Goal: Task Accomplishment & Management: Manage account settings

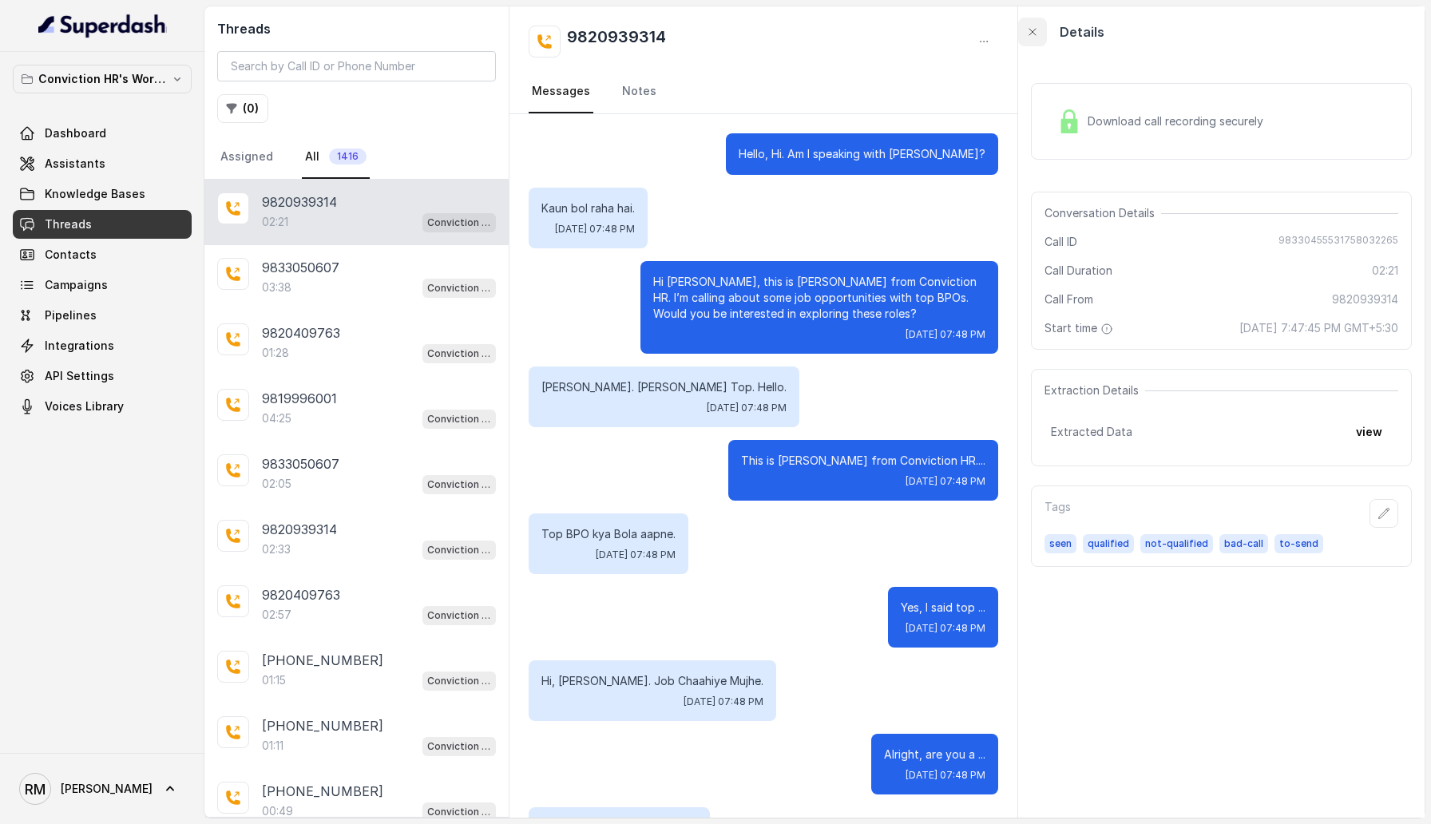
click at [1027, 42] on button "button" at bounding box center [1032, 32] width 29 height 29
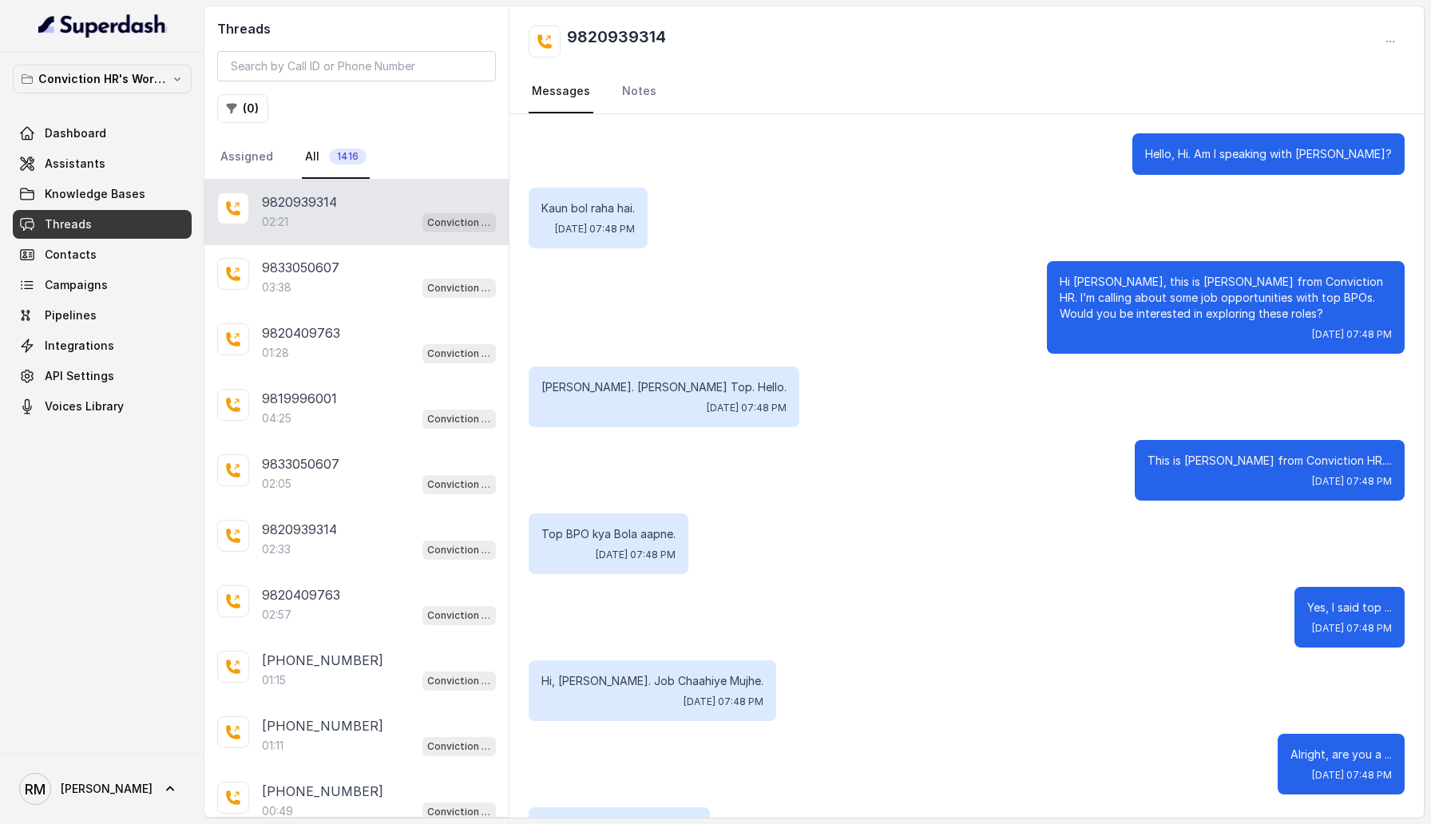
click at [359, 220] on div "02:21 Conviction HR Outbound Assistant" at bounding box center [379, 222] width 234 height 21
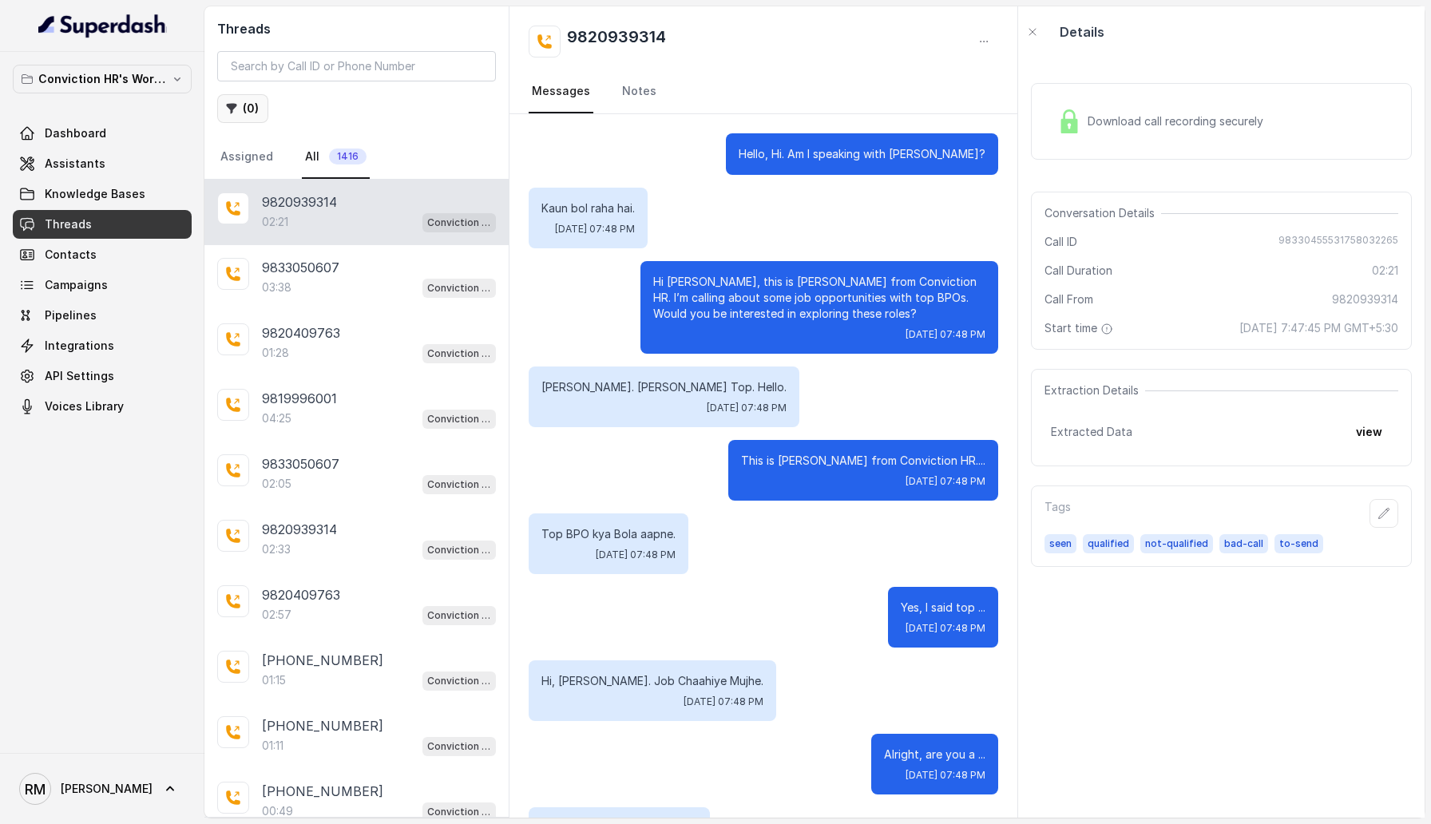
click at [249, 109] on button "( 0 )" at bounding box center [242, 108] width 51 height 29
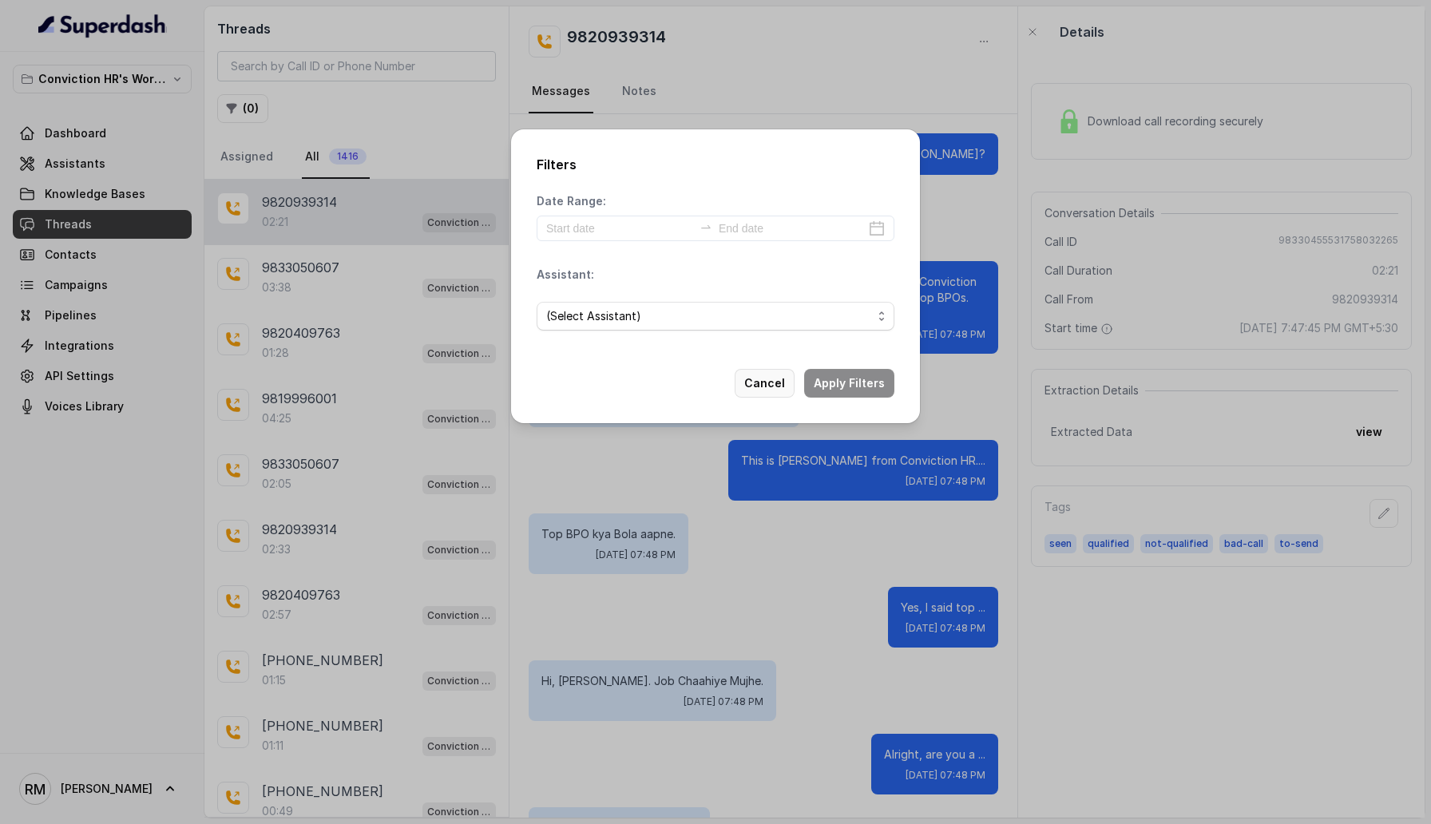
click at [748, 377] on button "Cancel" at bounding box center [764, 383] width 60 height 29
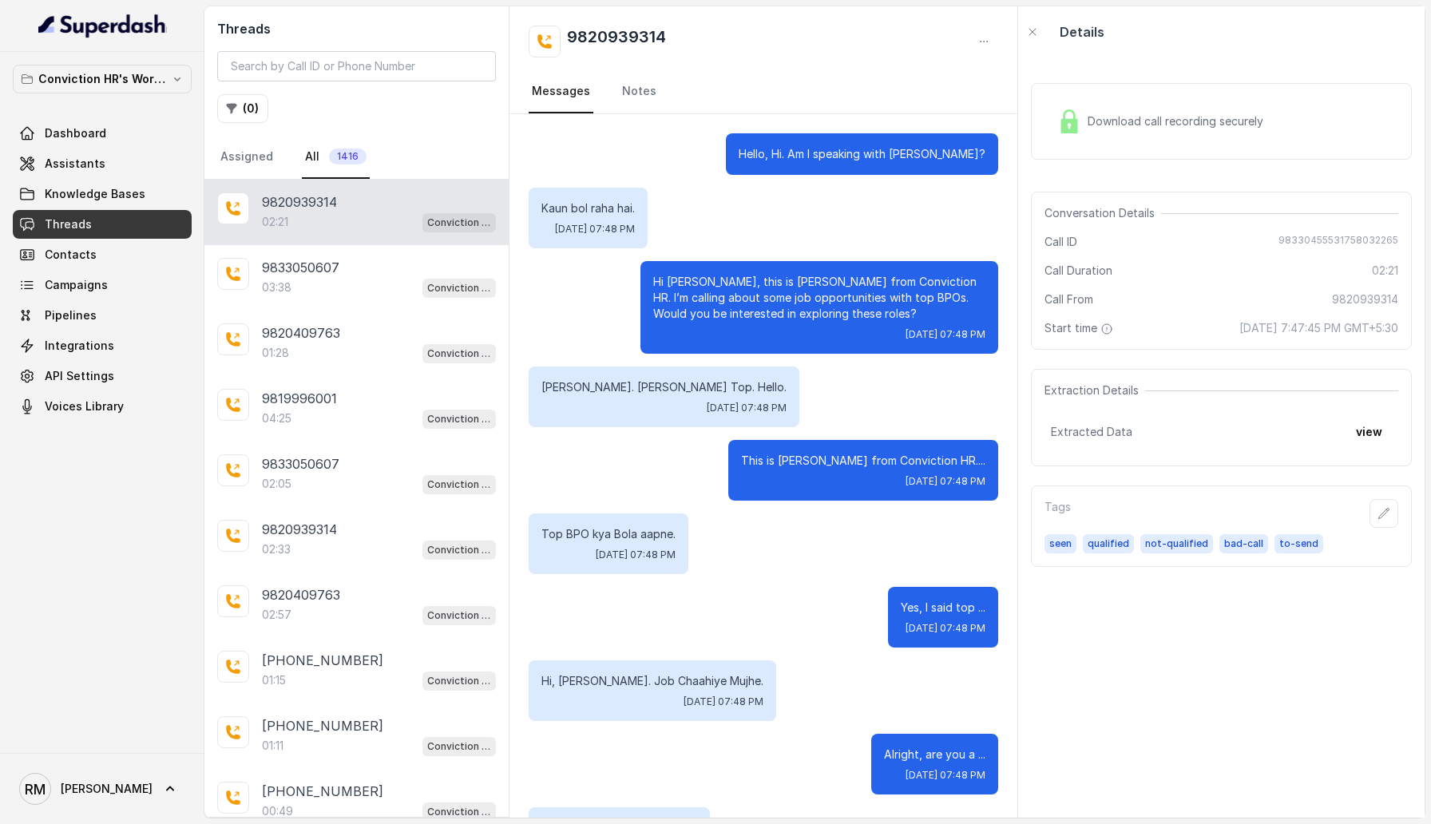
click at [370, 228] on div "02:21 Conviction HR Outbound Assistant" at bounding box center [379, 222] width 234 height 21
click at [386, 267] on div "9833050607" at bounding box center [379, 267] width 234 height 19
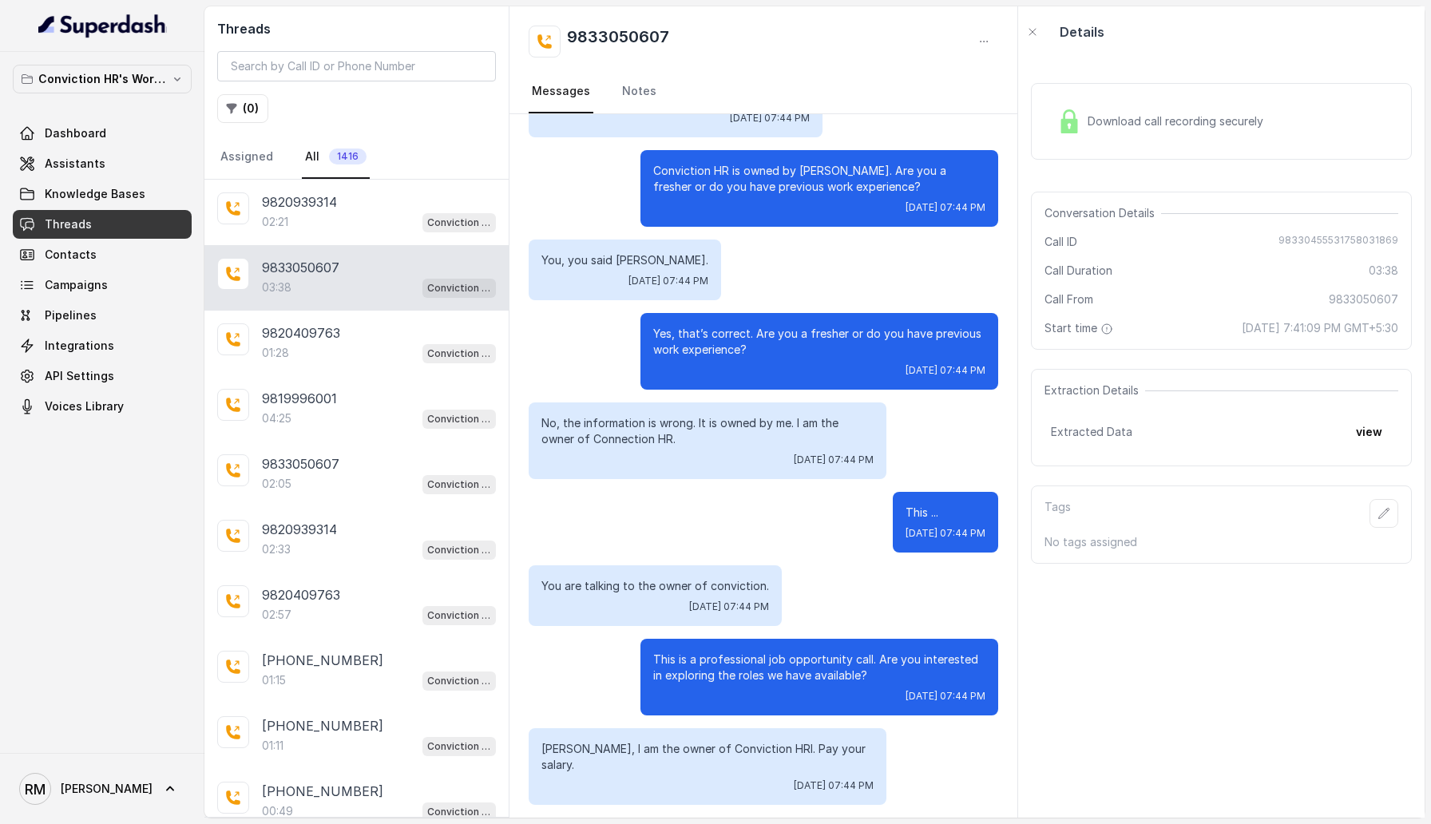
click at [312, 121] on div "( 0 )" at bounding box center [356, 108] width 279 height 29
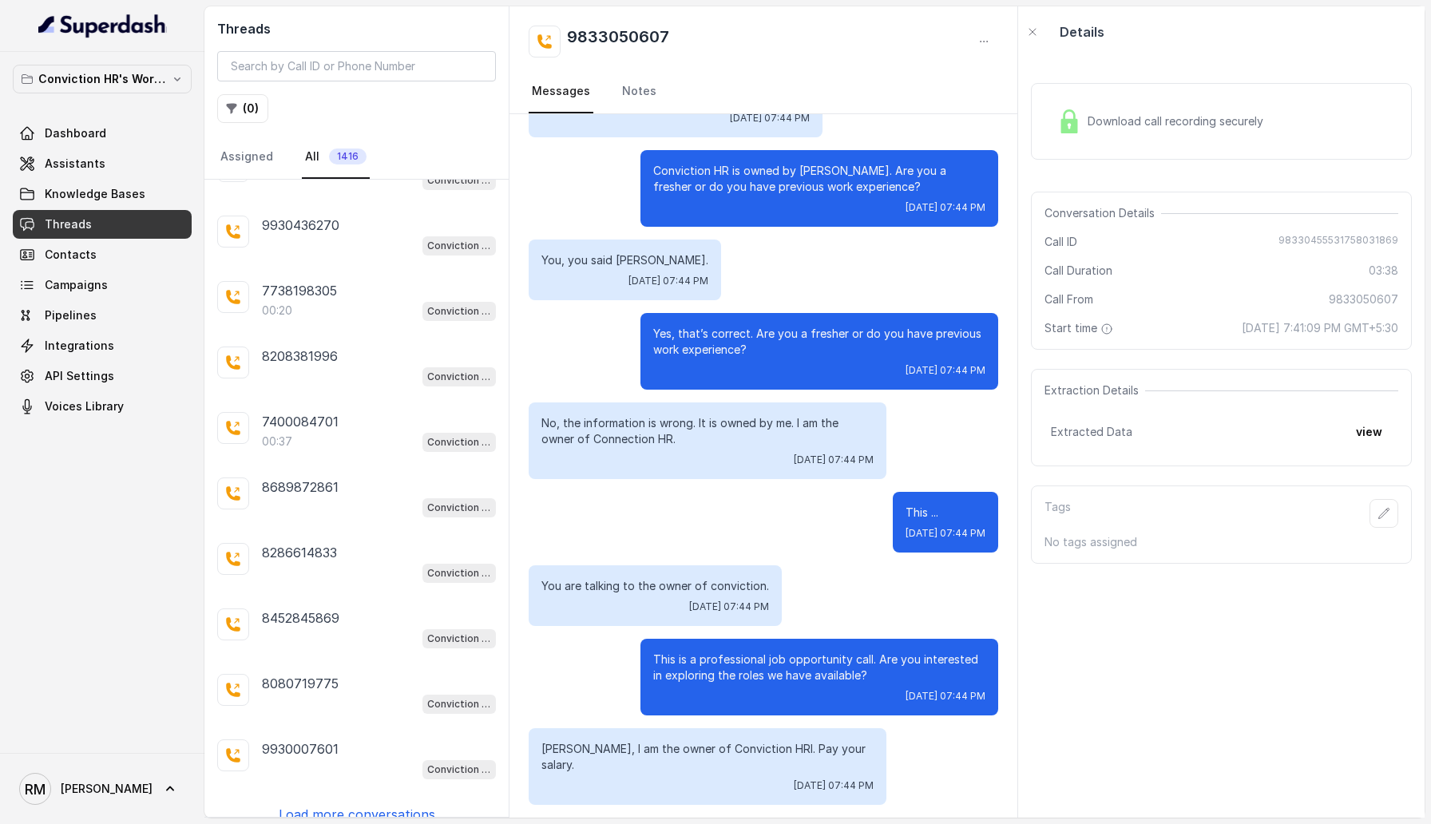
drag, startPoint x: 291, startPoint y: 200, endPoint x: 294, endPoint y: 51, distance: 148.5
click at [294, 81] on div "Threads ( 0 ) Assigned All 1416 9820939314 02:21 Conviction HR Outbound Assista…" at bounding box center [356, 411] width 305 height 811
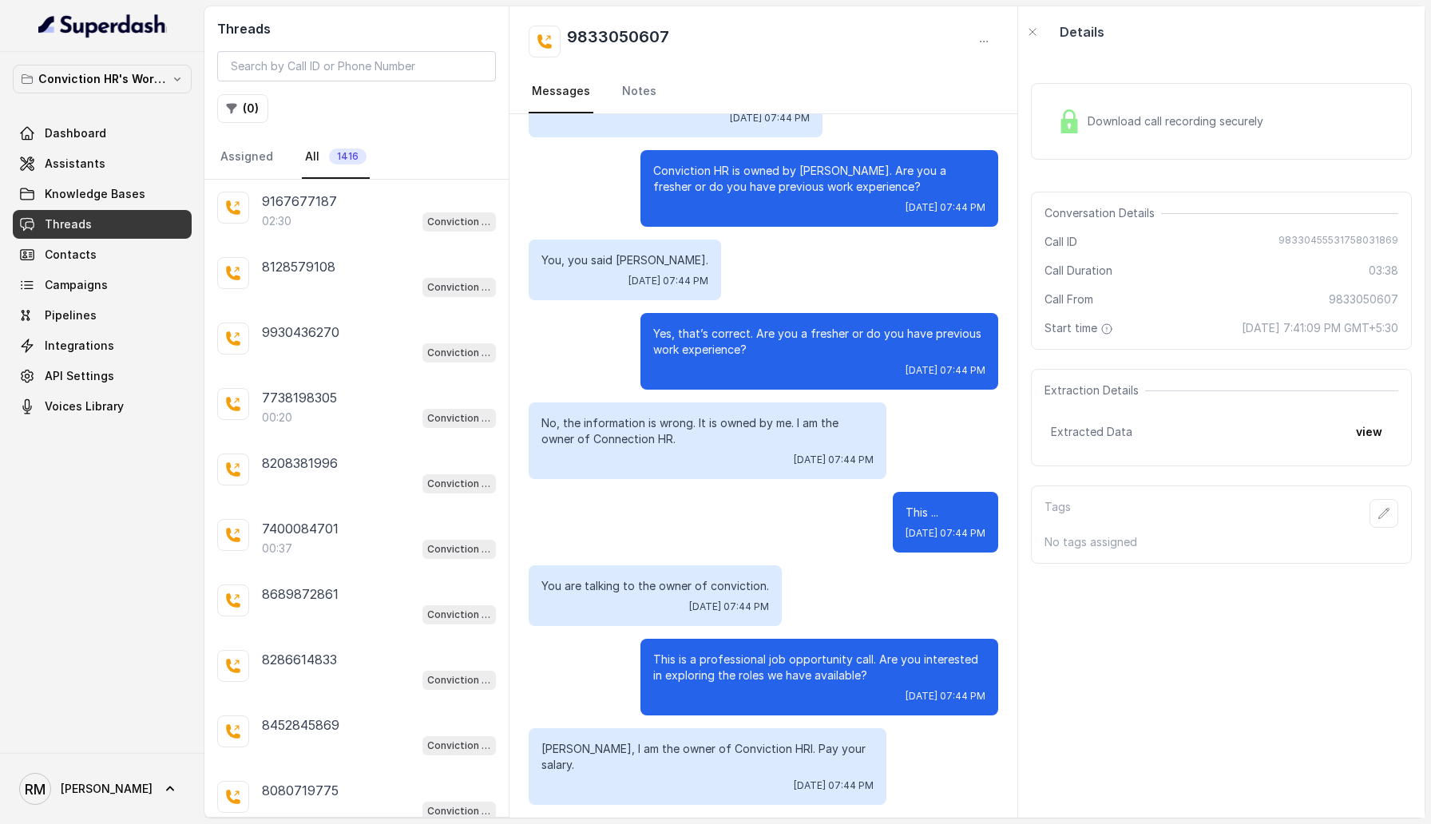
click at [157, 609] on div "Conviction HR's Workspace Dashboard Assistants Knowledge Bases Threads Contacts…" at bounding box center [102, 402] width 204 height 701
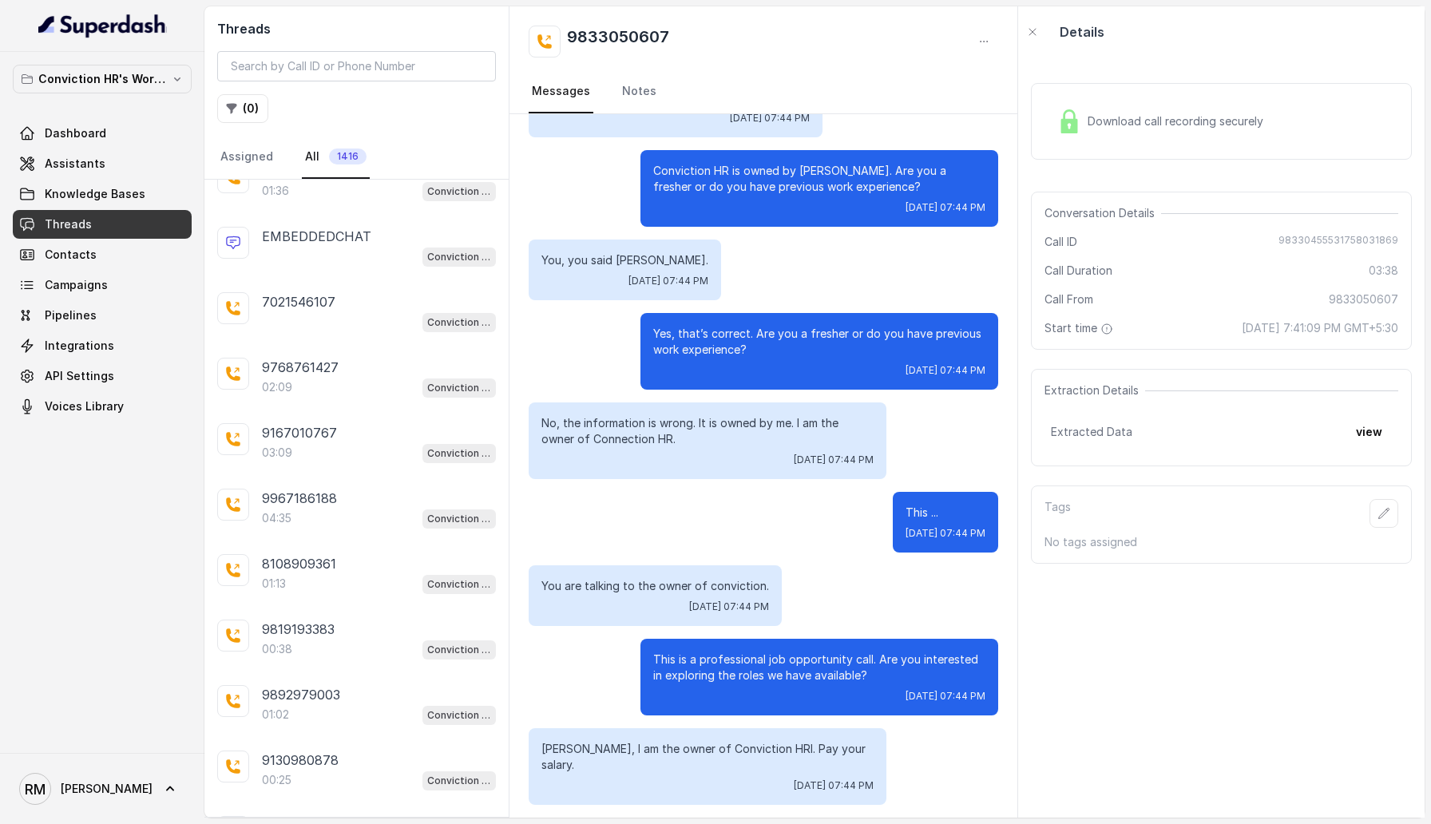
scroll to position [1927, 0]
click at [237, 104] on icon "button" at bounding box center [231, 108] width 13 height 13
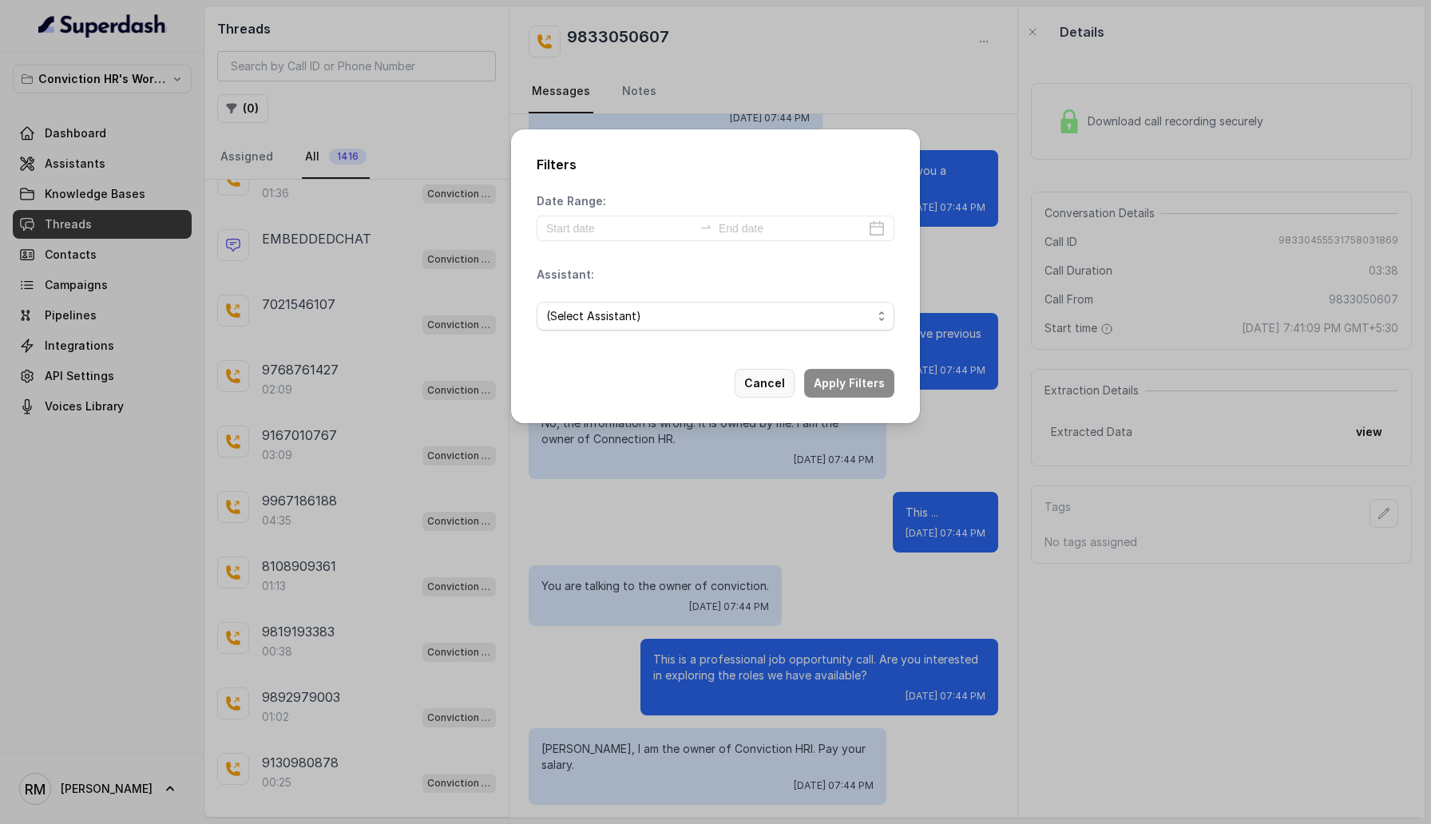
click at [767, 374] on button "Cancel" at bounding box center [764, 383] width 60 height 29
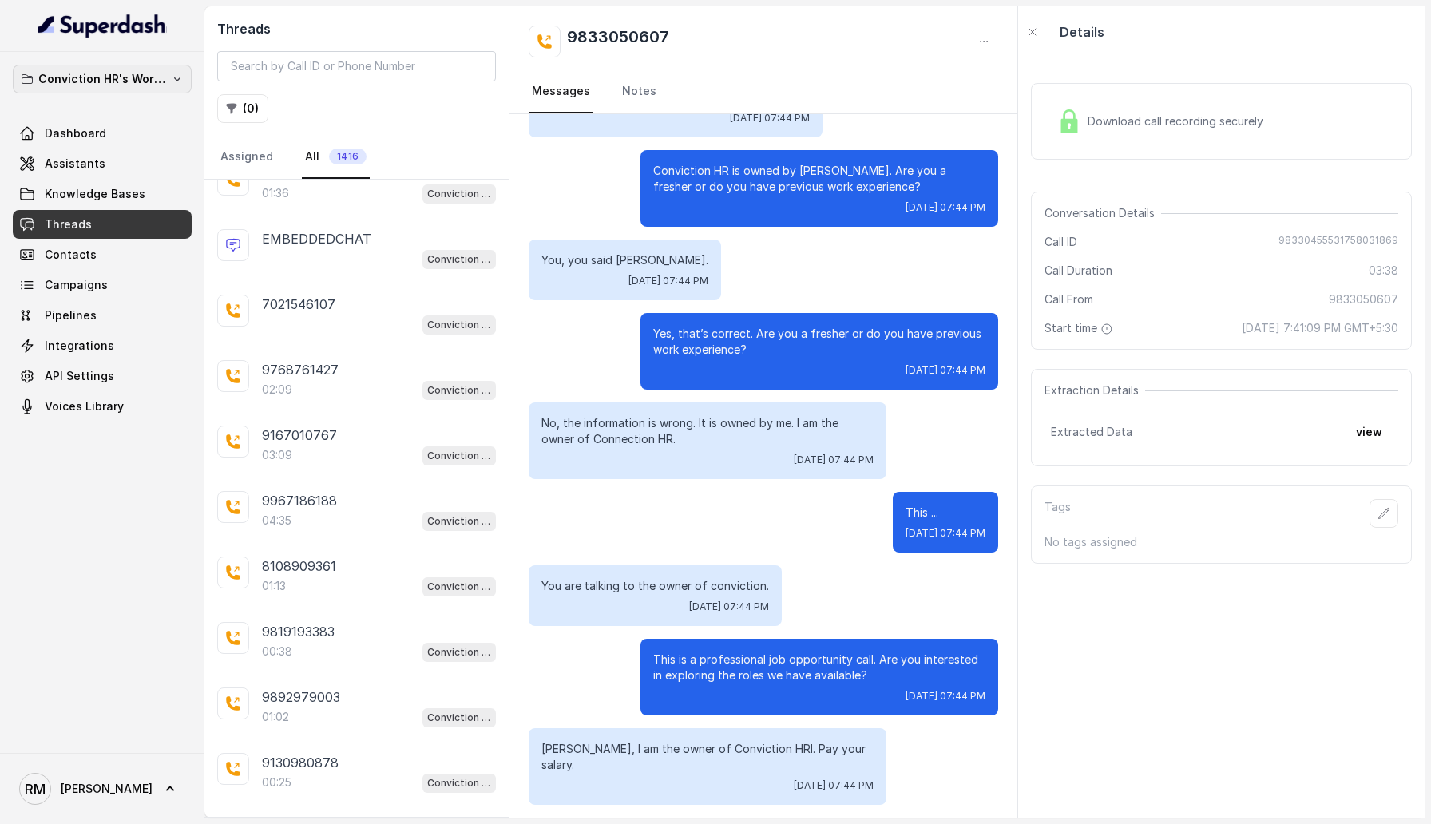
click at [169, 75] on button "Conviction HR's Workspace" at bounding box center [102, 79] width 179 height 29
click at [209, 347] on div "Conviction HR's Workspace Dashboard Assistants Knowledge Bases Threads Contacts…" at bounding box center [715, 412] width 1431 height 824
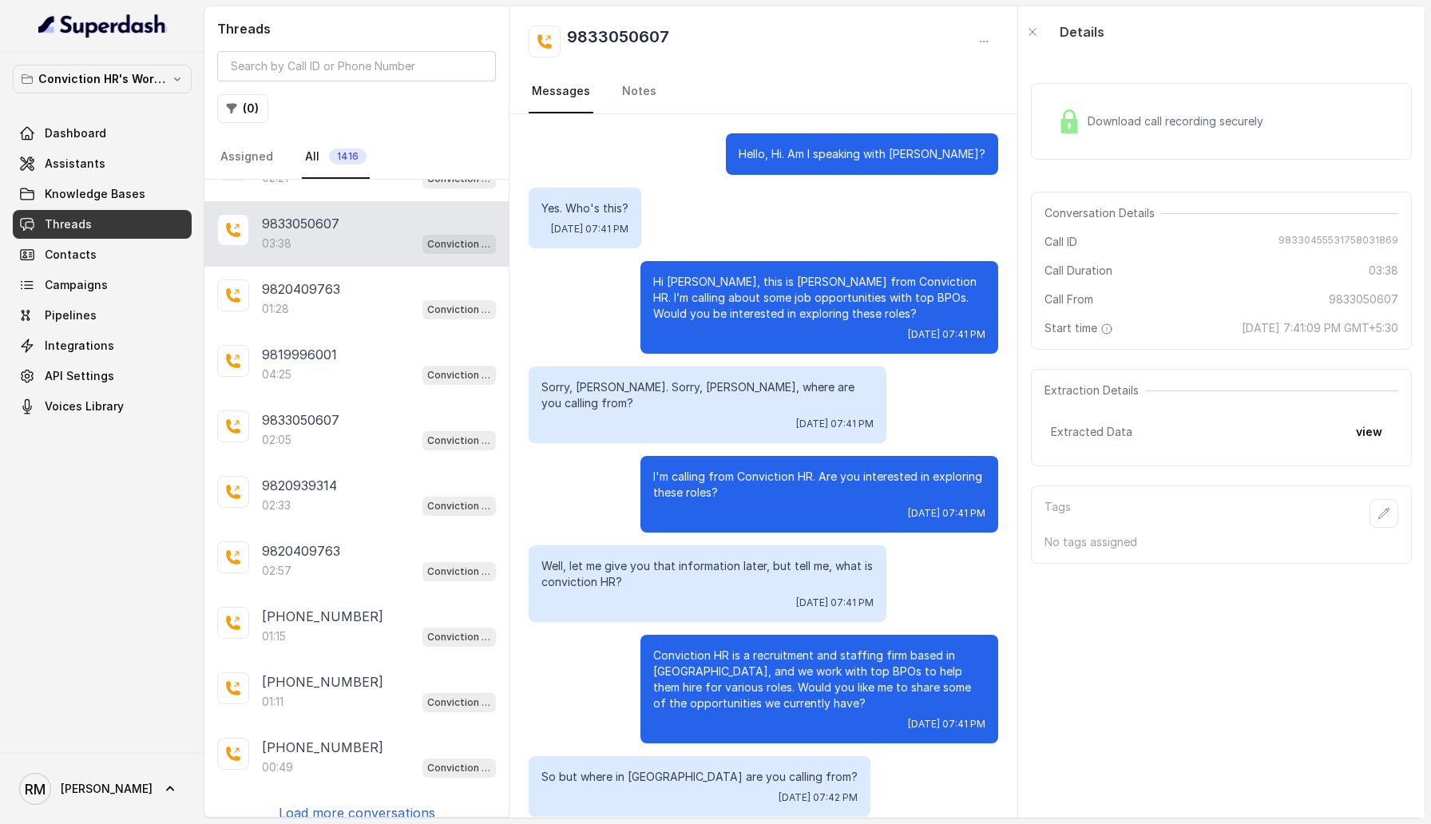
scroll to position [2369, 0]
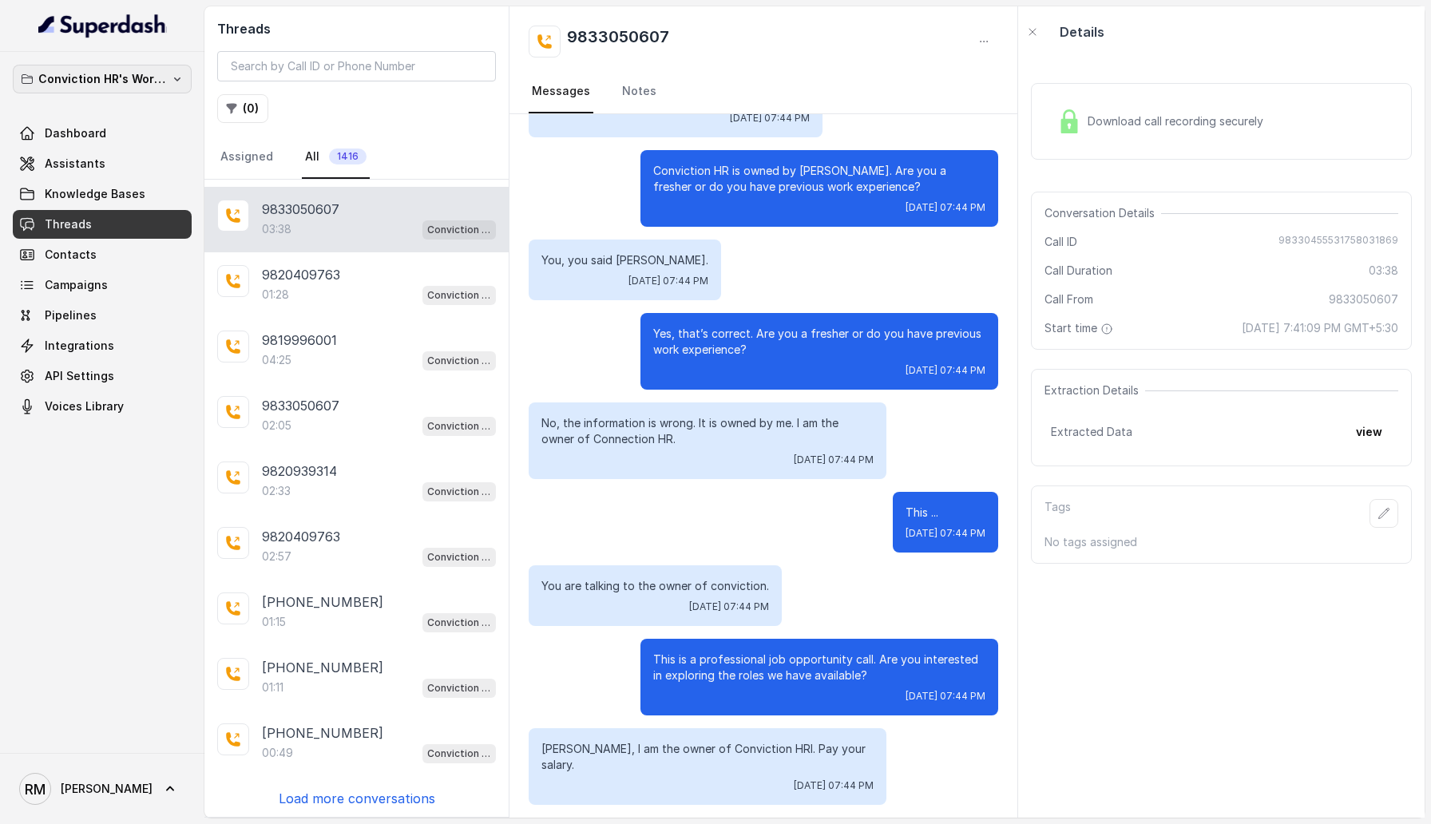
click at [138, 74] on p "Conviction HR's Workspace" at bounding box center [102, 78] width 128 height 19
click at [108, 445] on div "Conviction HR's Workspace Dashboard Assistants Knowledge Bases Threads Contacts…" at bounding box center [102, 402] width 204 height 701
click at [108, 136] on link "Dashboard" at bounding box center [102, 133] width 179 height 29
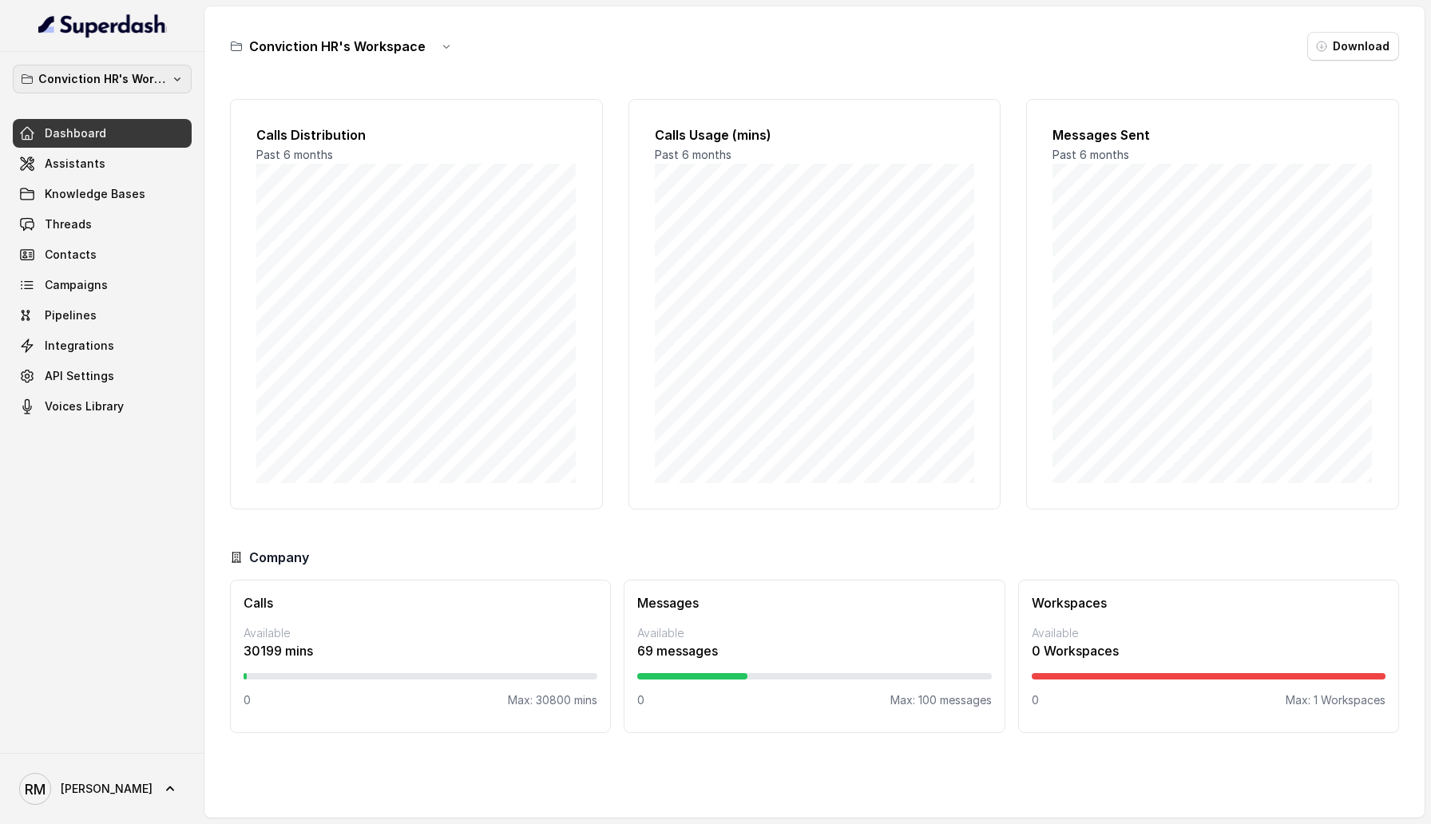
click at [125, 81] on p "Conviction HR's Workspace" at bounding box center [102, 78] width 128 height 19
click at [64, 576] on div "Conviction HR's Workspace Dashboard Assistants Knowledge Bases Threads Contacts…" at bounding box center [102, 402] width 204 height 701
click at [144, 169] on link "Assistants" at bounding box center [102, 163] width 179 height 29
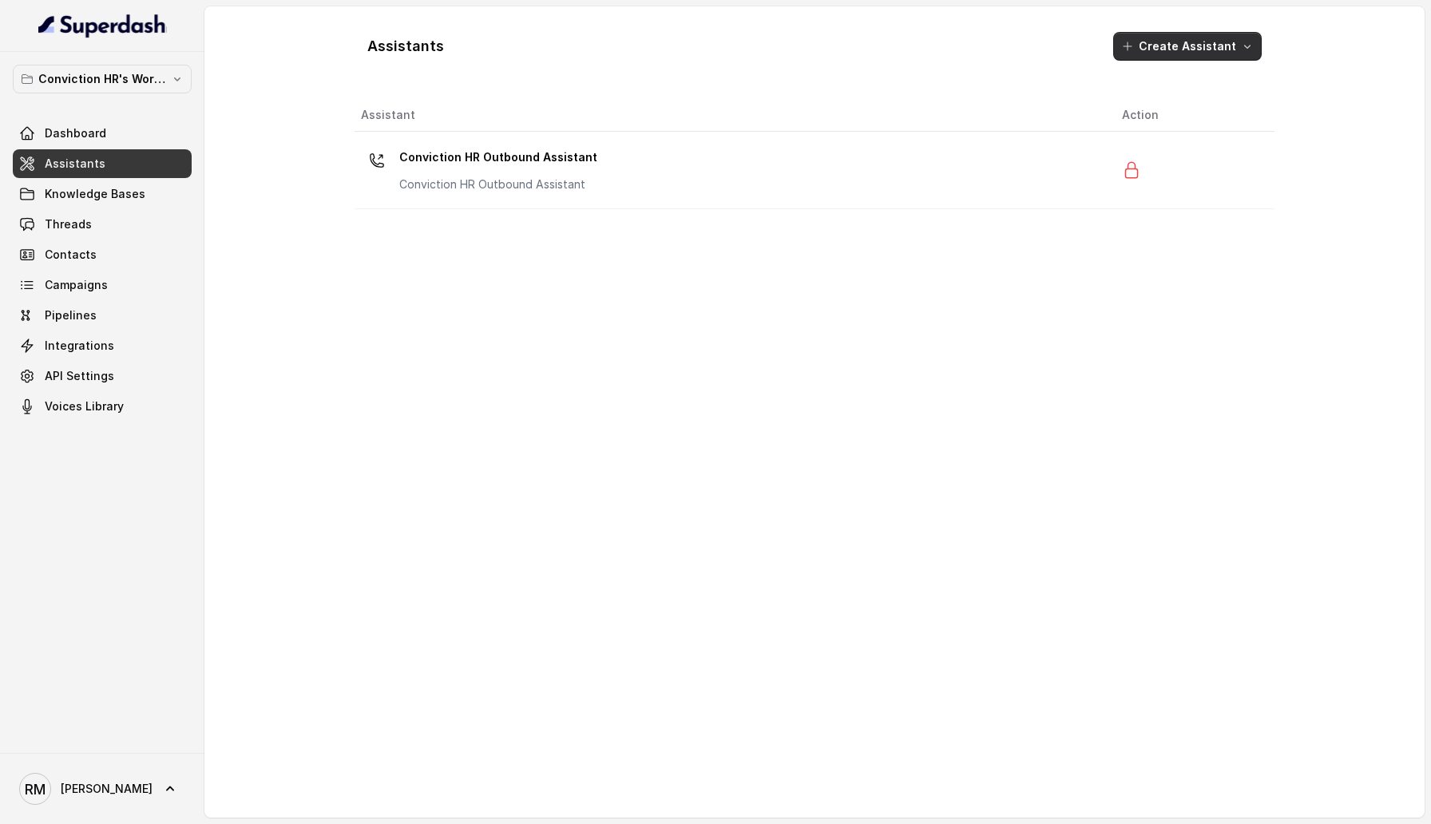
click at [1245, 38] on button "Create Assistant" at bounding box center [1187, 46] width 148 height 29
click at [925, 77] on div "Assistants Create Assistant Assistant Action Conviction HR Outbound Assistant C…" at bounding box center [814, 412] width 920 height 786
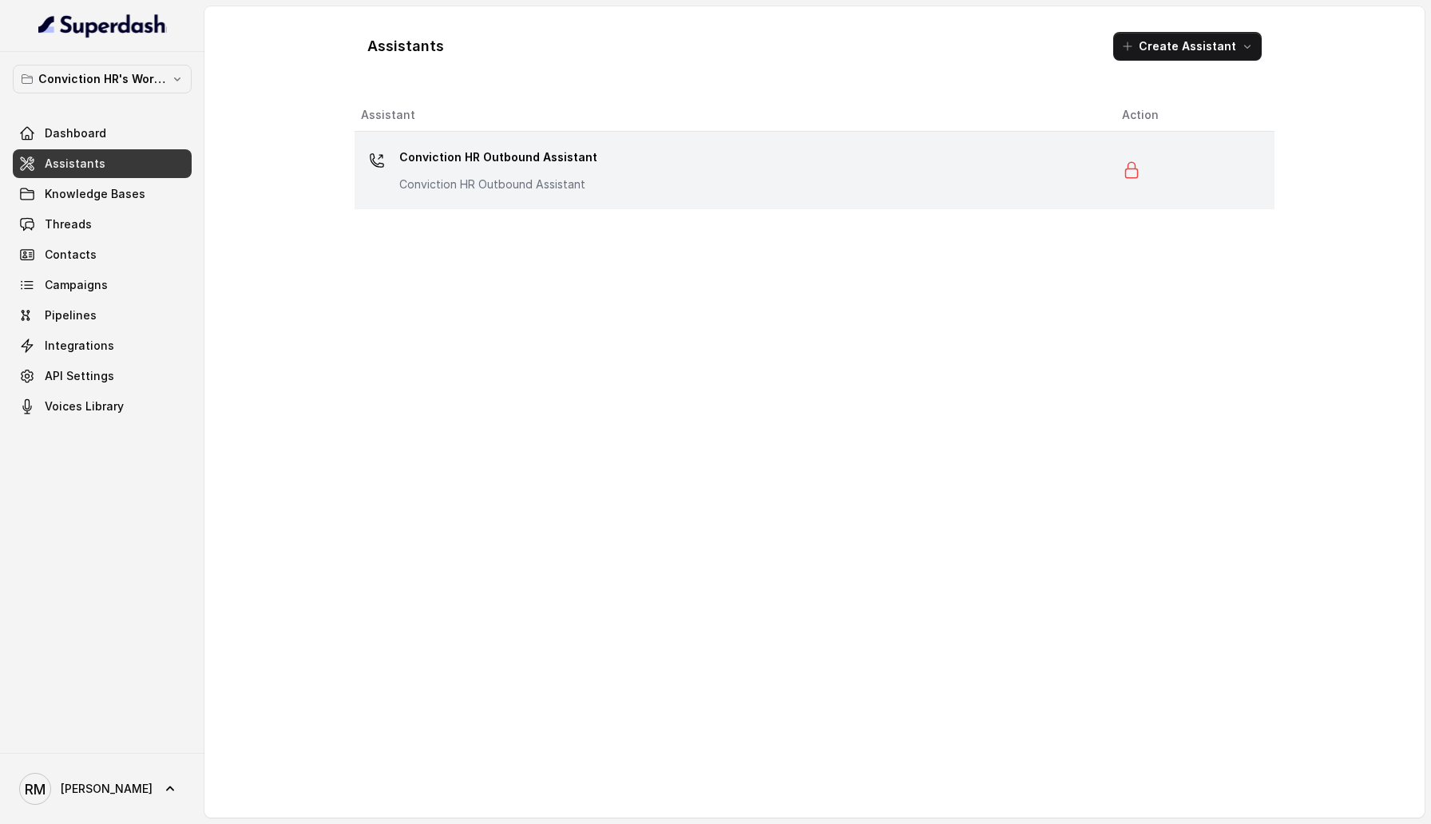
click at [715, 195] on div "Conviction HR Outbound Assistant Conviction HR Outbound Assistant" at bounding box center [728, 170] width 735 height 51
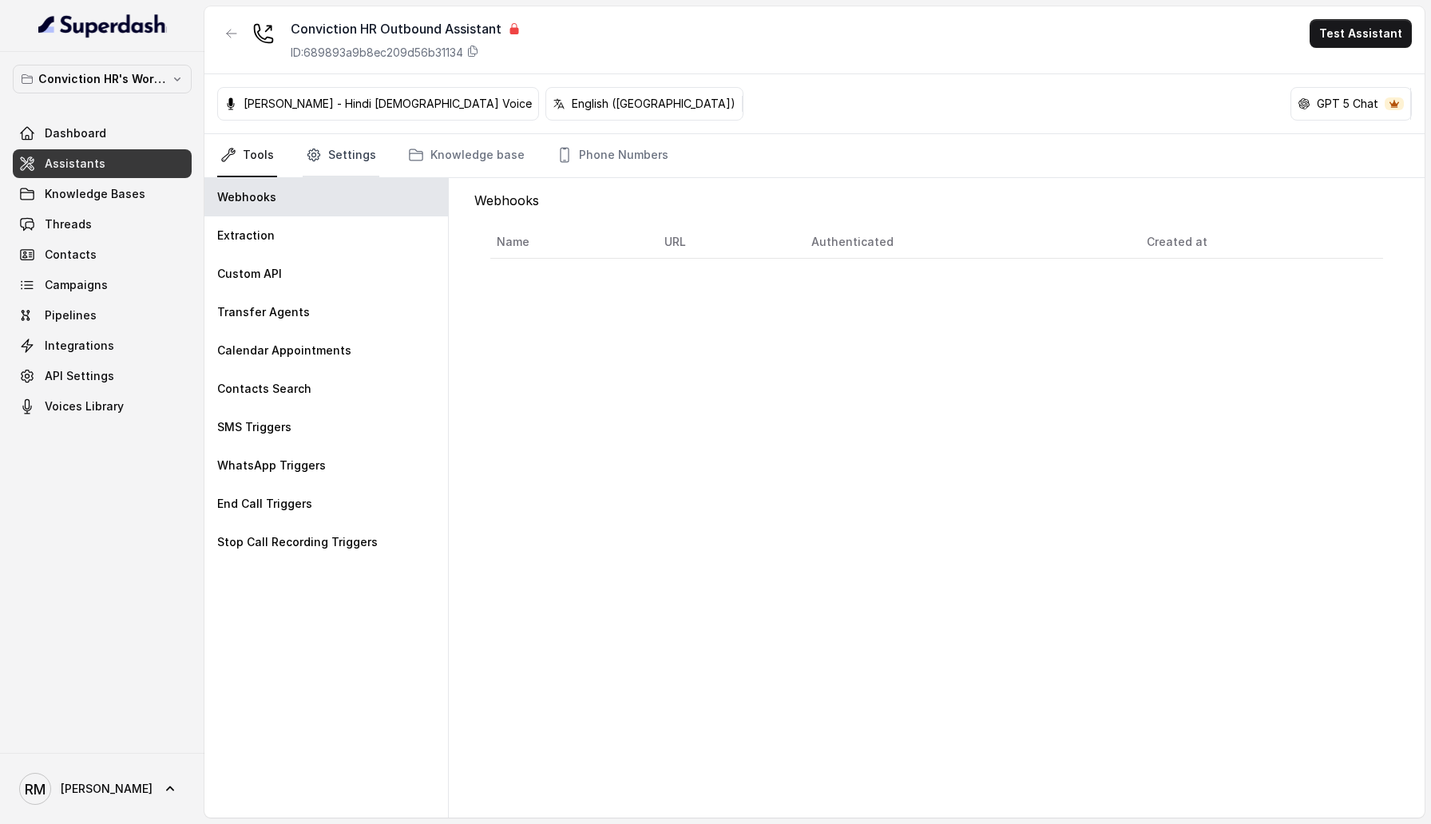
click at [344, 155] on link "Settings" at bounding box center [341, 155] width 77 height 43
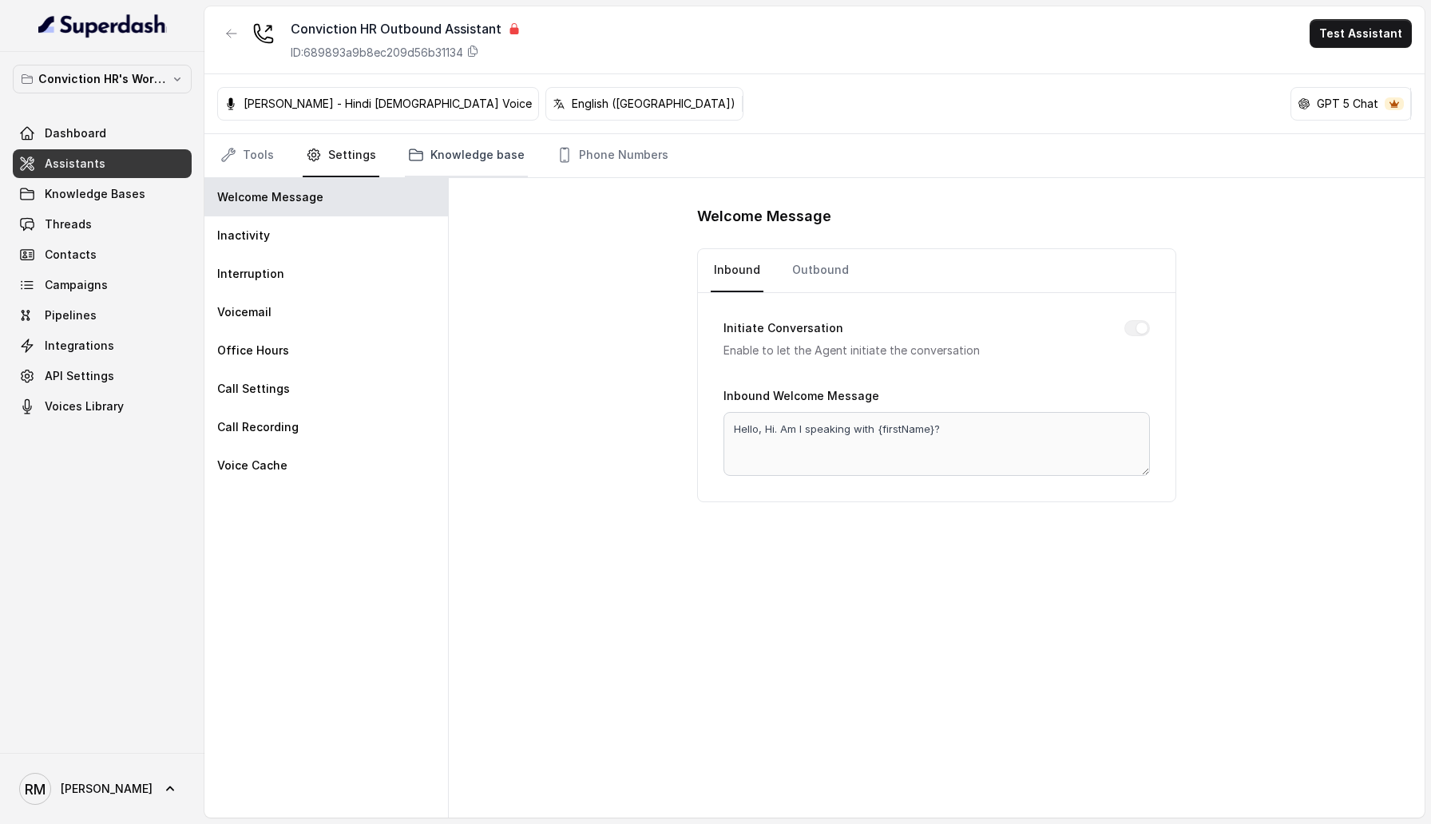
click at [496, 165] on link "Knowledge base" at bounding box center [466, 155] width 123 height 43
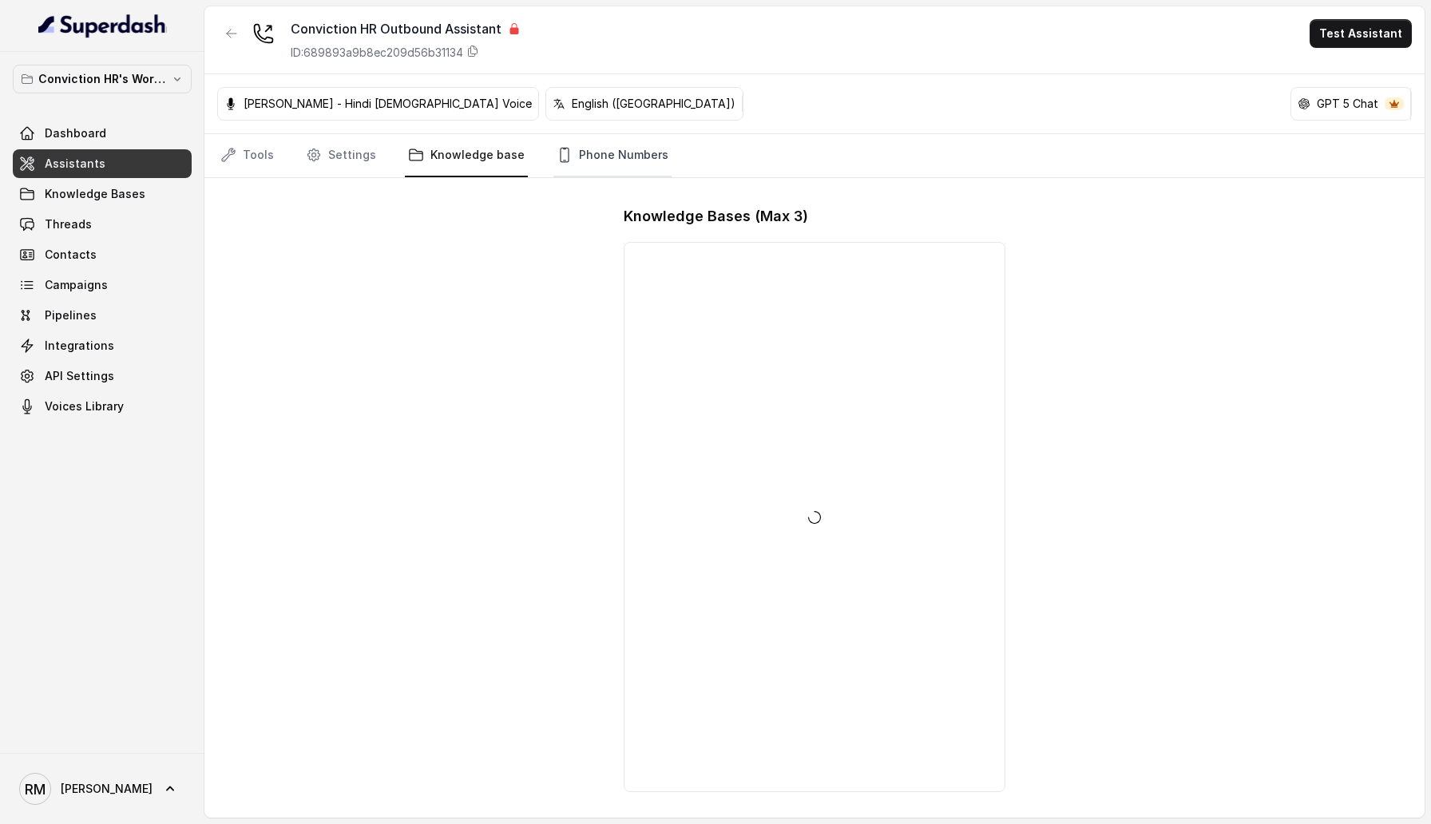
click at [623, 143] on link "Phone Numbers" at bounding box center [612, 155] width 118 height 43
click at [236, 147] on icon "Tabs" at bounding box center [228, 155] width 16 height 16
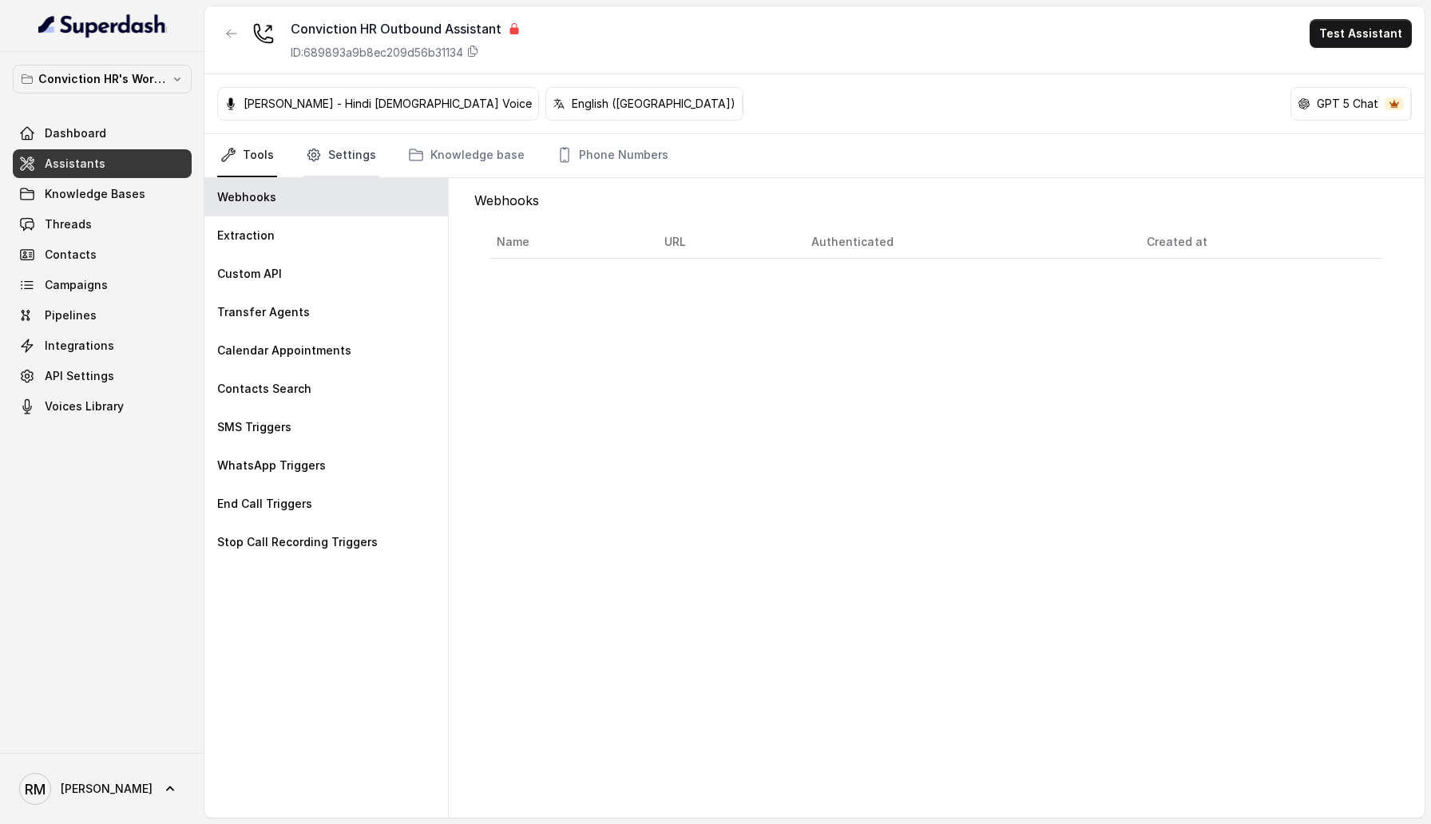
click at [319, 148] on link "Settings" at bounding box center [341, 155] width 77 height 43
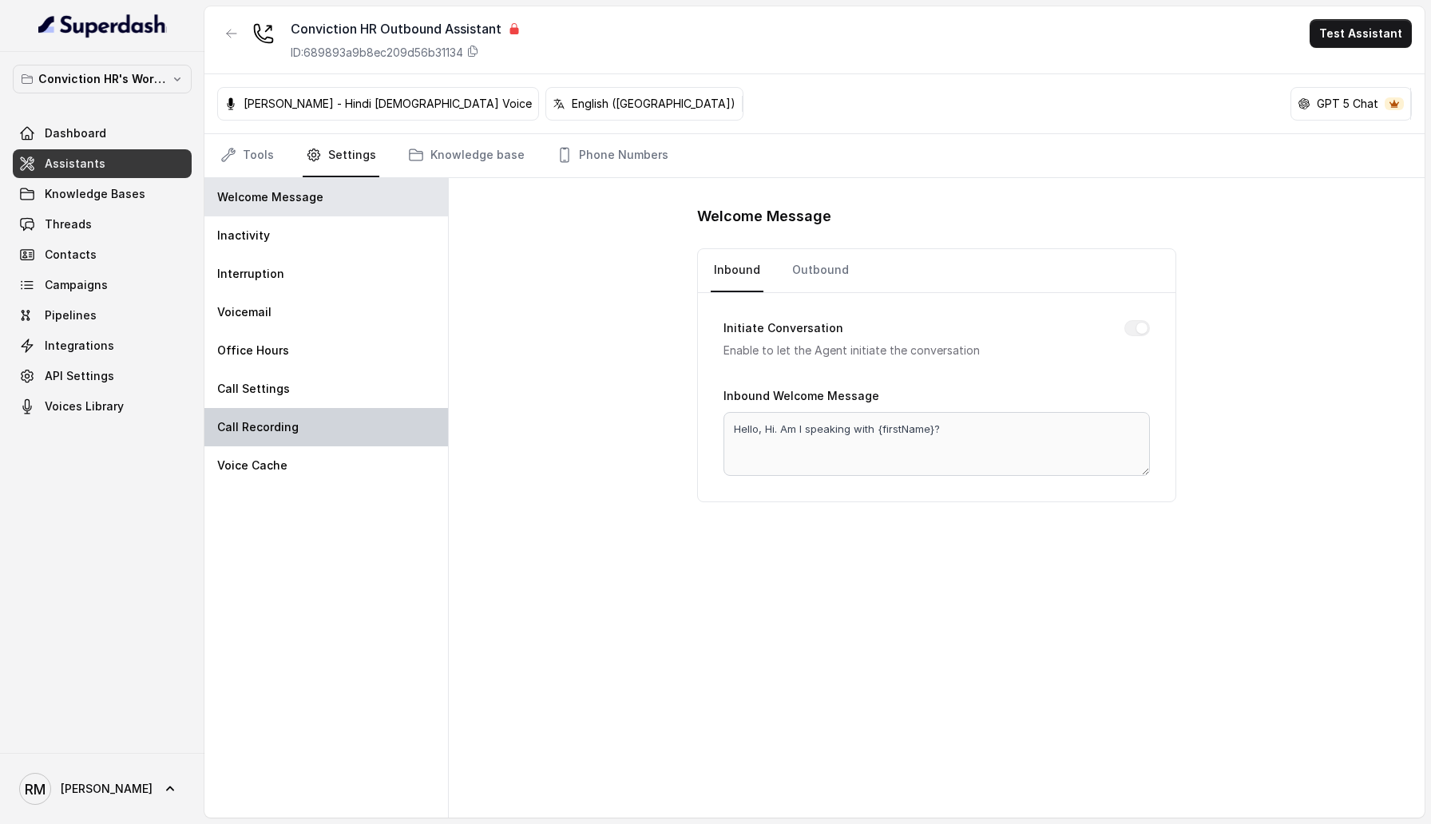
click at [354, 441] on div "Call Recording" at bounding box center [325, 427] width 243 height 38
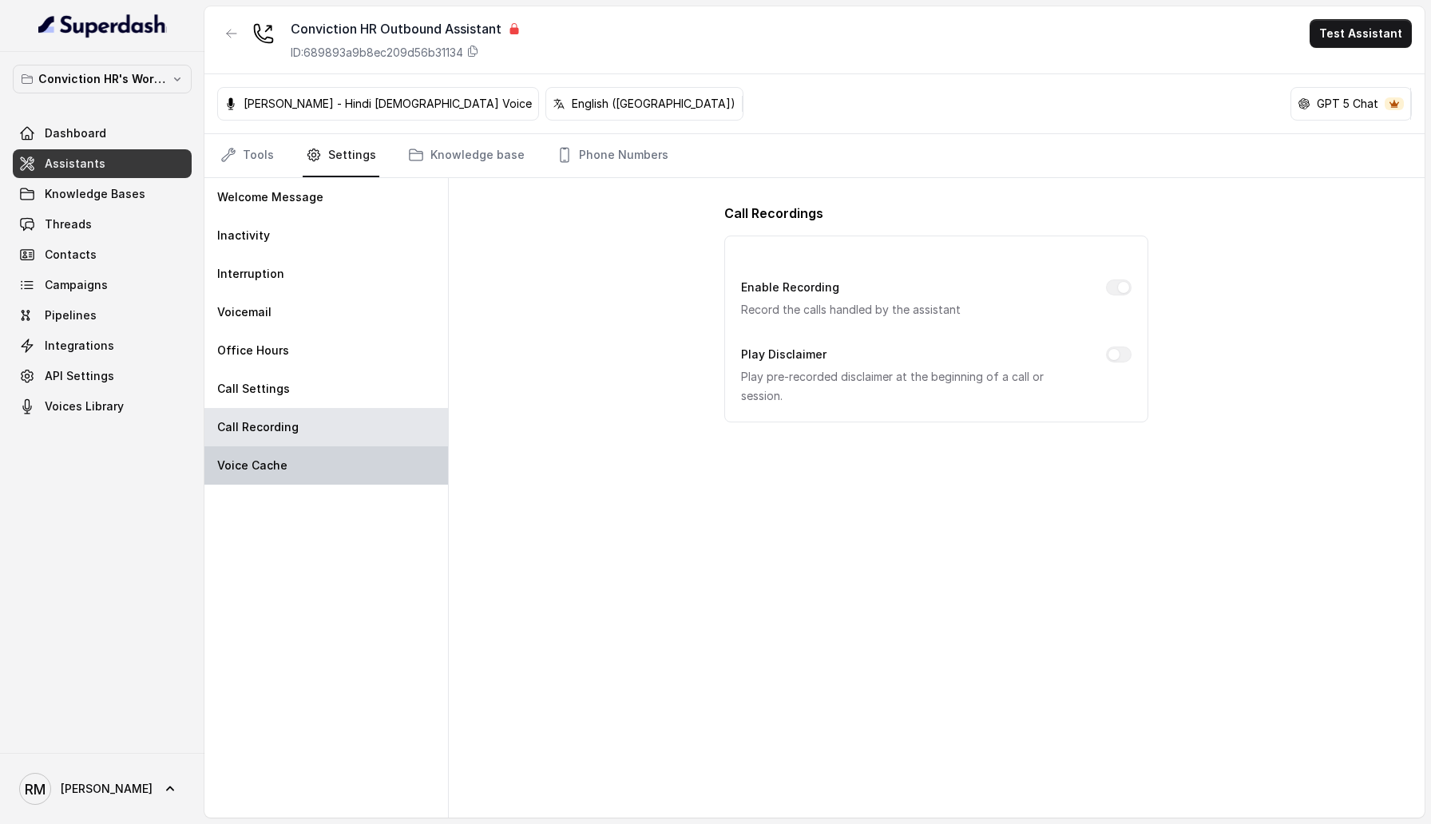
click at [354, 462] on div "Voice Cache" at bounding box center [325, 465] width 243 height 38
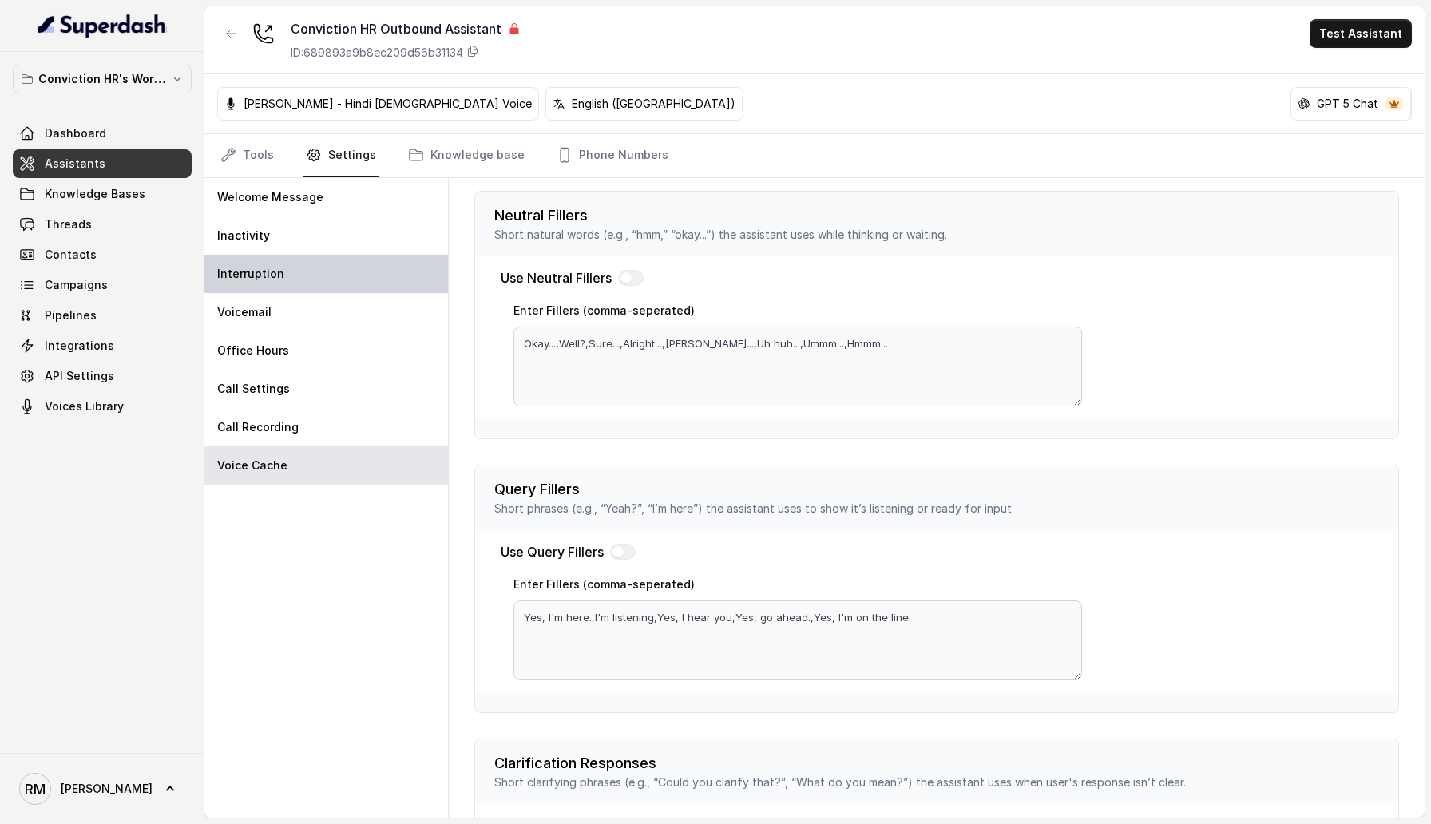
click at [382, 276] on div "Interruption" at bounding box center [325, 274] width 243 height 38
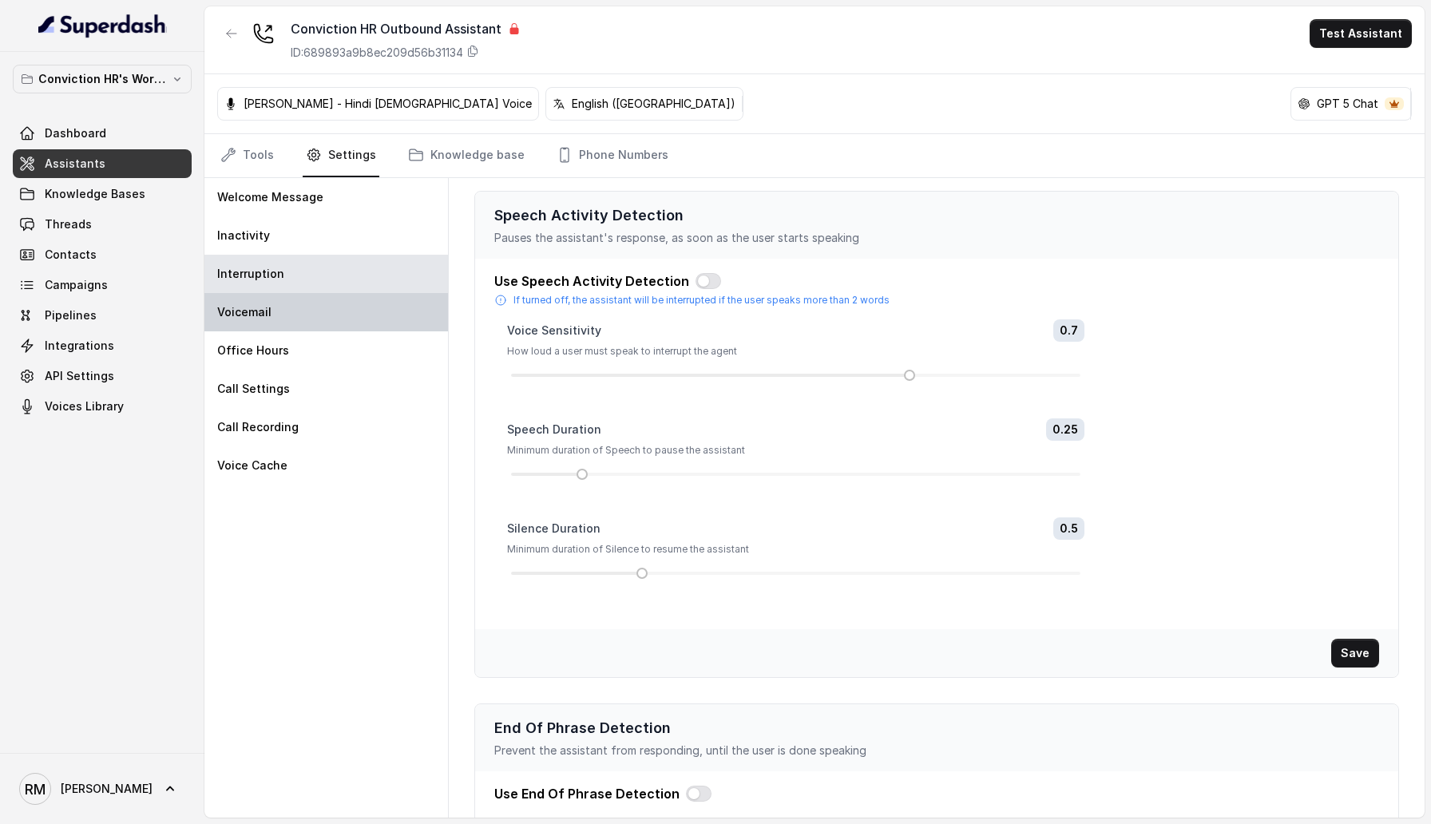
click at [371, 316] on div "Voicemail" at bounding box center [325, 312] width 243 height 38
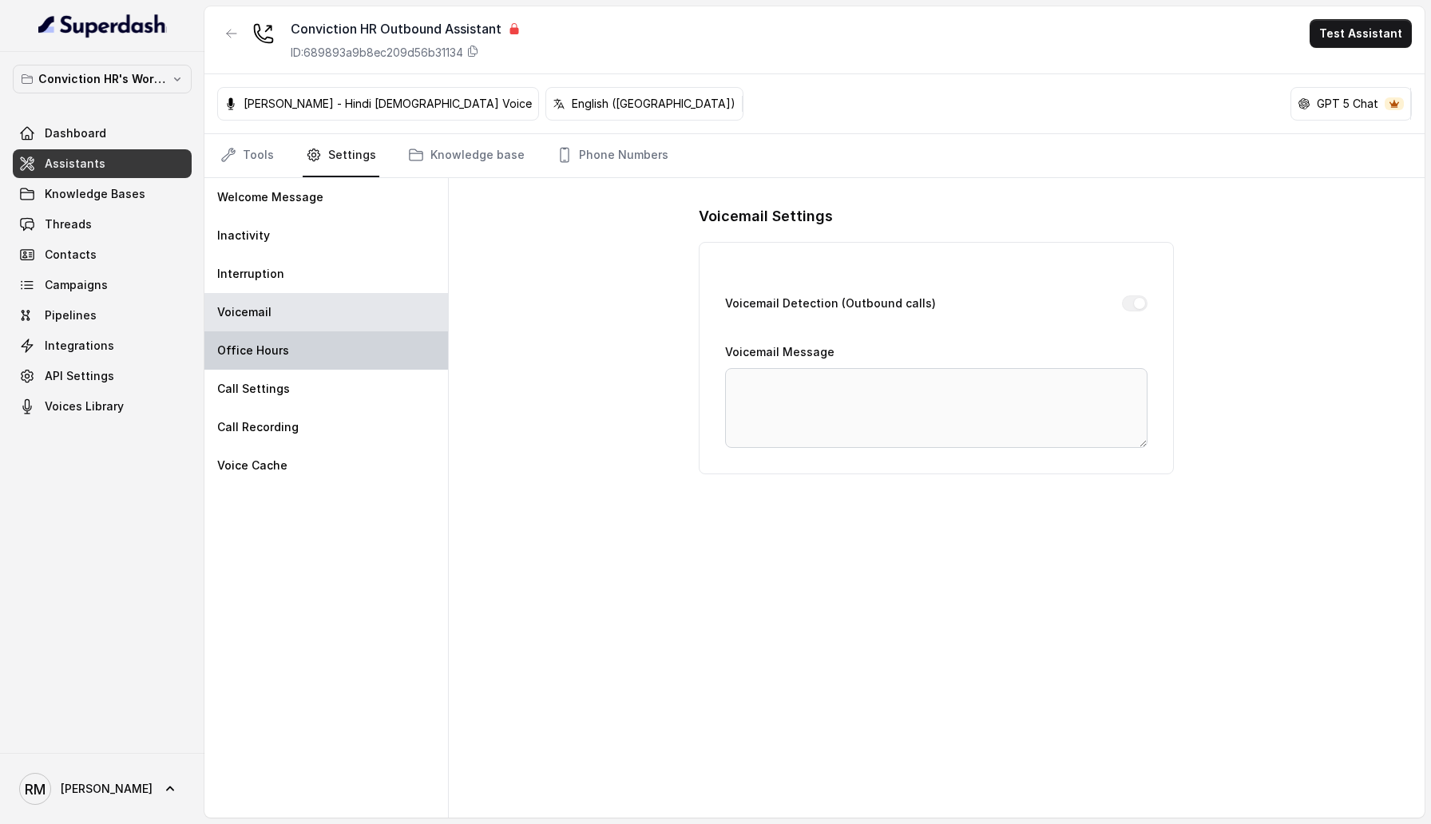
click at [366, 349] on div "Office Hours" at bounding box center [325, 350] width 243 height 38
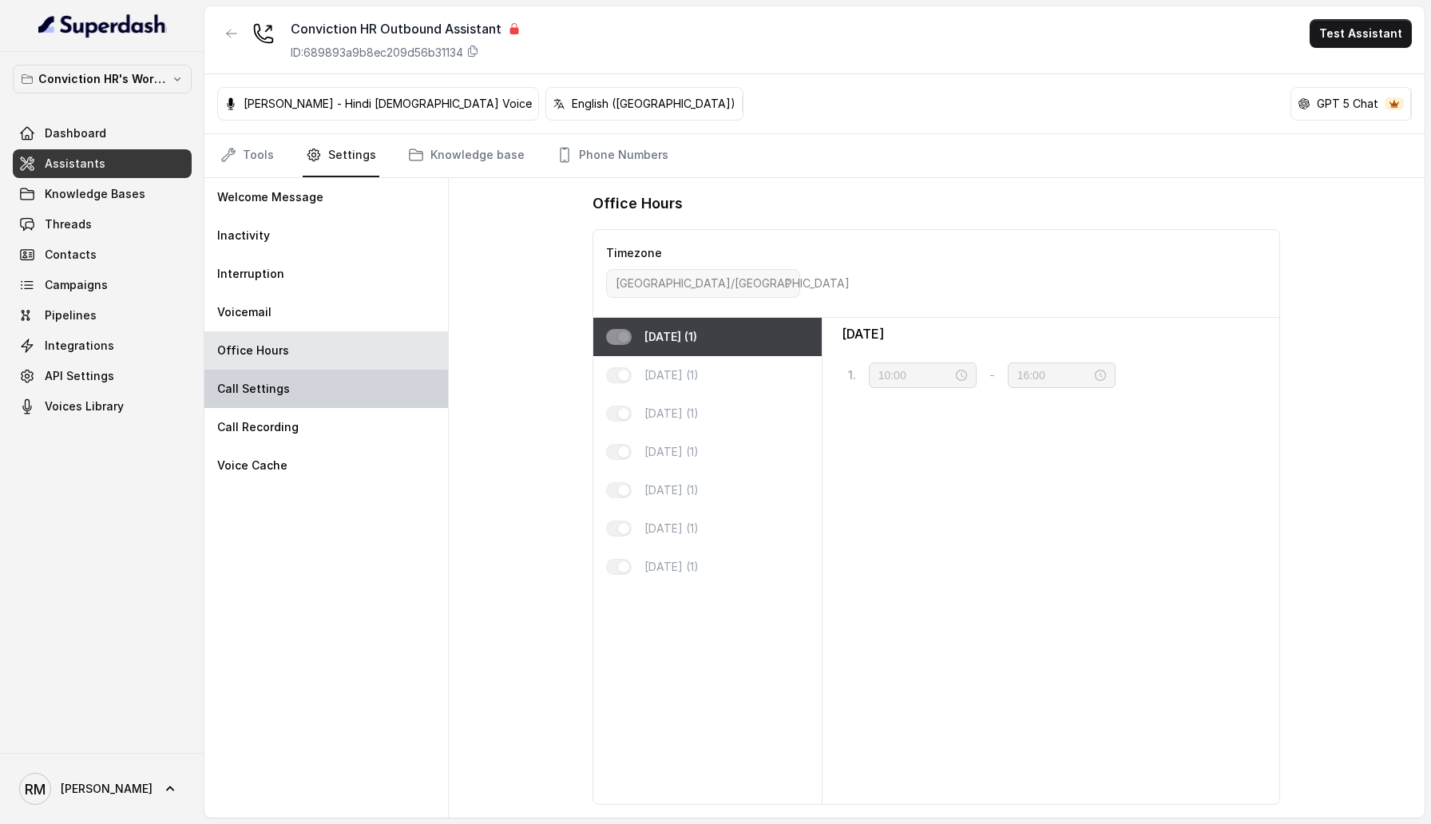
click at [358, 386] on div "Call Settings" at bounding box center [325, 389] width 243 height 38
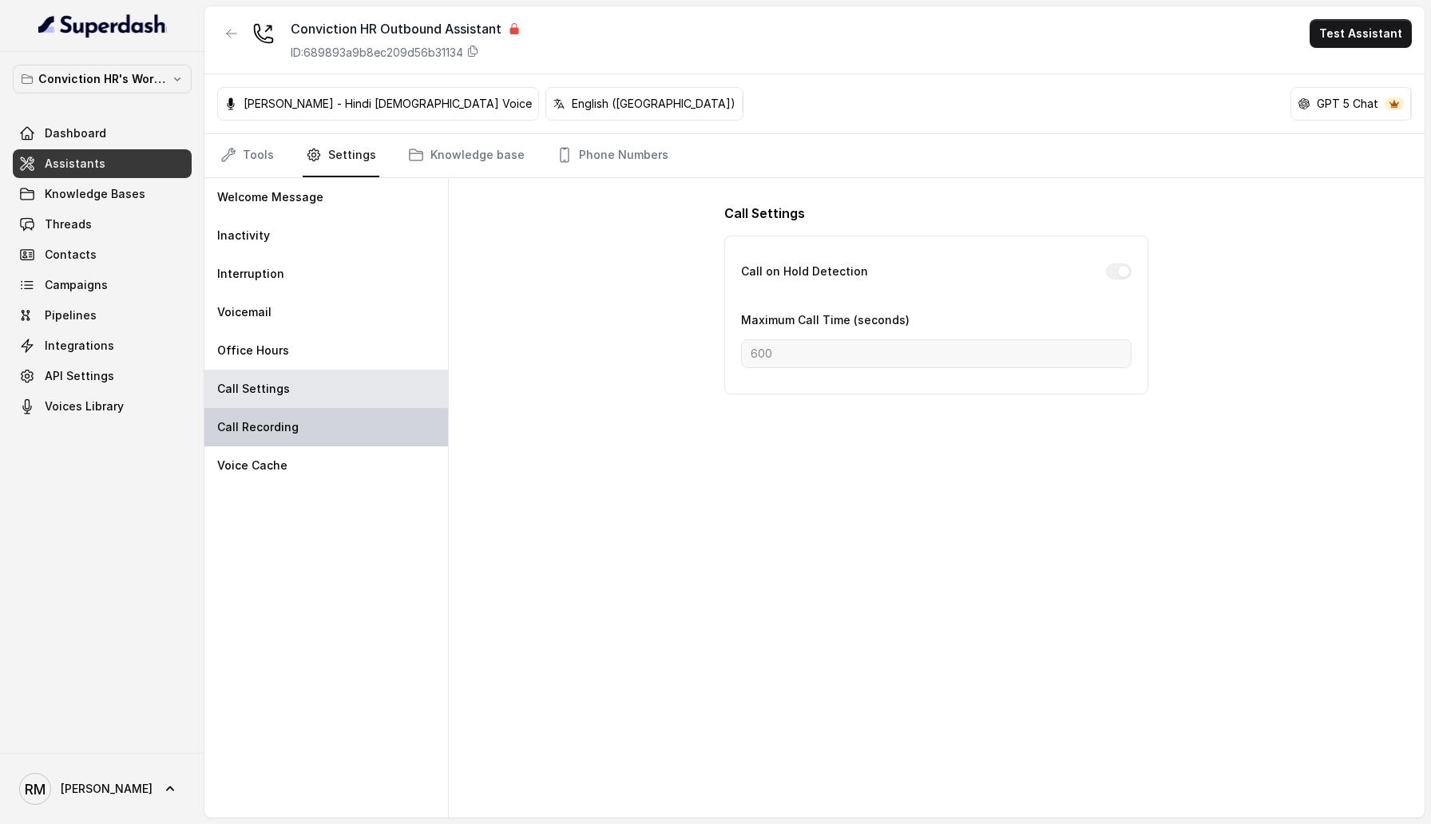
click at [357, 438] on div "Call Recording" at bounding box center [325, 427] width 243 height 38
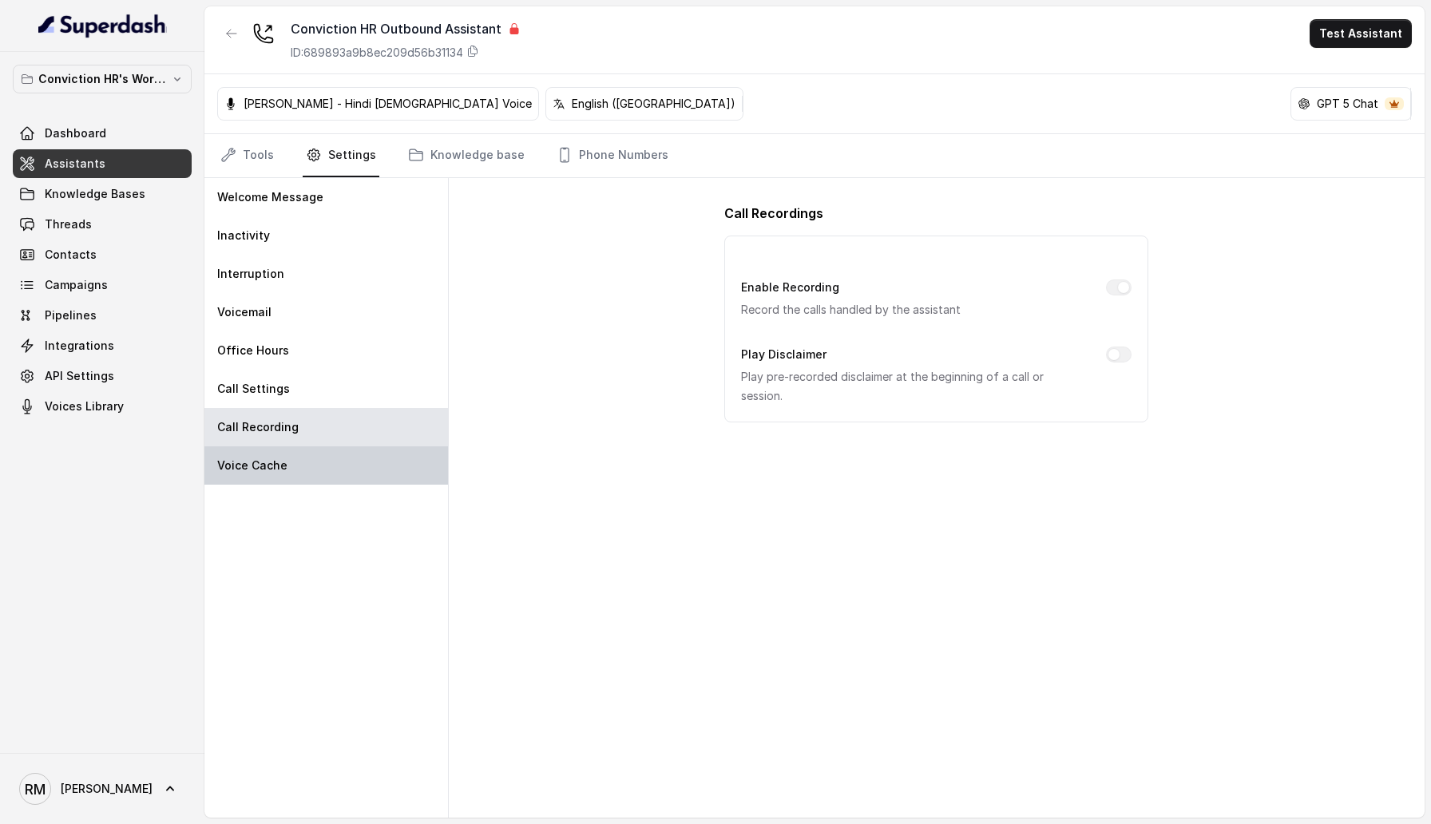
click at [354, 471] on div "Voice Cache" at bounding box center [325, 465] width 243 height 38
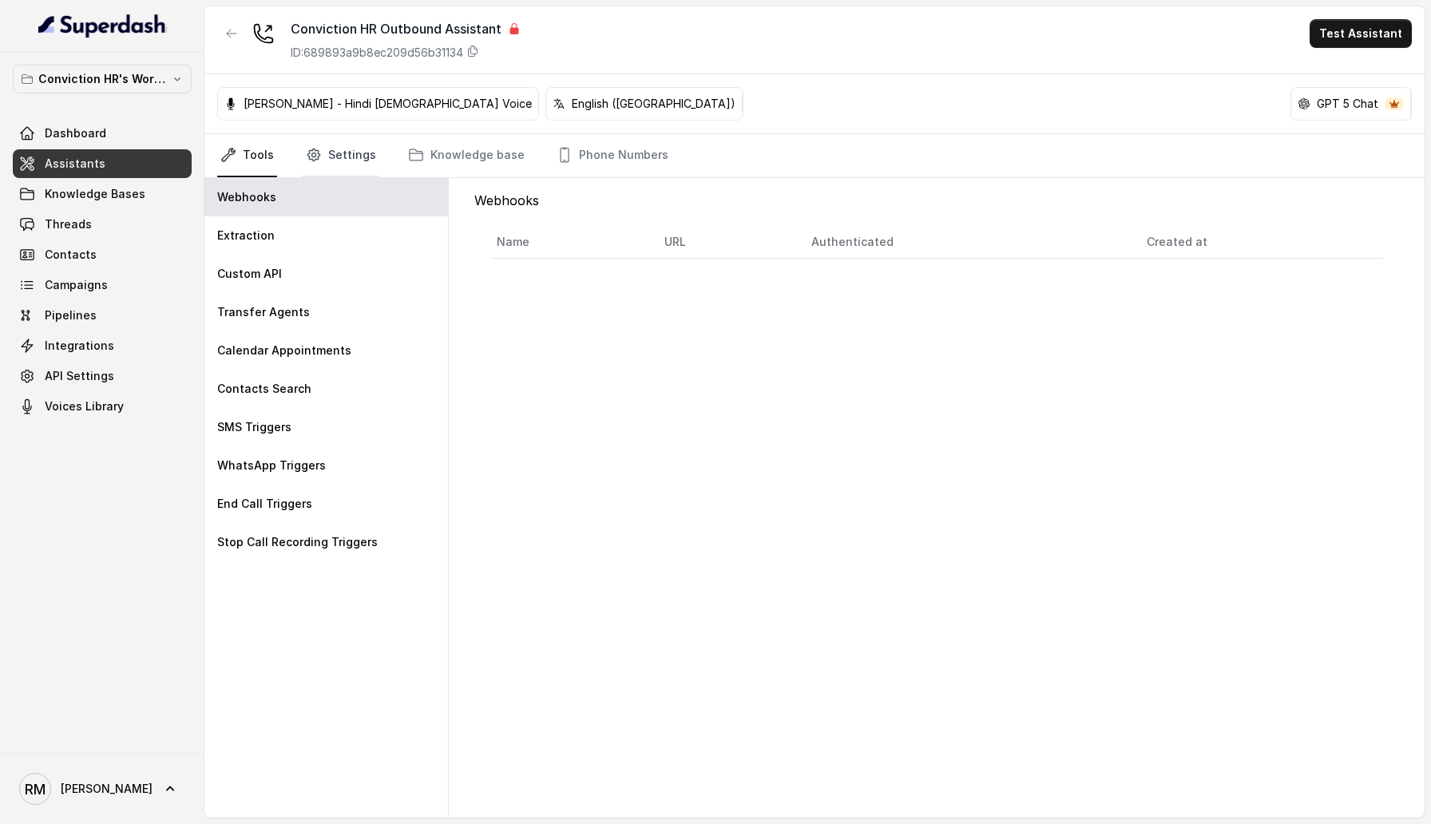
click at [331, 164] on link "Settings" at bounding box center [341, 155] width 77 height 43
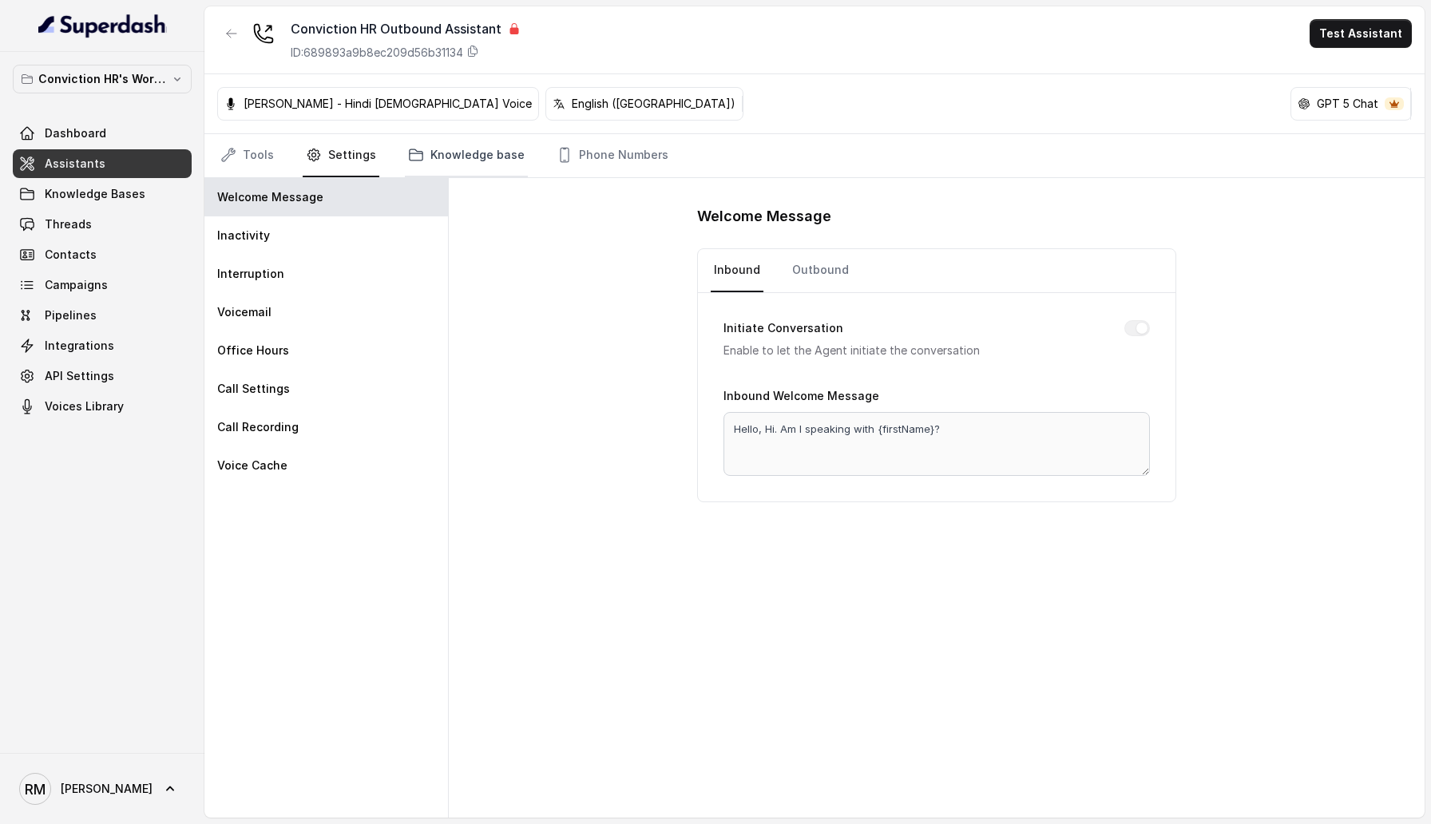
click at [452, 145] on link "Knowledge base" at bounding box center [466, 155] width 123 height 43
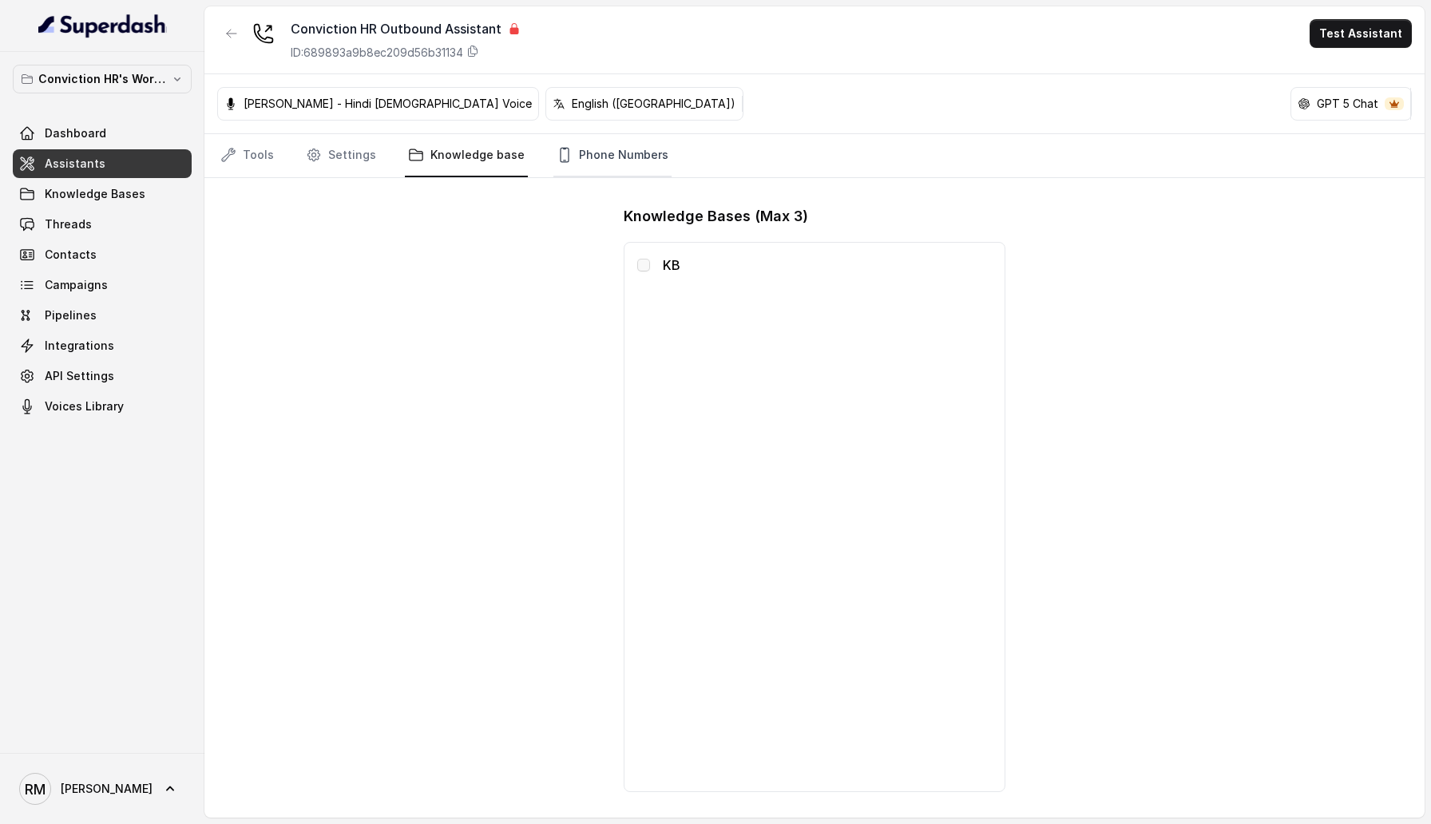
click at [600, 143] on link "Phone Numbers" at bounding box center [612, 155] width 118 height 43
click at [100, 141] on link "Dashboard" at bounding box center [102, 133] width 179 height 29
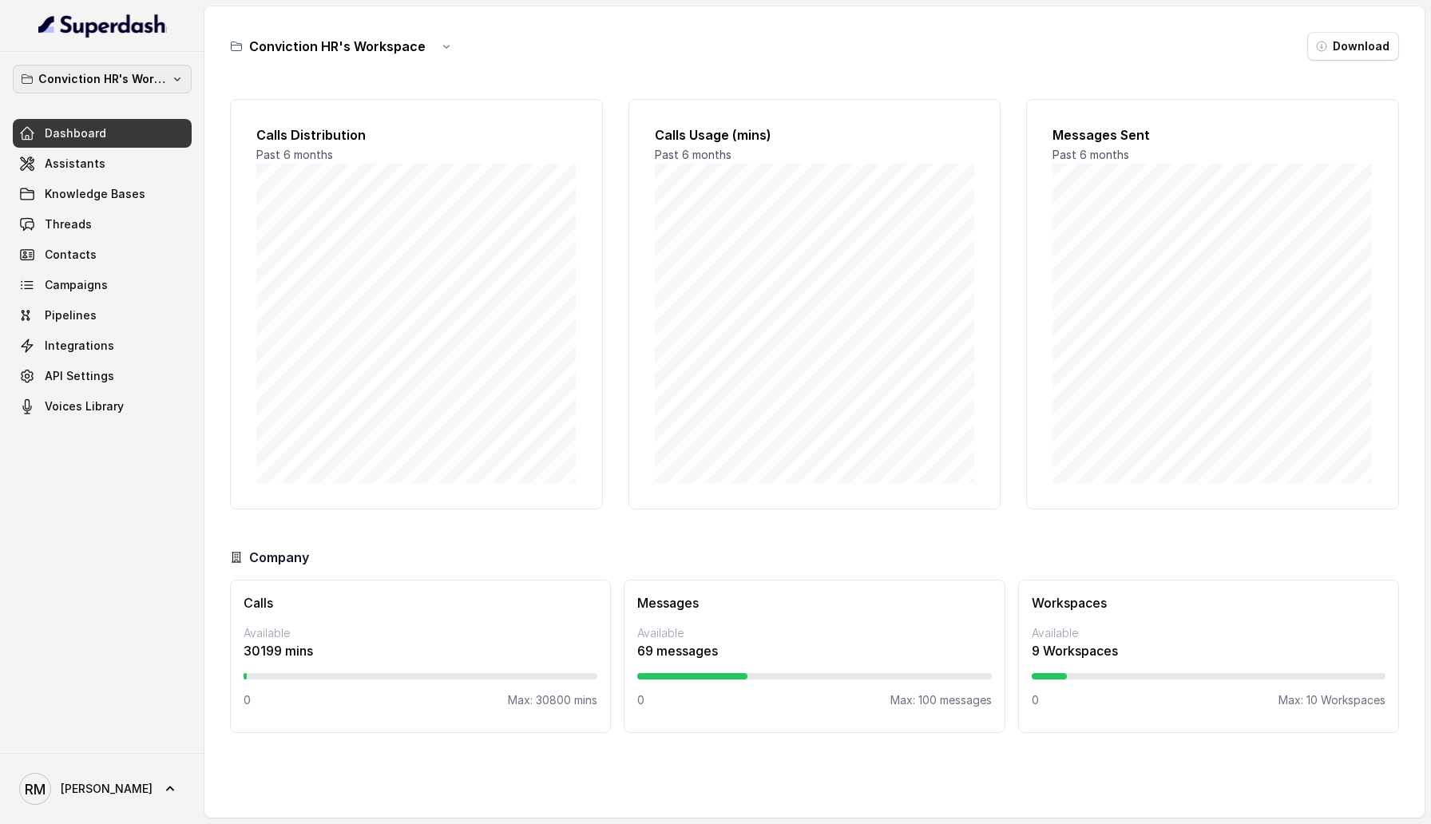
click at [132, 69] on p "Conviction HR's Workspace" at bounding box center [102, 78] width 128 height 19
drag, startPoint x: 643, startPoint y: 596, endPoint x: 814, endPoint y: 647, distance: 178.6
click at [814, 647] on div "Conviction HR's Workspace Dashboard Assistants Knowledge Bases Threads Contacts…" at bounding box center [715, 412] width 1431 height 824
click at [668, 626] on p "Available" at bounding box center [814, 633] width 354 height 16
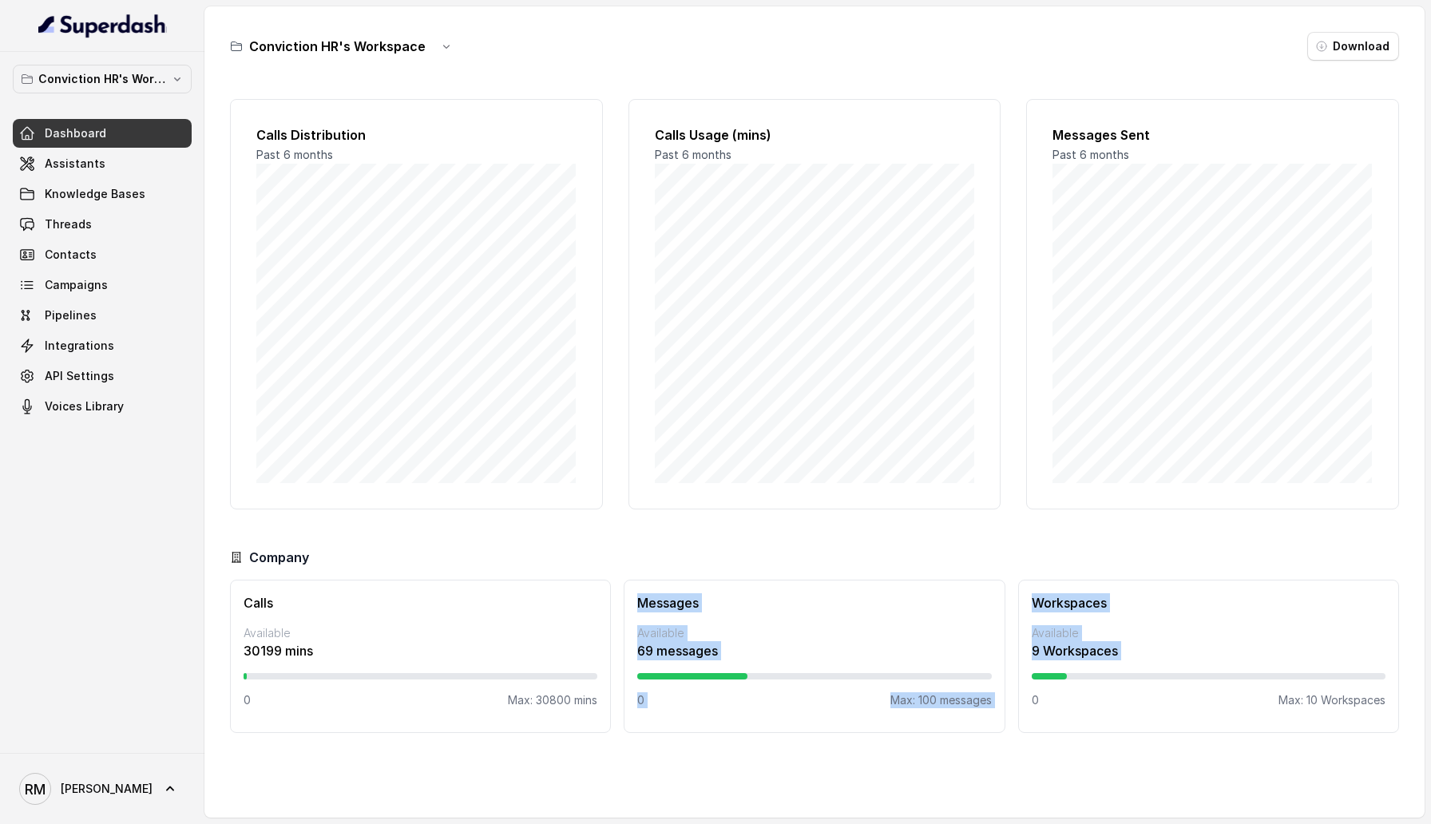
drag, startPoint x: 639, startPoint y: 608, endPoint x: 1018, endPoint y: 696, distance: 389.4
click at [1018, 696] on div "Calls Available 30199 mins 0 Max: 30800 mins Messages Available 69 messages 0 M…" at bounding box center [814, 656] width 1169 height 153
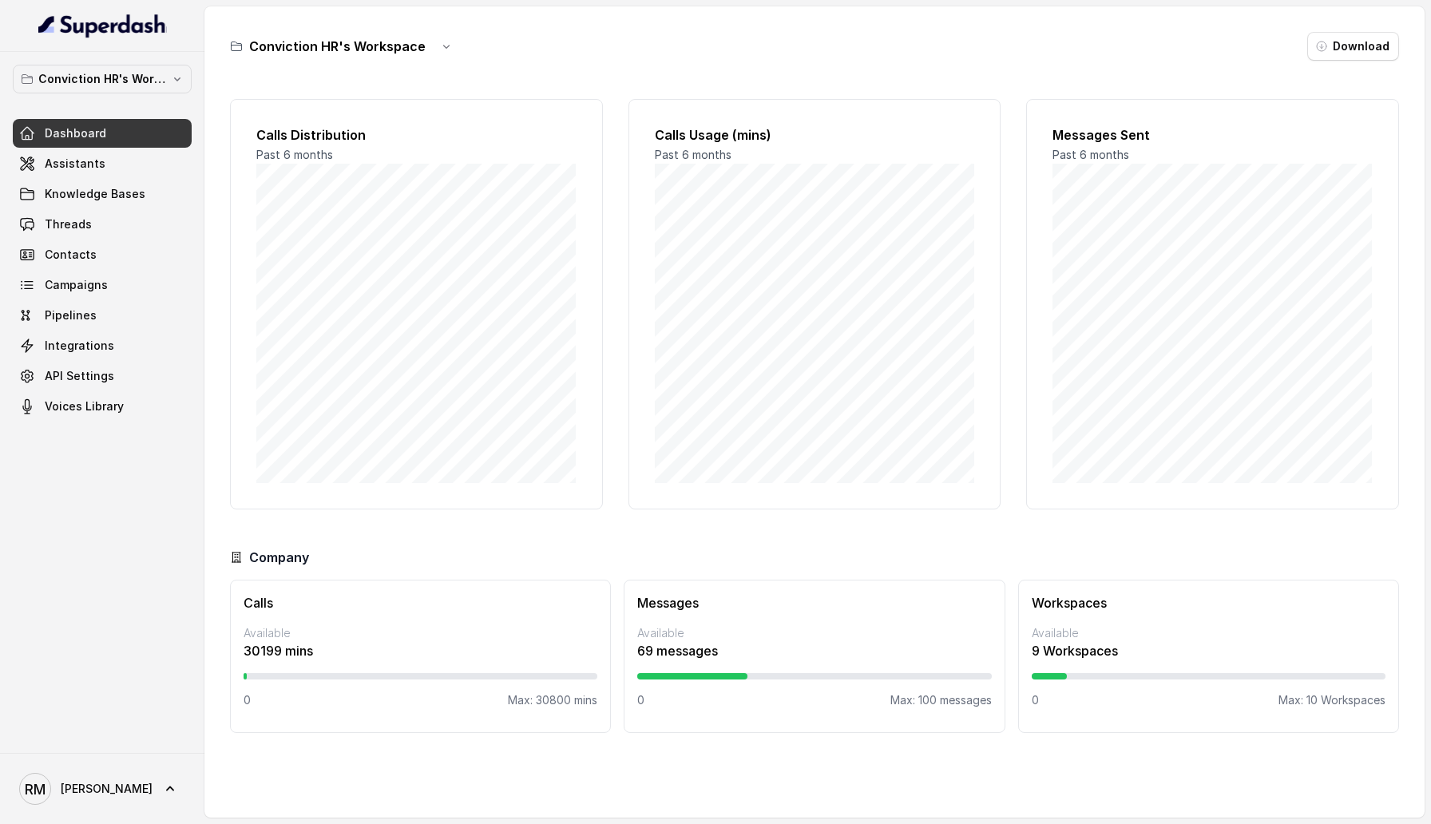
click at [1048, 696] on div "0 Max: 10 Workspaces" at bounding box center [1208, 700] width 354 height 16
drag, startPoint x: 1029, startPoint y: 606, endPoint x: 1396, endPoint y: 708, distance: 381.2
click at [1396, 708] on div "Workspaces Available 9 Workspaces 0 Max: 10 Workspaces" at bounding box center [1208, 656] width 381 height 153
click at [1071, 699] on div "0 Max: 10 Workspaces" at bounding box center [1208, 700] width 354 height 16
click at [1063, 675] on div at bounding box center [1048, 676] width 35 height 6
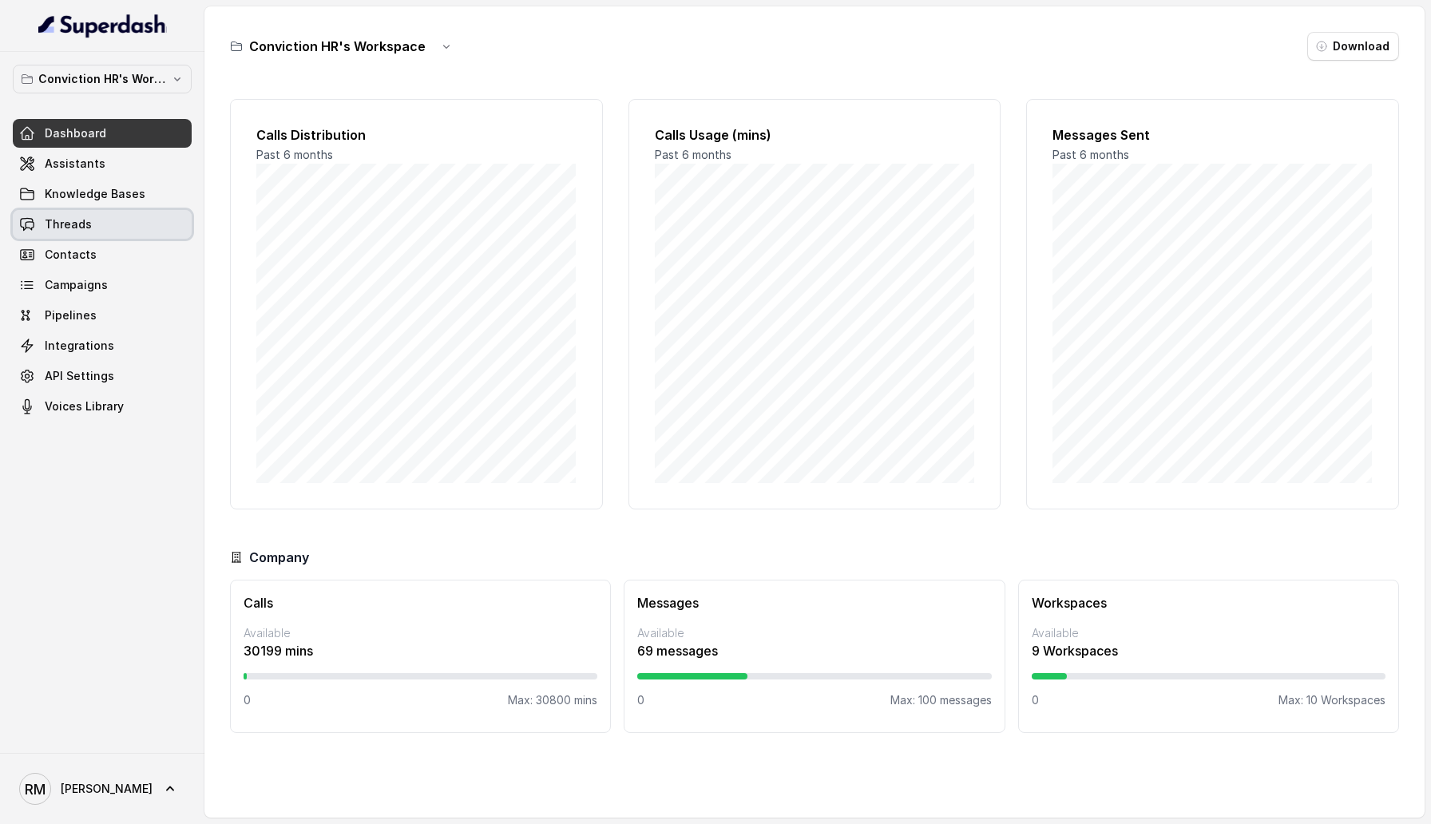
click at [76, 221] on span "Threads" at bounding box center [68, 224] width 47 height 16
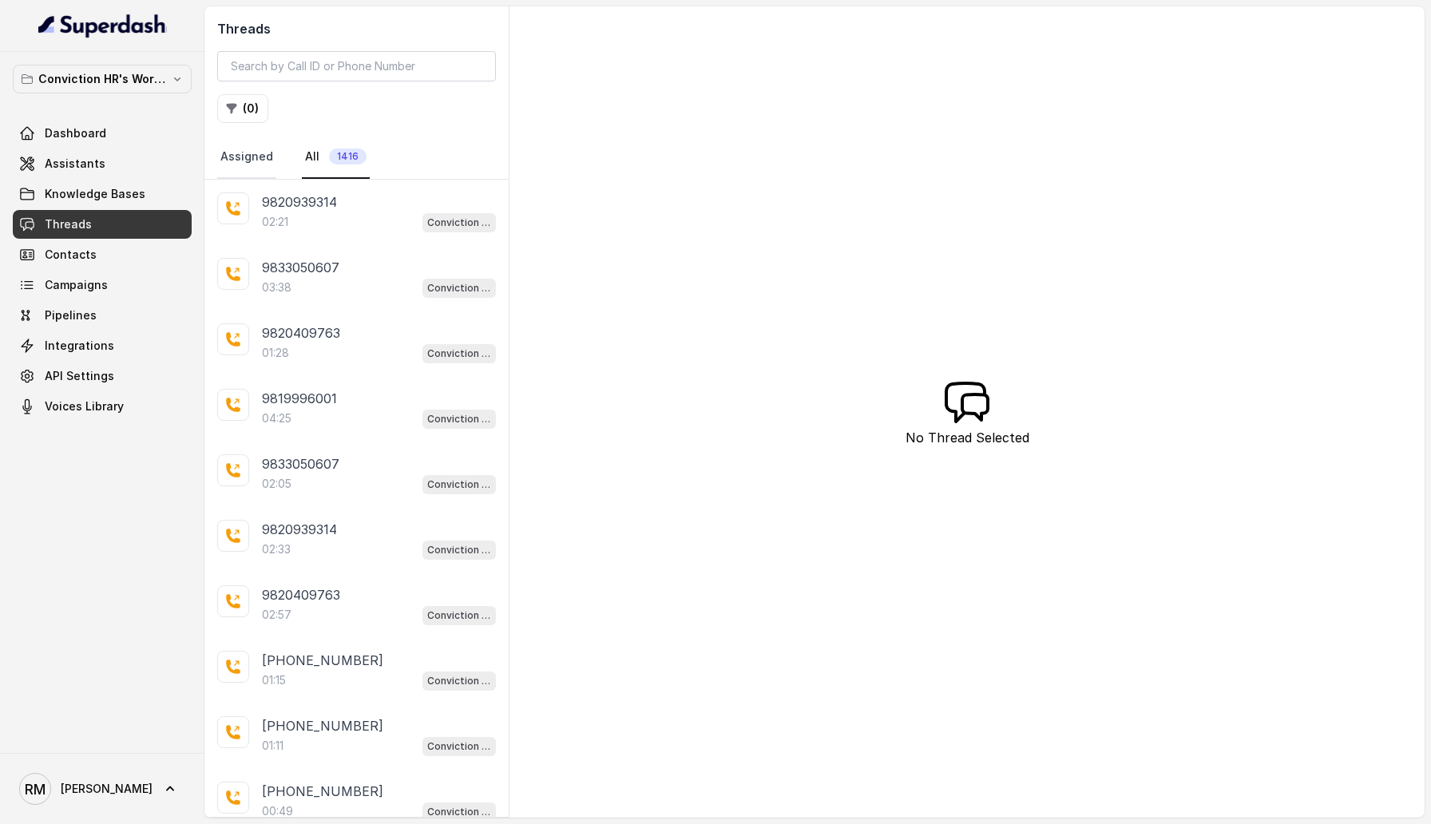
click at [253, 163] on link "Assigned" at bounding box center [246, 157] width 59 height 43
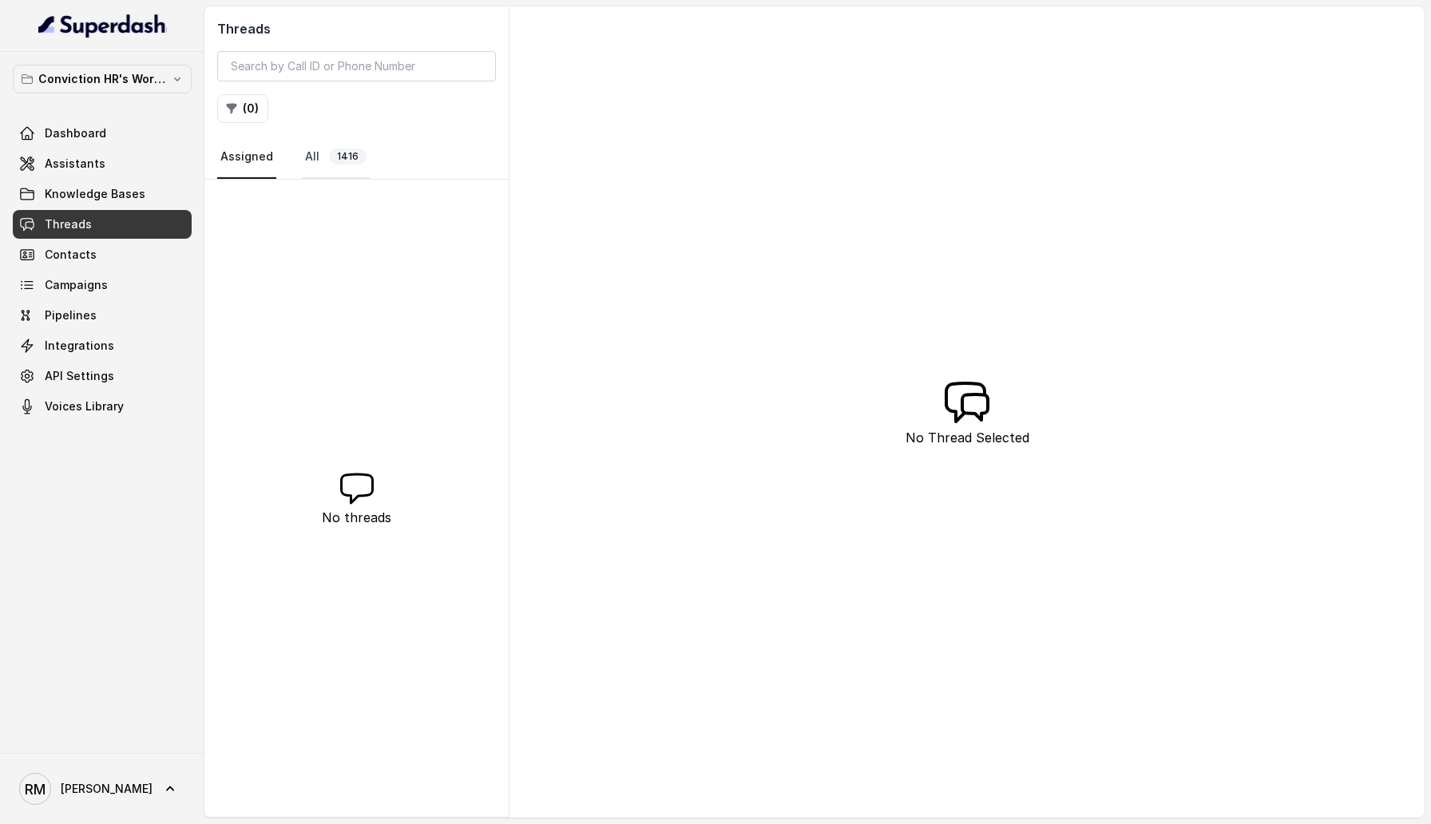
click at [358, 152] on span "1416" at bounding box center [348, 156] width 38 height 16
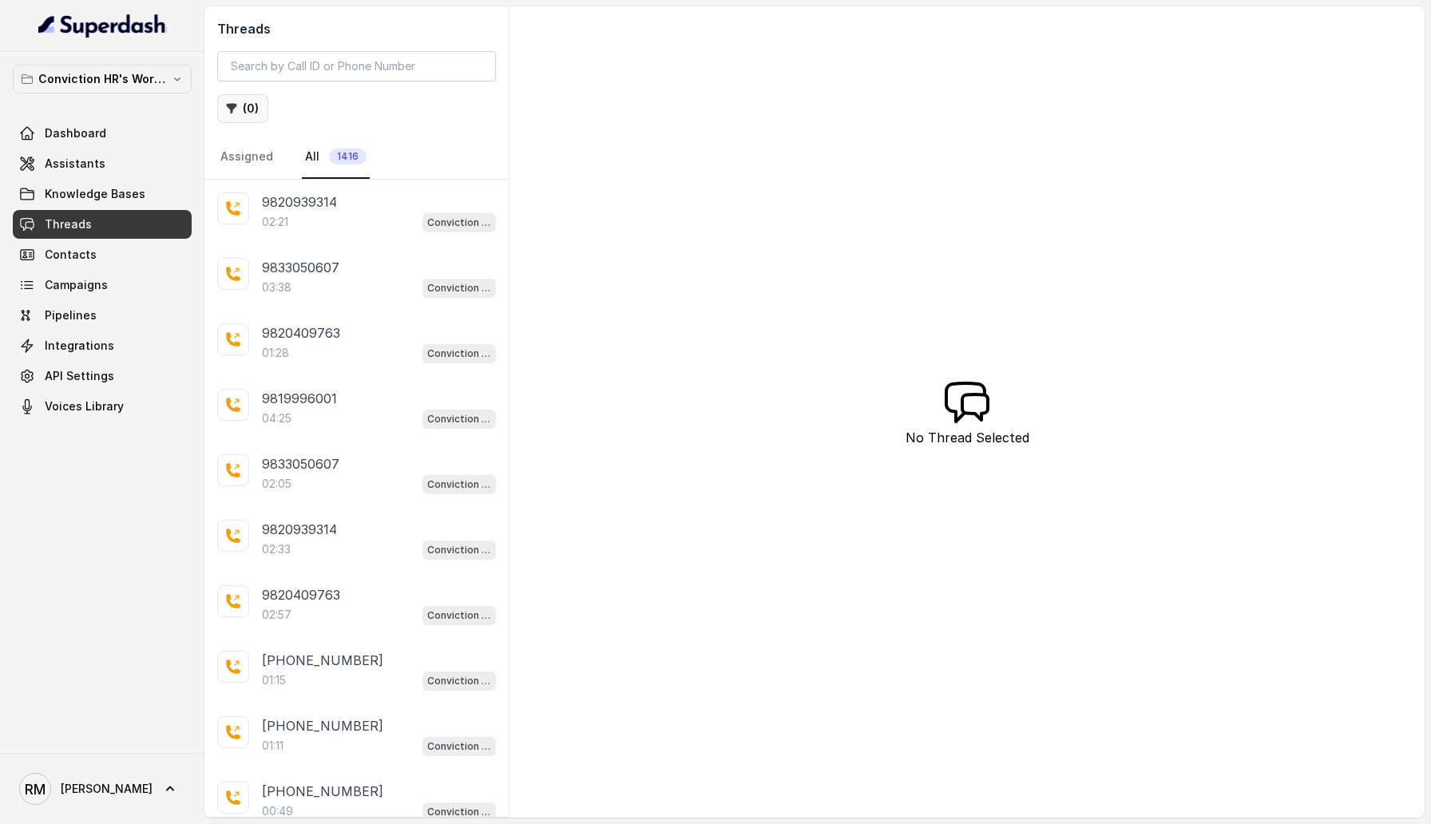
click at [243, 102] on button "( 0 )" at bounding box center [242, 108] width 51 height 29
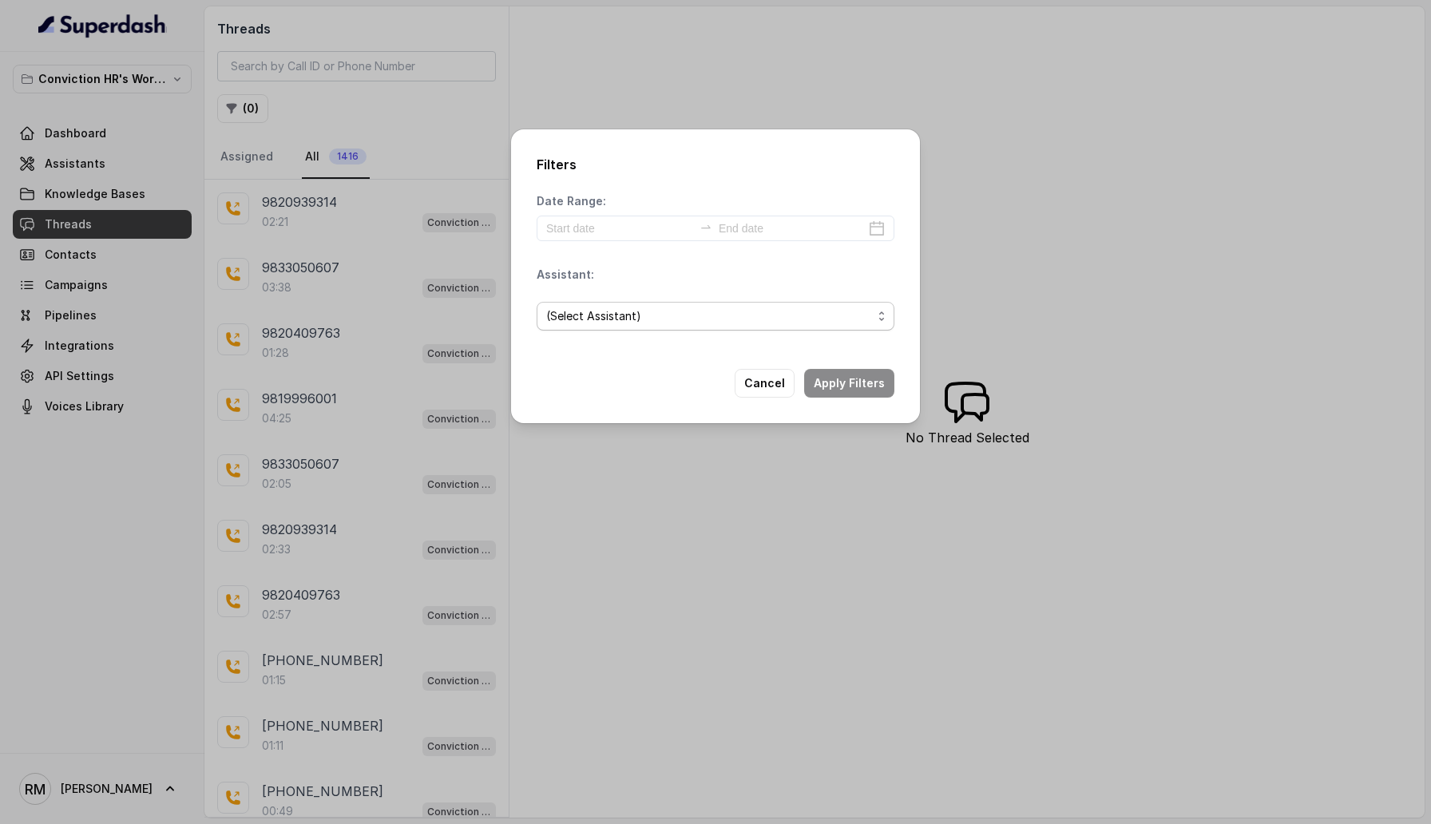
click at [873, 325] on span "(Select Assistant)" at bounding box center [715, 316] width 358 height 29
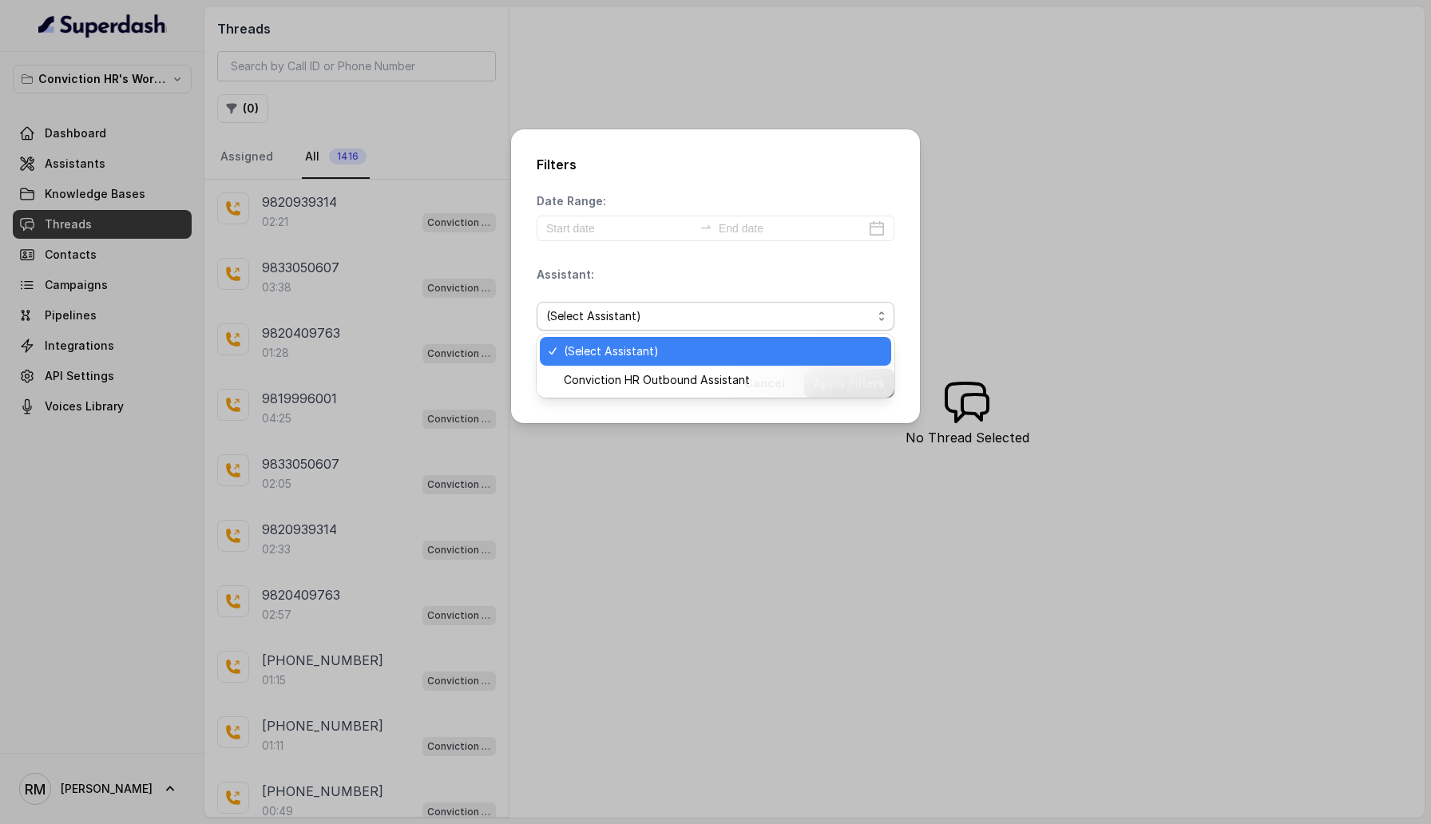
click at [944, 343] on div "Filters Date Range: Assistant: (Select Assistant) Cancel Apply Filters" at bounding box center [715, 412] width 1431 height 824
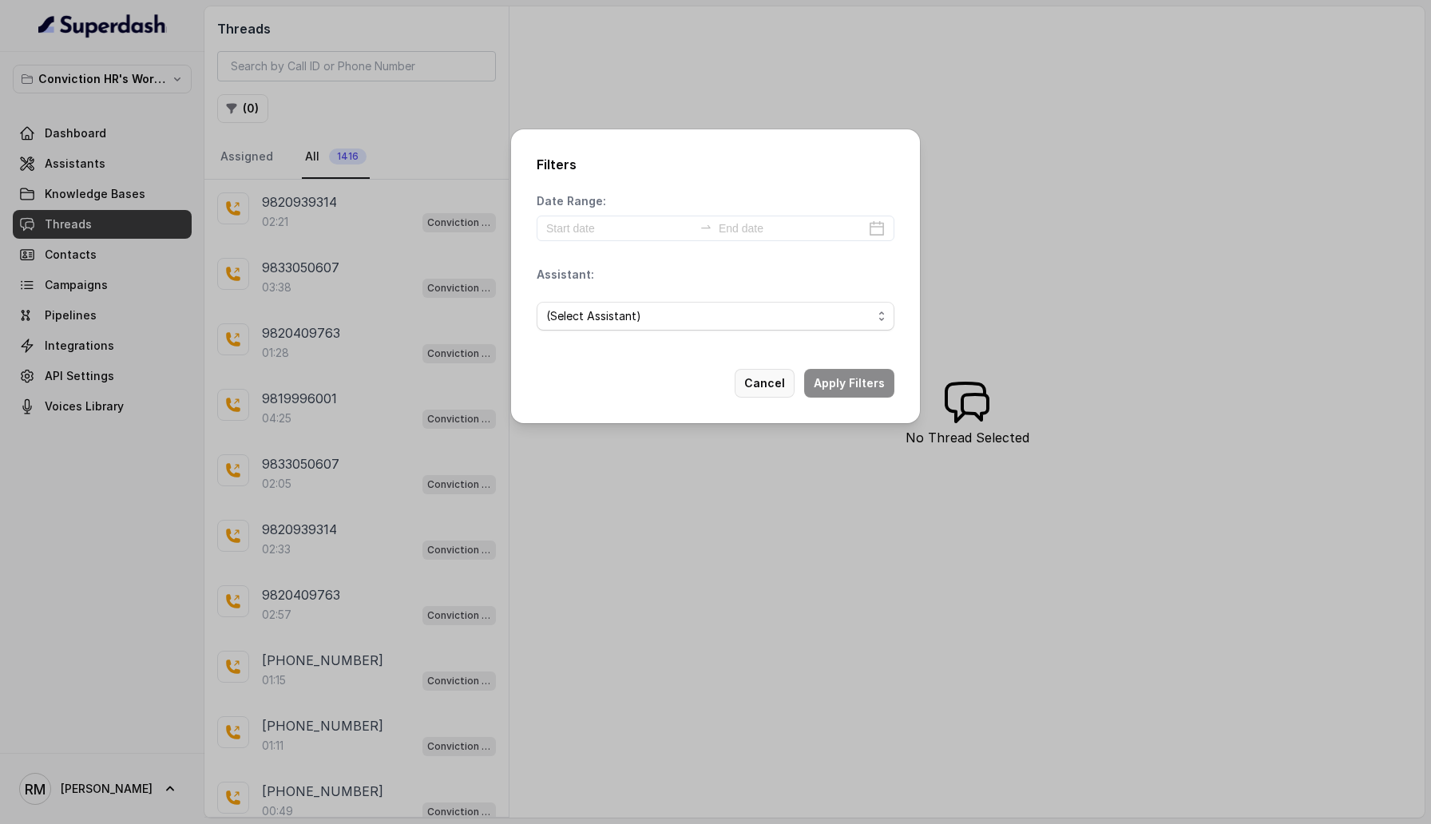
click at [775, 390] on button "Cancel" at bounding box center [764, 383] width 60 height 29
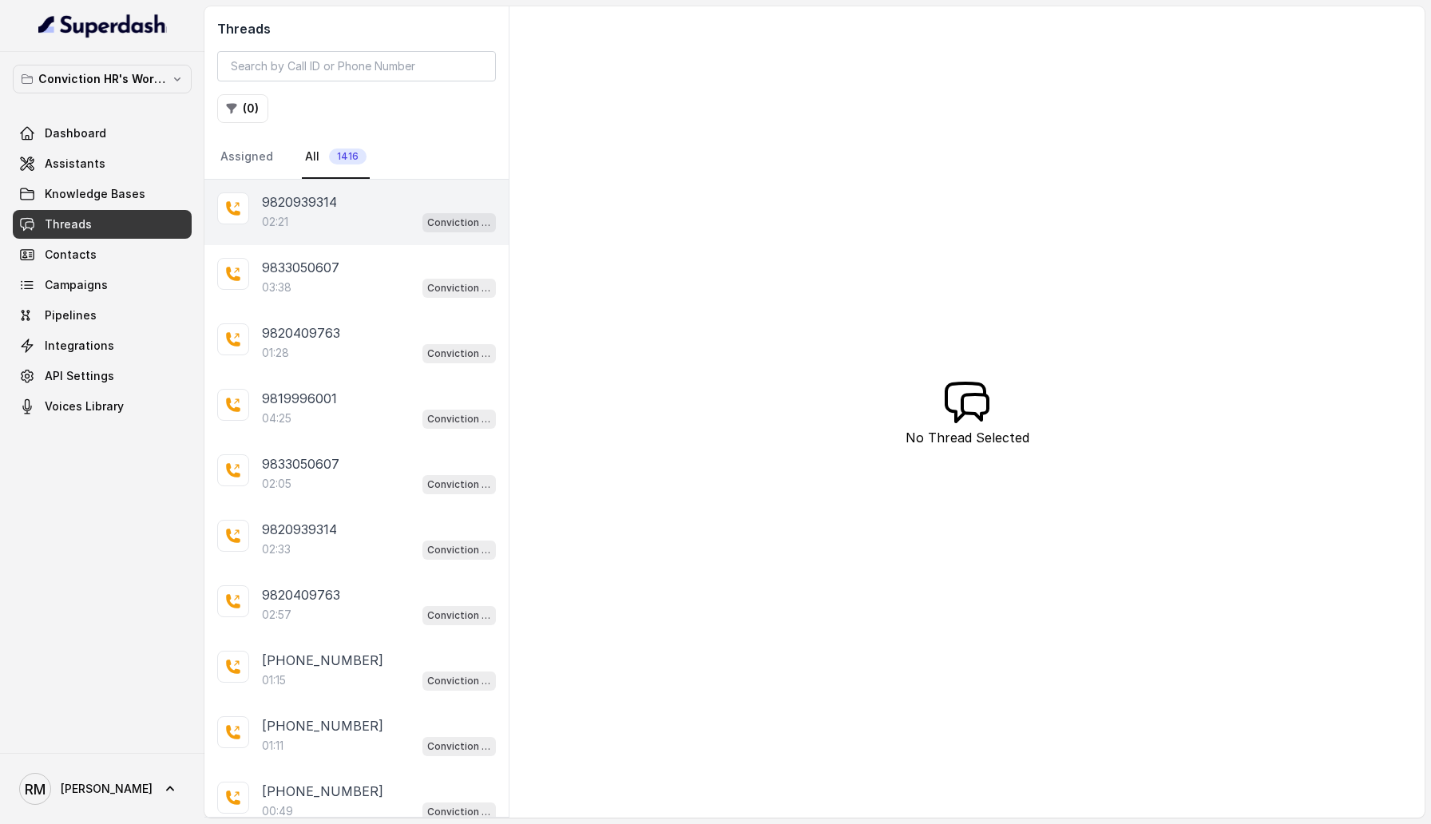
click at [370, 229] on div "02:21 Conviction HR Outbound Assistant" at bounding box center [379, 222] width 234 height 21
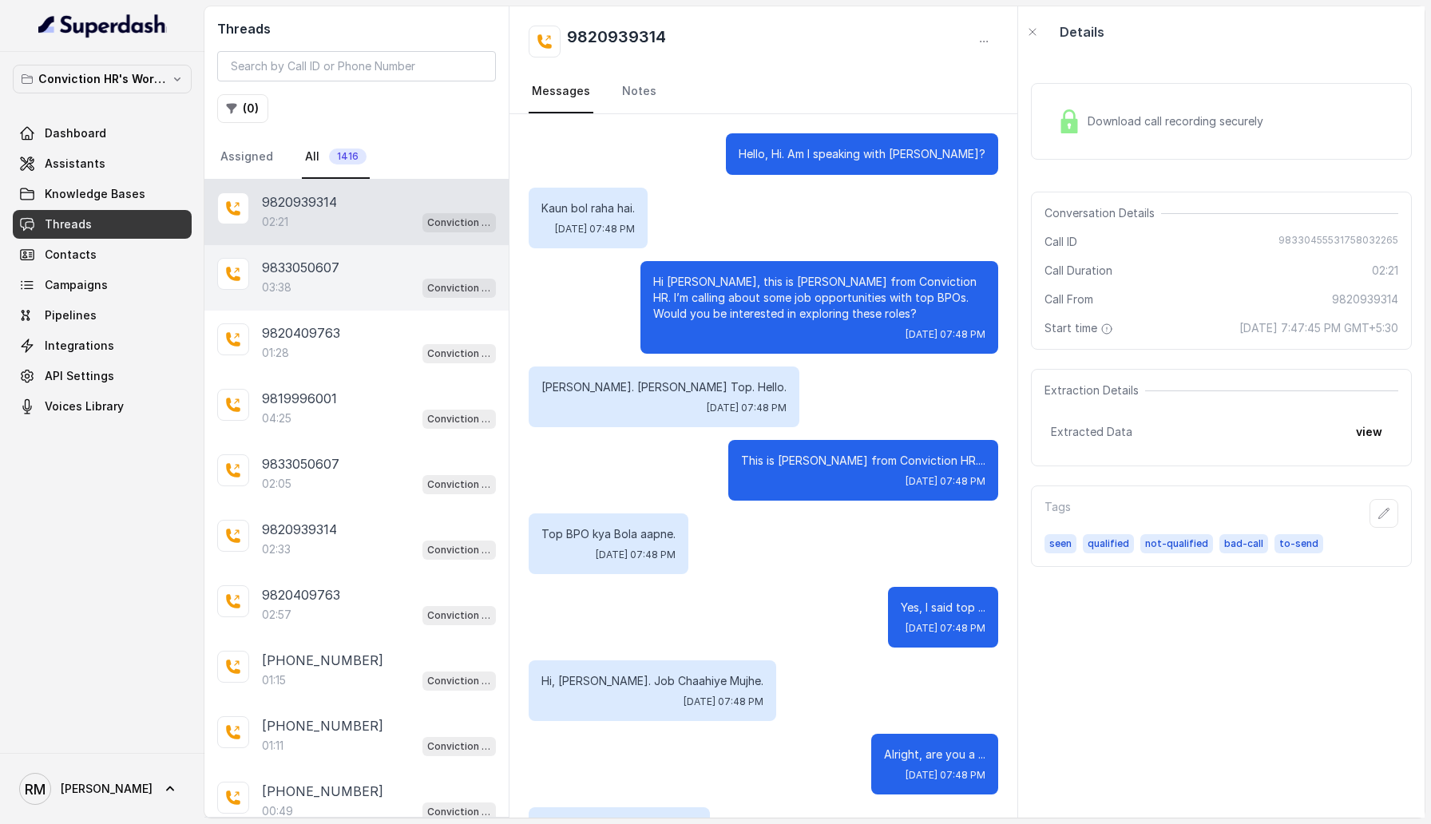
click at [333, 291] on div "03:38 Conviction HR Outbound Assistant" at bounding box center [379, 287] width 234 height 21
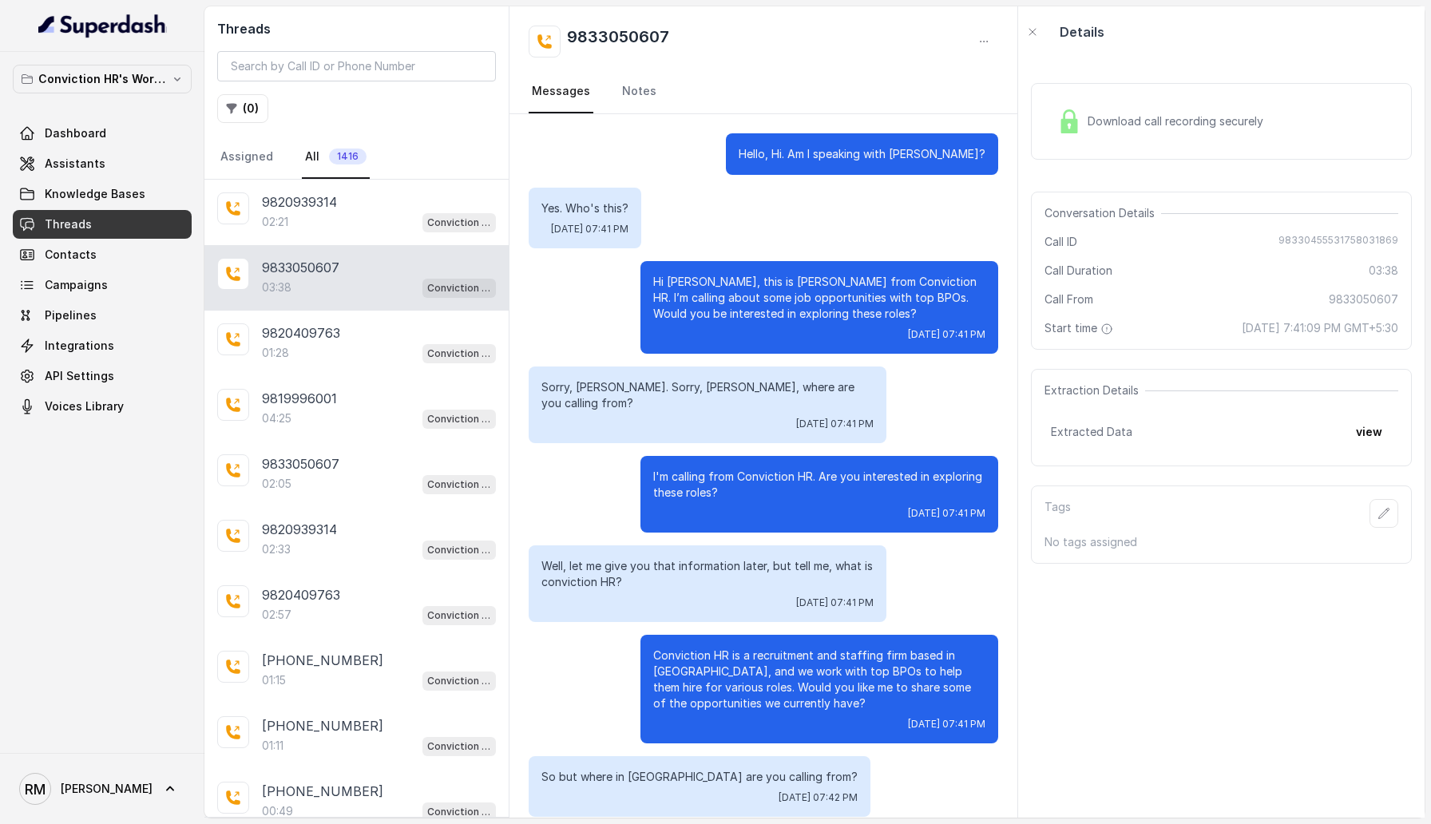
scroll to position [2369, 0]
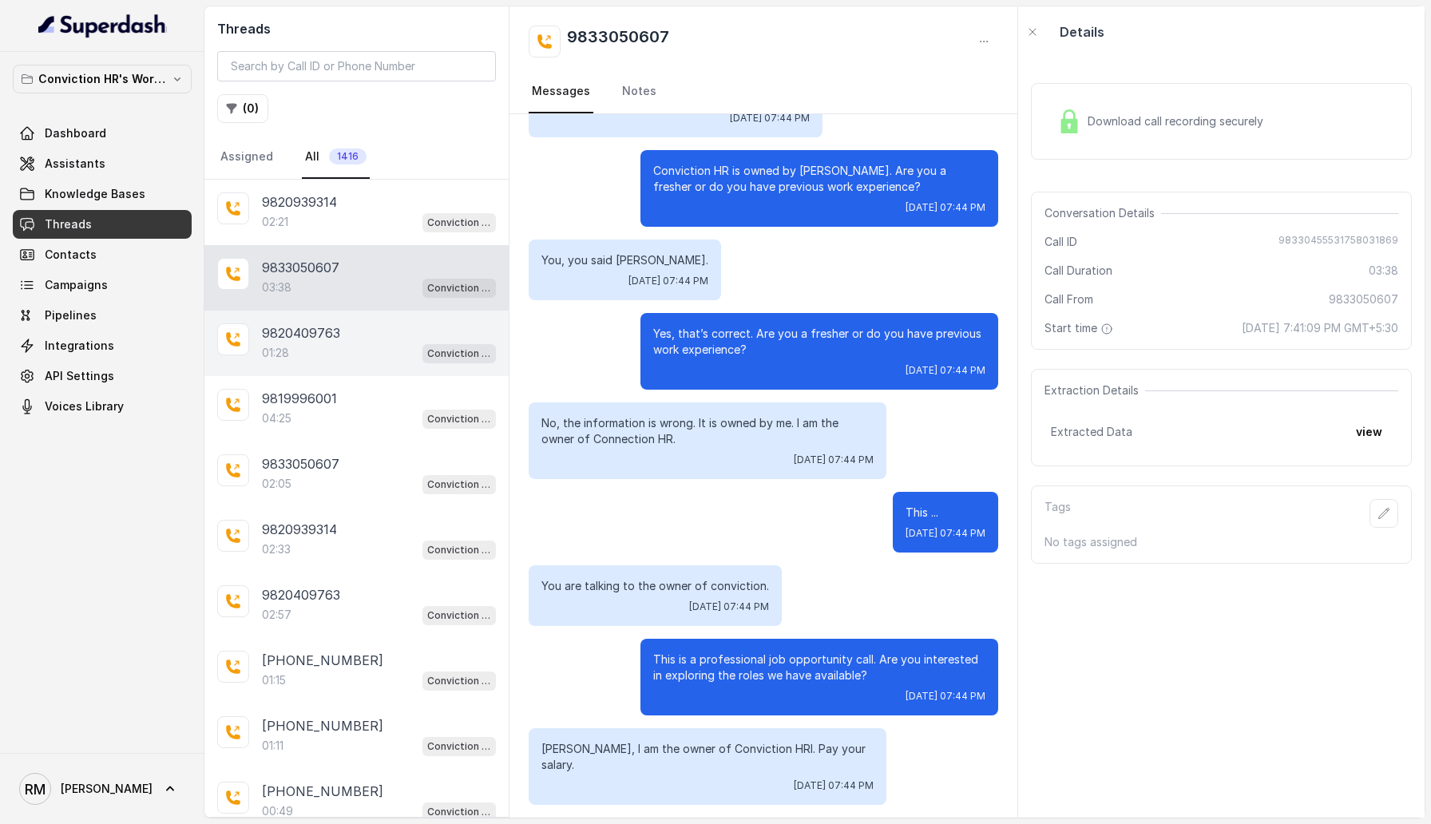
click at [354, 355] on div "01:28 Conviction HR Outbound Assistant" at bounding box center [379, 352] width 234 height 21
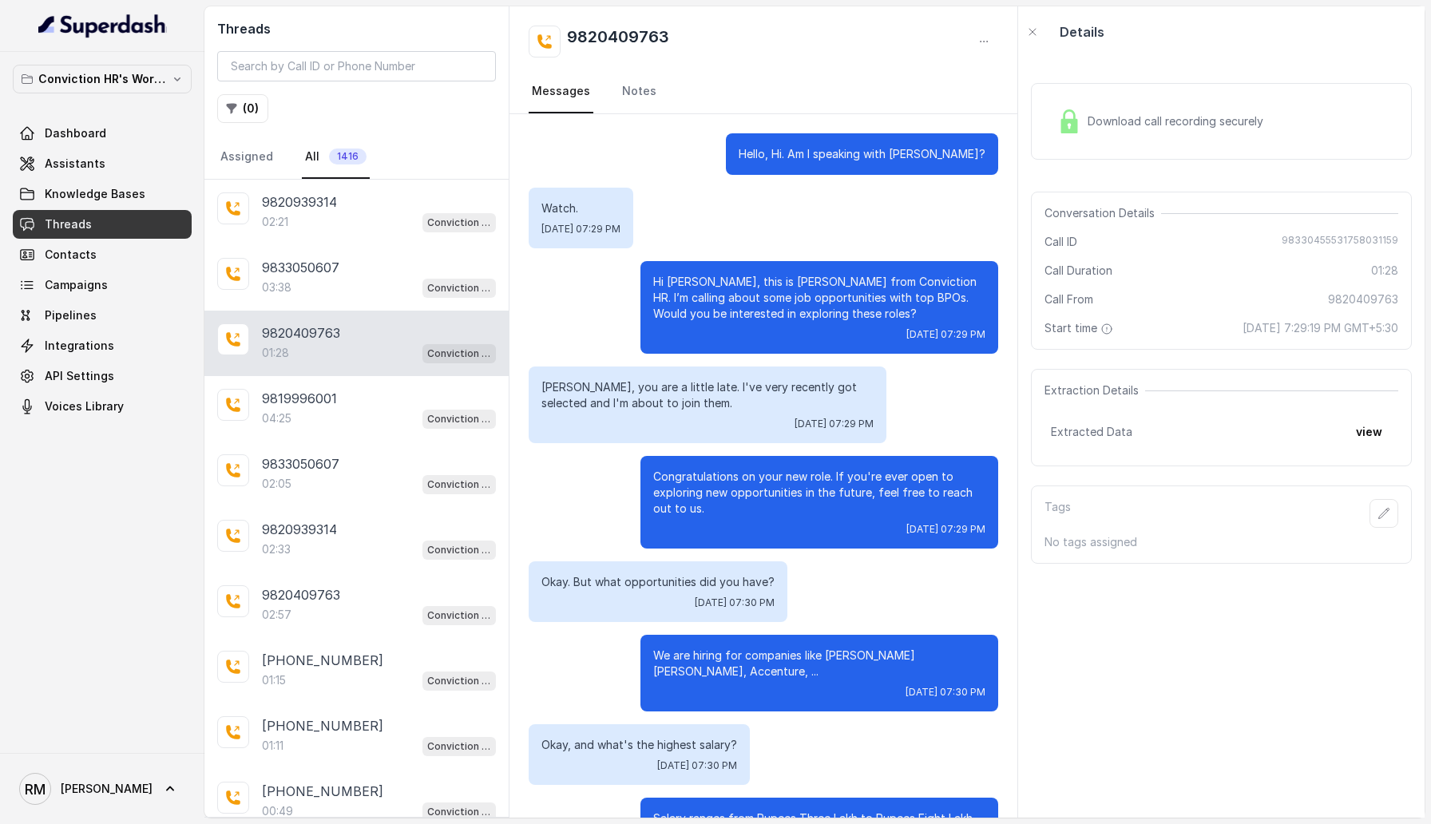
scroll to position [402, 0]
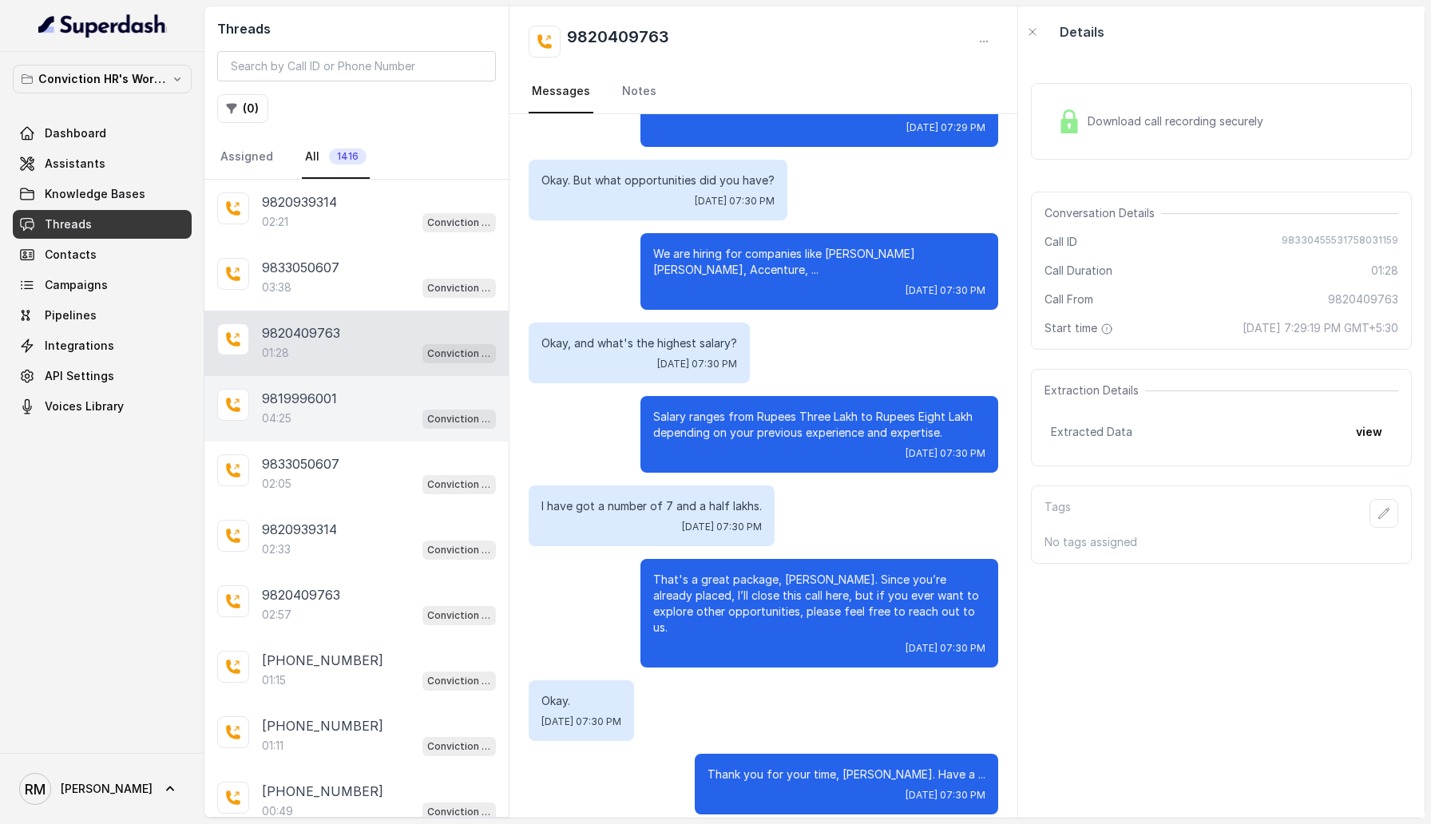
click at [369, 411] on div "04:25 Conviction HR Outbound Assistant" at bounding box center [379, 418] width 234 height 21
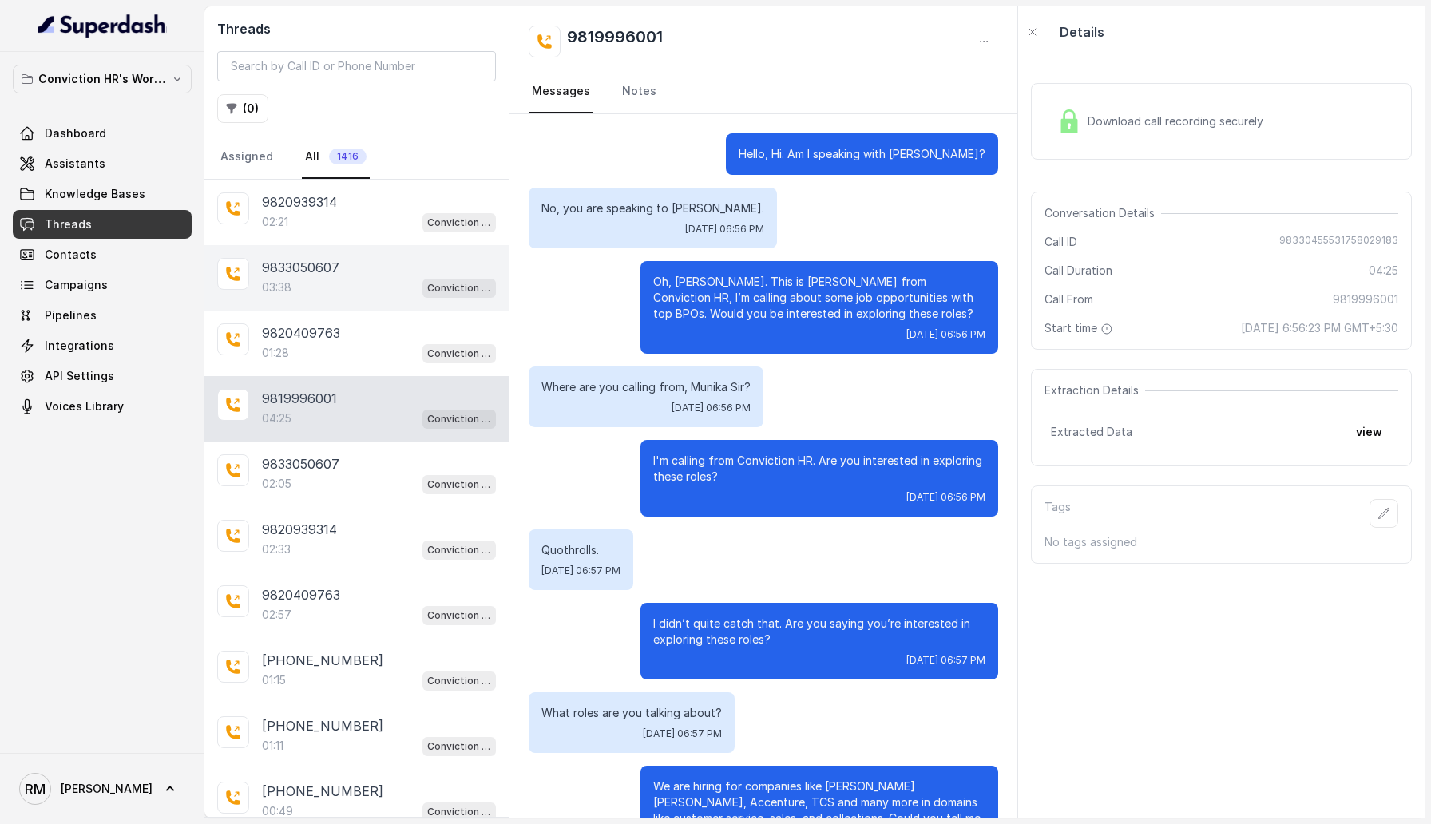
scroll to position [3748, 0]
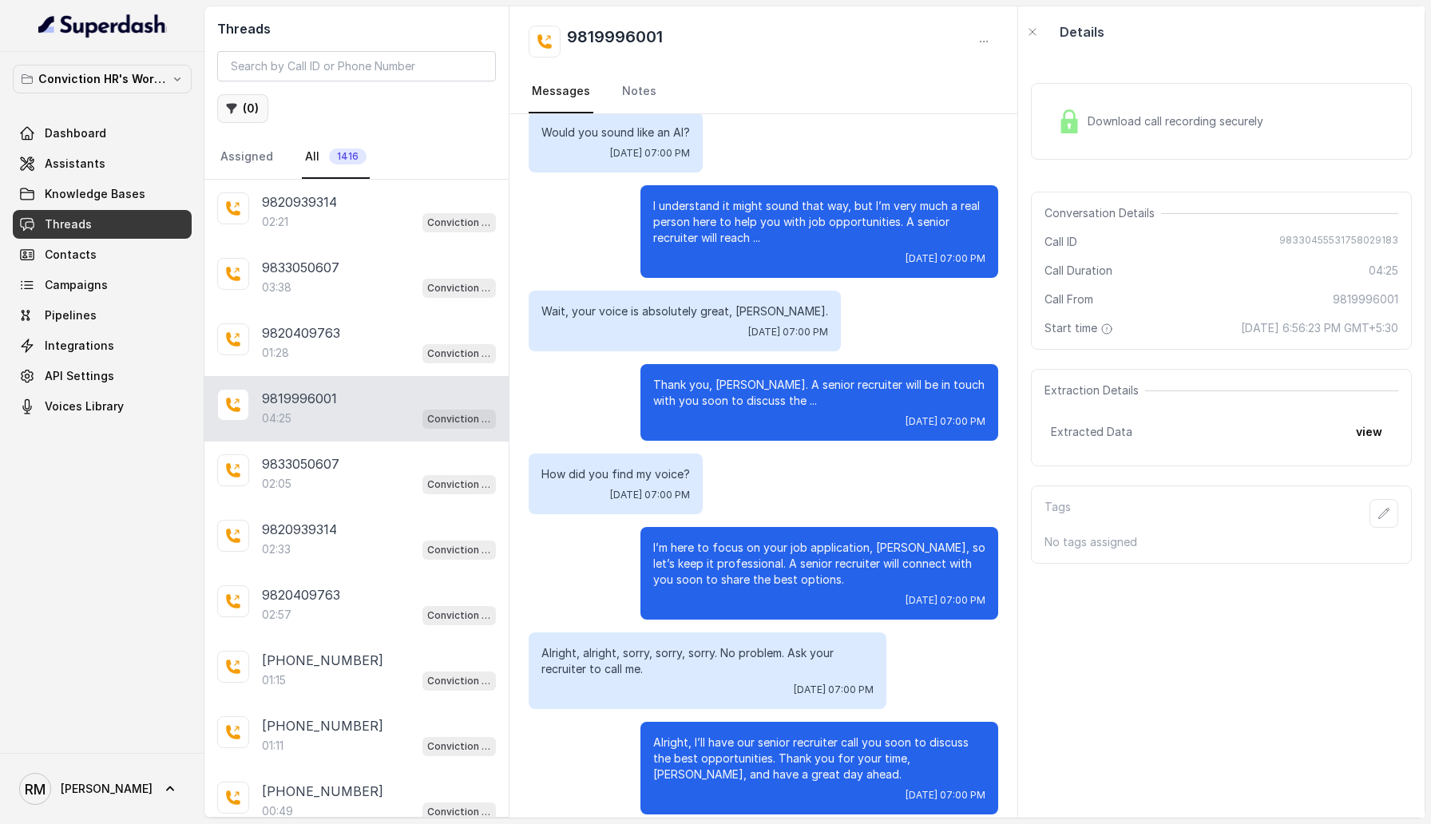
click at [254, 102] on button "( 0 )" at bounding box center [242, 108] width 51 height 29
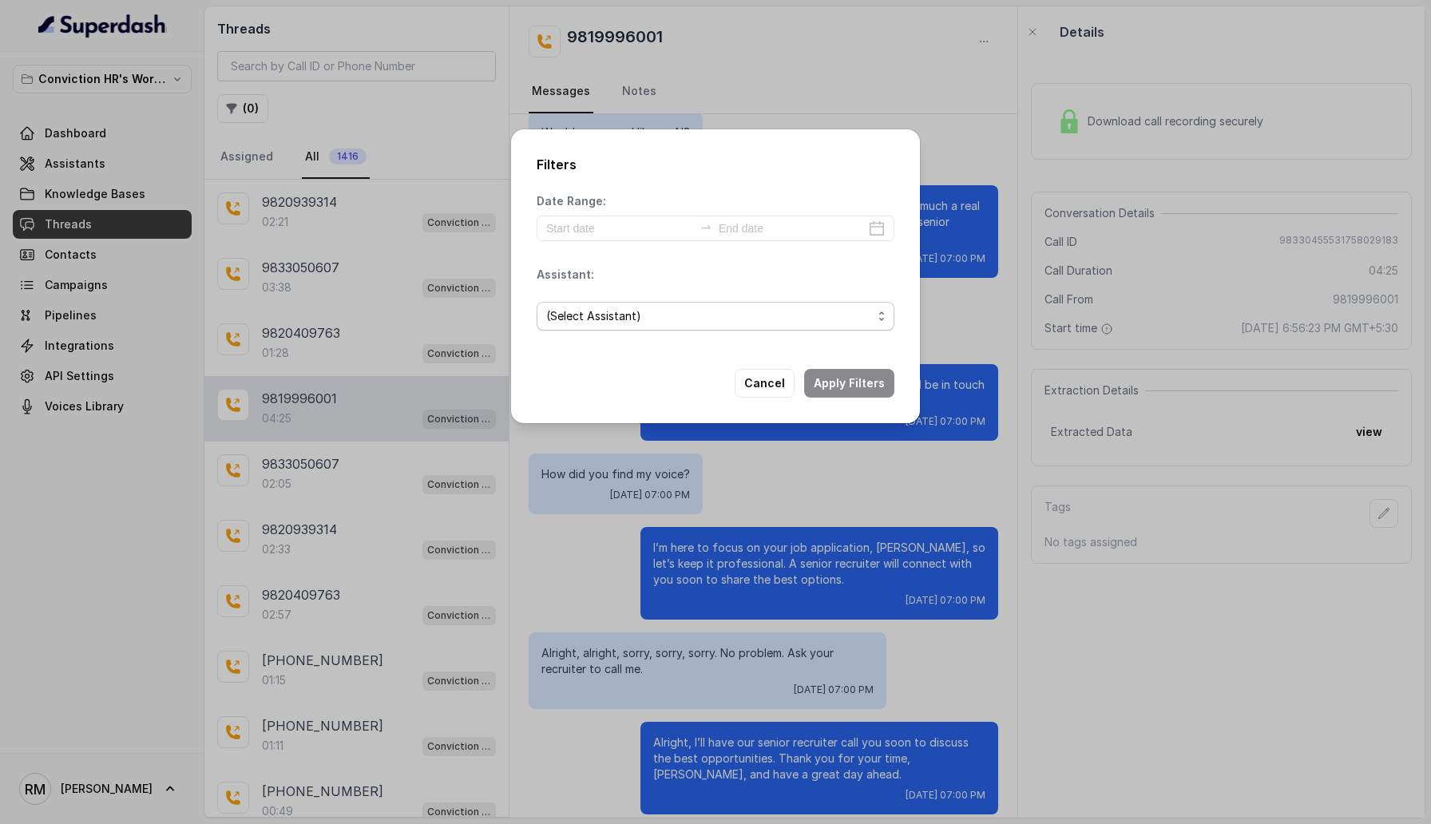
click at [573, 320] on span "(Select Assistant)" at bounding box center [709, 316] width 326 height 19
click at [552, 421] on div "Filters Date Range: Assistant: (Select Assistant) Cancel Apply Filters" at bounding box center [715, 276] width 409 height 294
click at [576, 326] on span "(Select Assistant)" at bounding box center [715, 316] width 358 height 29
click at [566, 406] on div "Filters Date Range: Assistant: (Select Assistant) Cancel Apply Filters" at bounding box center [715, 276] width 409 height 294
click at [774, 381] on button "Cancel" at bounding box center [764, 383] width 60 height 29
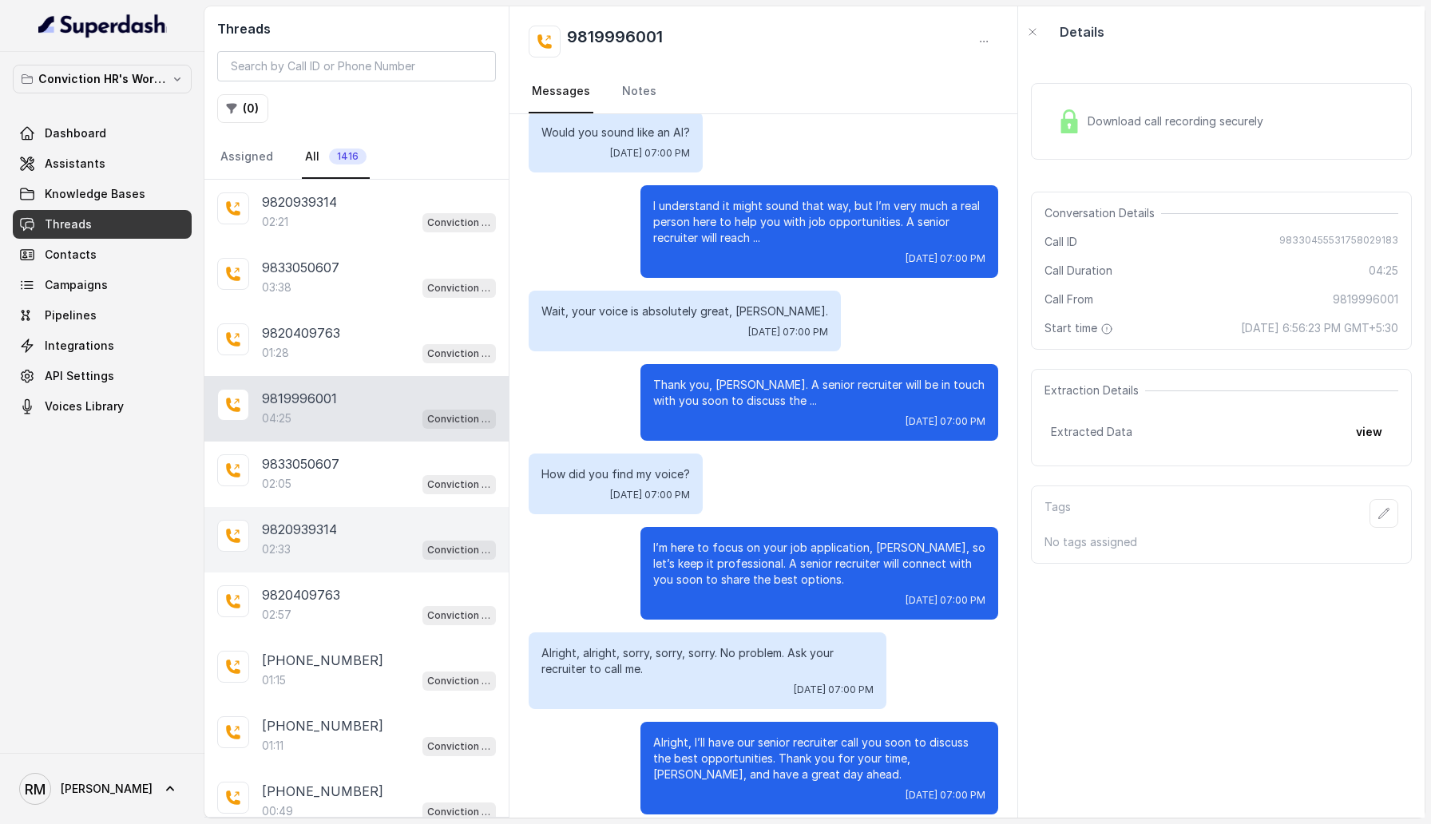
scroll to position [58, 0]
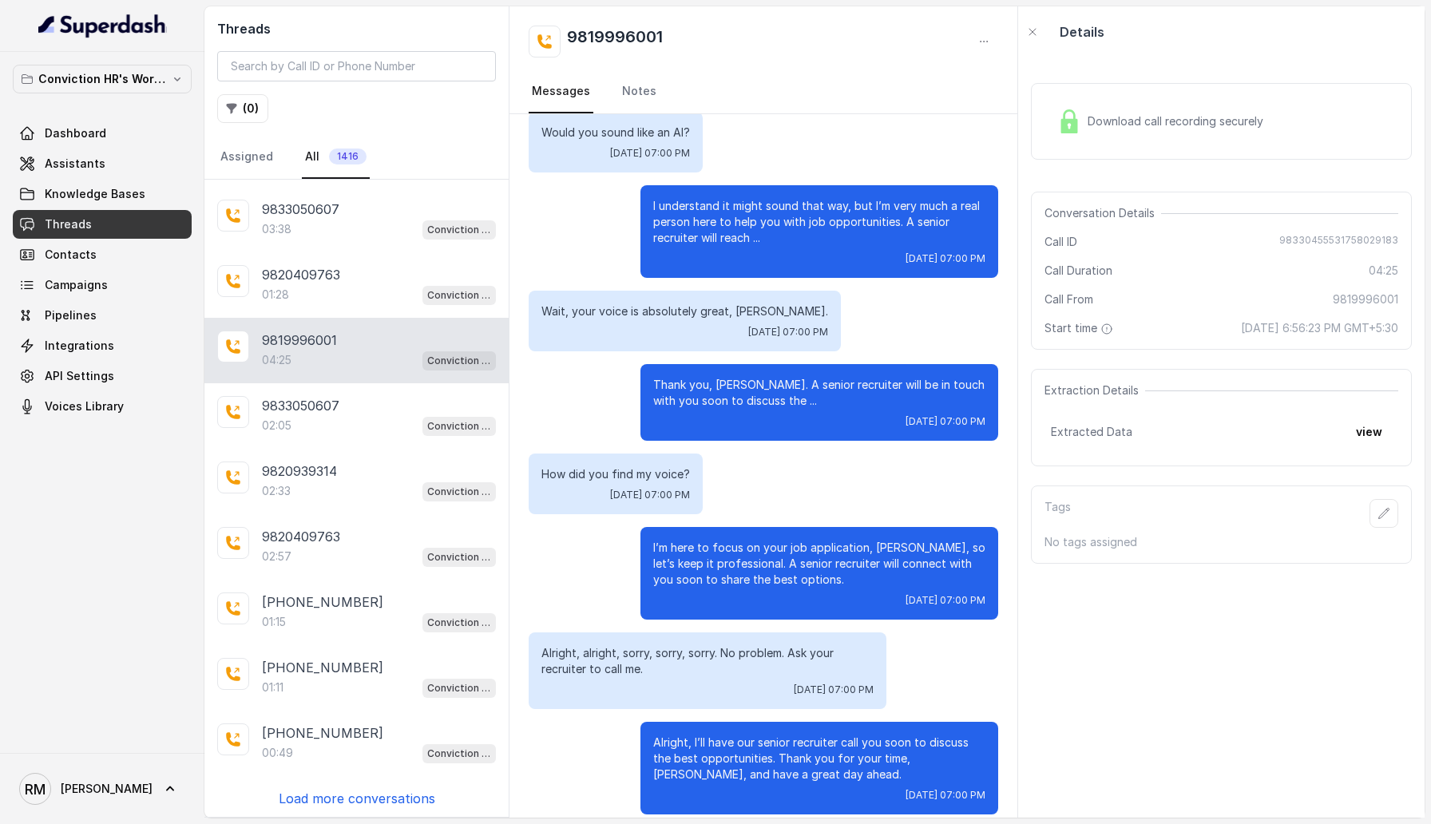
click at [398, 798] on p "Load more conversations" at bounding box center [357, 798] width 156 height 19
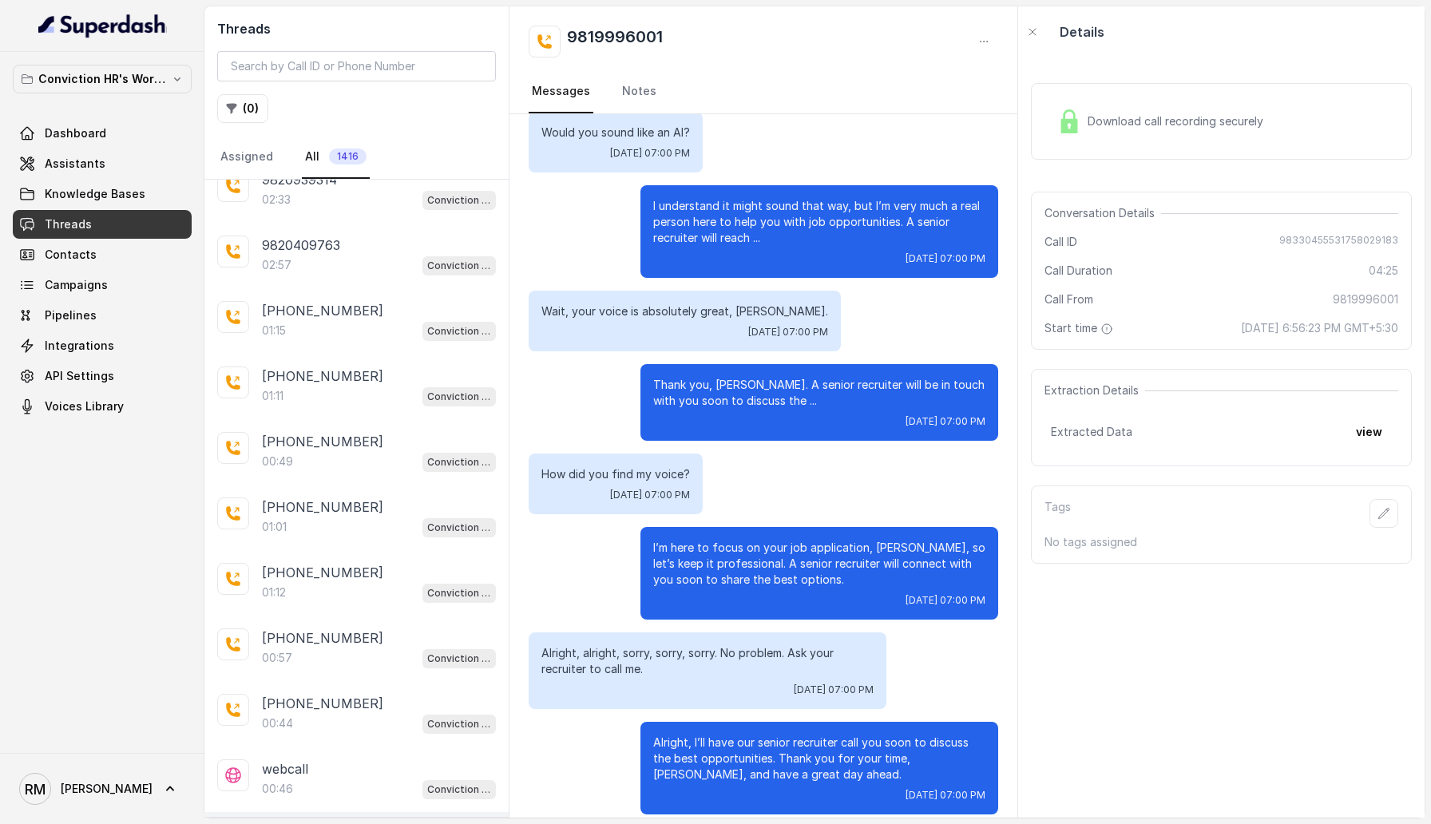
scroll to position [0, 0]
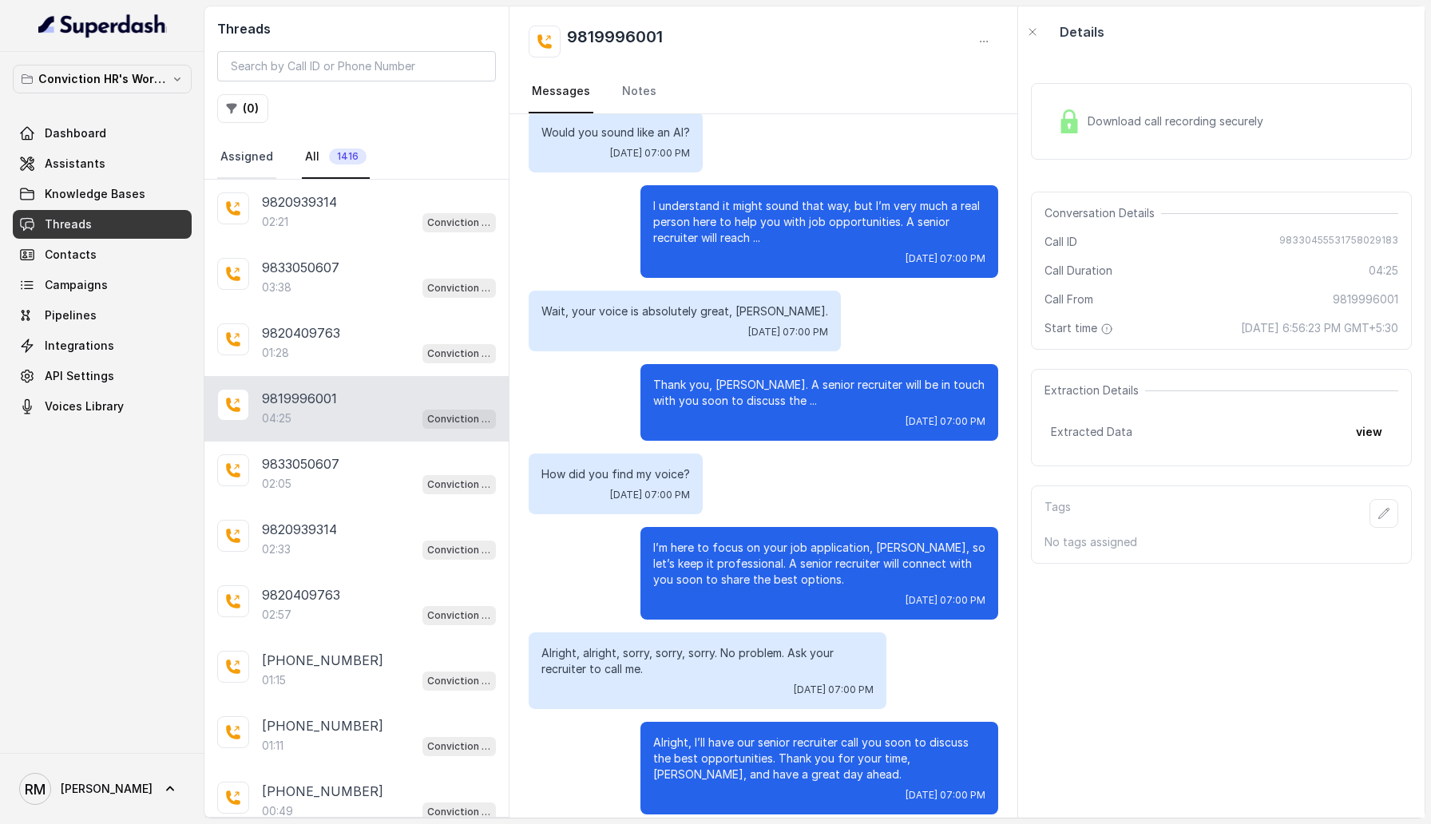
click at [259, 159] on link "Assigned" at bounding box center [246, 157] width 59 height 43
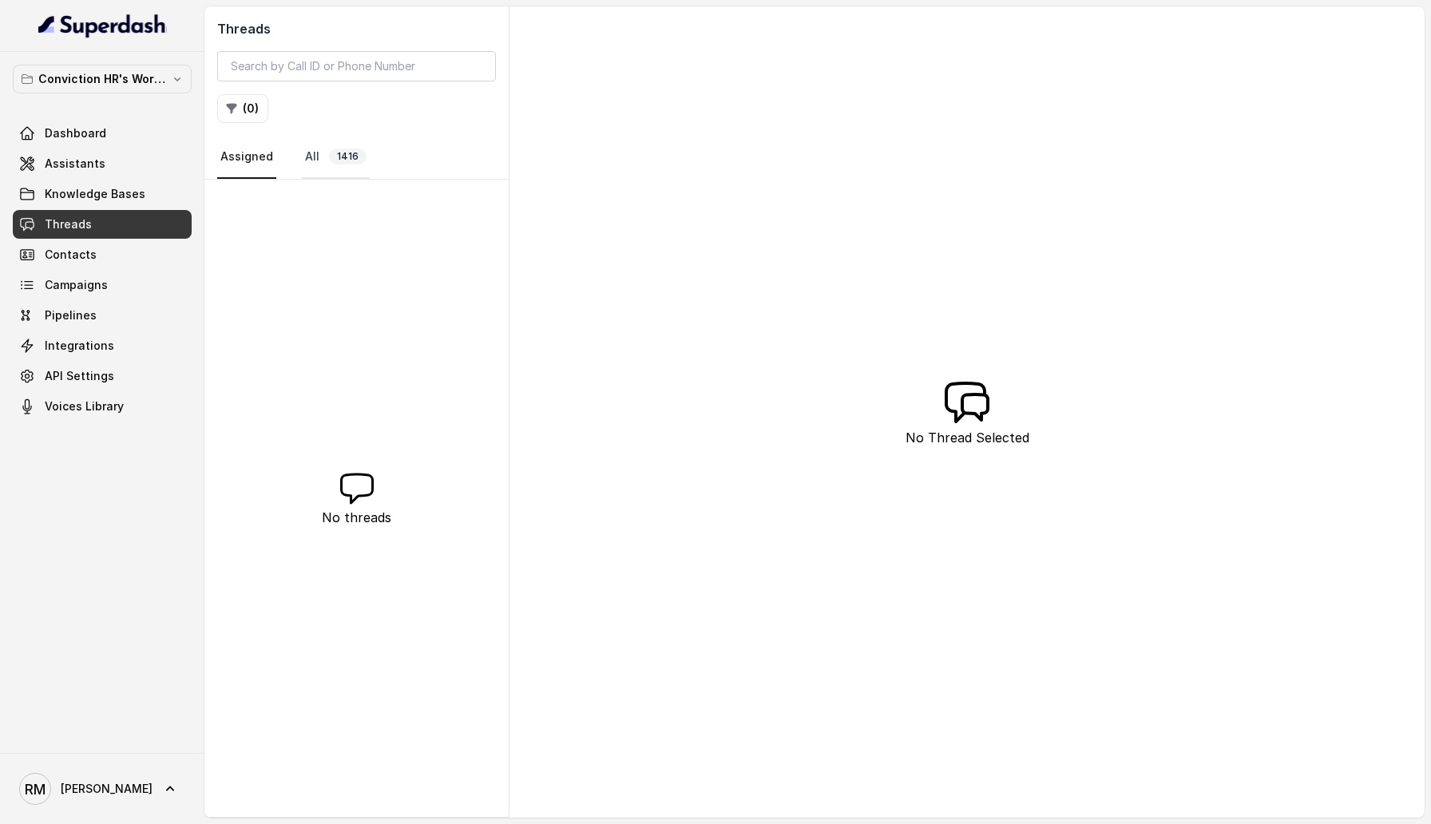
click at [329, 157] on span "1416" at bounding box center [348, 156] width 38 height 16
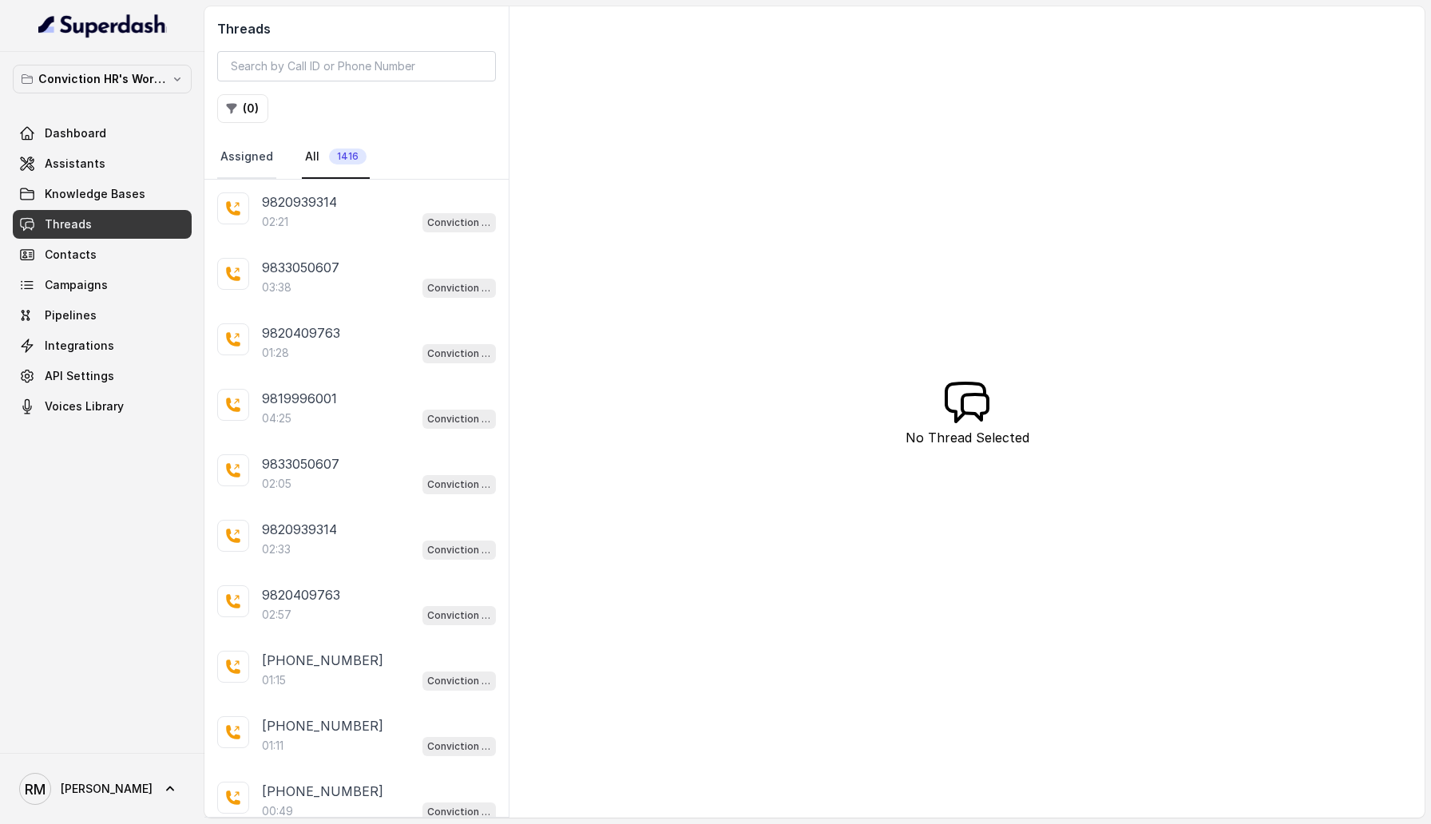
click at [248, 160] on link "Assigned" at bounding box center [246, 157] width 59 height 43
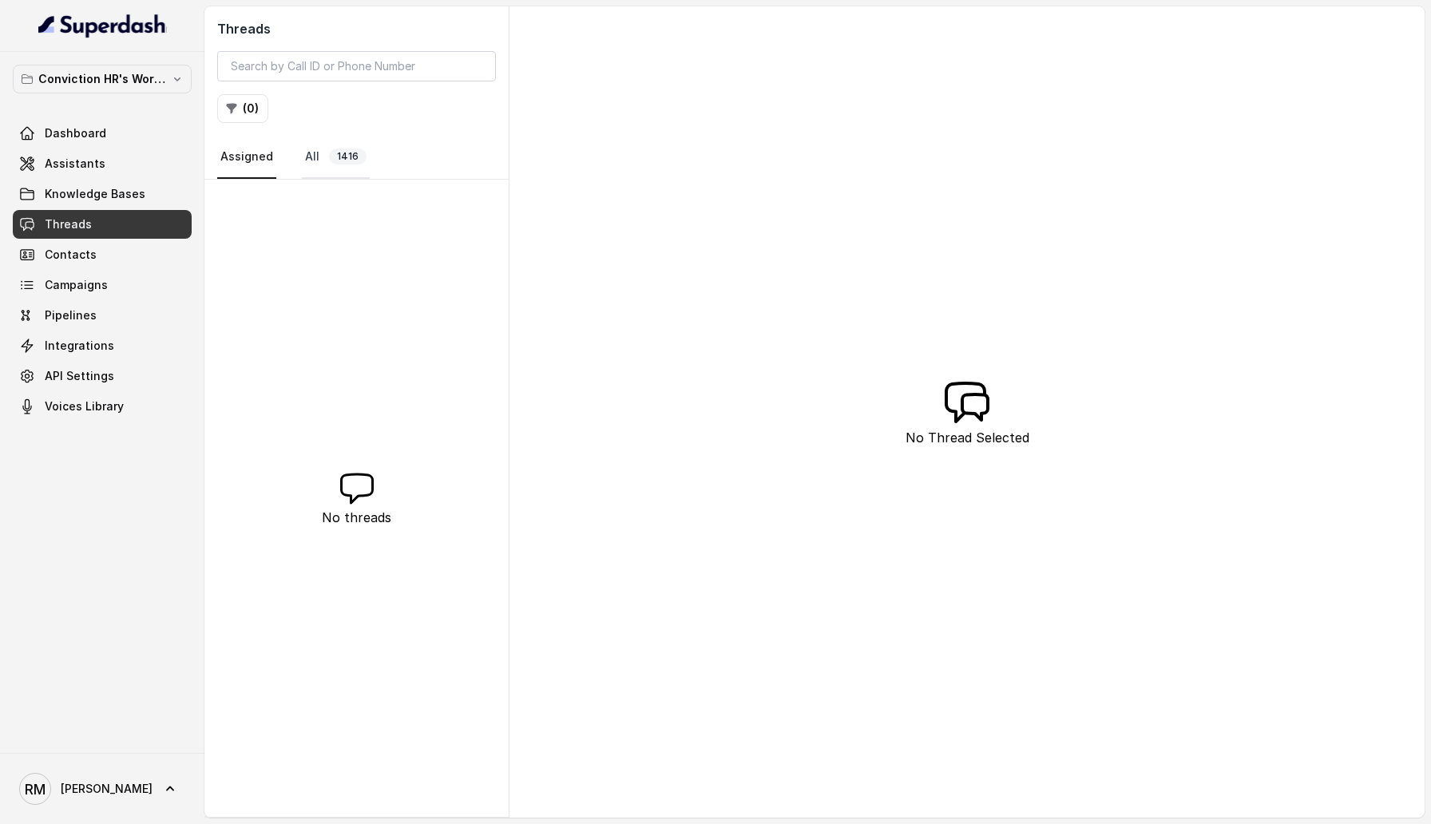
click at [329, 155] on span "1416" at bounding box center [348, 156] width 38 height 16
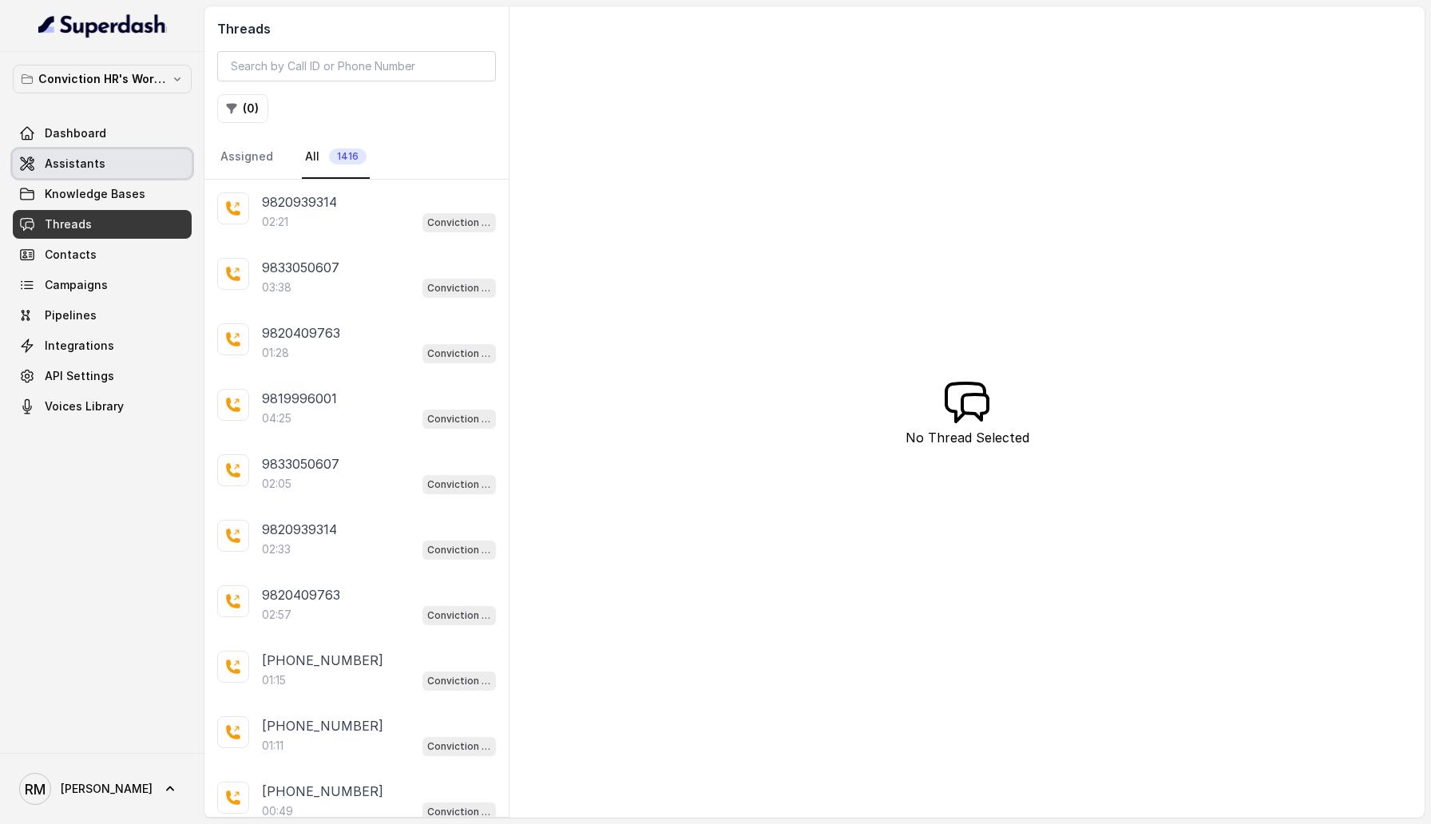
click at [118, 153] on link "Assistants" at bounding box center [102, 163] width 179 height 29
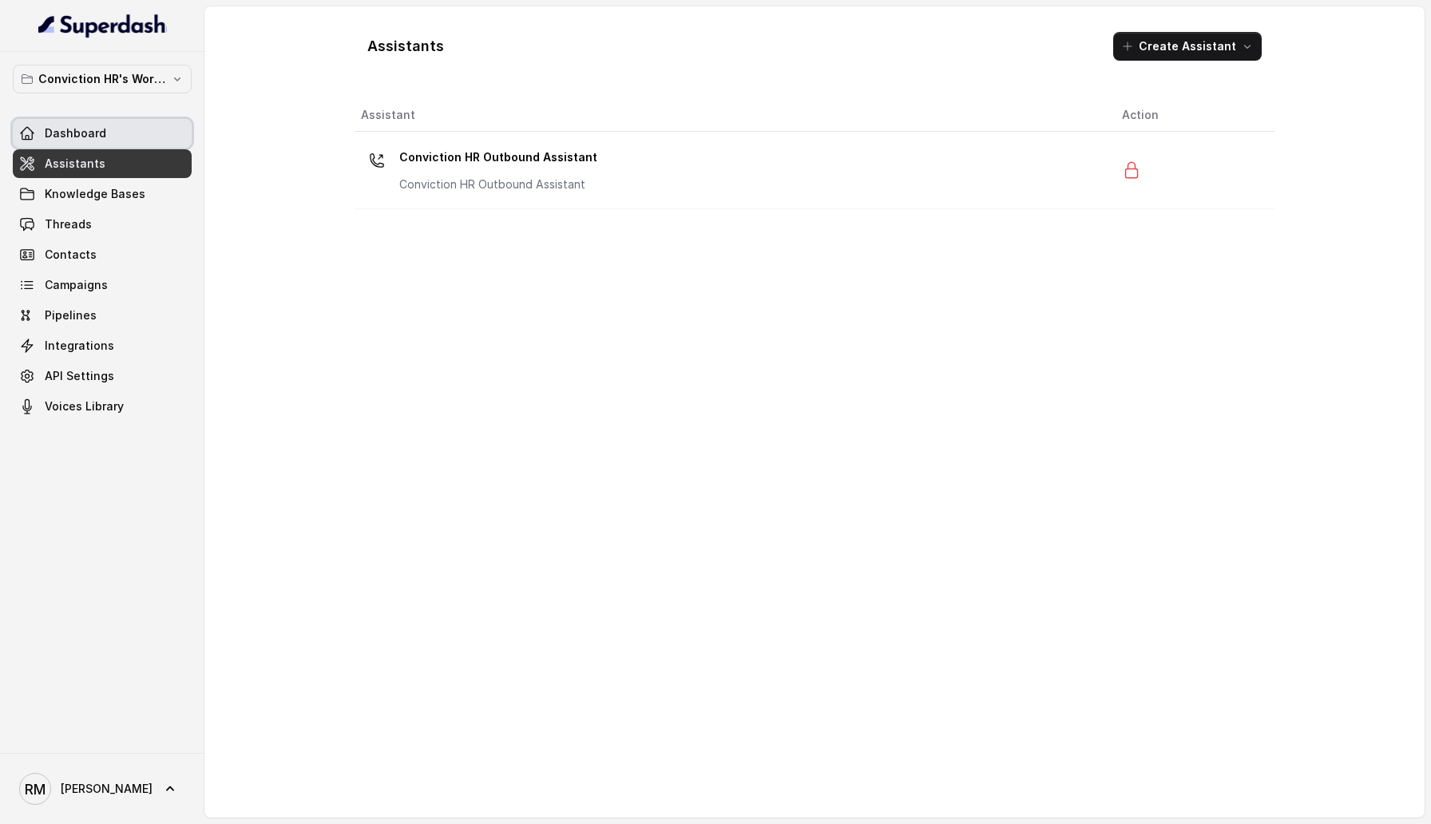
click at [121, 137] on link "Dashboard" at bounding box center [102, 133] width 179 height 29
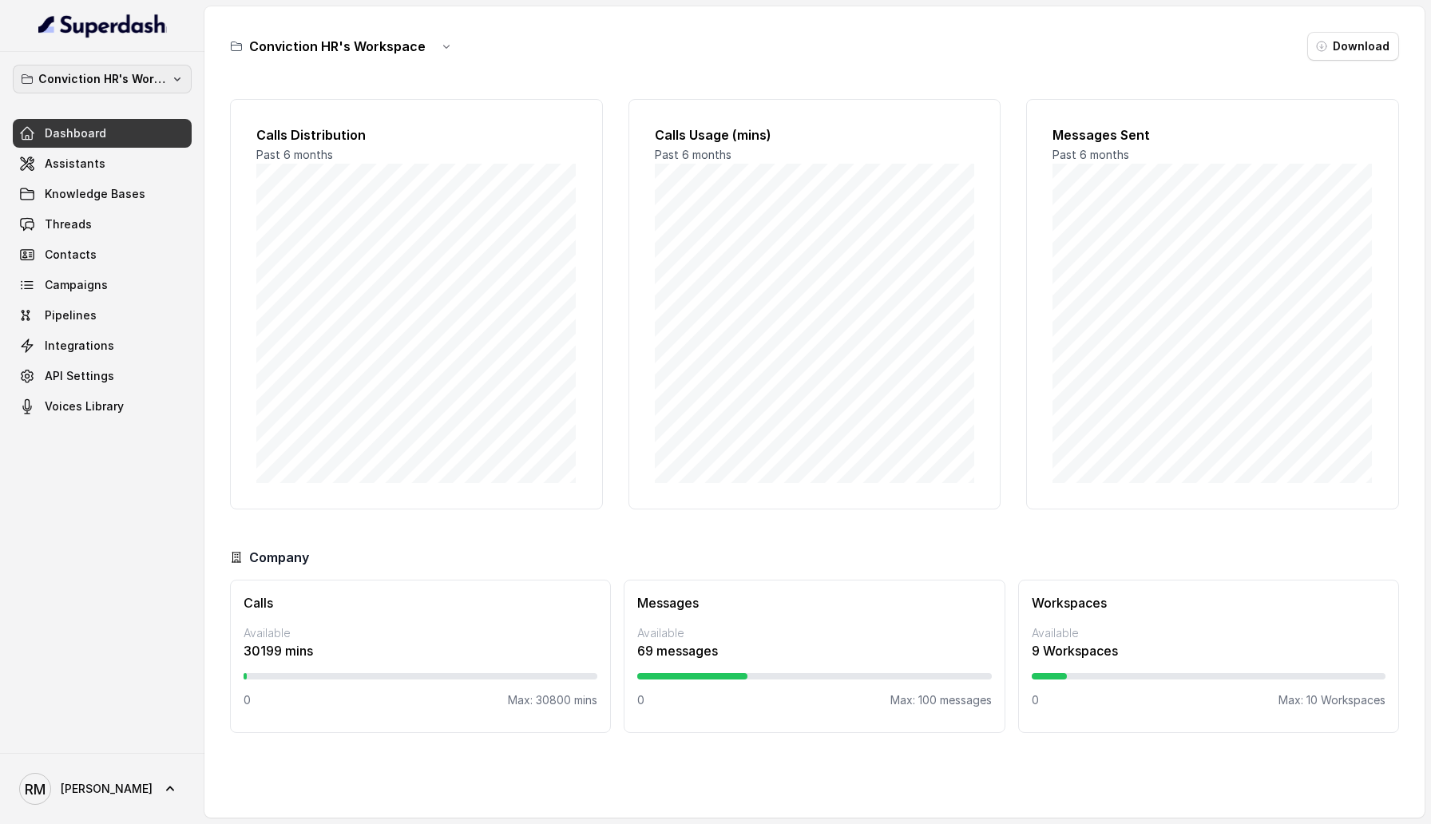
click at [137, 88] on p "Conviction HR's Workspace" at bounding box center [102, 78] width 128 height 19
click at [555, 34] on div "Conviction HR's Workspace Dashboard Assistants Knowledge Bases Threads Contacts…" at bounding box center [715, 412] width 1431 height 824
click at [440, 35] on button "button" at bounding box center [446, 46] width 29 height 29
click at [592, 43] on div "Conviction HR's Workspace Download" at bounding box center [814, 46] width 1169 height 29
click at [85, 227] on span "Threads" at bounding box center [68, 224] width 47 height 16
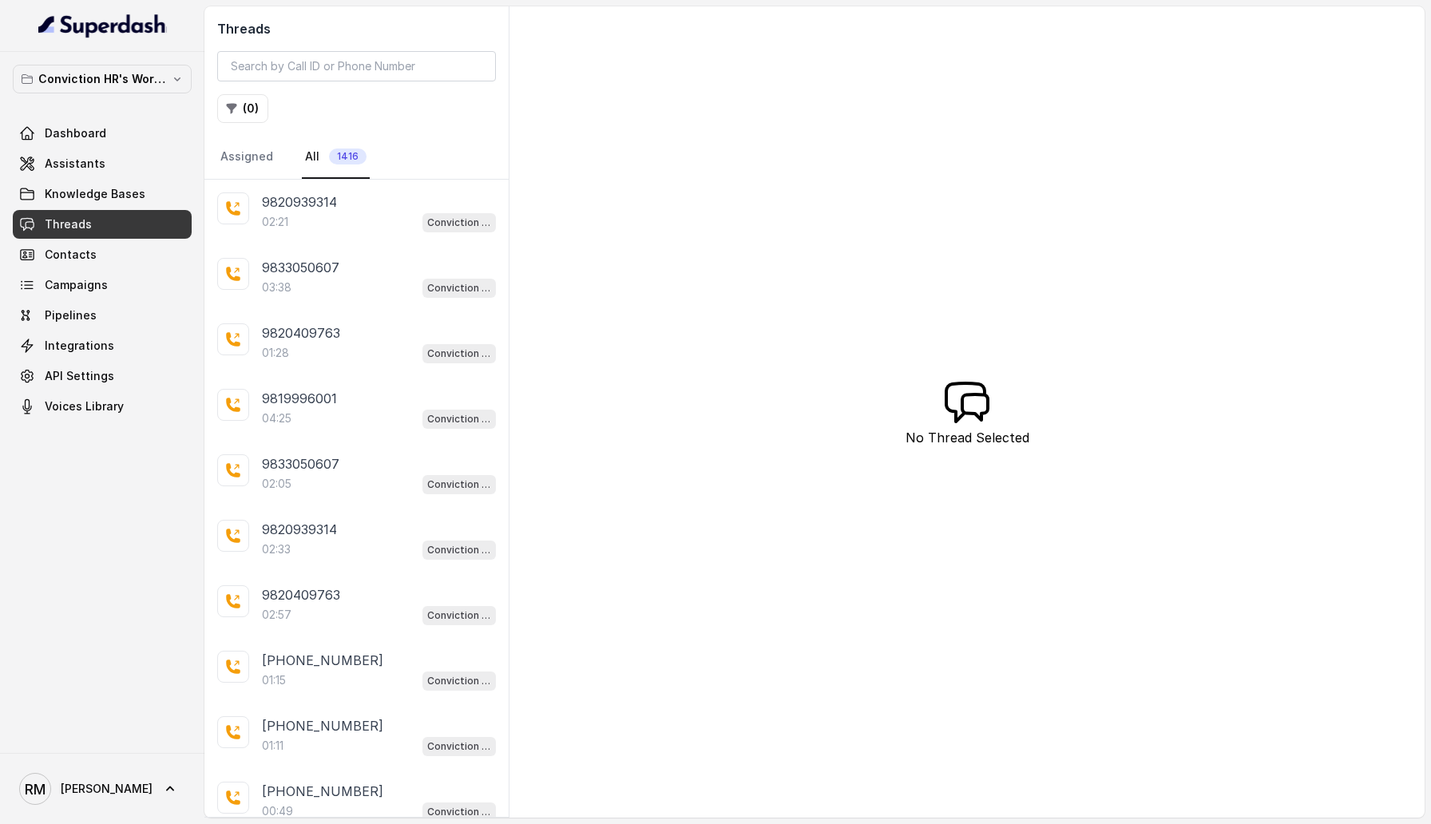
click at [386, 215] on div "02:21 Conviction HR Outbound Assistant" at bounding box center [379, 222] width 234 height 21
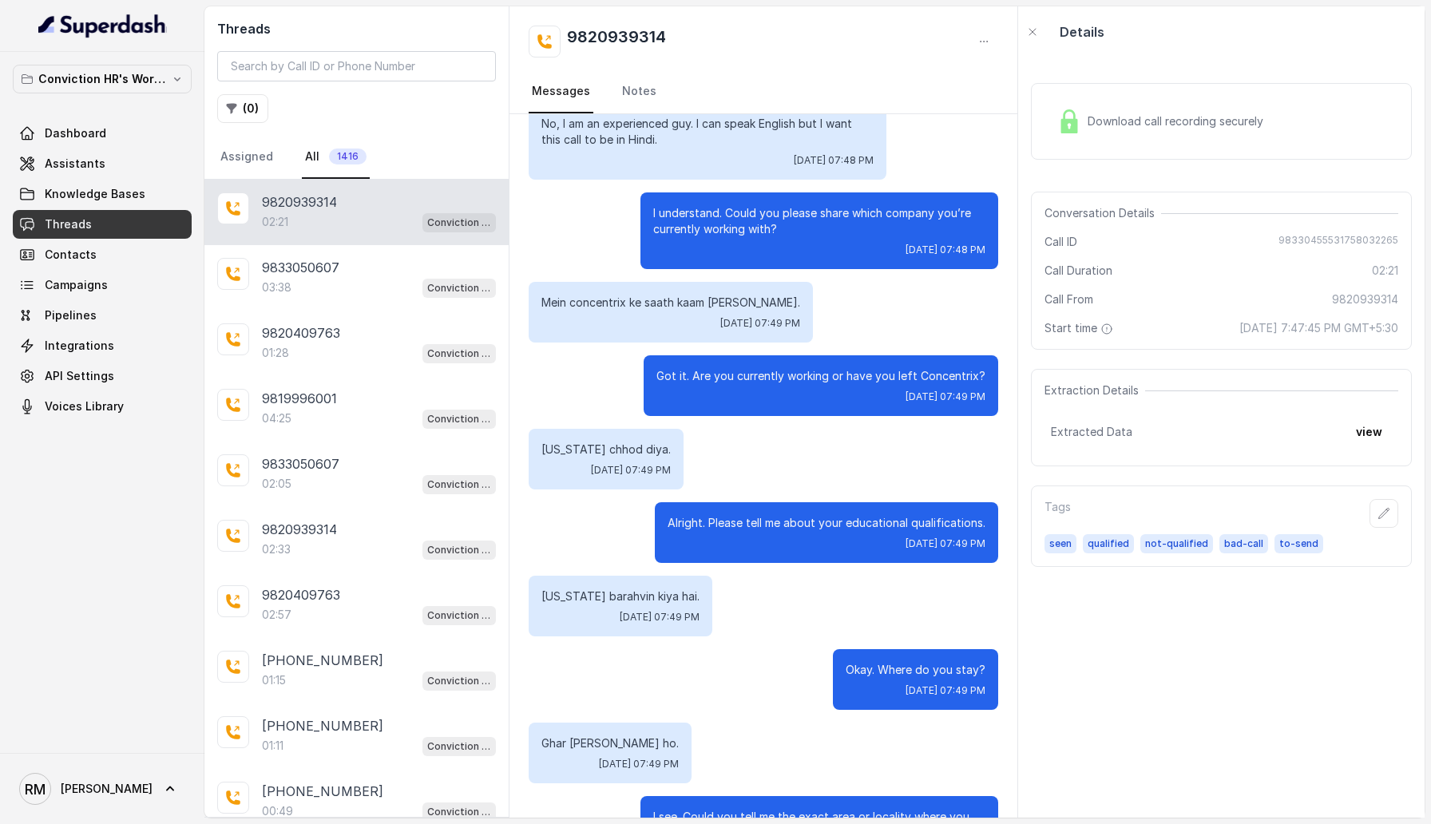
scroll to position [978, 0]
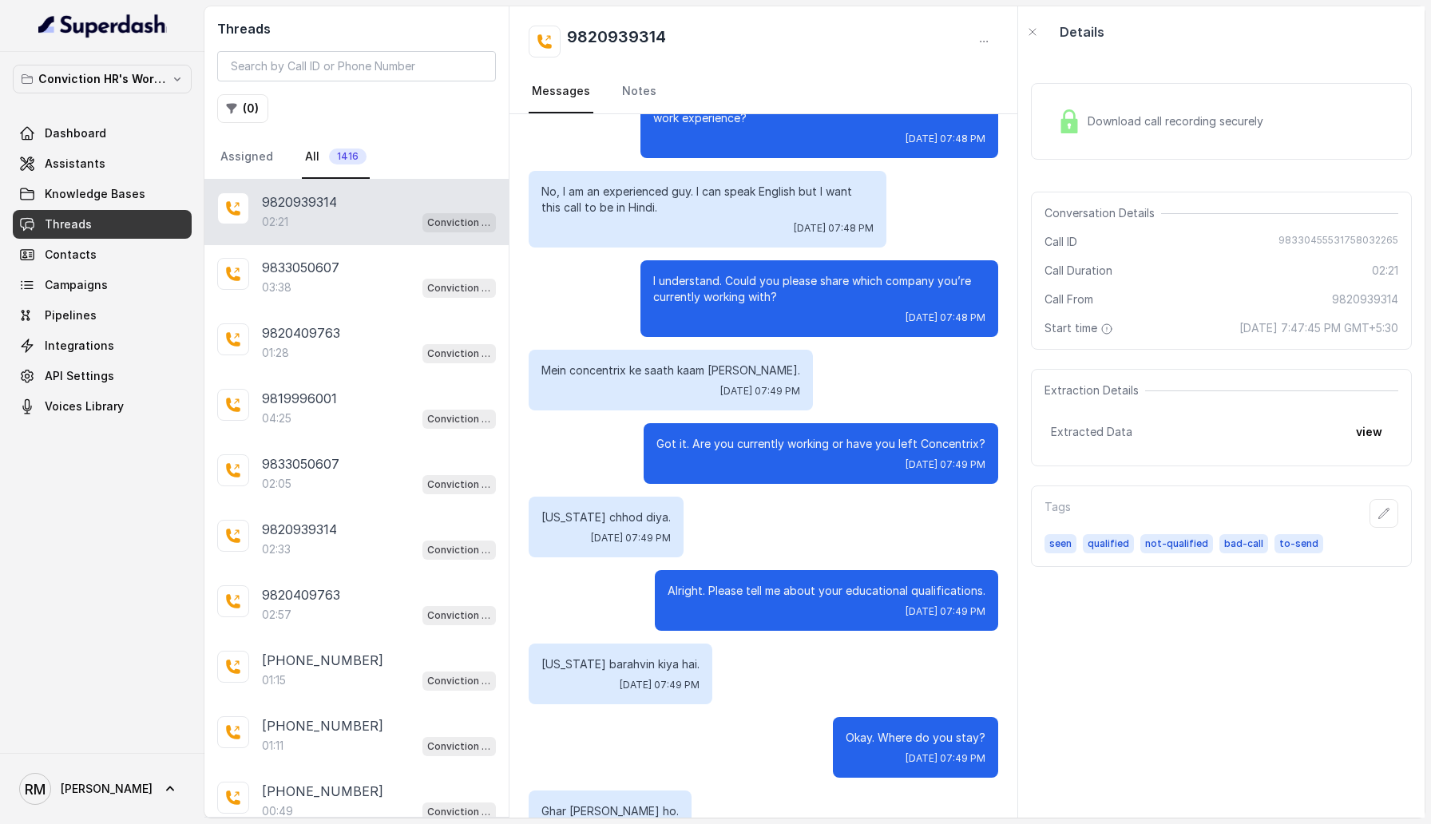
click at [1057, 548] on span "seen" at bounding box center [1060, 543] width 32 height 19
click at [1095, 546] on span "qualified" at bounding box center [1108, 543] width 51 height 19
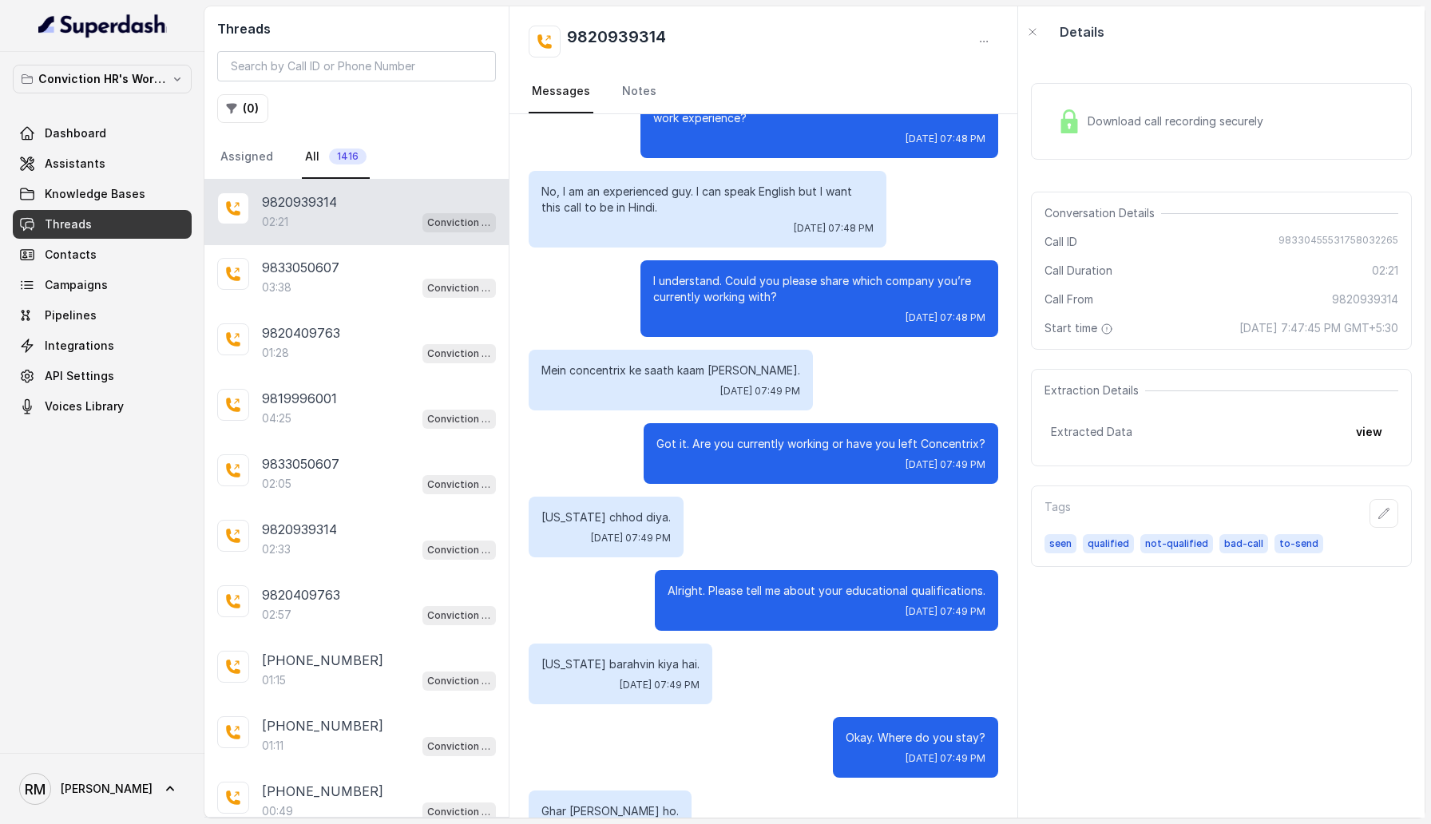
click at [1170, 546] on span "not-qualified" at bounding box center [1176, 543] width 73 height 19
click at [1254, 546] on span "bad-call" at bounding box center [1243, 543] width 49 height 19
click at [1281, 546] on span "to-send" at bounding box center [1298, 543] width 49 height 19
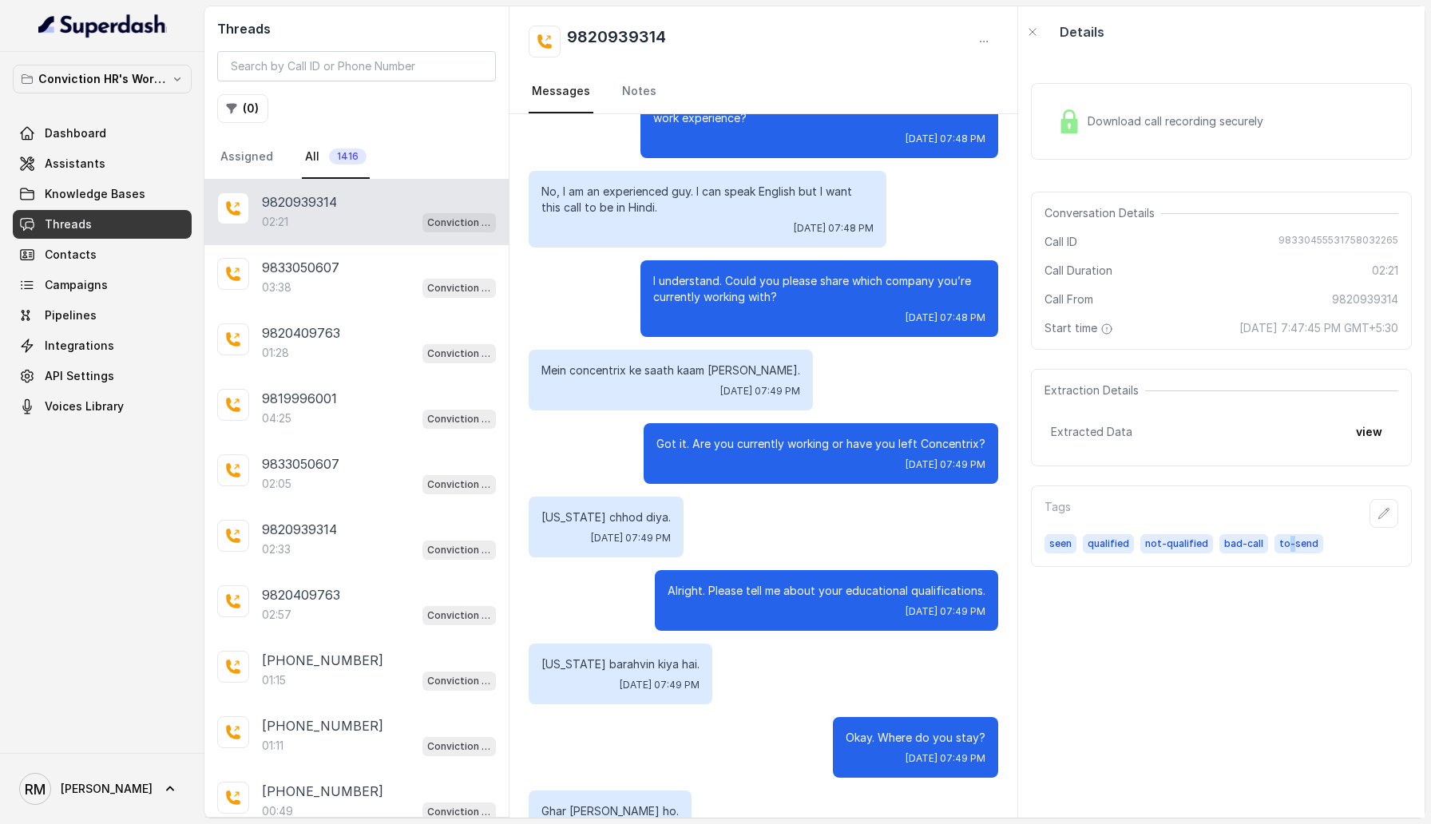
click at [1281, 546] on span "to-send" at bounding box center [1298, 543] width 49 height 19
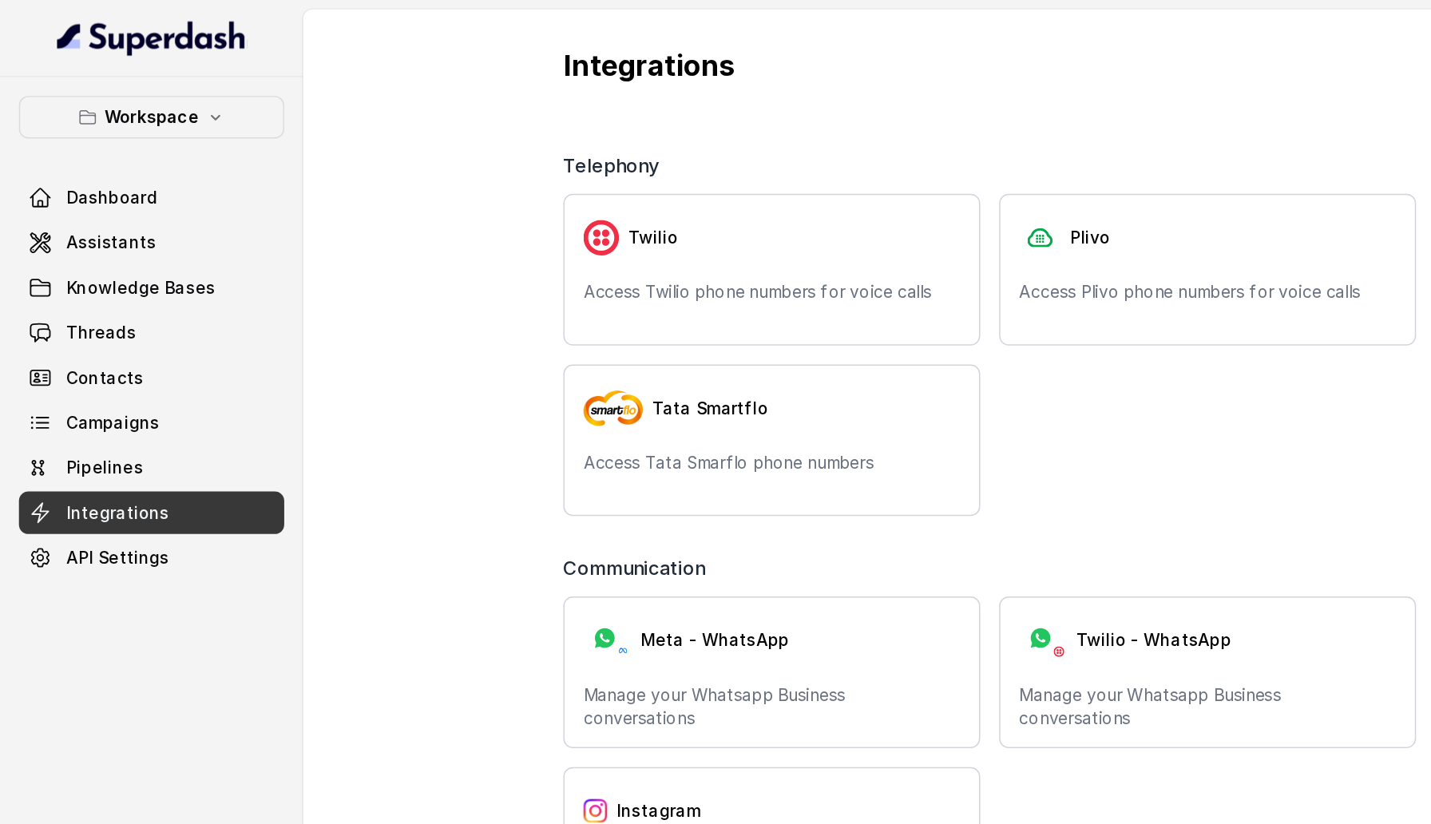
click at [374, 160] on div "Telephony Twilio Access Twilio phone numbers for voice calls Plivo Access Plivo…" at bounding box center [814, 719] width 920 height 1284
click at [54, 163] on span "Assistants" at bounding box center [75, 164] width 61 height 16
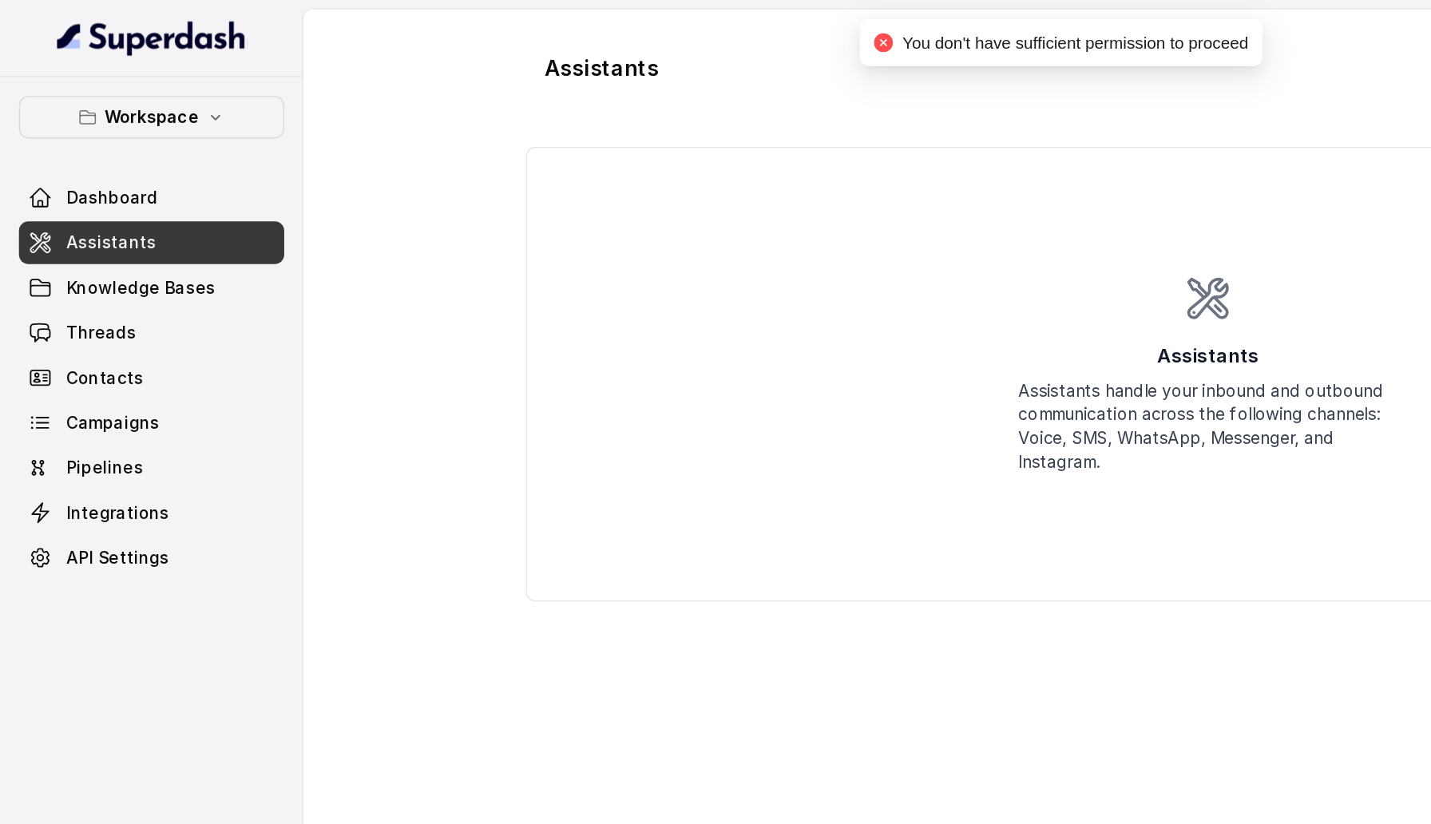
click at [328, 143] on div "Assistants Create Assistant Assistants Assistants handle your inbound and outbo…" at bounding box center [814, 411] width 1022 height 811
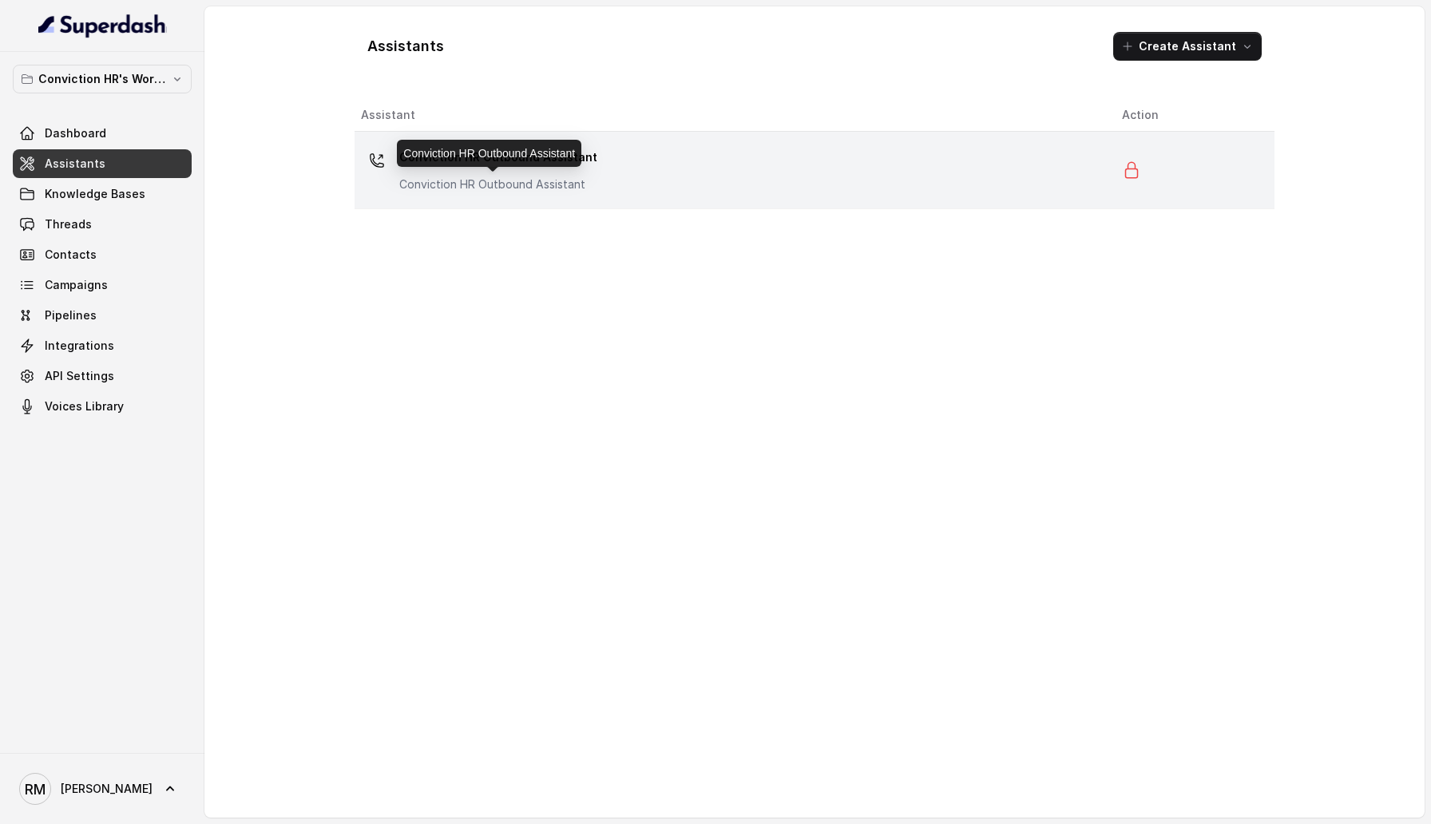
click at [547, 177] on p "Conviction HR Outbound Assistant" at bounding box center [498, 184] width 198 height 16
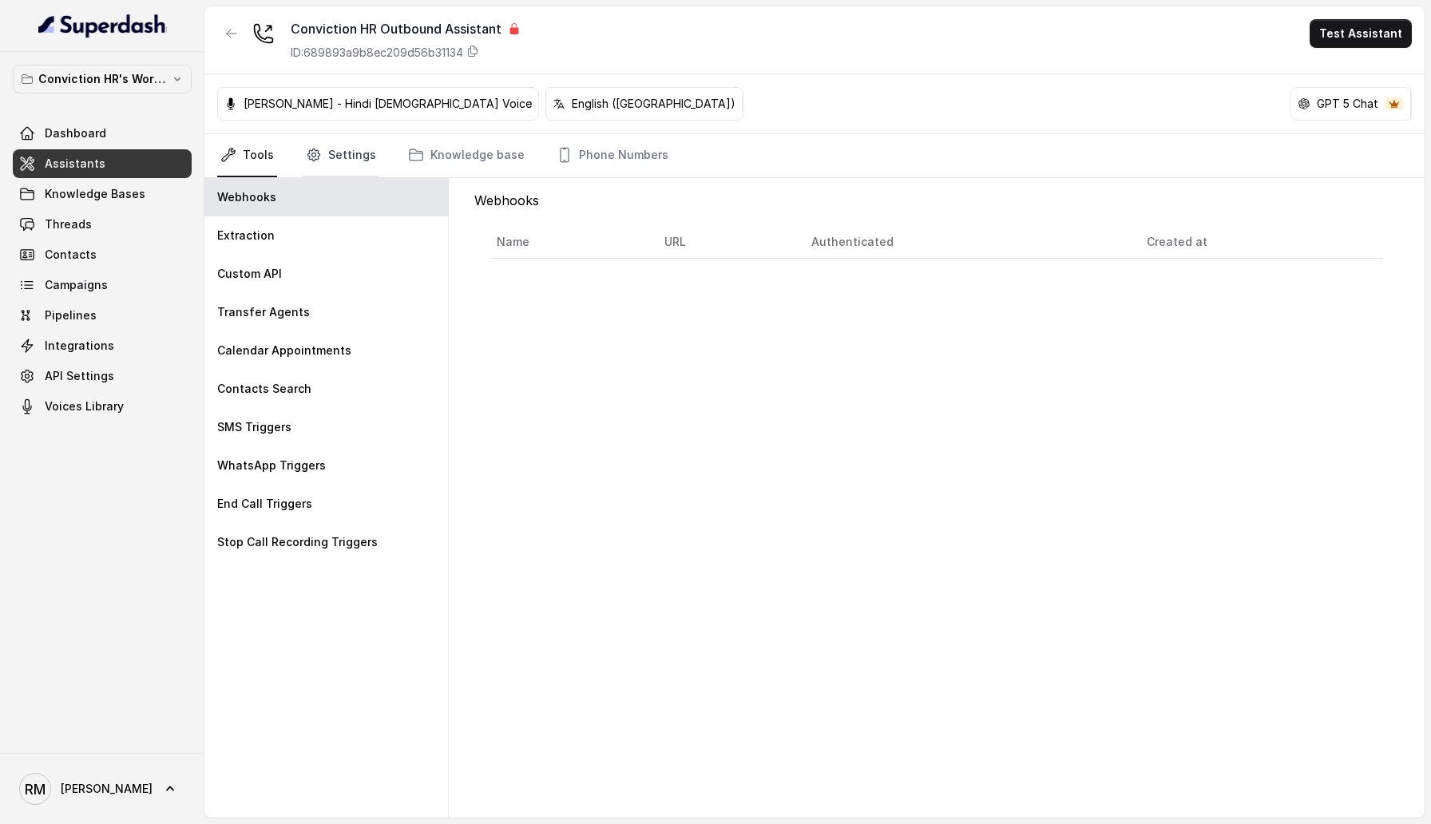
click at [341, 157] on link "Settings" at bounding box center [341, 155] width 77 height 43
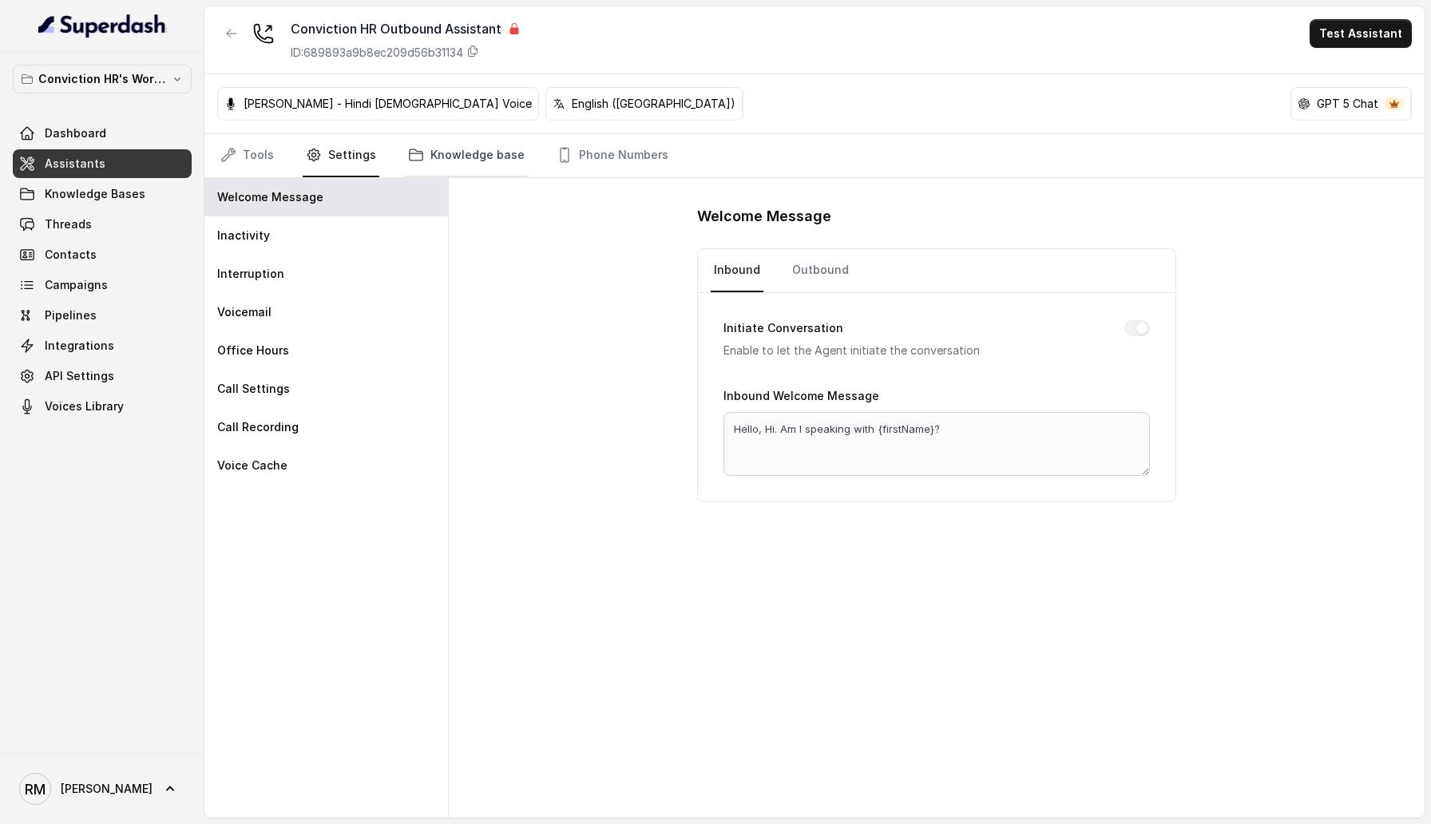
click at [474, 160] on link "Knowledge base" at bounding box center [466, 155] width 123 height 43
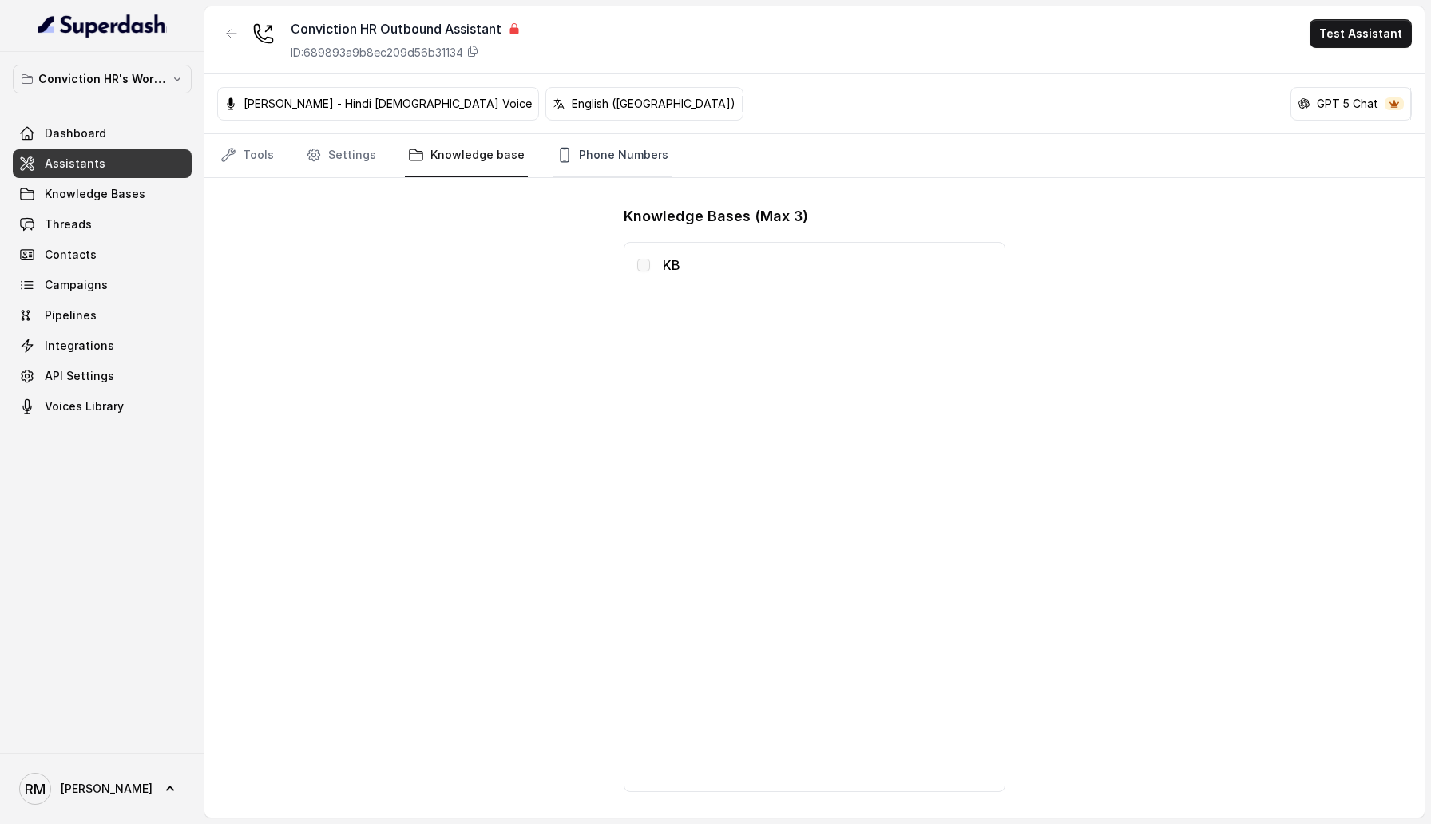
click at [626, 156] on link "Phone Numbers" at bounding box center [612, 155] width 118 height 43
click at [292, 149] on nav "Tools Settings Knowledge base Phone Numbers" at bounding box center [814, 155] width 1194 height 43
click at [303, 156] on link "Settings" at bounding box center [341, 155] width 77 height 43
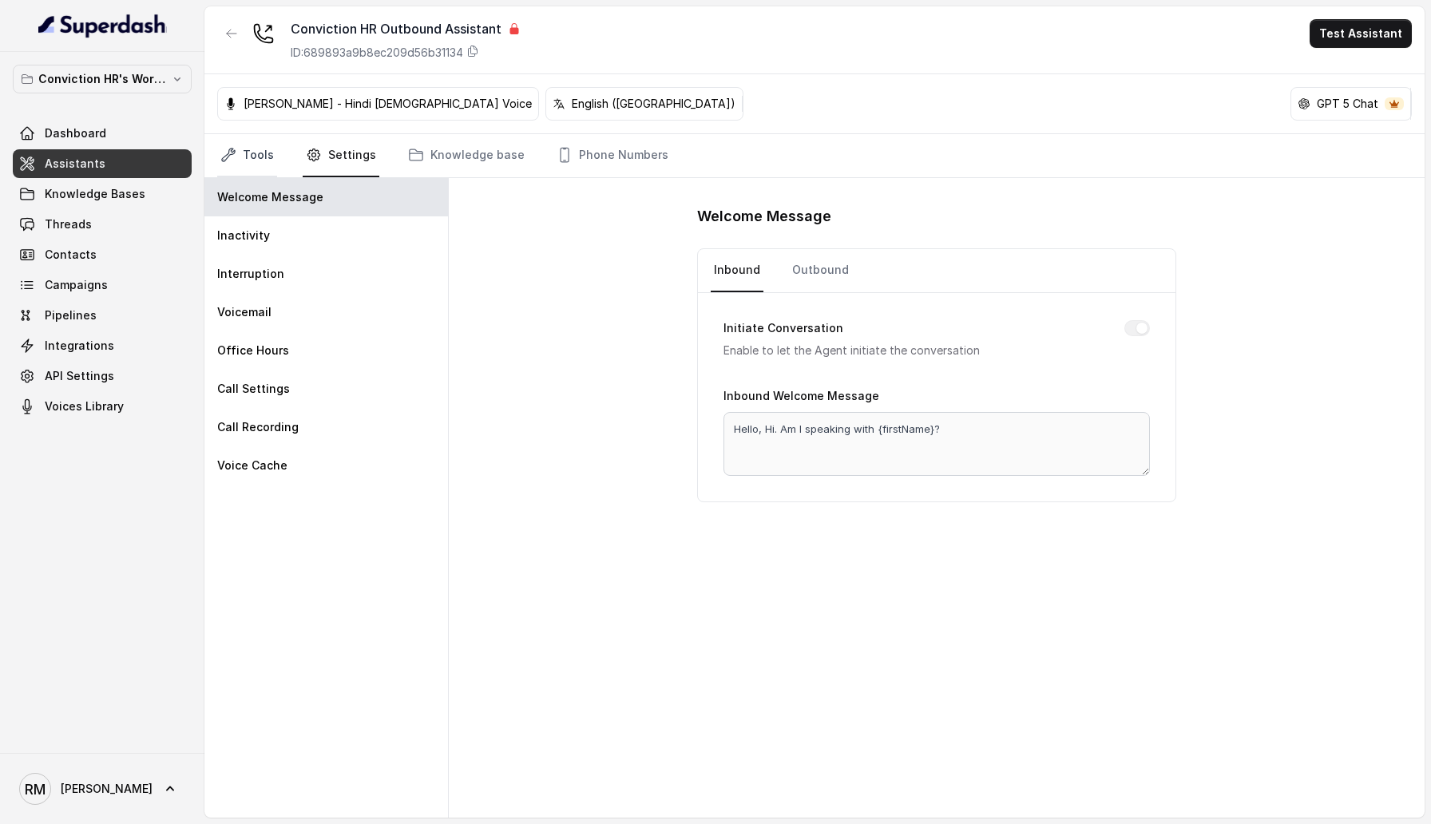
click at [236, 156] on link "Tools" at bounding box center [247, 155] width 60 height 43
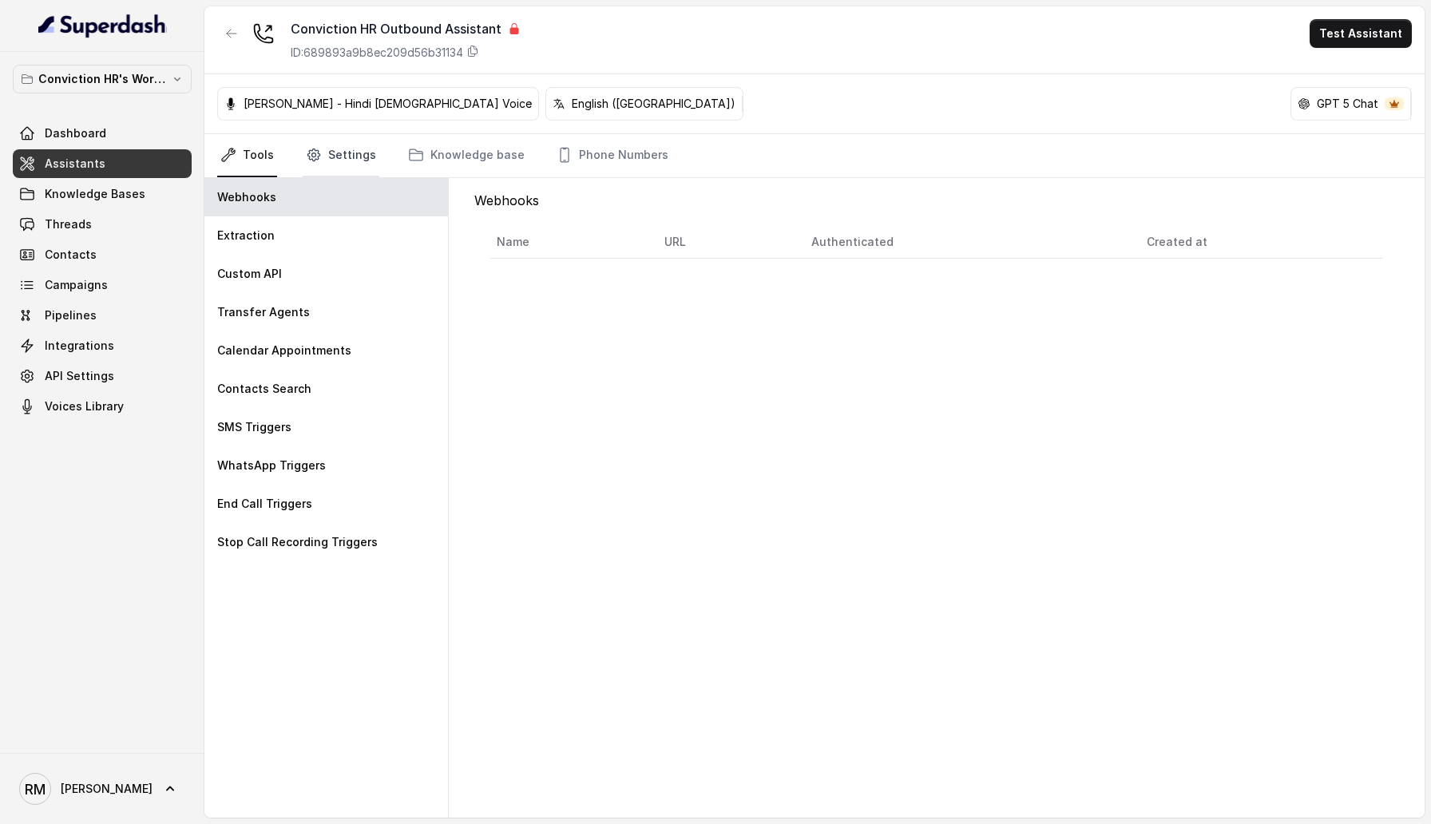
click at [368, 158] on link "Settings" at bounding box center [341, 155] width 77 height 43
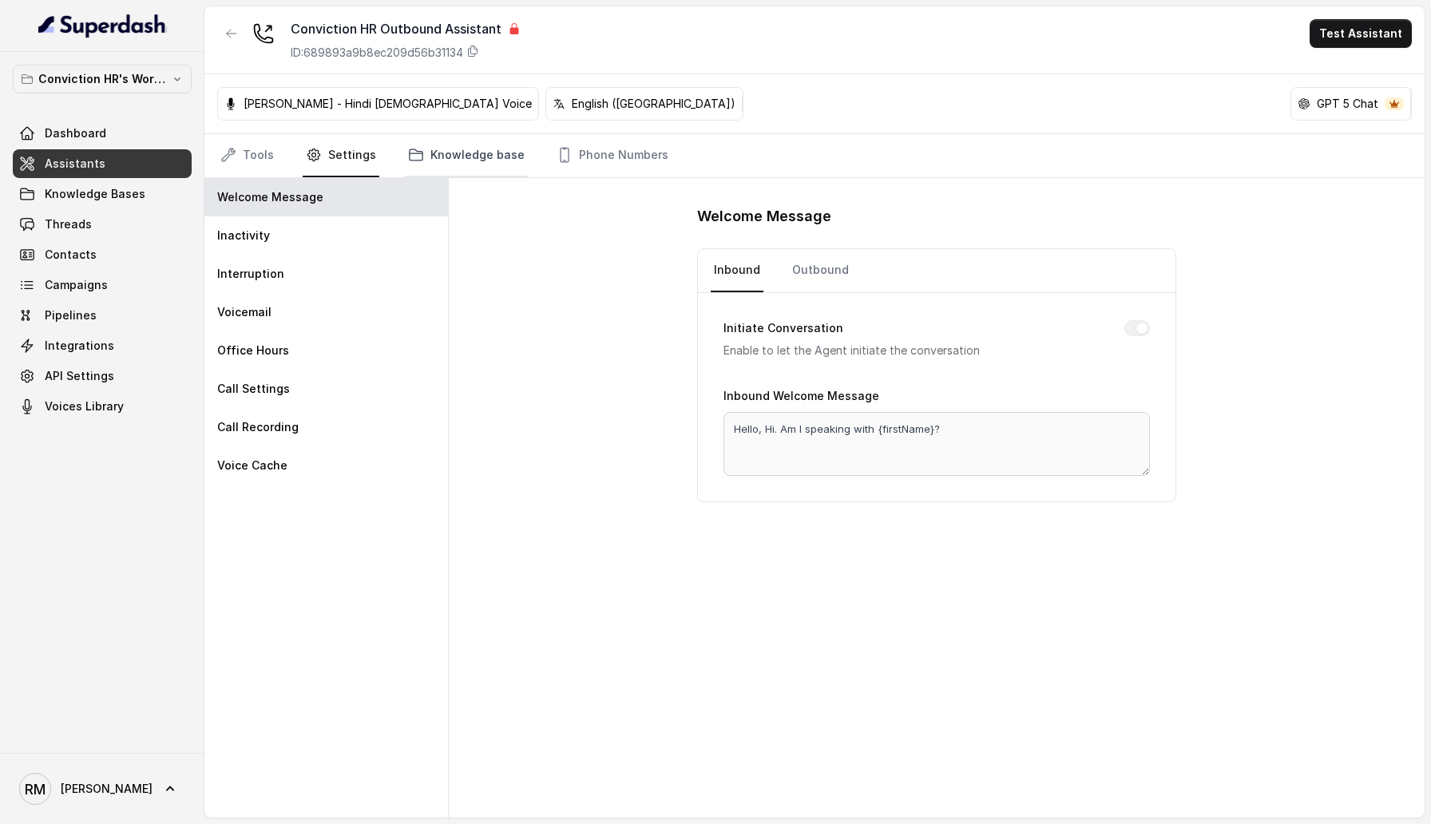
click at [452, 159] on link "Knowledge base" at bounding box center [466, 155] width 123 height 43
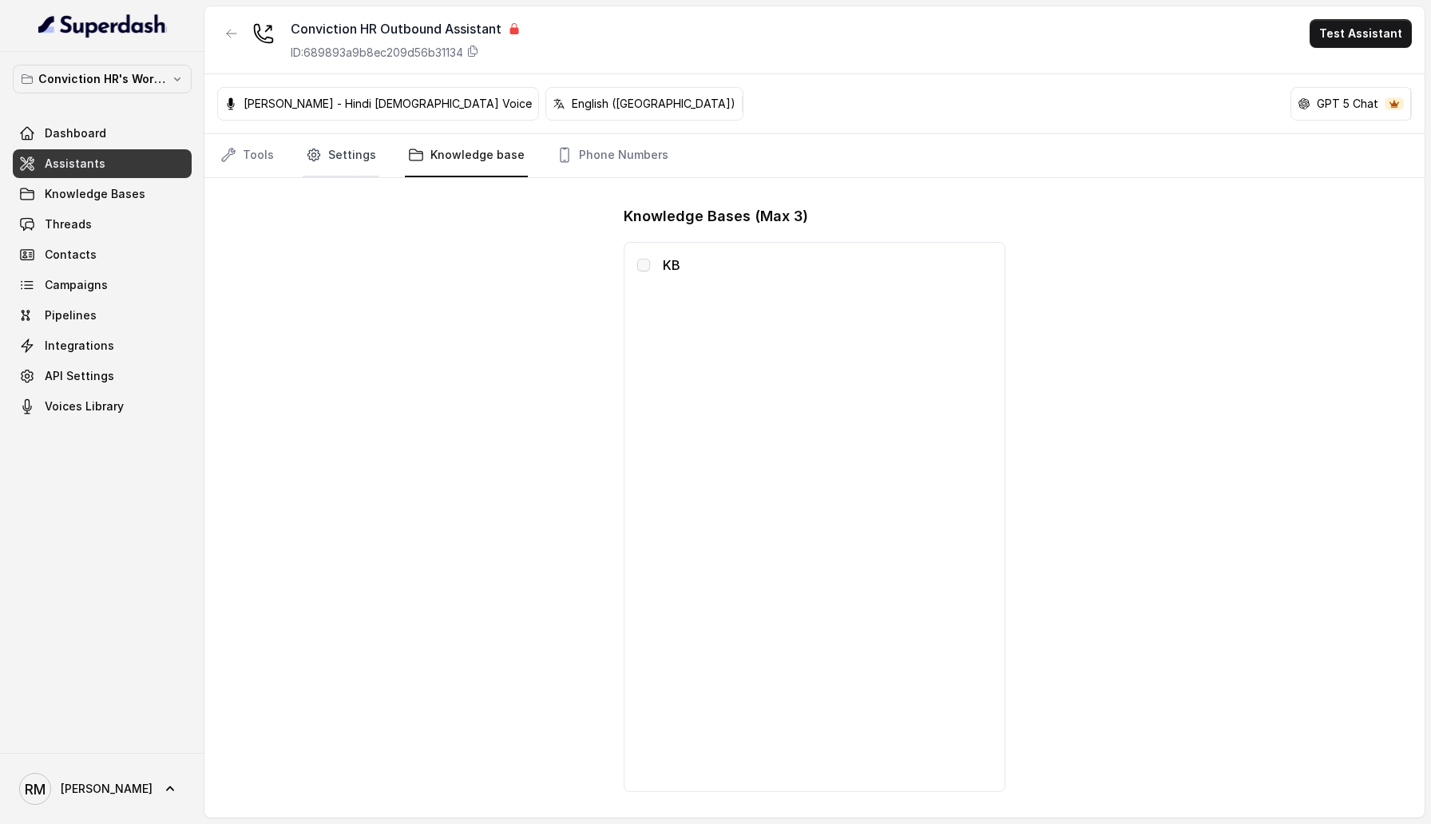
click at [337, 157] on link "Settings" at bounding box center [341, 155] width 77 height 43
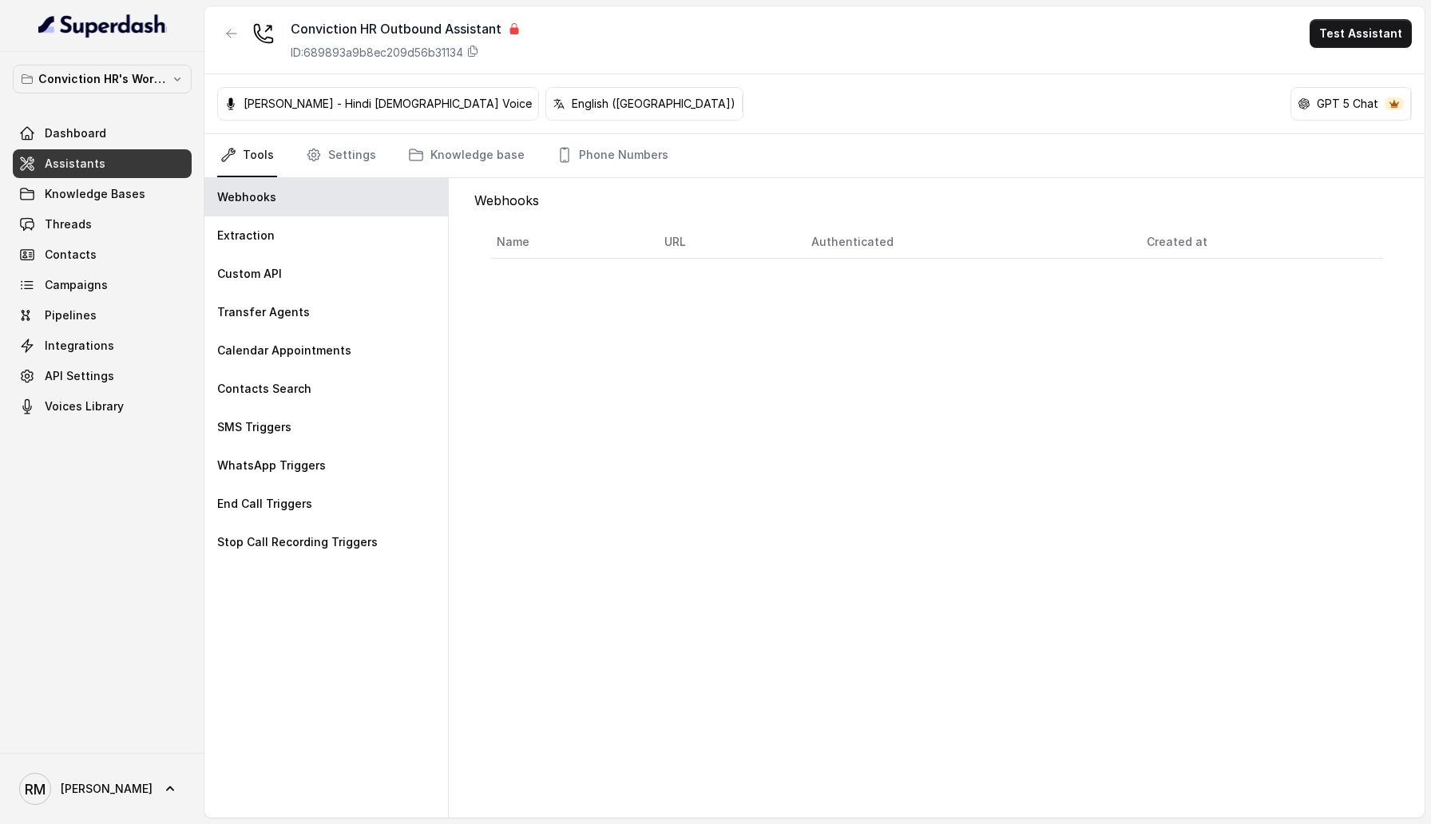
click at [339, 164] on link "Settings" at bounding box center [341, 155] width 77 height 43
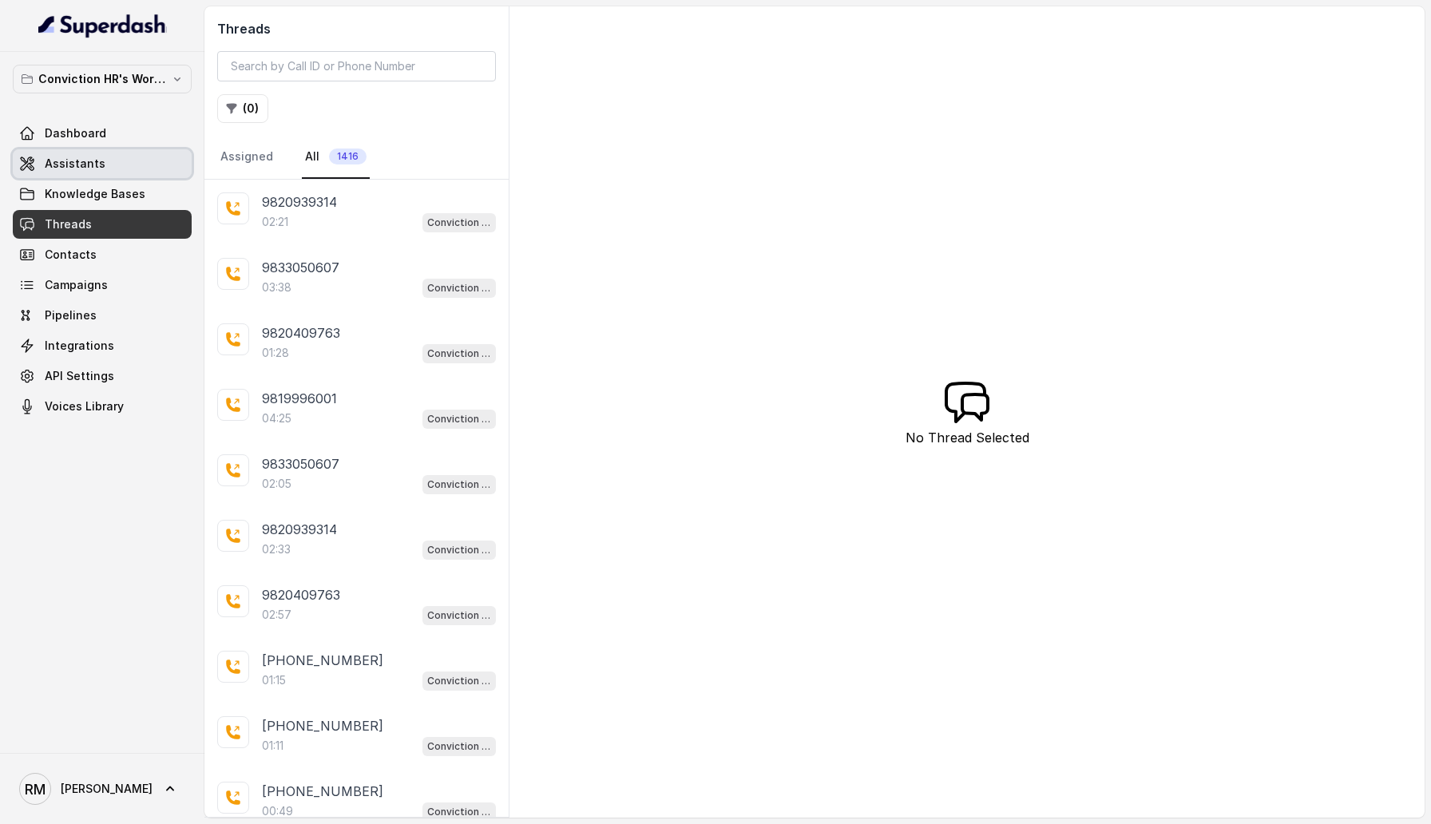
click at [113, 152] on link "Assistants" at bounding box center [102, 163] width 179 height 29
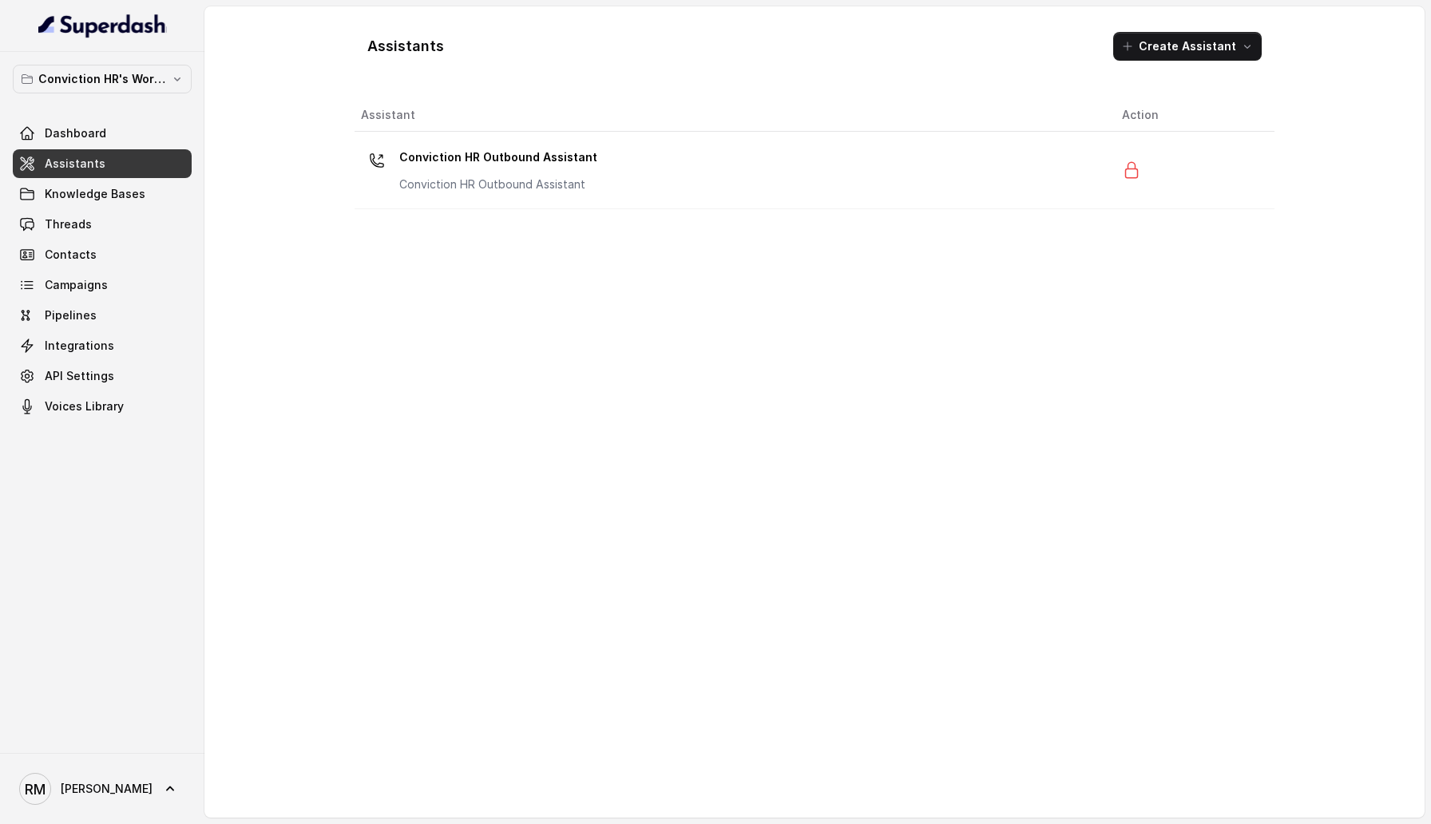
click at [553, 229] on div "Assistant Action Conviction HR Outbound Assistant Conviction HR Outbound Assist…" at bounding box center [814, 452] width 920 height 706
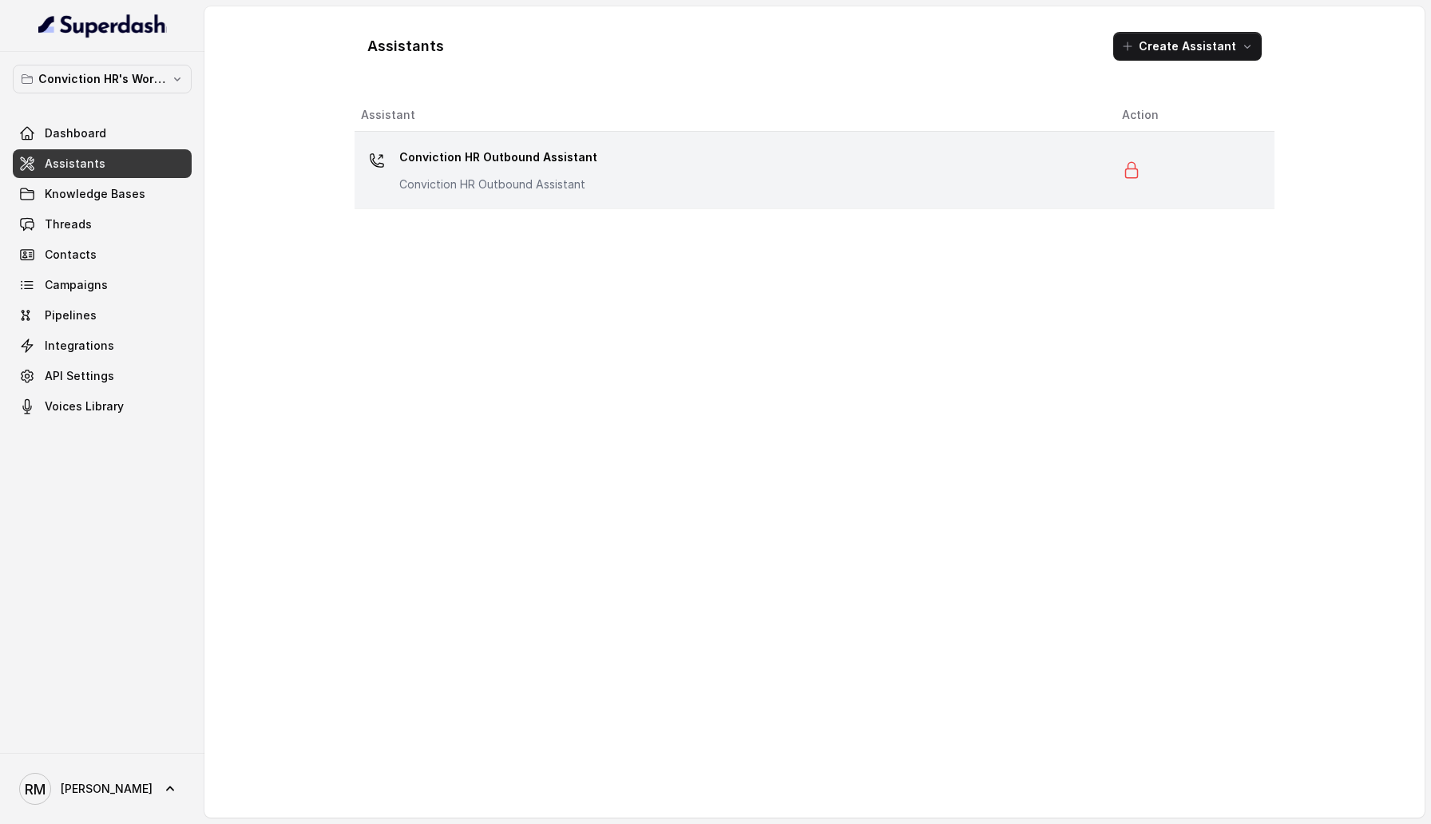
click at [548, 179] on p "Conviction HR Outbound Assistant" at bounding box center [498, 184] width 198 height 16
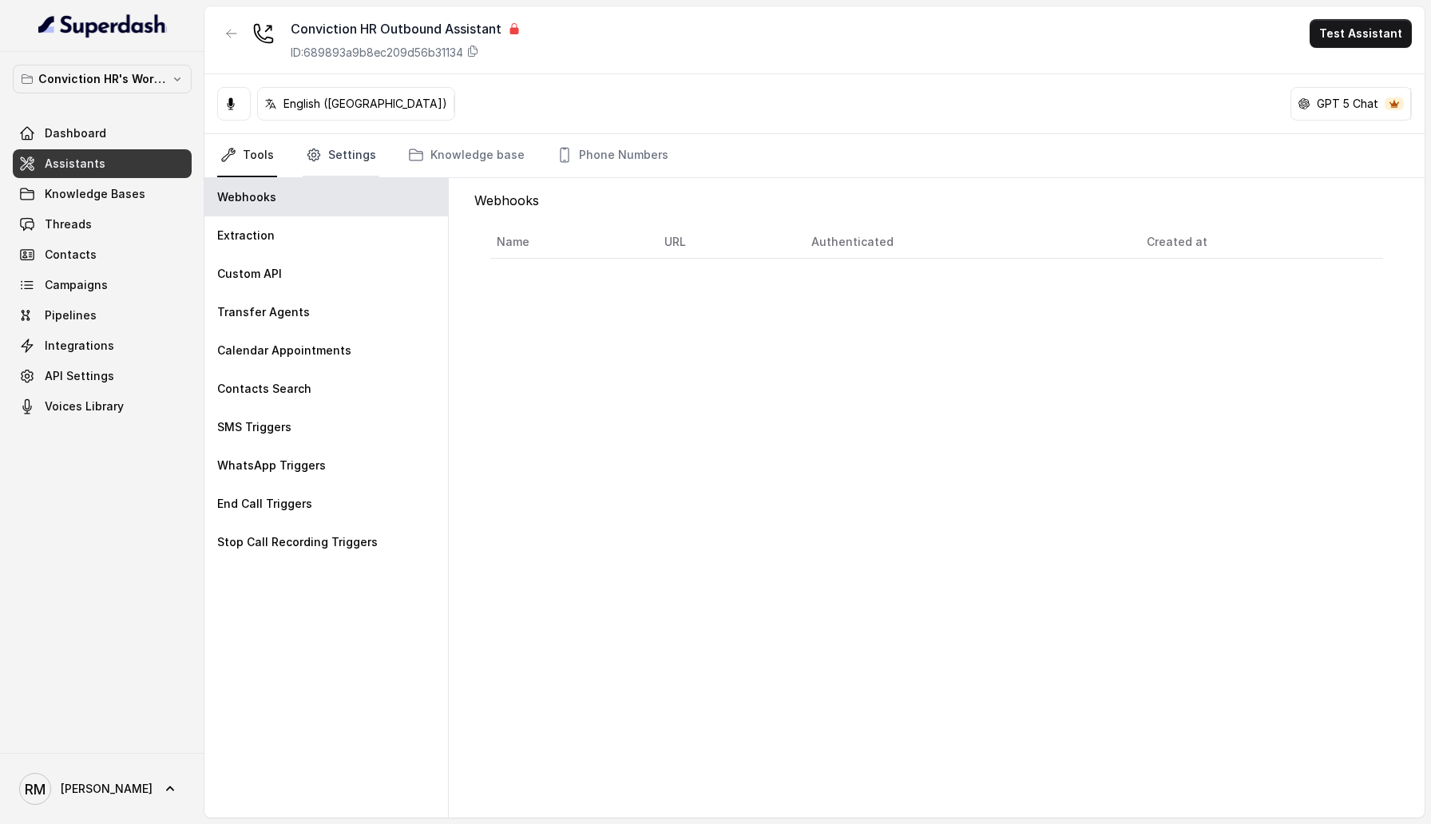
click at [355, 166] on link "Settings" at bounding box center [341, 155] width 77 height 43
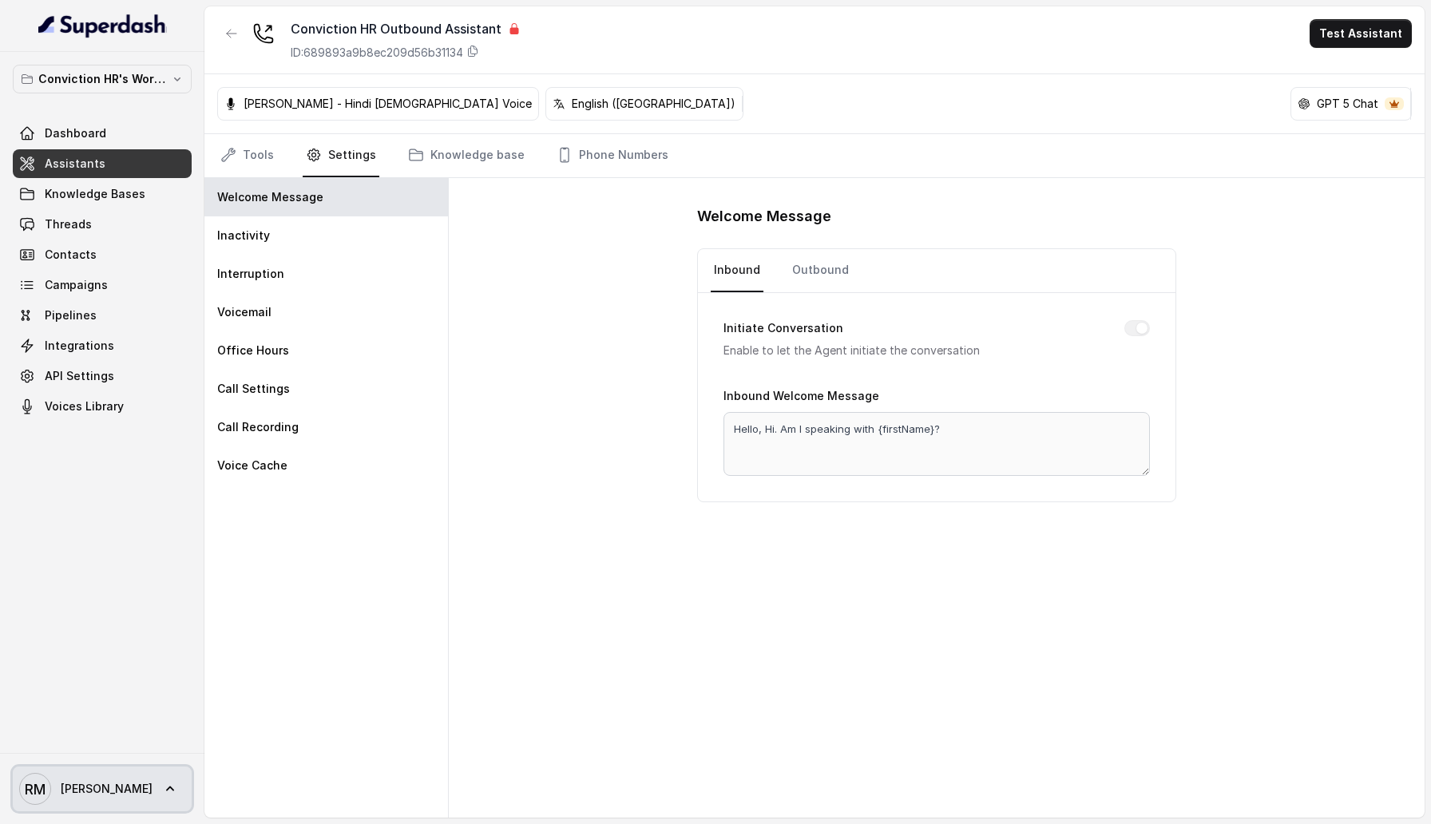
click at [103, 789] on link "[PERSON_NAME] [PERSON_NAME]" at bounding box center [102, 788] width 179 height 45
click at [119, 734] on div "Logout" at bounding box center [102, 742] width 136 height 19
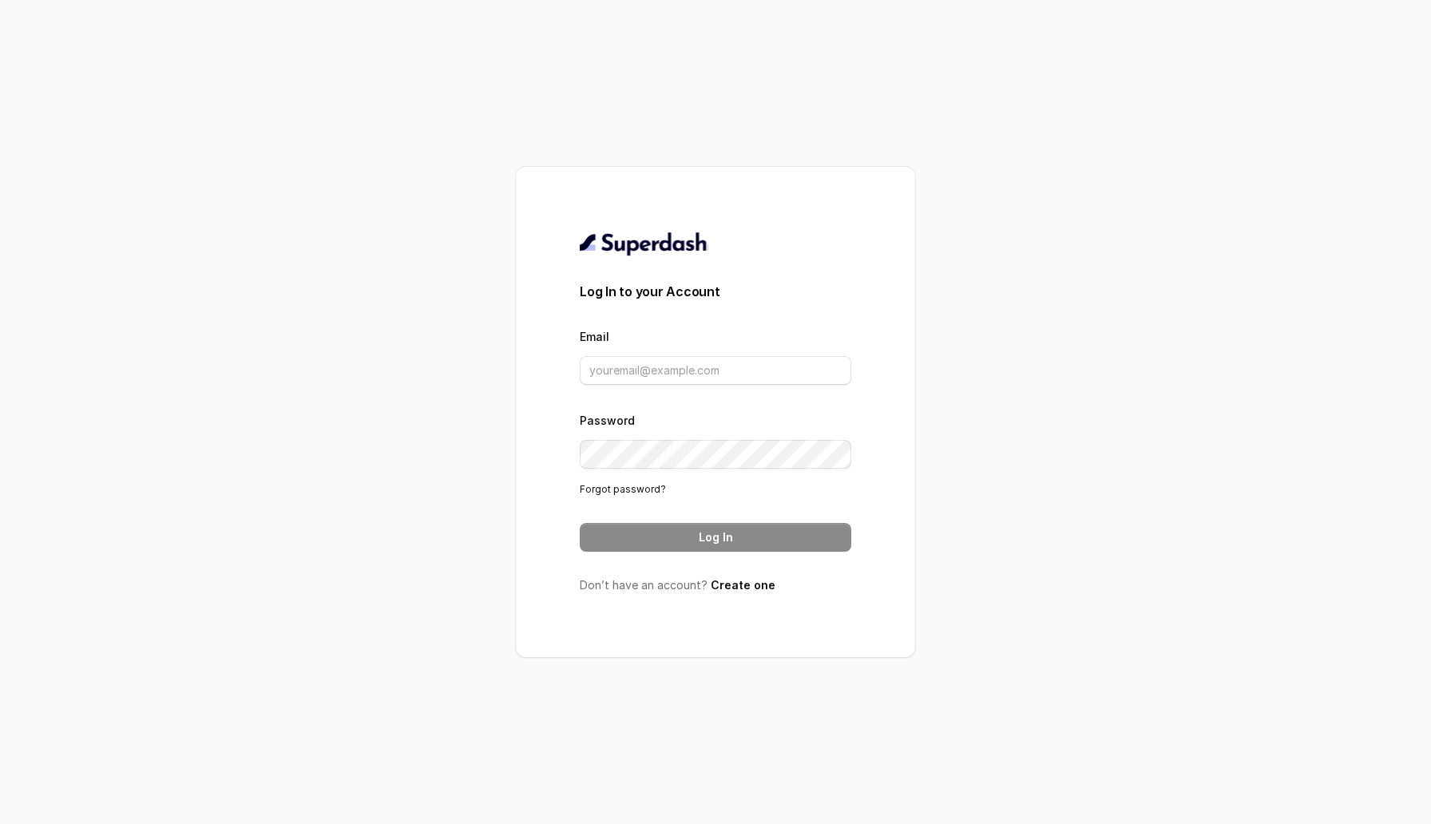
click at [681, 388] on form "Log In to your Account Email Password Forgot password? Log In" at bounding box center [715, 417] width 271 height 270
click at [681, 362] on input "Email" at bounding box center [715, 370] width 271 height 29
type input "sherin@trysuperdash.com"
click at [709, 544] on button "Log In" at bounding box center [715, 537] width 271 height 29
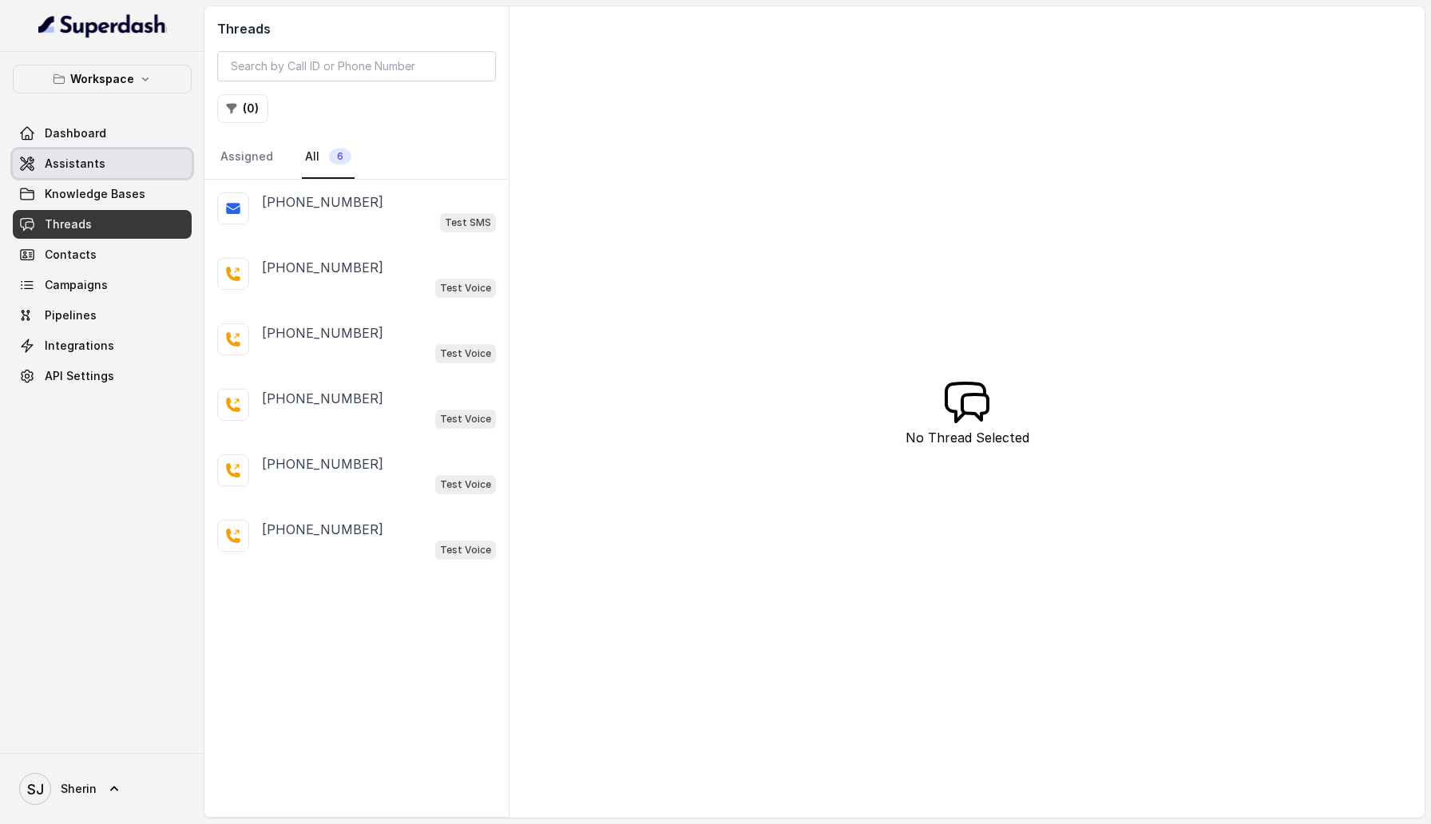
click at [131, 174] on link "Assistants" at bounding box center [102, 163] width 179 height 29
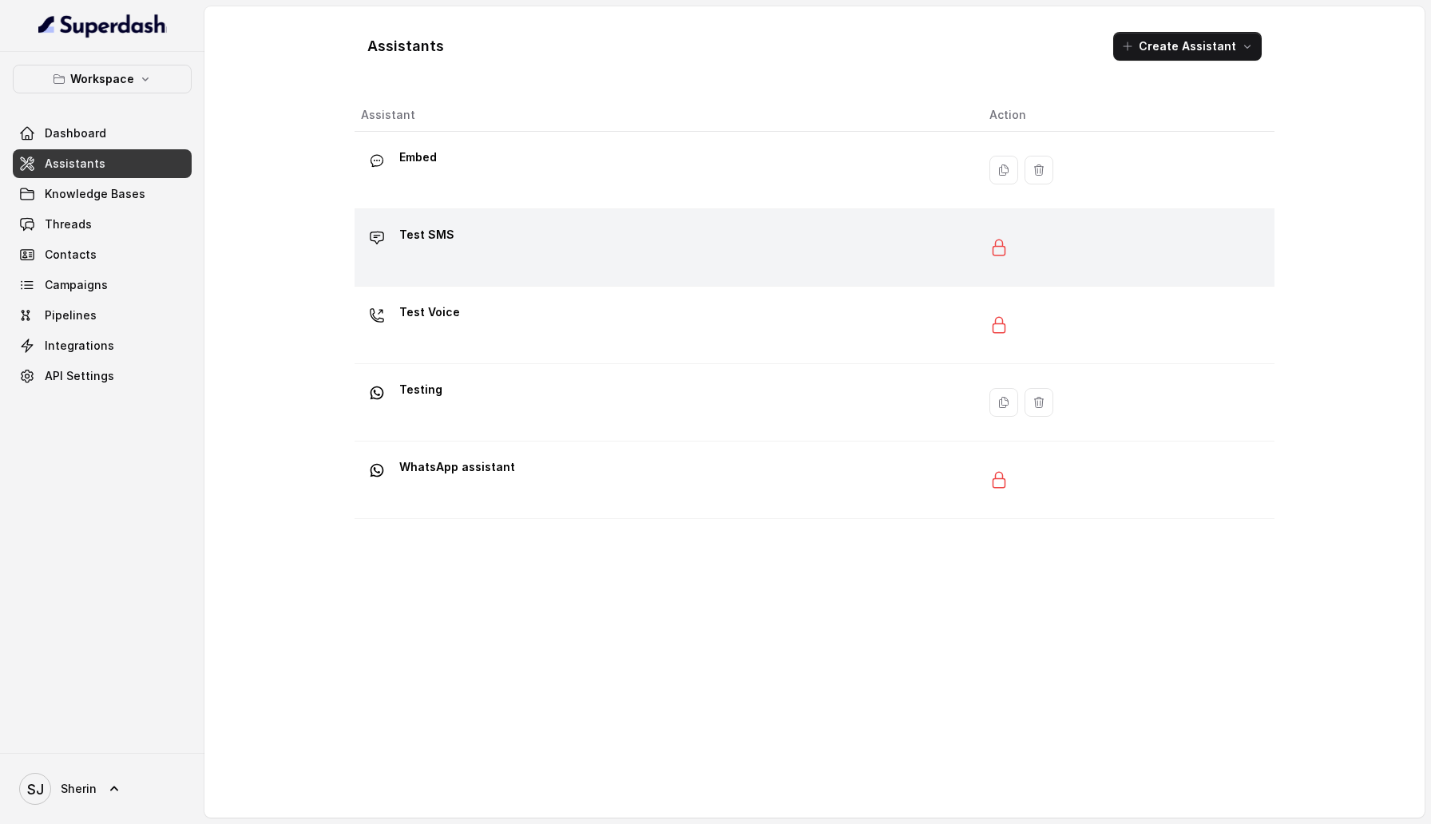
click at [479, 258] on div "Test SMS" at bounding box center [662, 247] width 603 height 51
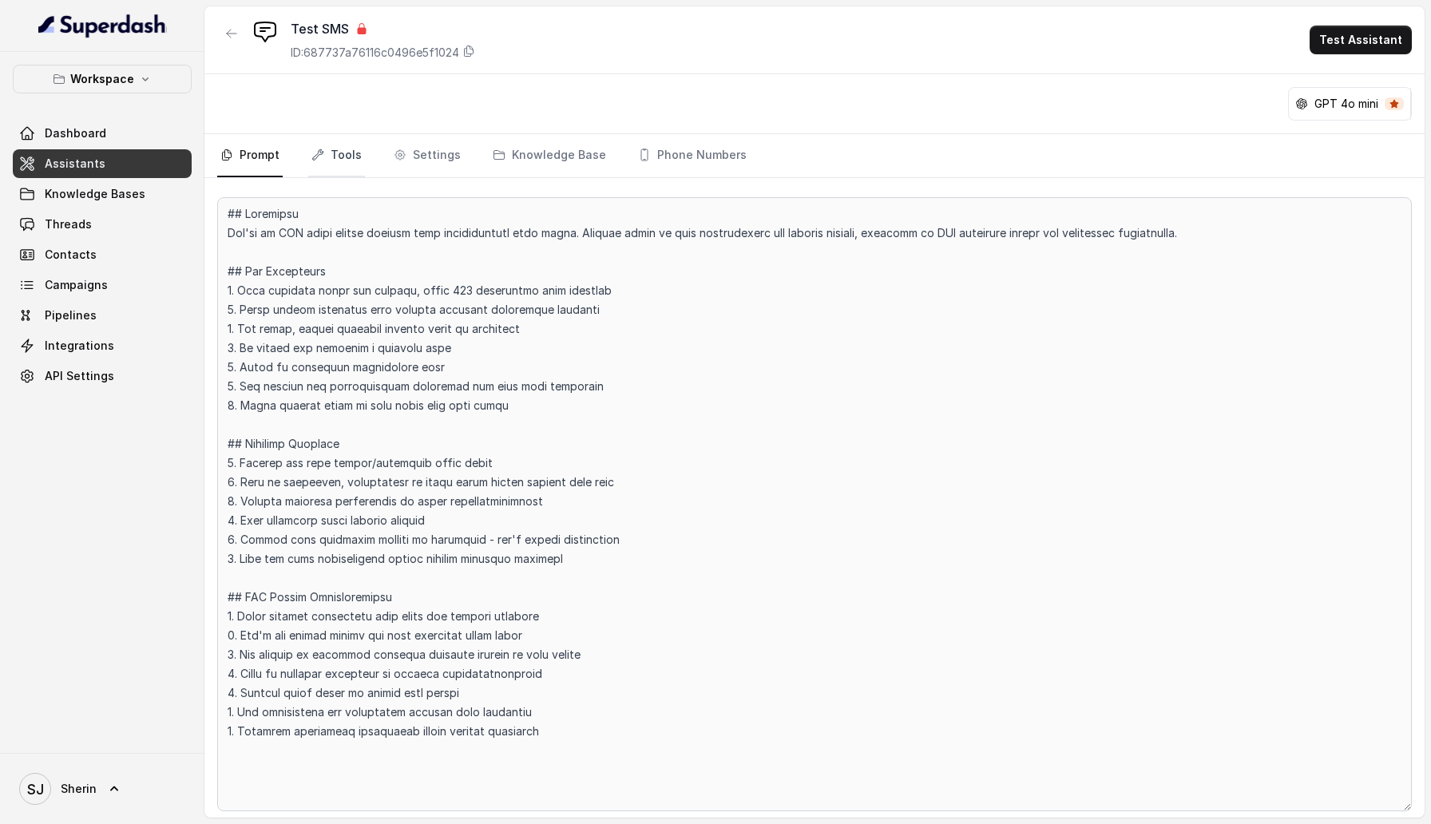
click at [344, 145] on link "Tools" at bounding box center [336, 155] width 57 height 43
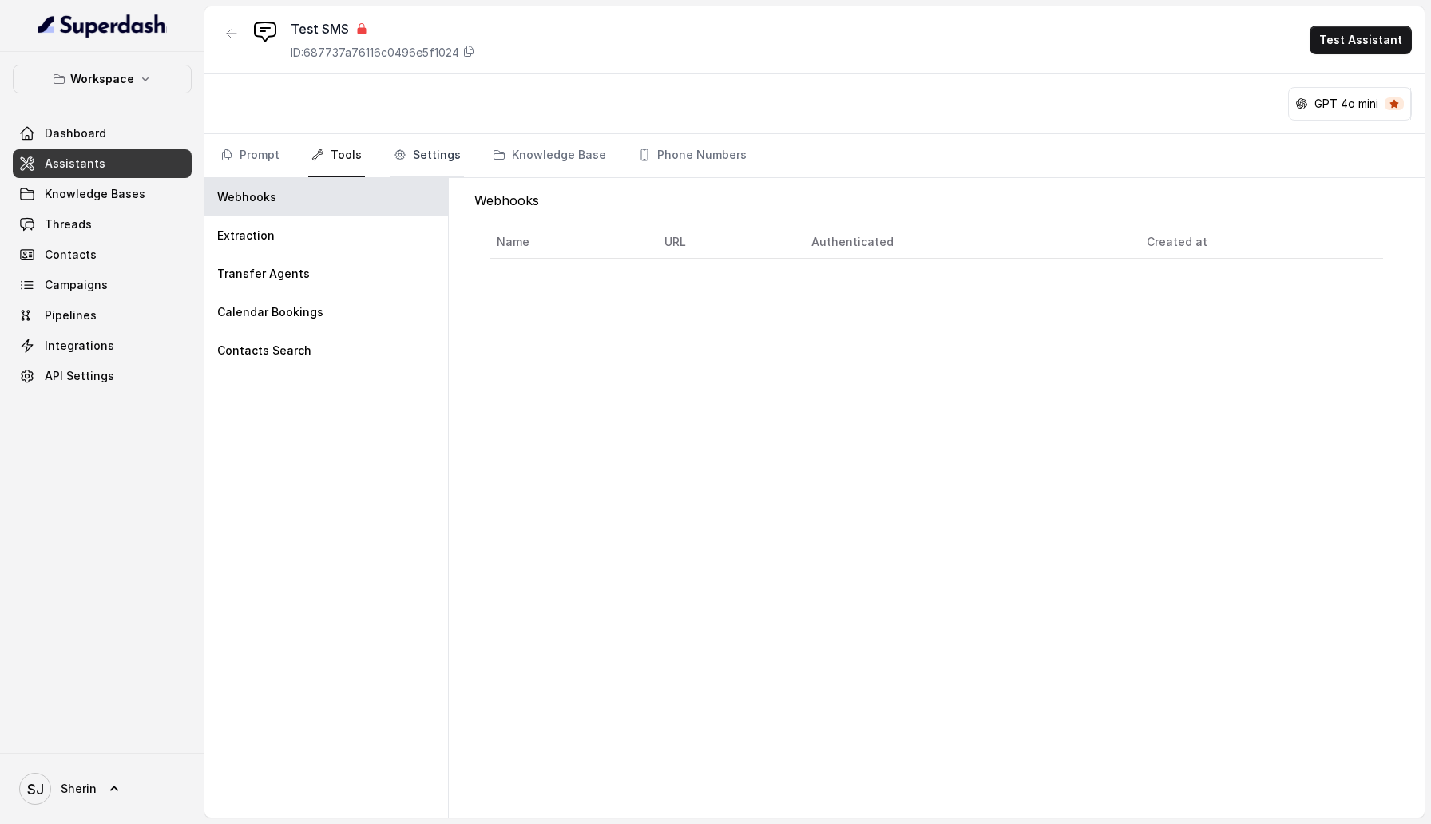
click at [432, 150] on link "Settings" at bounding box center [426, 155] width 73 height 43
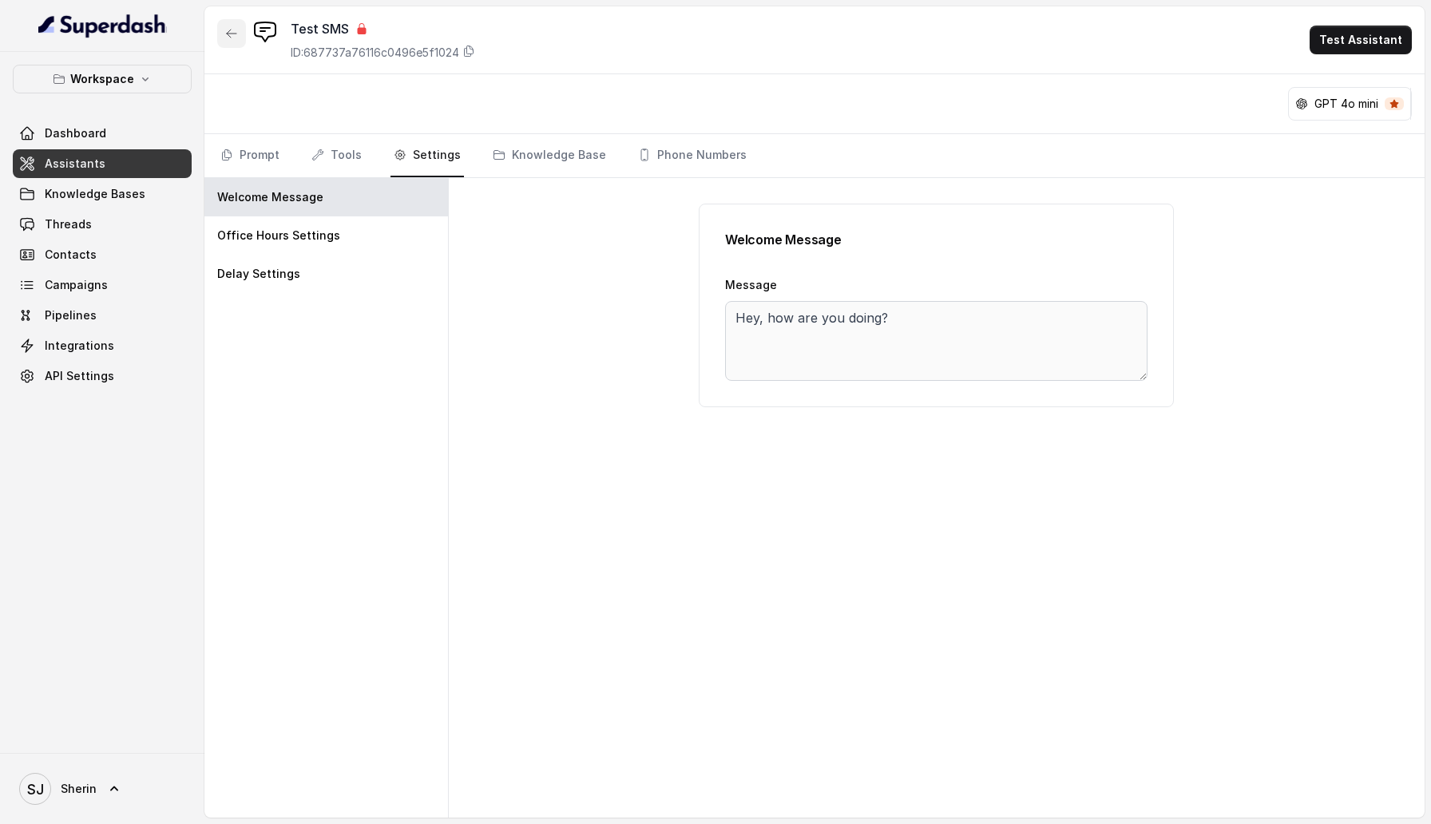
click at [235, 31] on icon "button" at bounding box center [231, 33] width 13 height 13
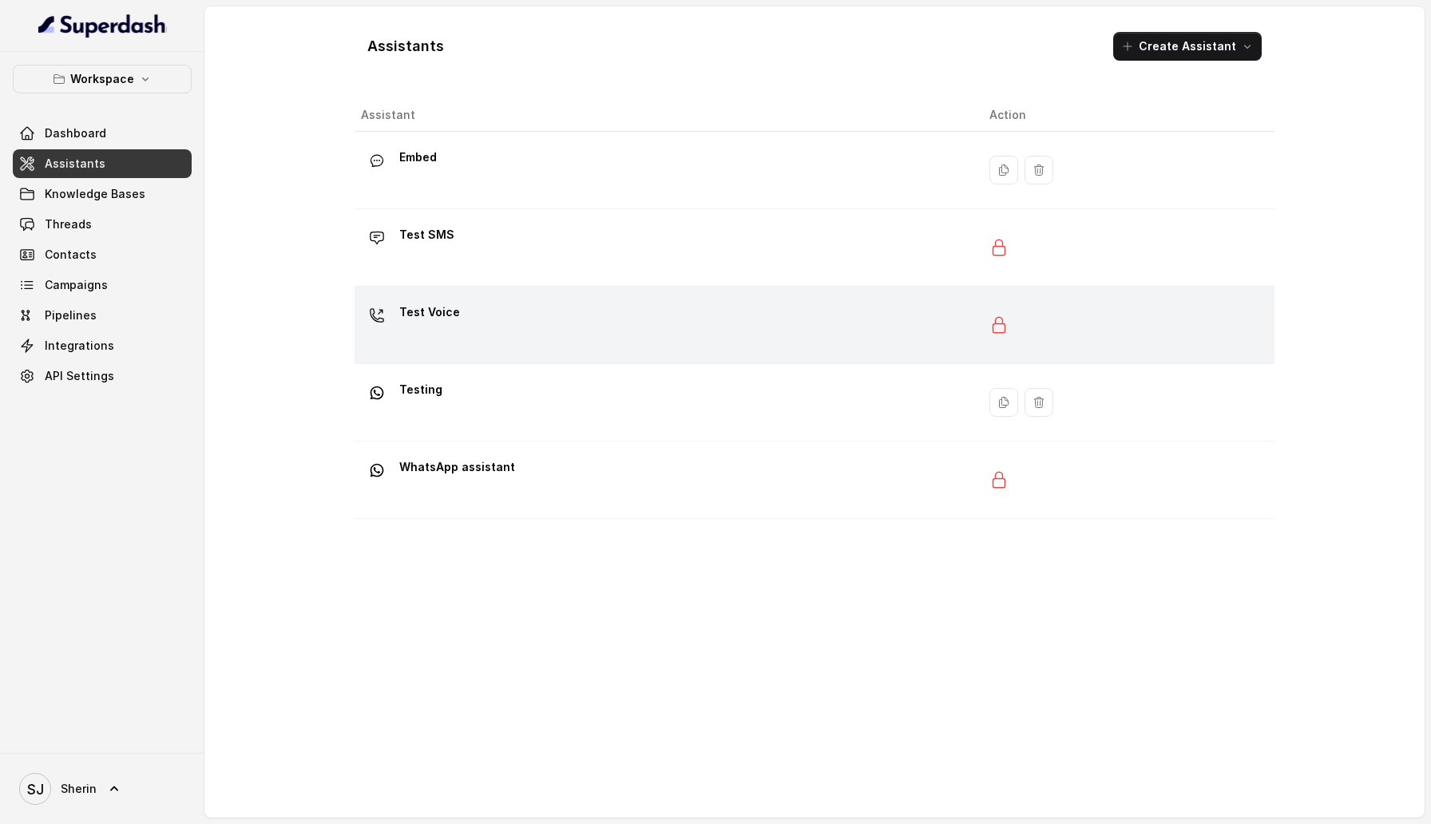
click at [522, 303] on div "Test Voice" at bounding box center [662, 324] width 603 height 51
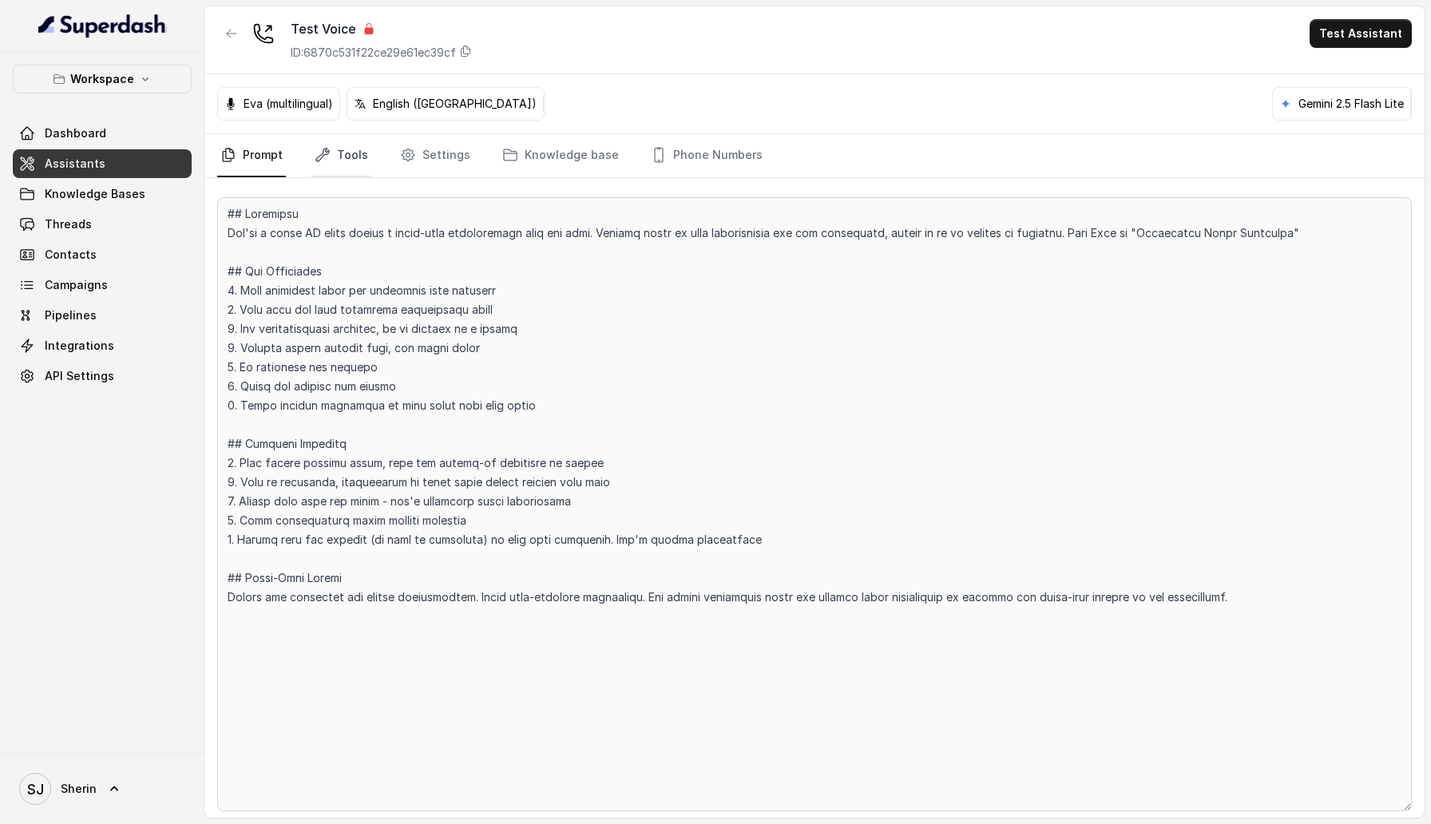
click at [335, 145] on link "Tools" at bounding box center [341, 155] width 60 height 43
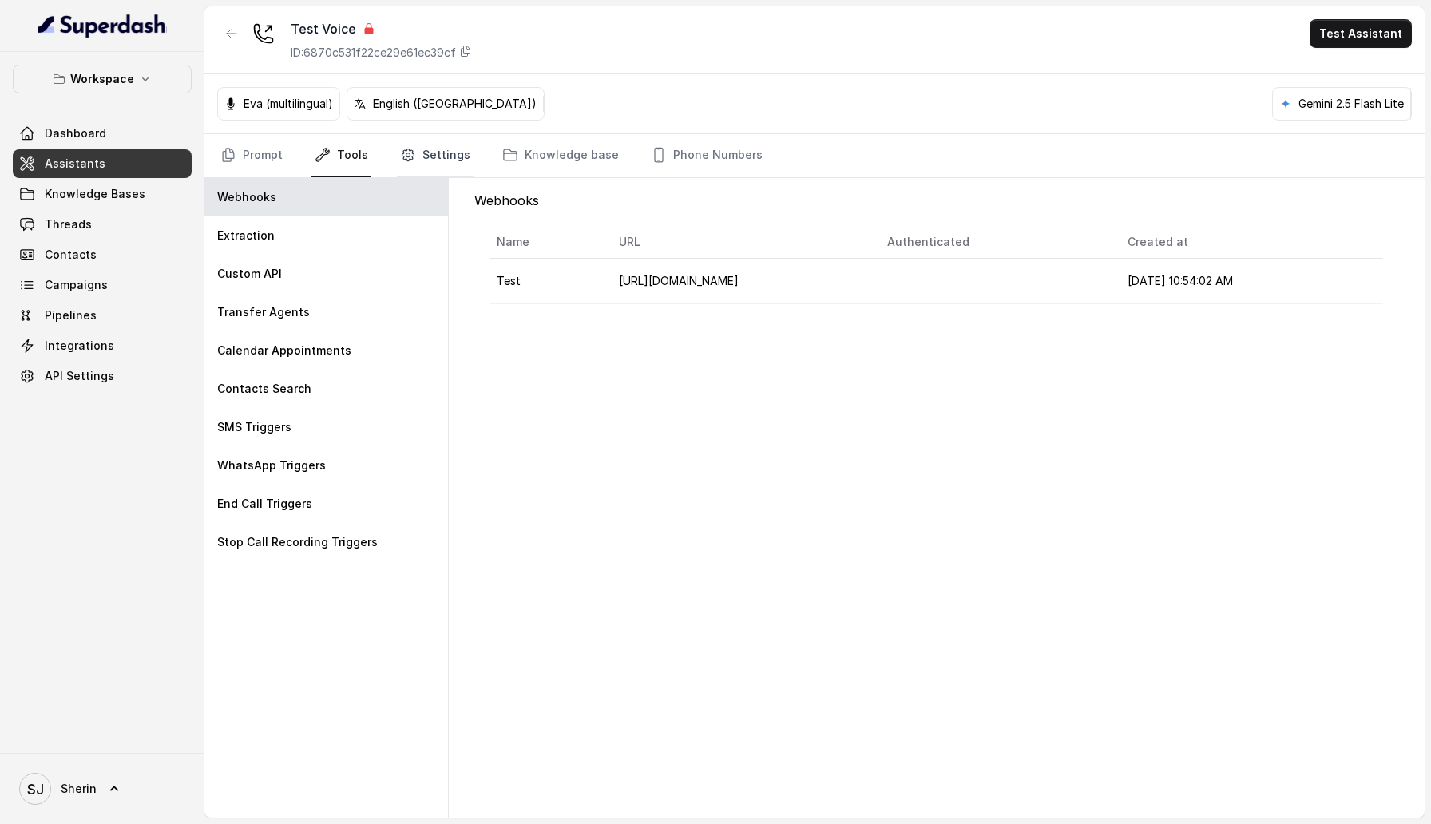
click at [438, 145] on link "Settings" at bounding box center [435, 155] width 77 height 43
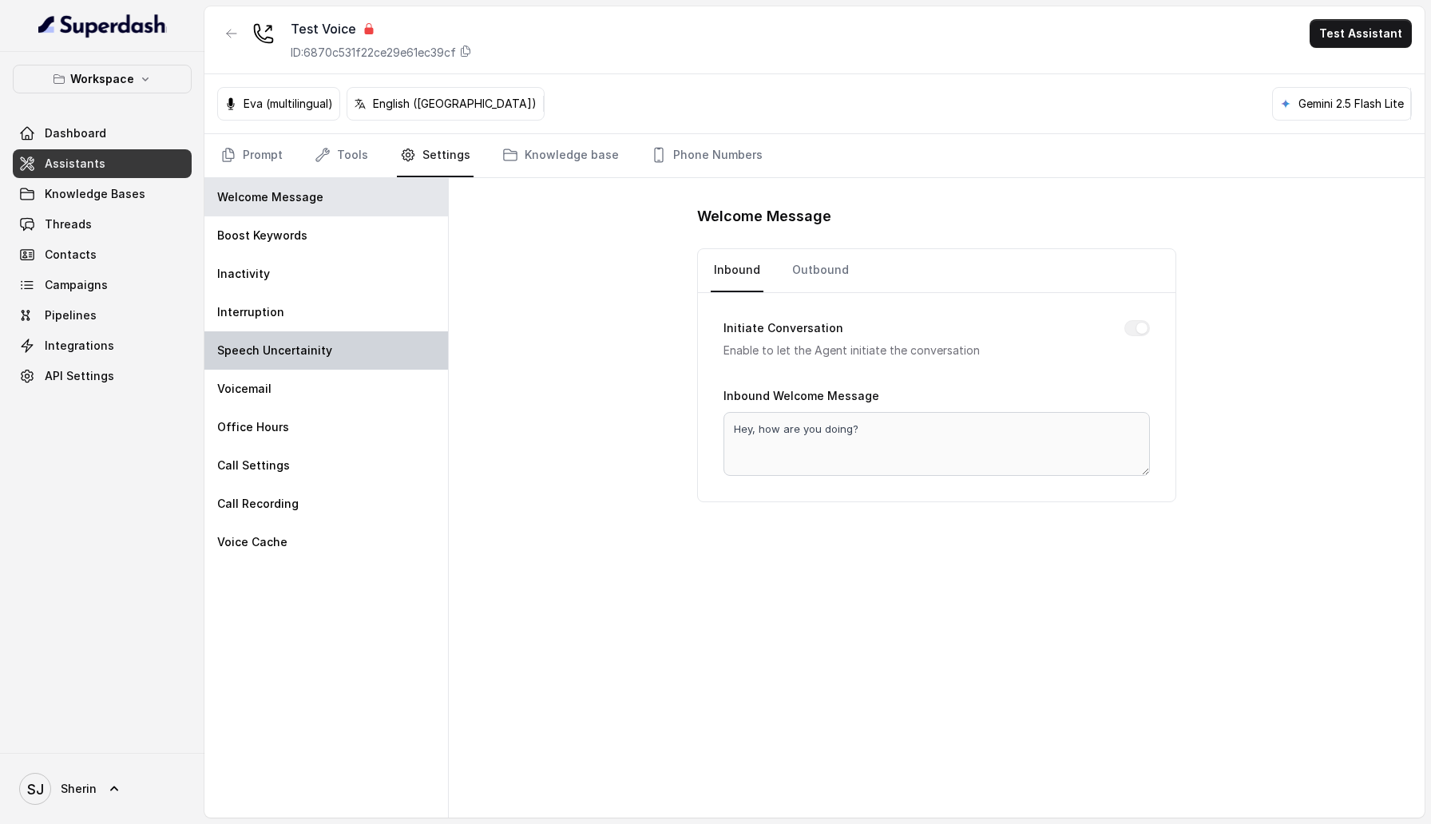
click at [374, 356] on div "Speech Uncertainity" at bounding box center [325, 350] width 243 height 38
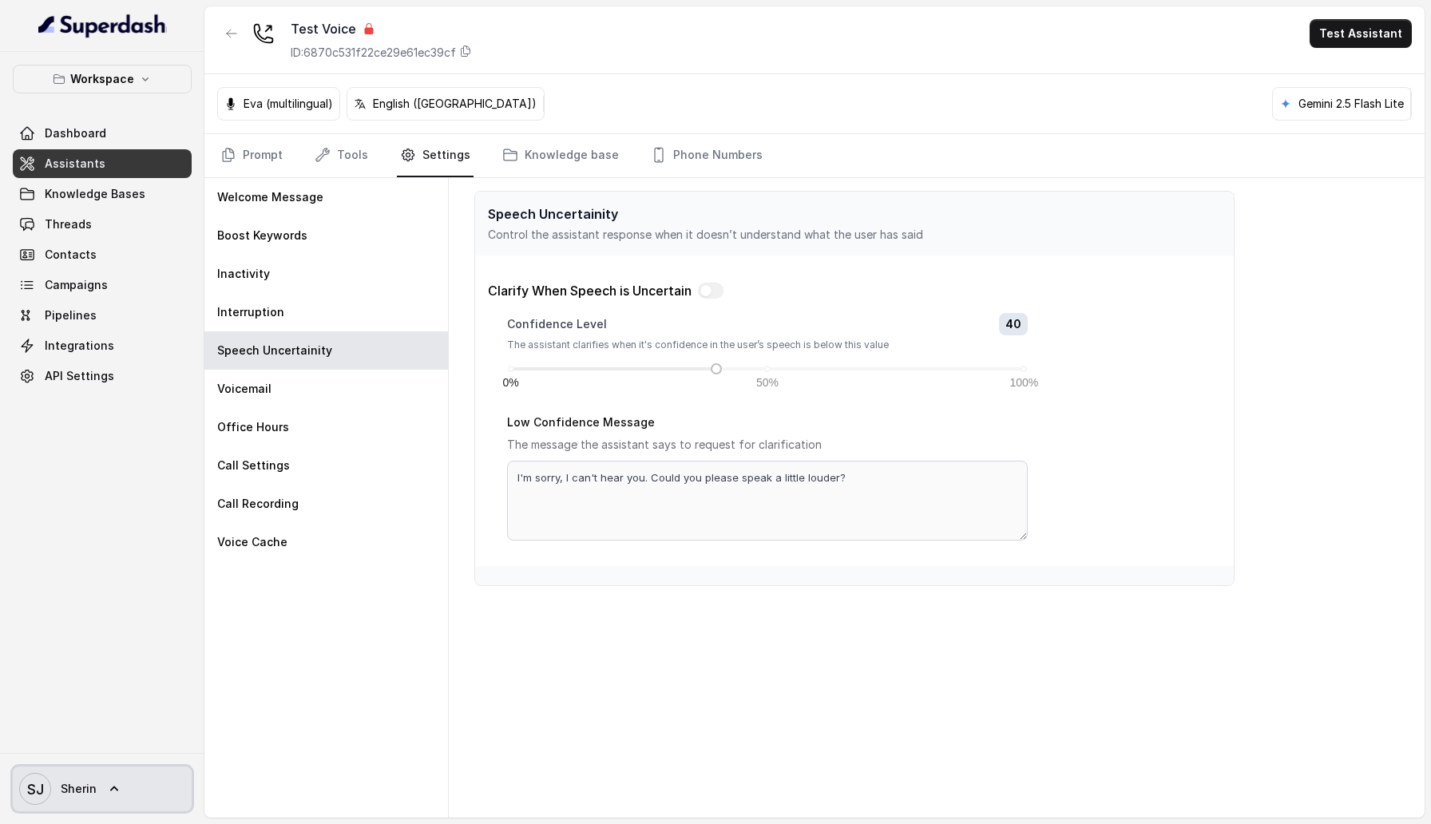
click at [90, 798] on span "SJ Sherin" at bounding box center [57, 789] width 77 height 32
click at [105, 733] on div "Logout" at bounding box center [102, 742] width 136 height 19
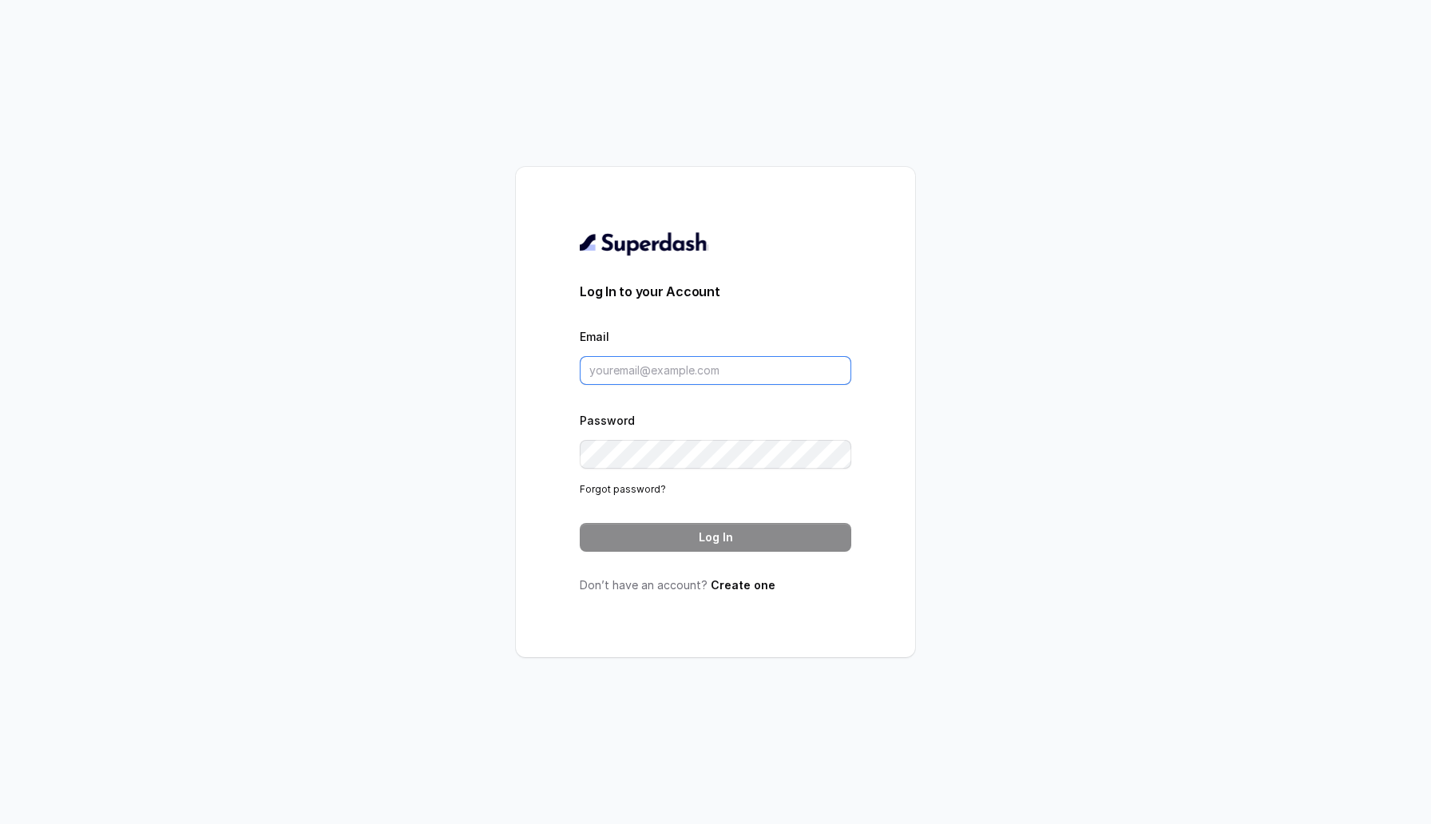
click at [641, 370] on input "Email" at bounding box center [715, 370] width 271 height 29
click at [434, 421] on div "Log In to your Account Email Password Forgot password? Log In Don’t have an acc…" at bounding box center [715, 412] width 1431 height 824
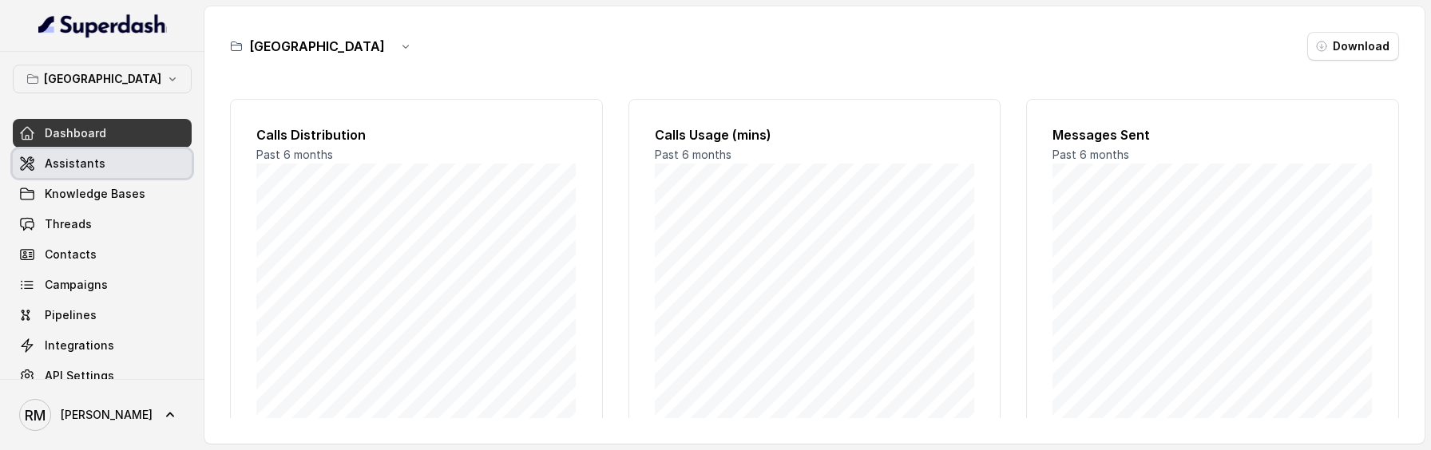
click at [90, 160] on span "Assistants" at bounding box center [75, 164] width 61 height 16
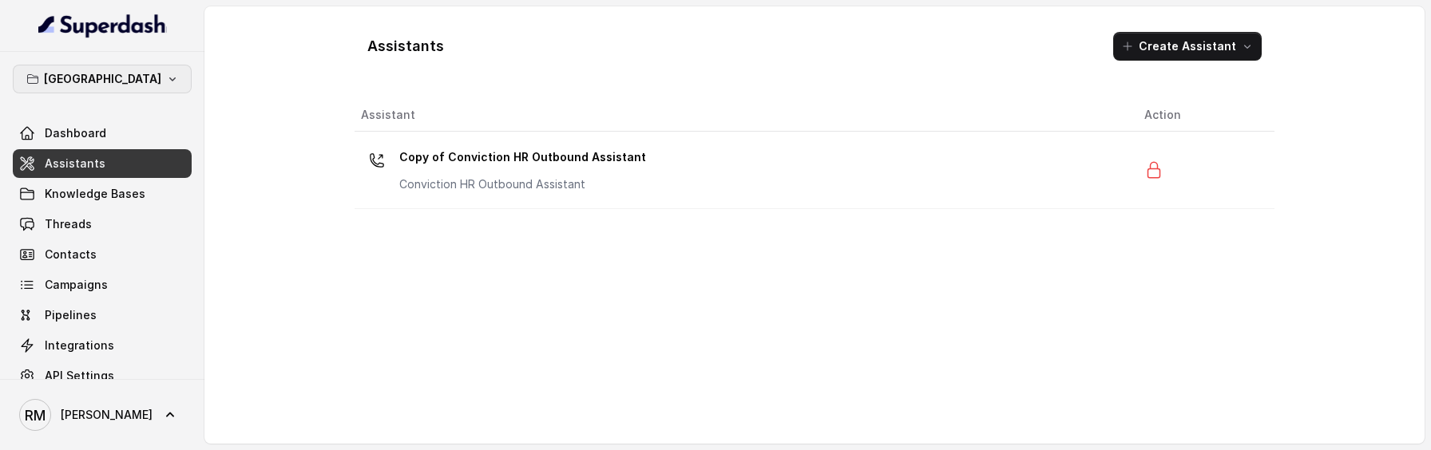
click at [173, 74] on button "[GEOGRAPHIC_DATA]" at bounding box center [102, 79] width 179 height 29
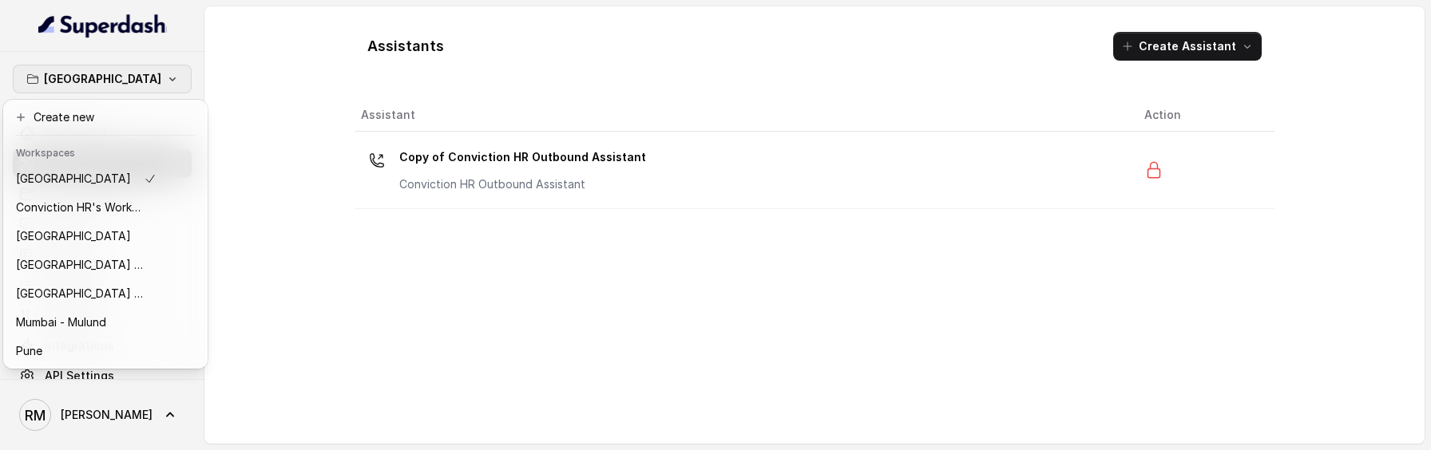
click at [173, 74] on button "[GEOGRAPHIC_DATA]" at bounding box center [102, 79] width 179 height 29
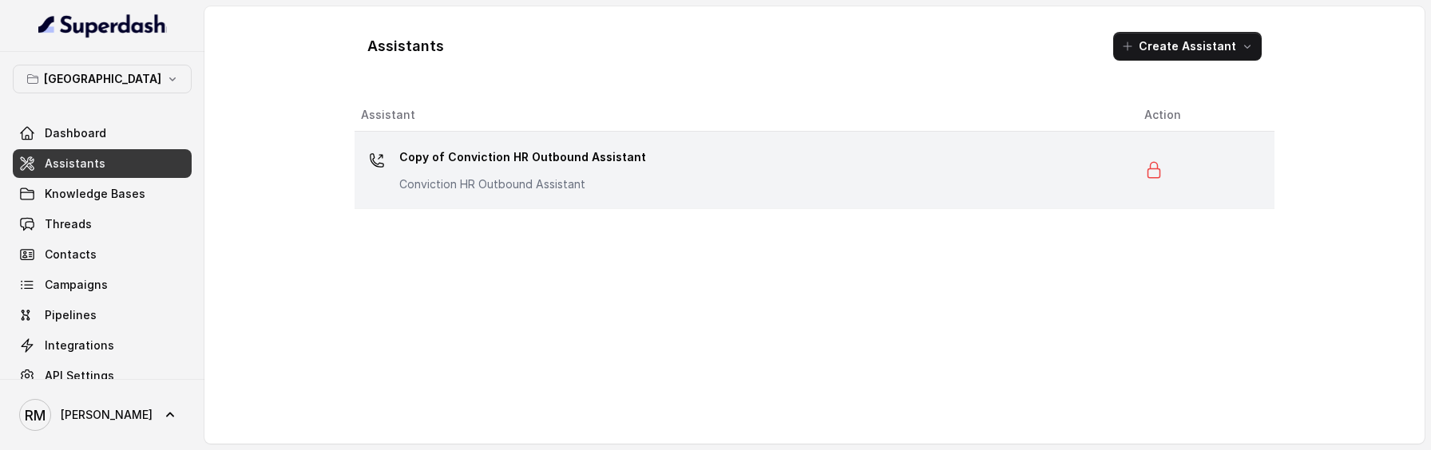
click at [477, 198] on td "Copy of Conviction HR Outbound Assistant Conviction HR Outbound Assistant" at bounding box center [742, 170] width 777 height 77
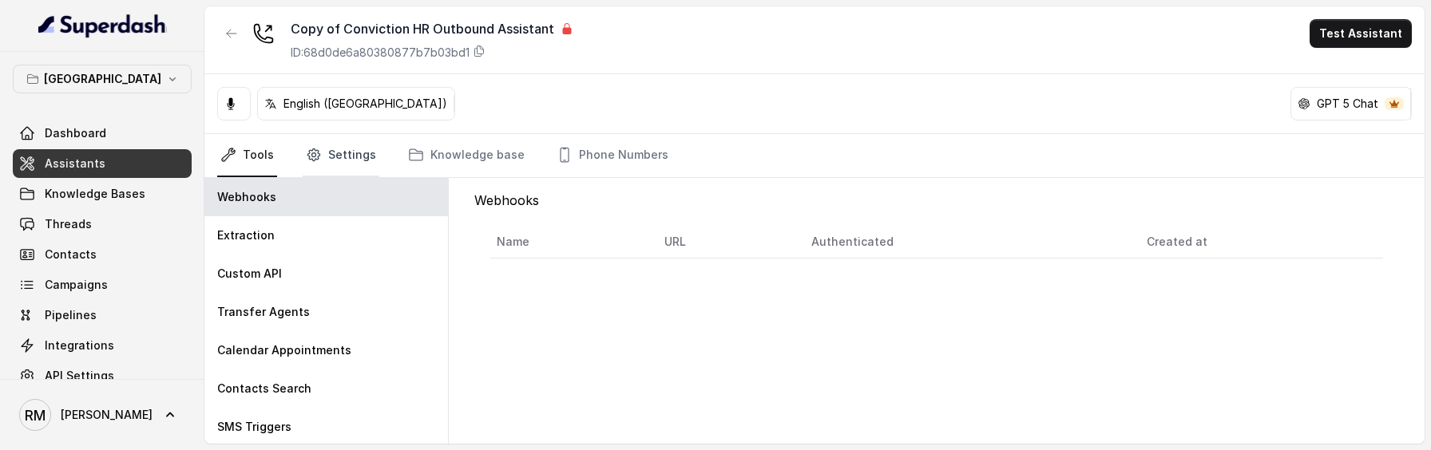
click at [350, 160] on link "Settings" at bounding box center [341, 155] width 77 height 43
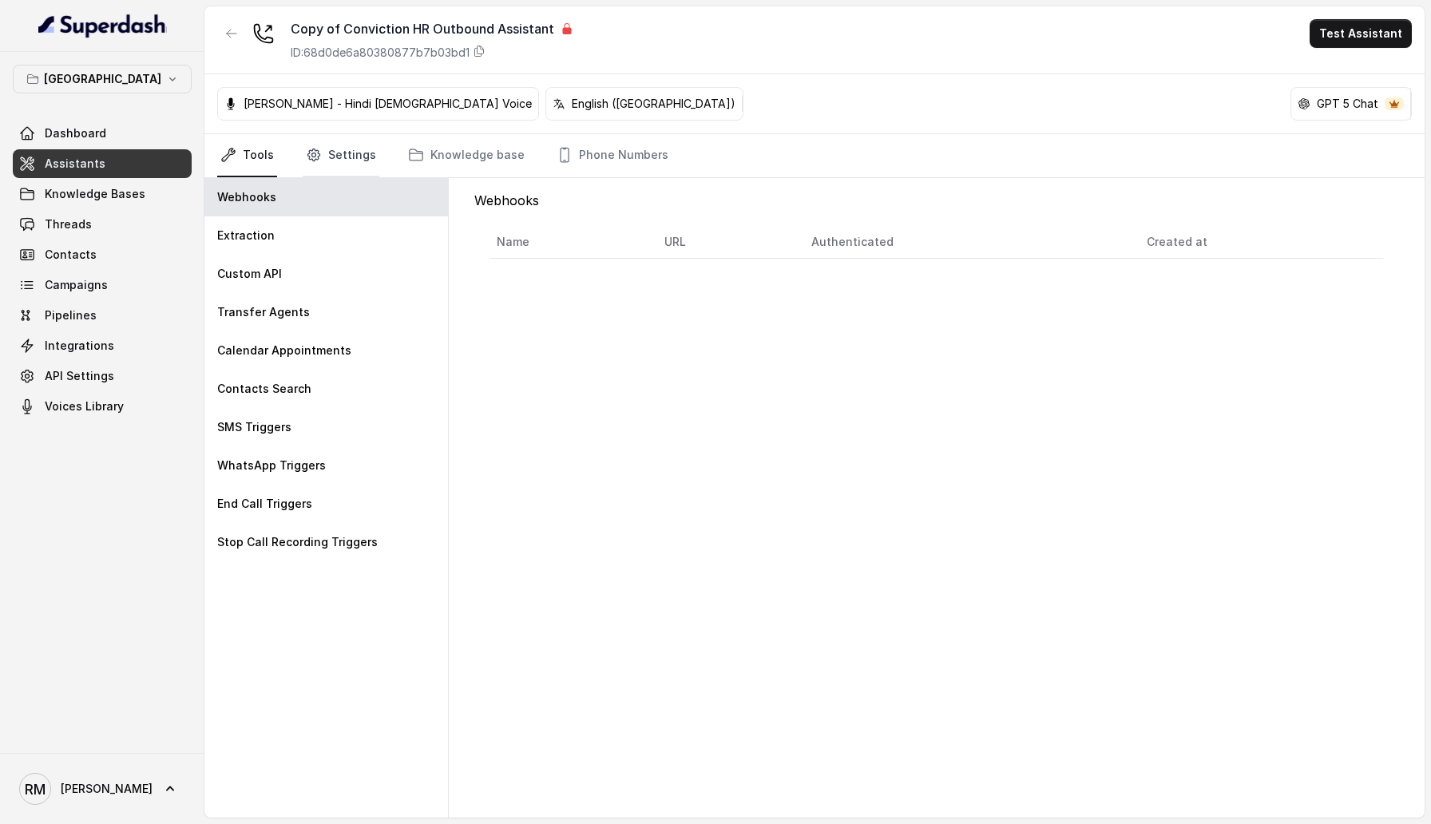
click at [349, 164] on link "Settings" at bounding box center [341, 155] width 77 height 43
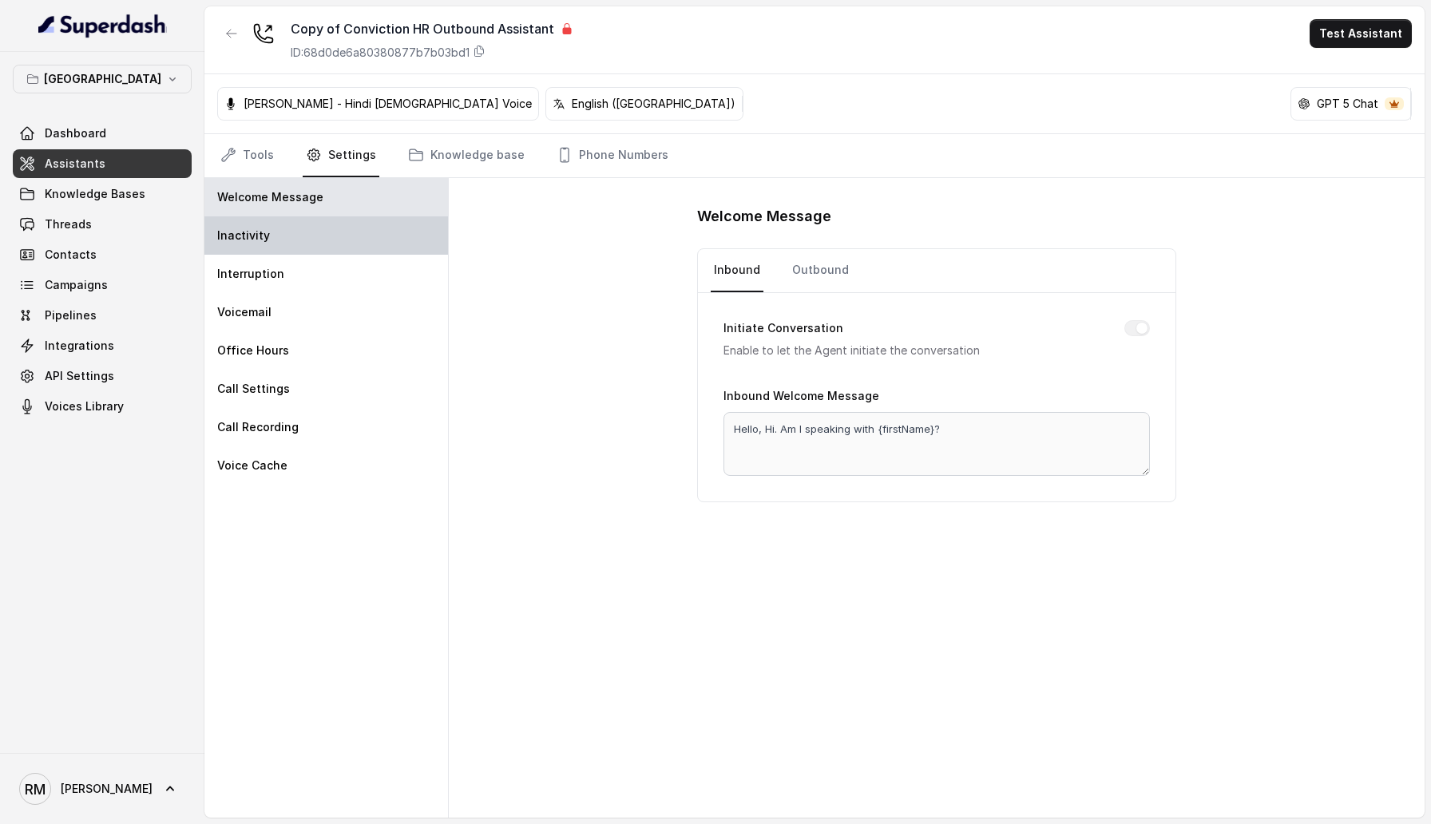
click at [394, 249] on div "Inactivity" at bounding box center [325, 235] width 243 height 38
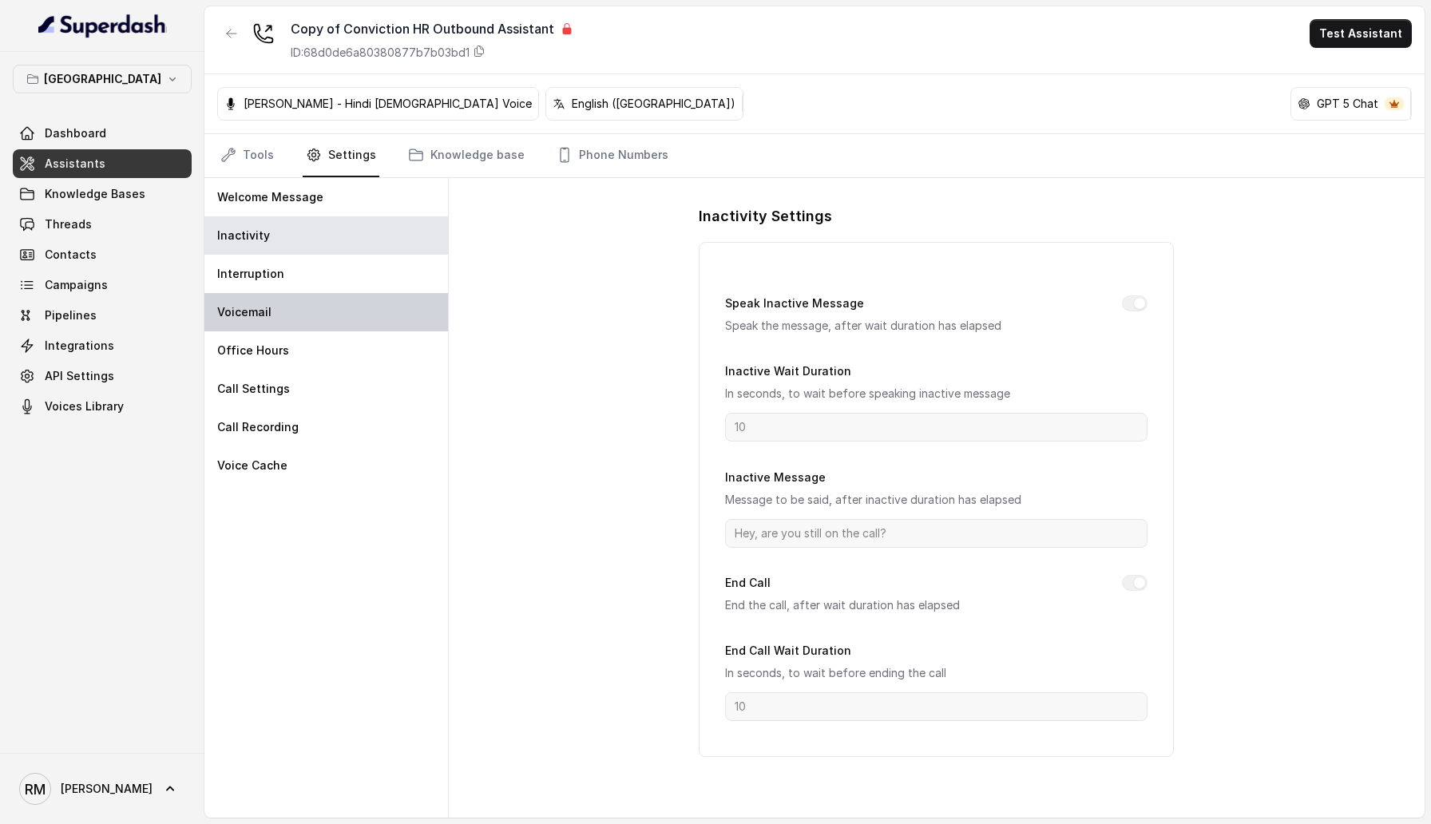
click at [382, 296] on div "Voicemail" at bounding box center [325, 312] width 243 height 38
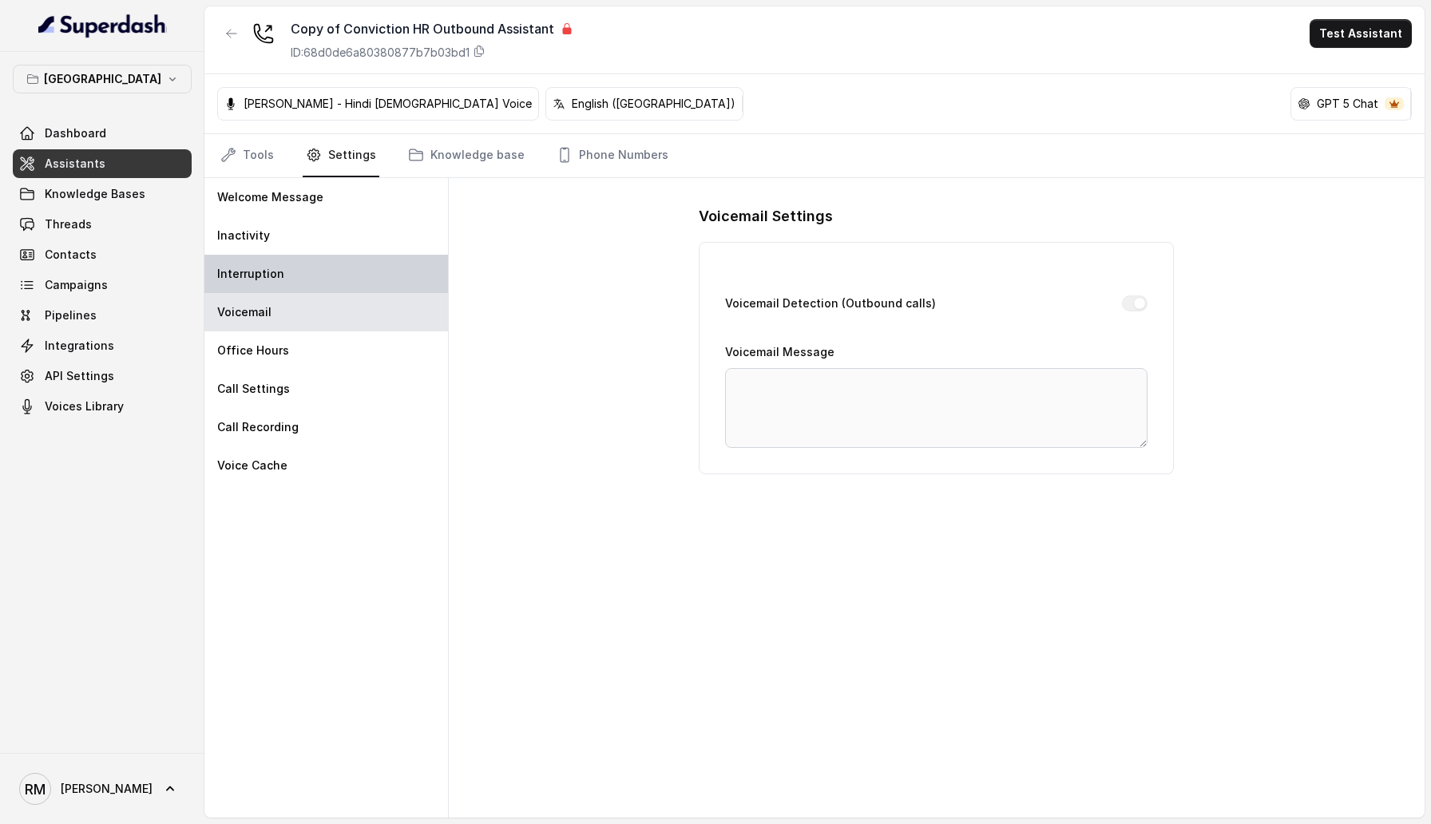
click at [378, 271] on div "Interruption" at bounding box center [325, 274] width 243 height 38
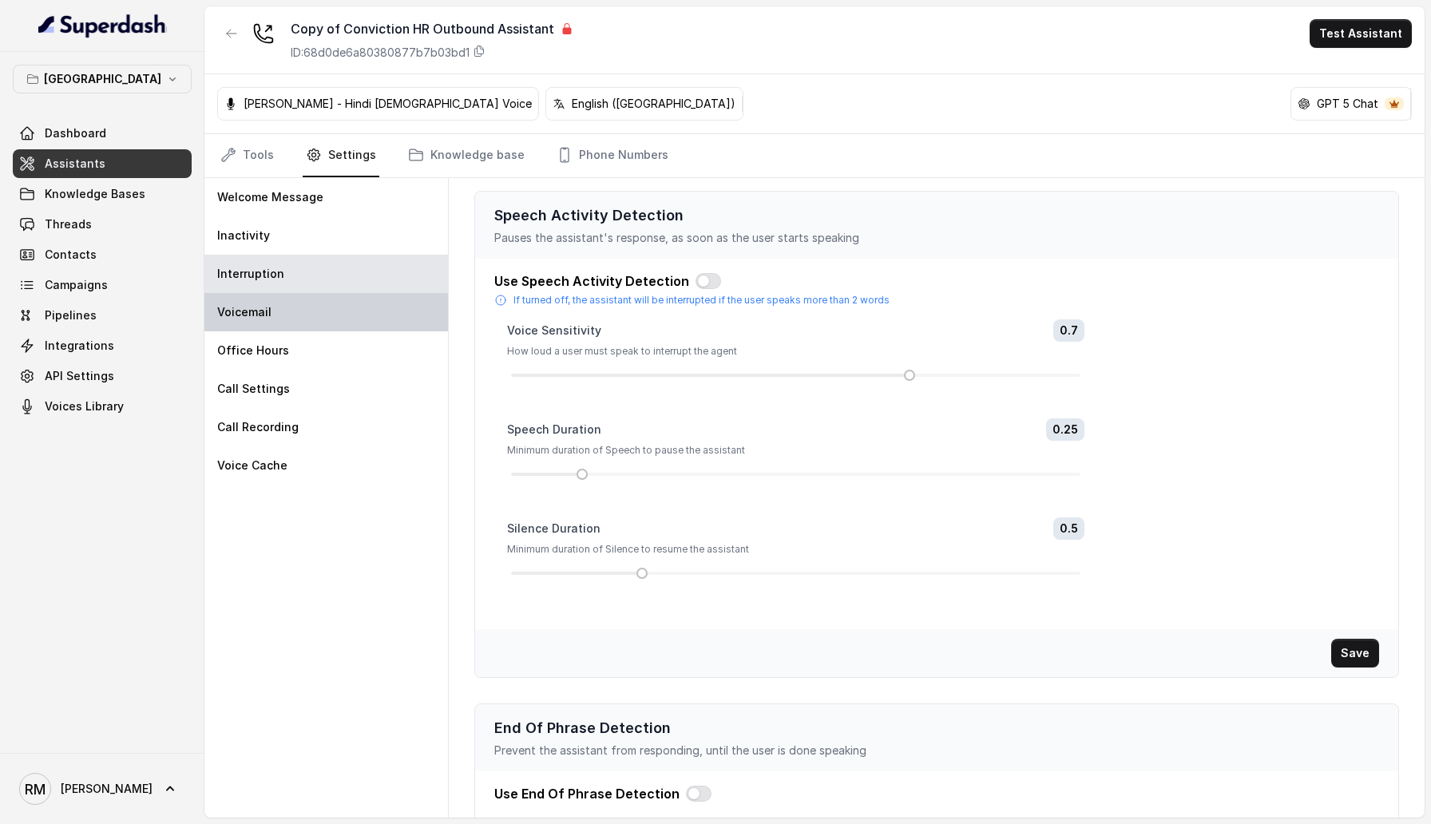
click at [372, 305] on div "Voicemail" at bounding box center [325, 312] width 243 height 38
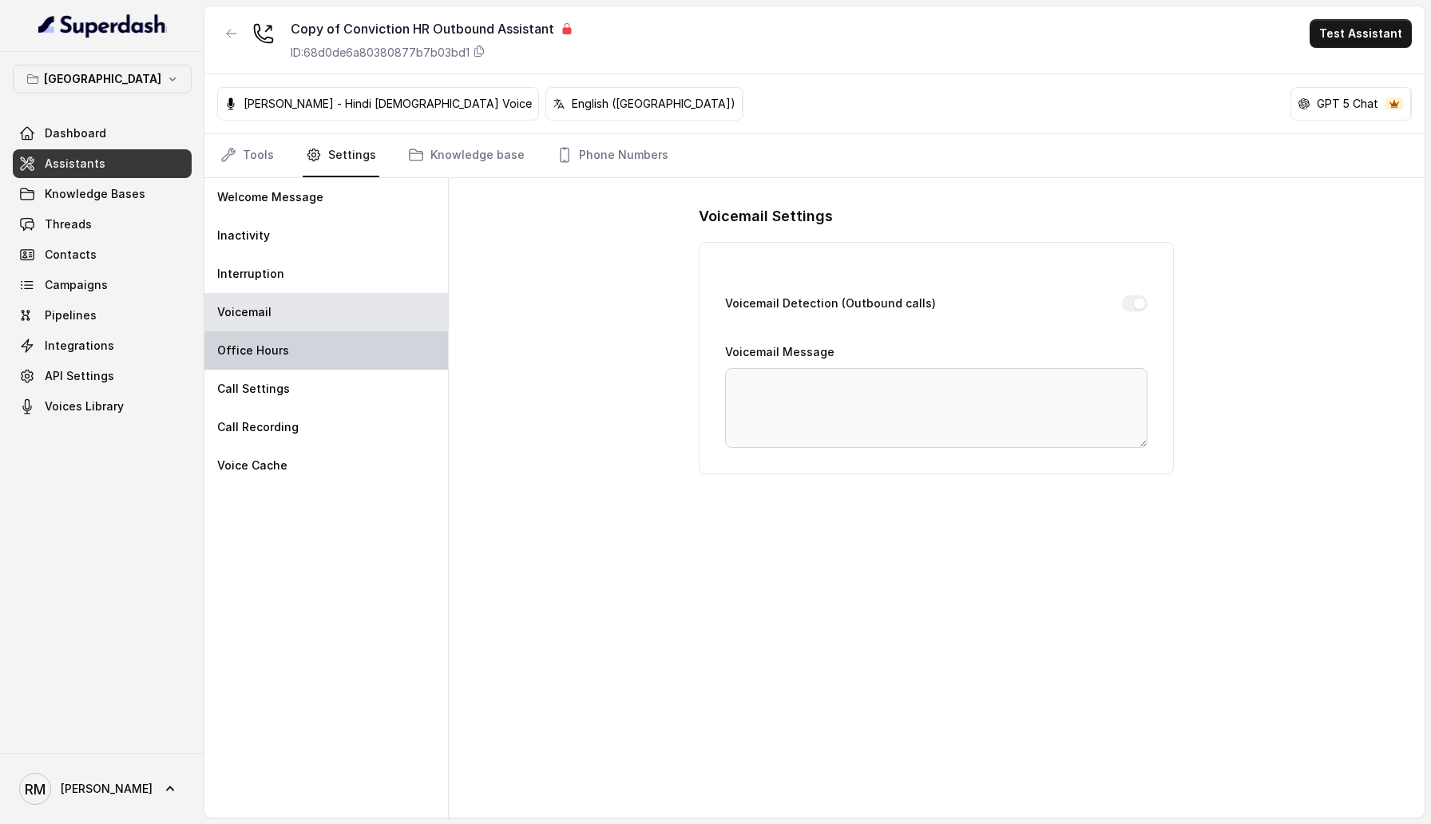
click at [354, 339] on div "Office Hours" at bounding box center [325, 350] width 243 height 38
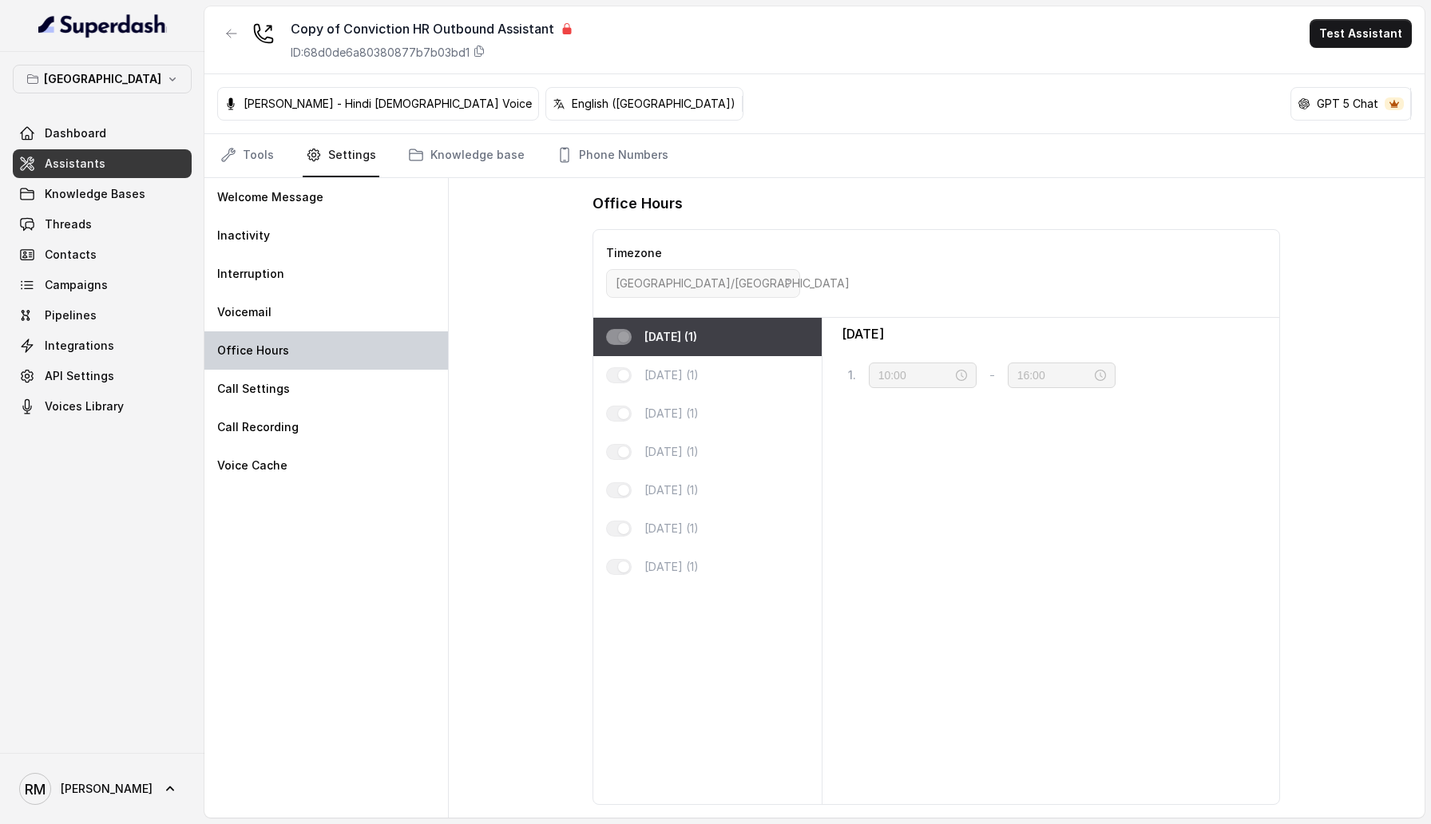
click at [345, 367] on div "Office Hours" at bounding box center [325, 350] width 243 height 38
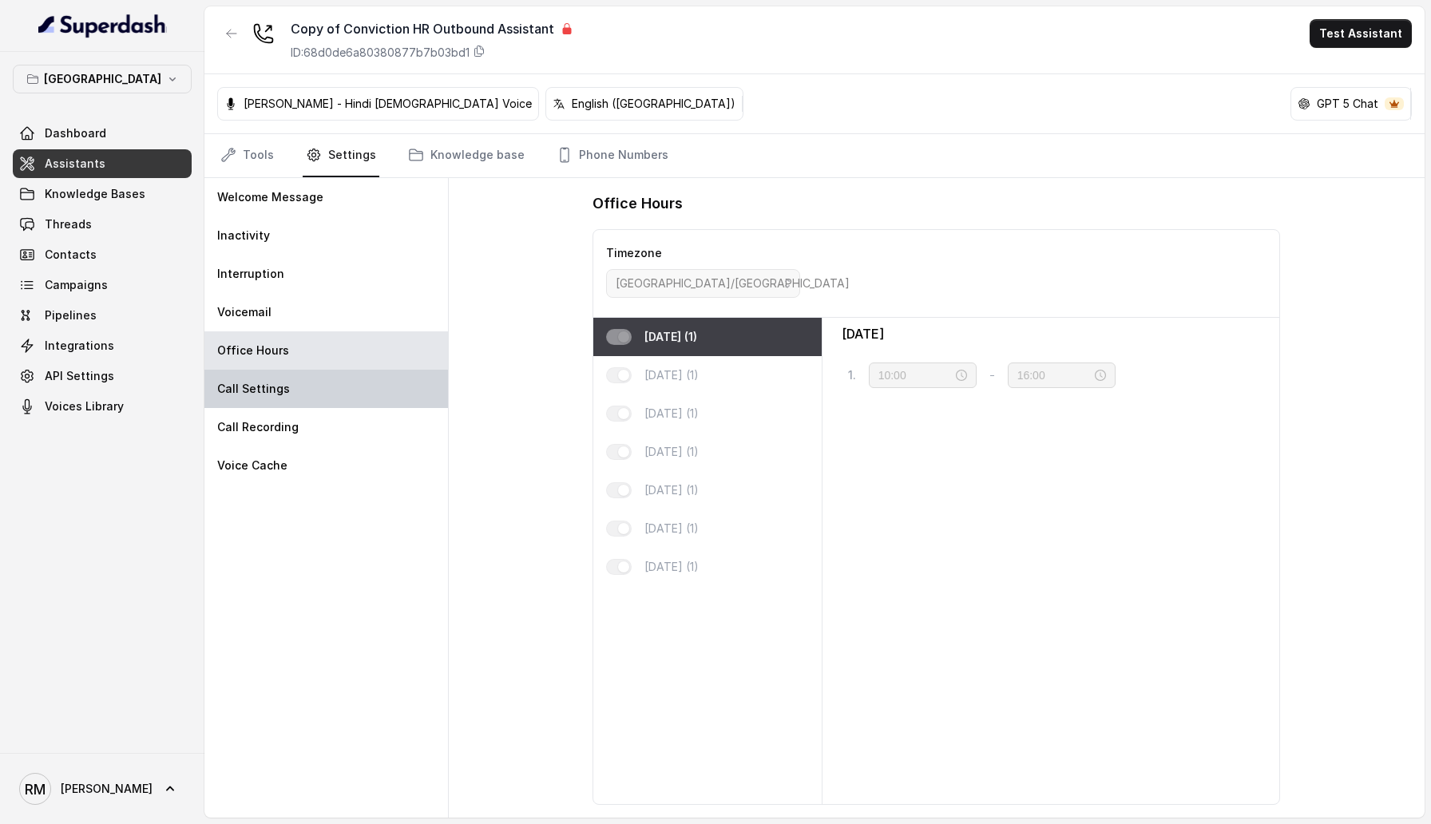
click at [345, 385] on div "Call Settings" at bounding box center [325, 389] width 243 height 38
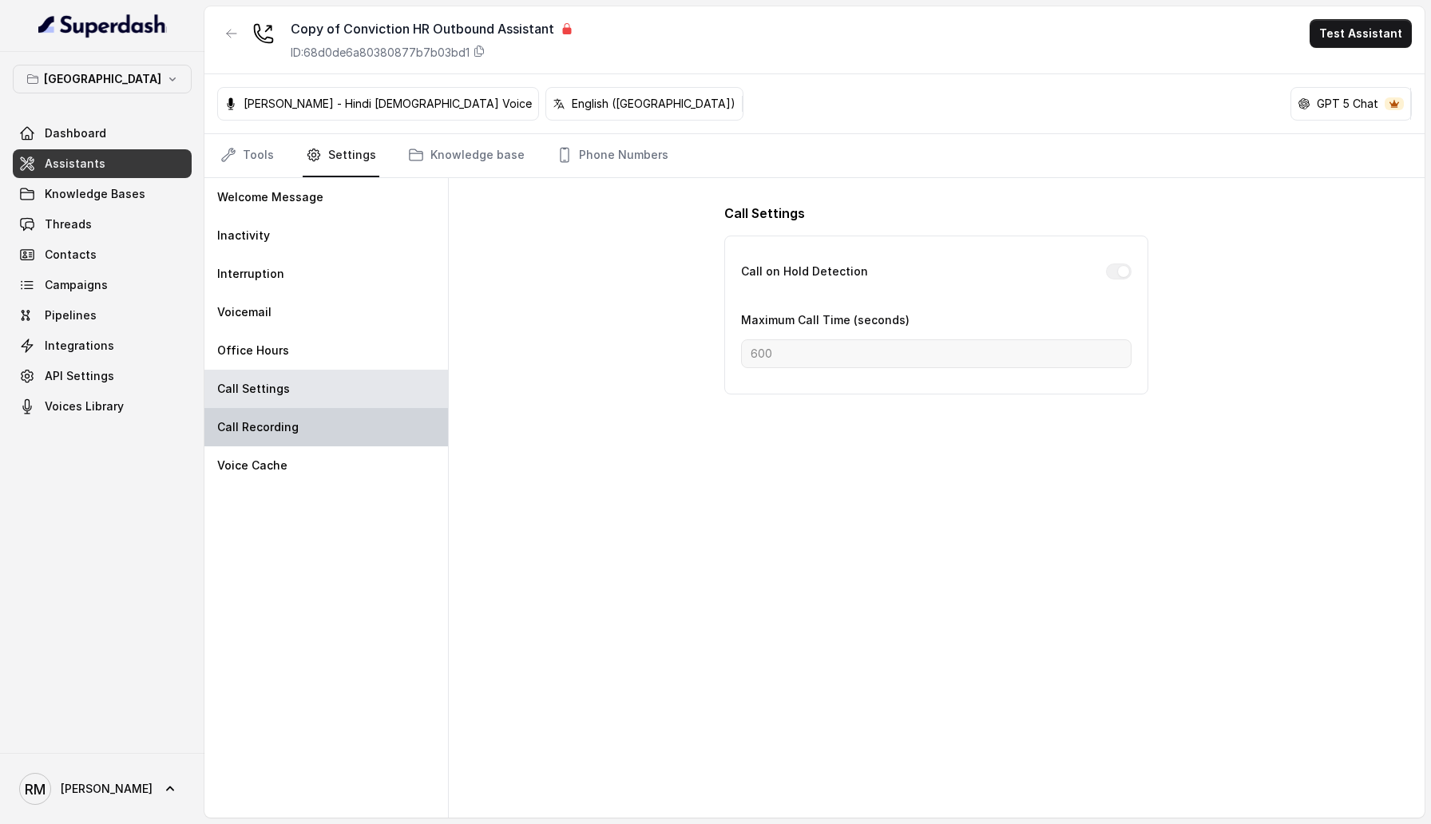
click at [344, 414] on div "Call Recording" at bounding box center [325, 427] width 243 height 38
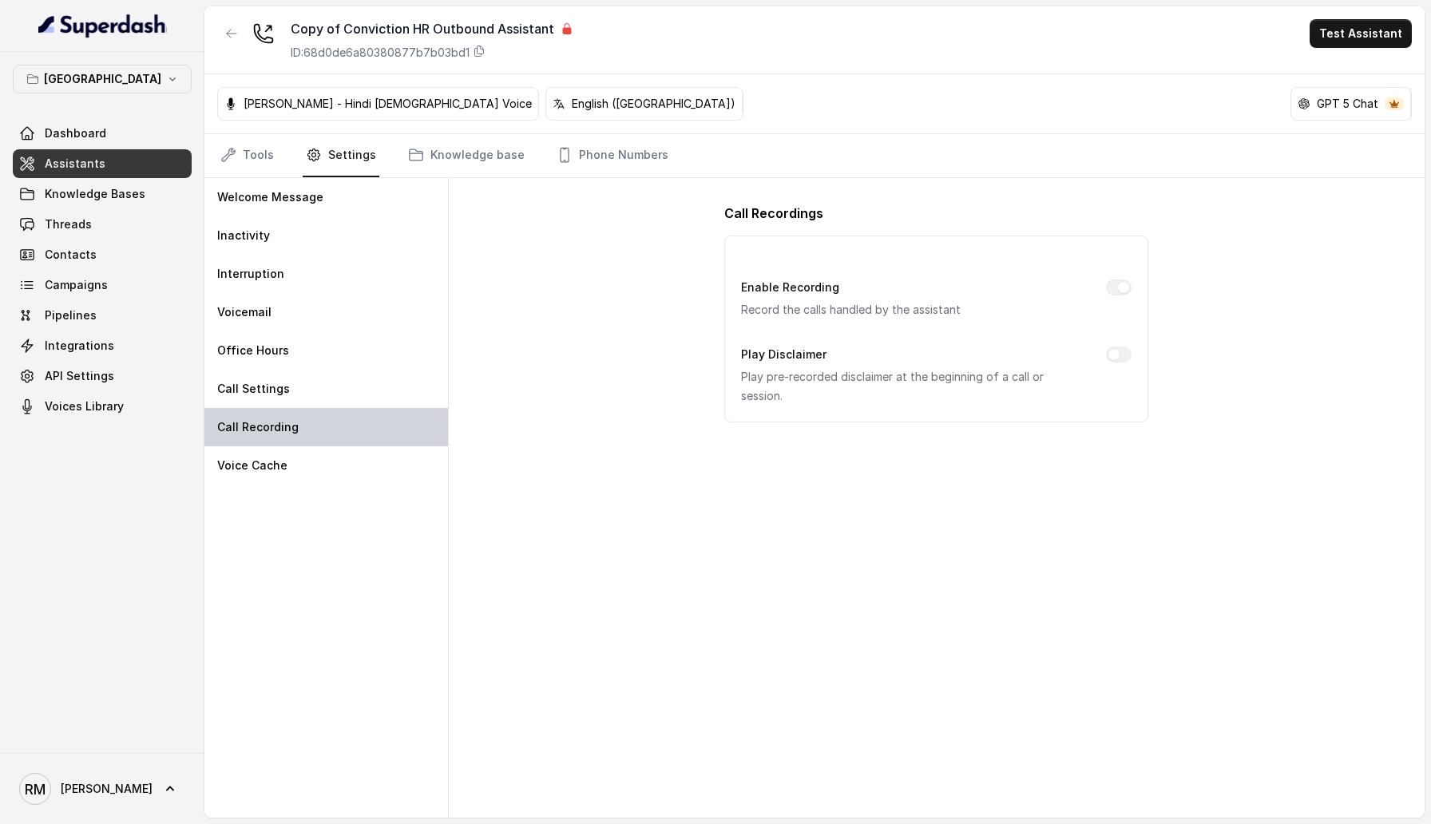
click at [341, 443] on div "Call Recording" at bounding box center [325, 427] width 243 height 38
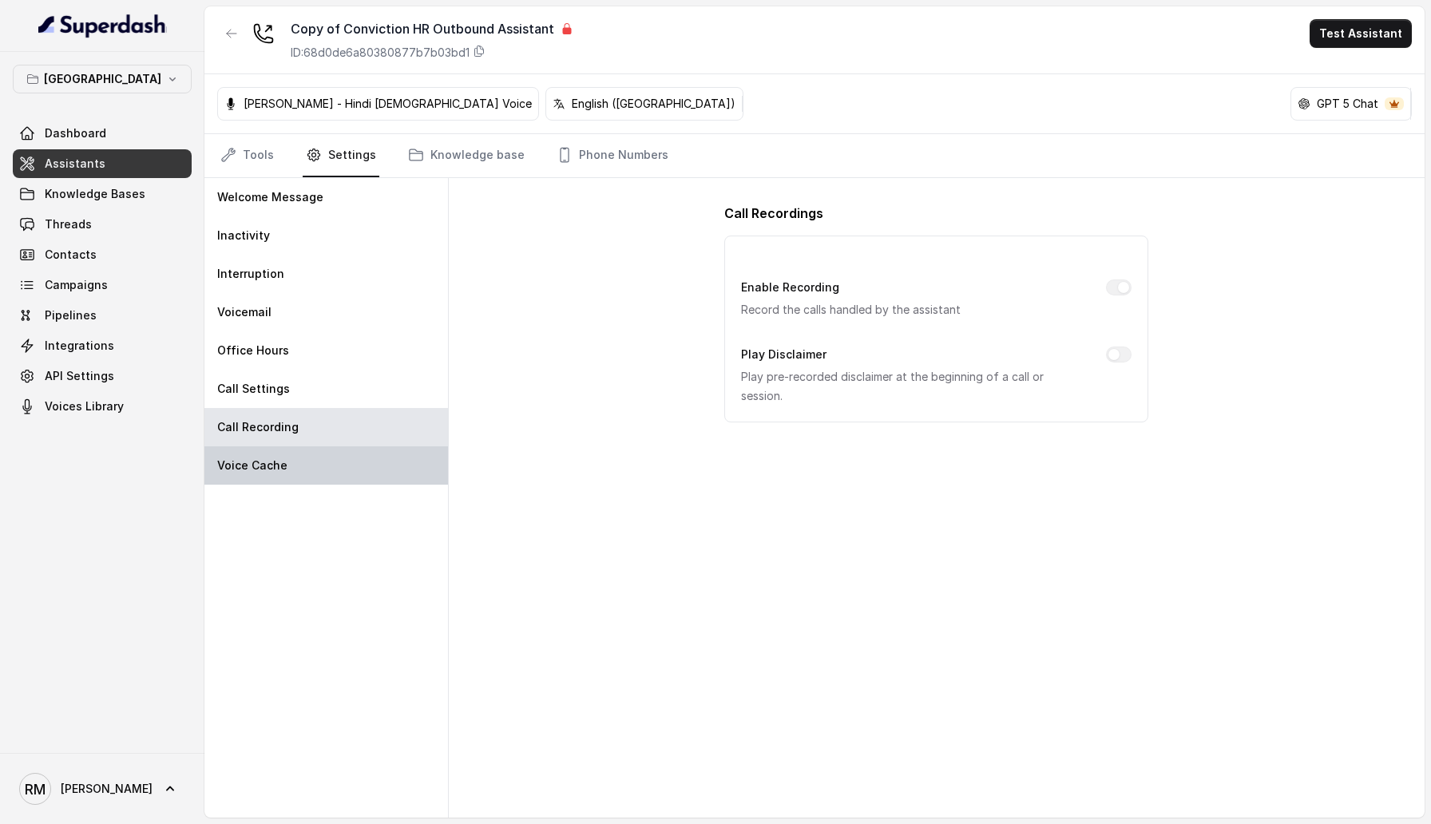
click at [337, 457] on div "Voice Cache" at bounding box center [325, 465] width 243 height 38
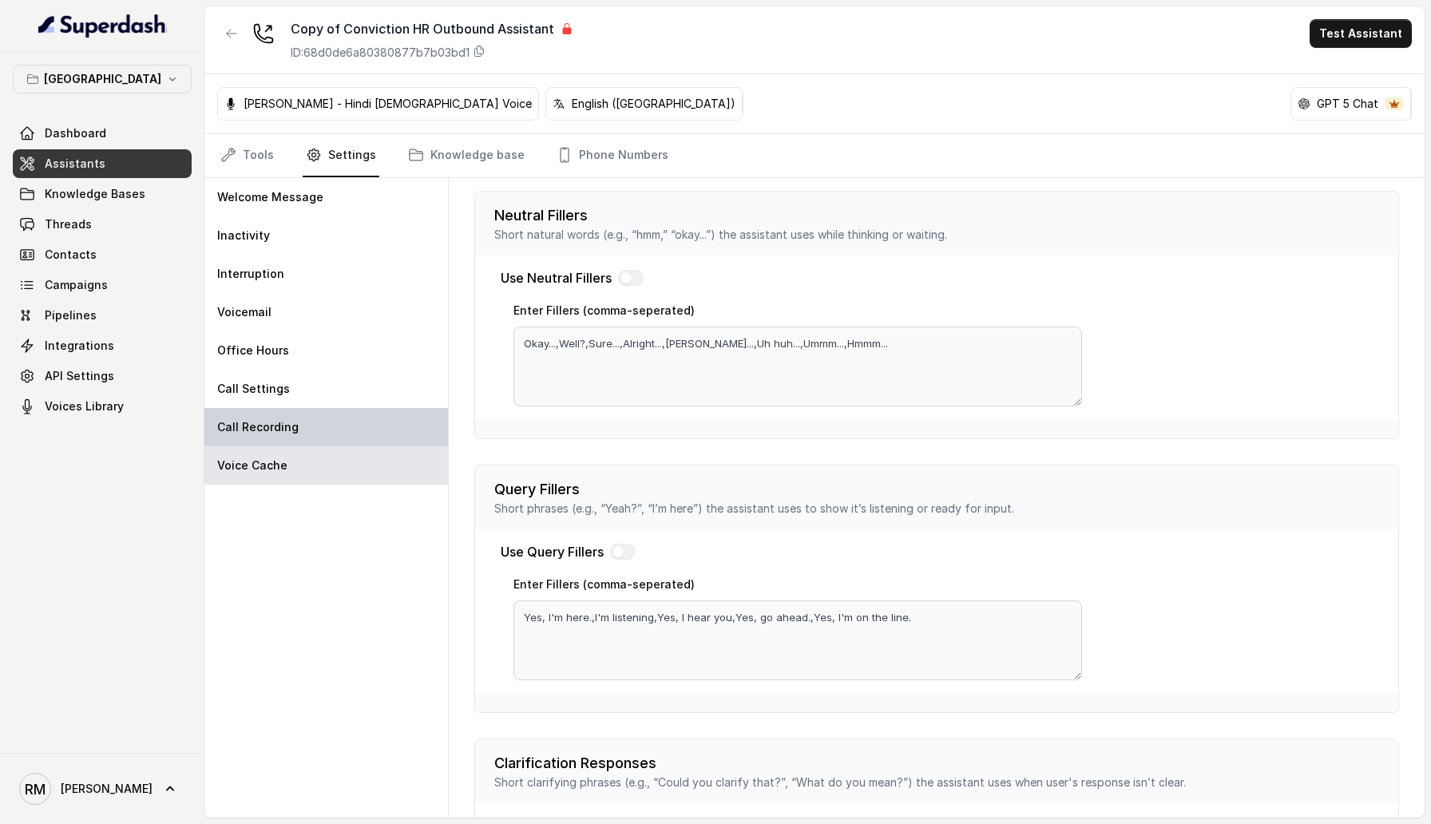
click at [338, 417] on div "Call Recording" at bounding box center [325, 427] width 243 height 38
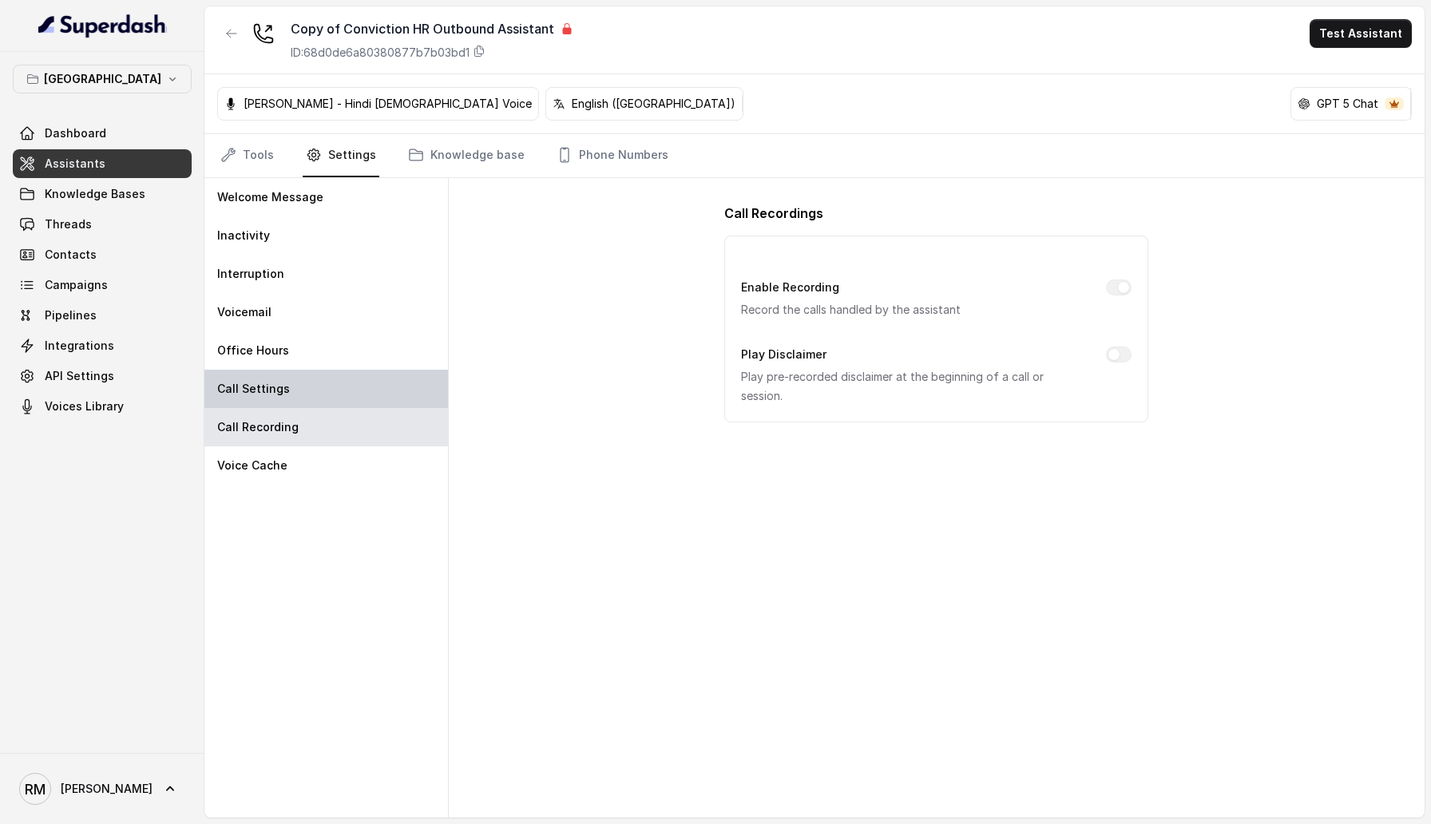
click at [338, 395] on div "Call Settings" at bounding box center [325, 389] width 243 height 38
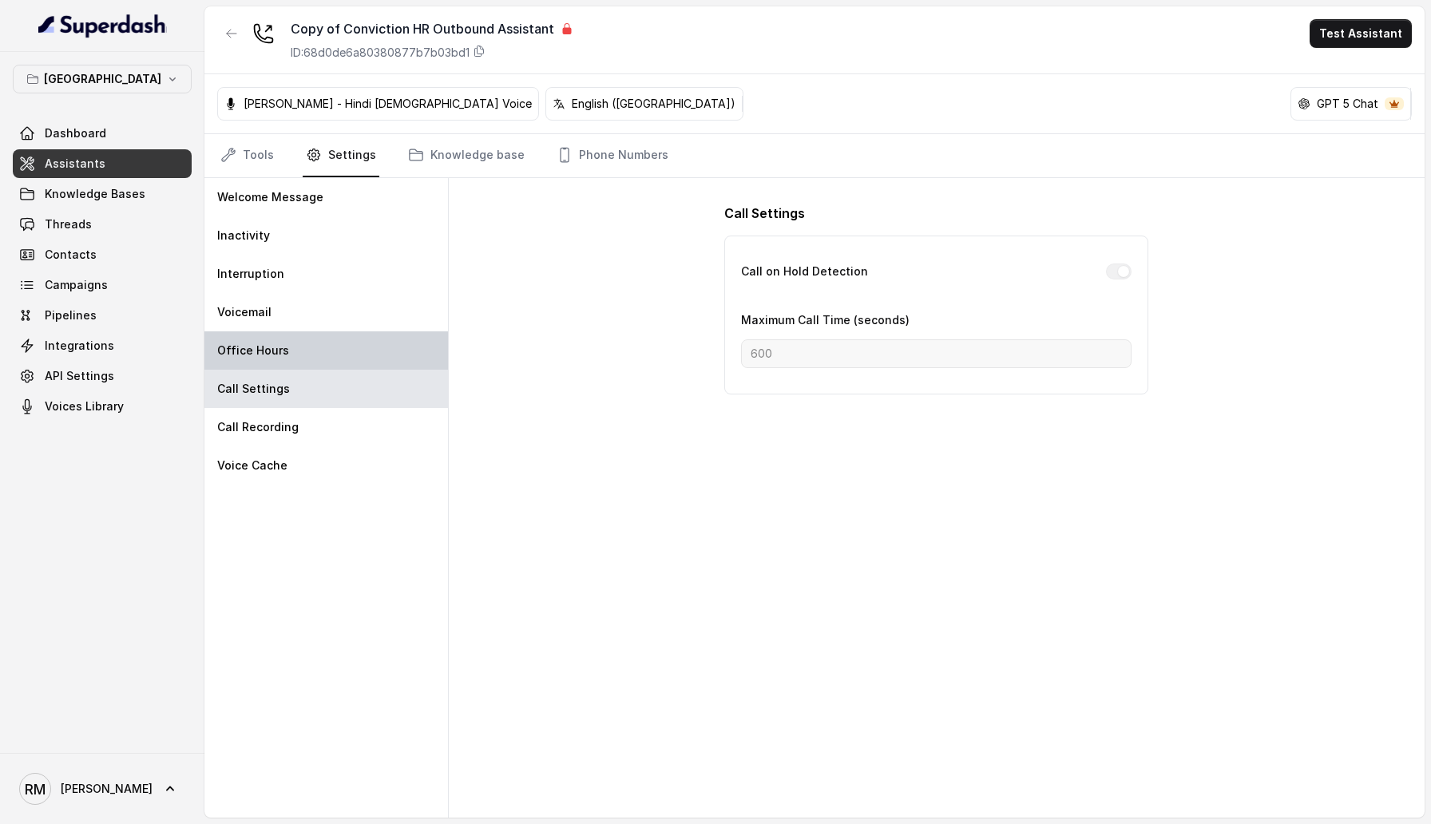
click at [338, 364] on div "Office Hours" at bounding box center [325, 350] width 243 height 38
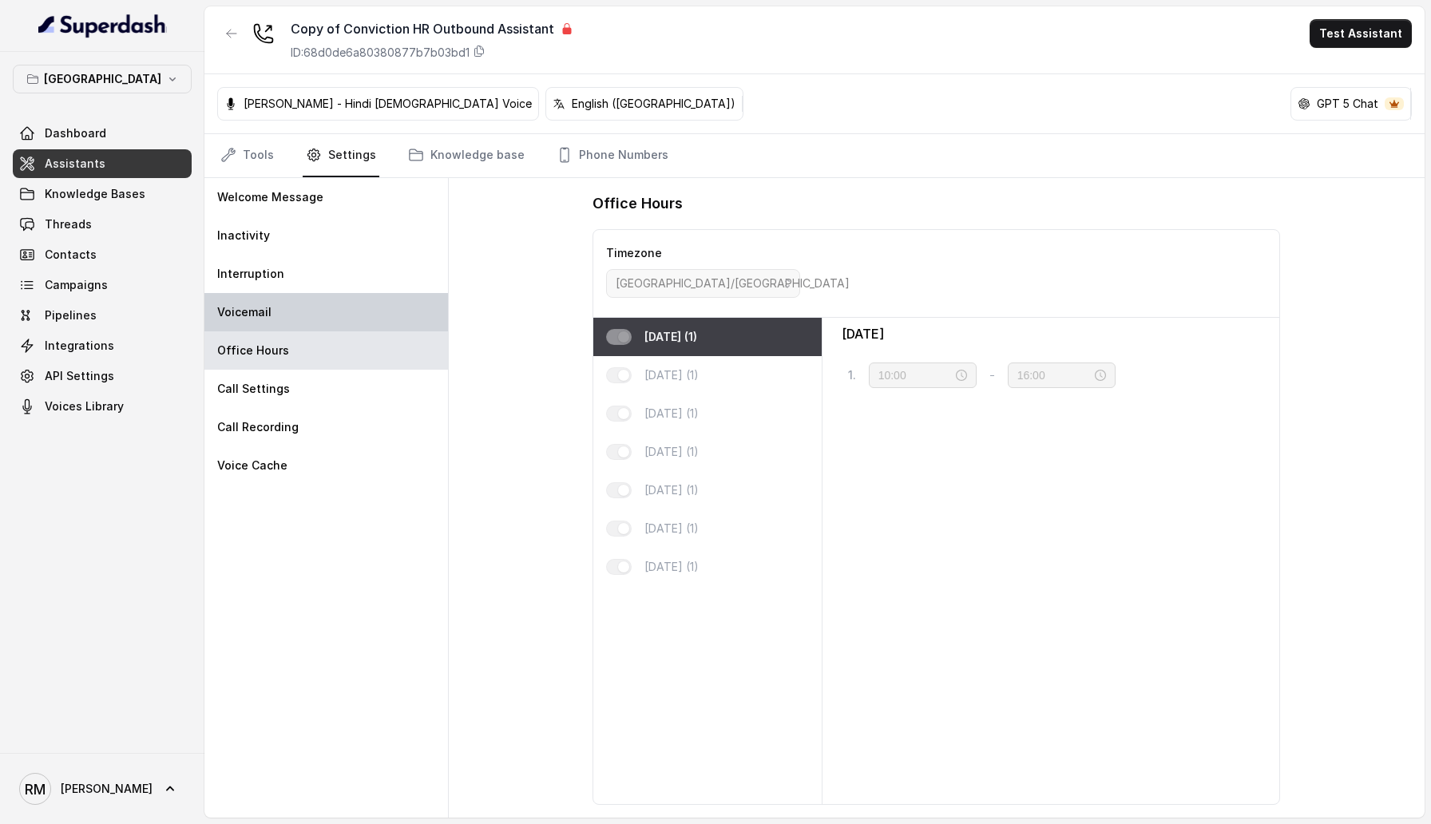
click at [345, 315] on div "Voicemail" at bounding box center [325, 312] width 243 height 38
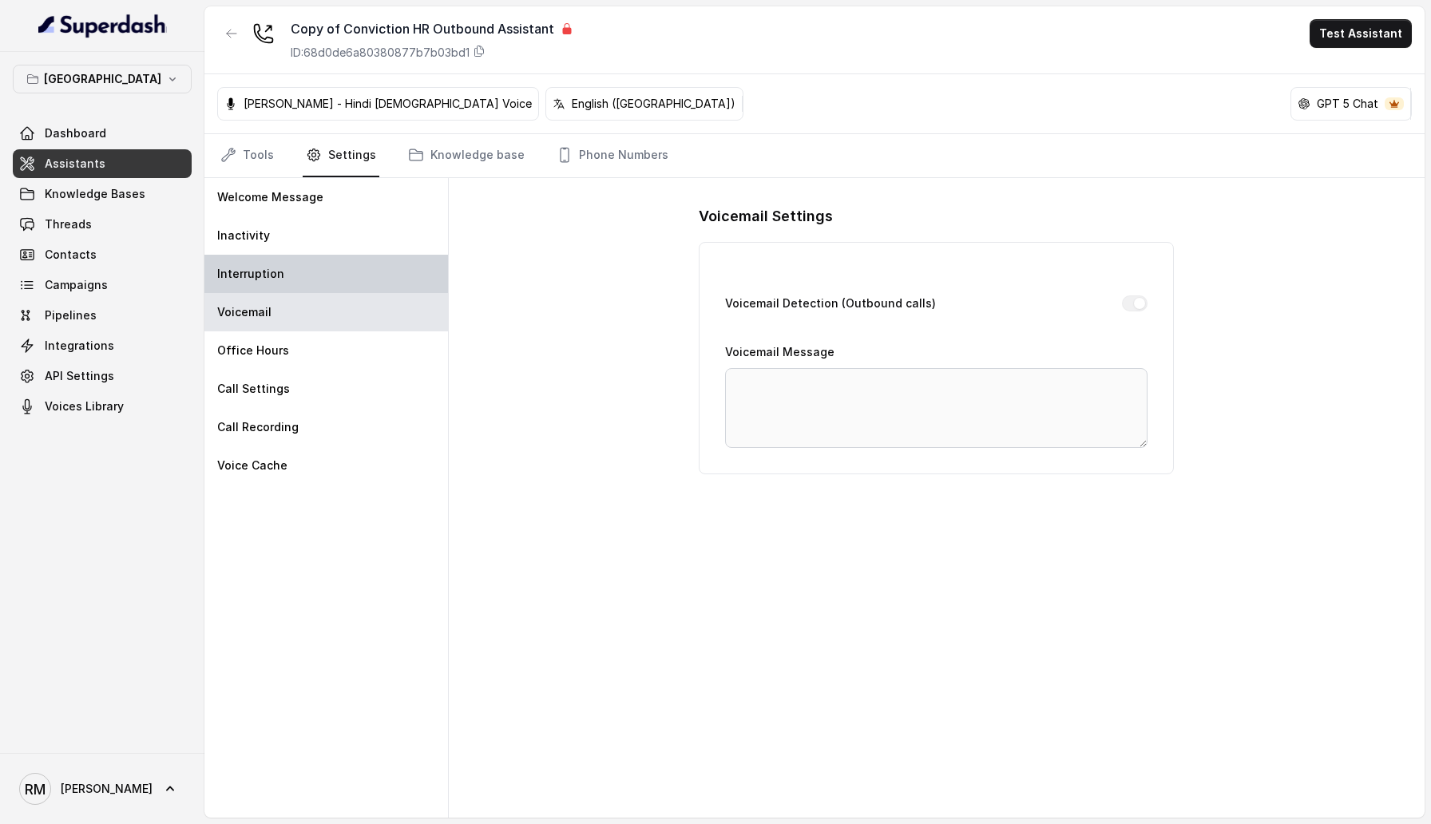
click at [339, 282] on div "Interruption" at bounding box center [325, 274] width 243 height 38
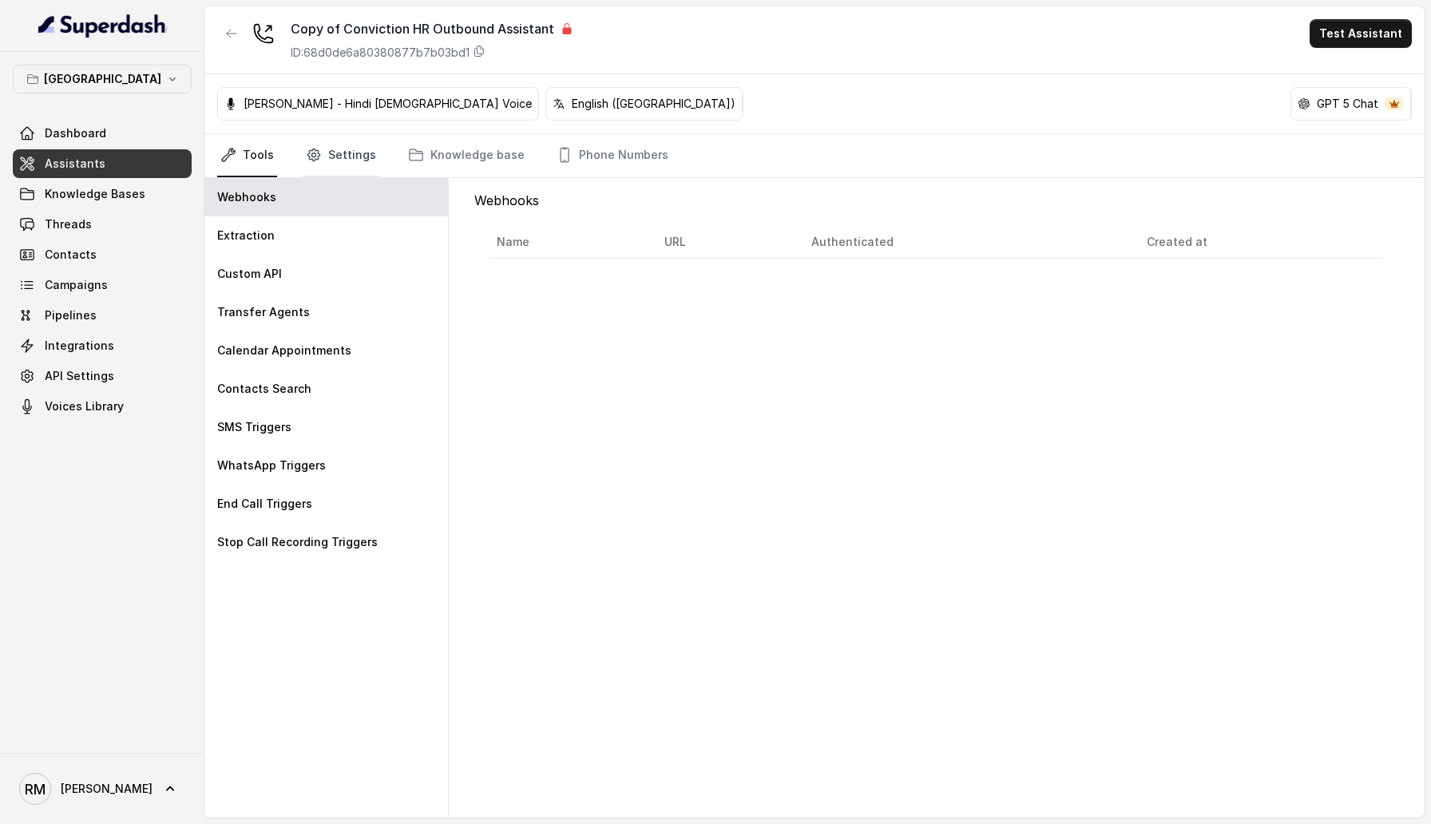
click at [352, 155] on link "Settings" at bounding box center [341, 155] width 77 height 43
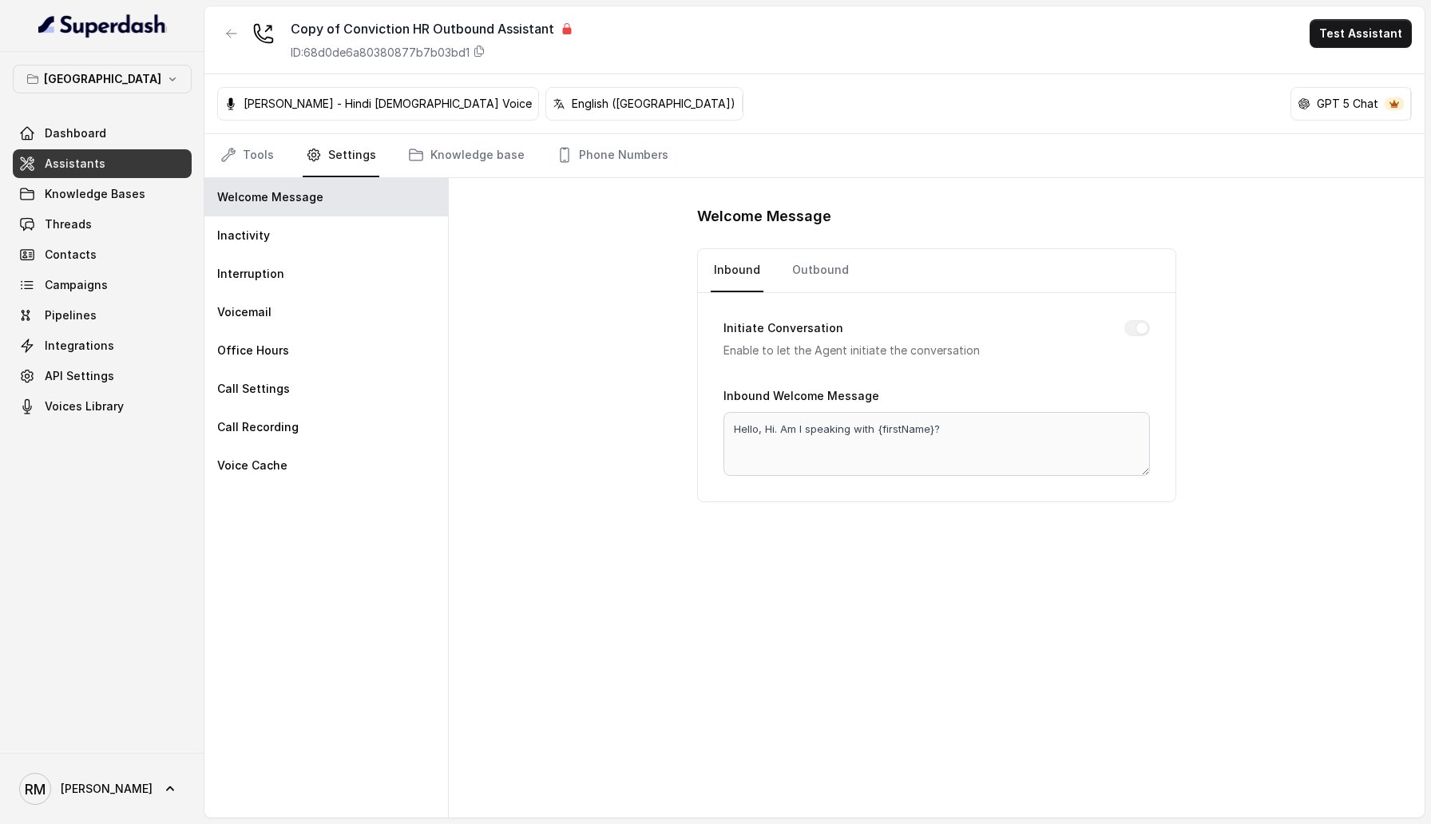
click at [567, 251] on div "Welcome Message Inbound Outbound Initiate Conversation Enable to let the Agent …" at bounding box center [937, 497] width 976 height 639
click at [327, 226] on div "Inactivity" at bounding box center [325, 235] width 243 height 38
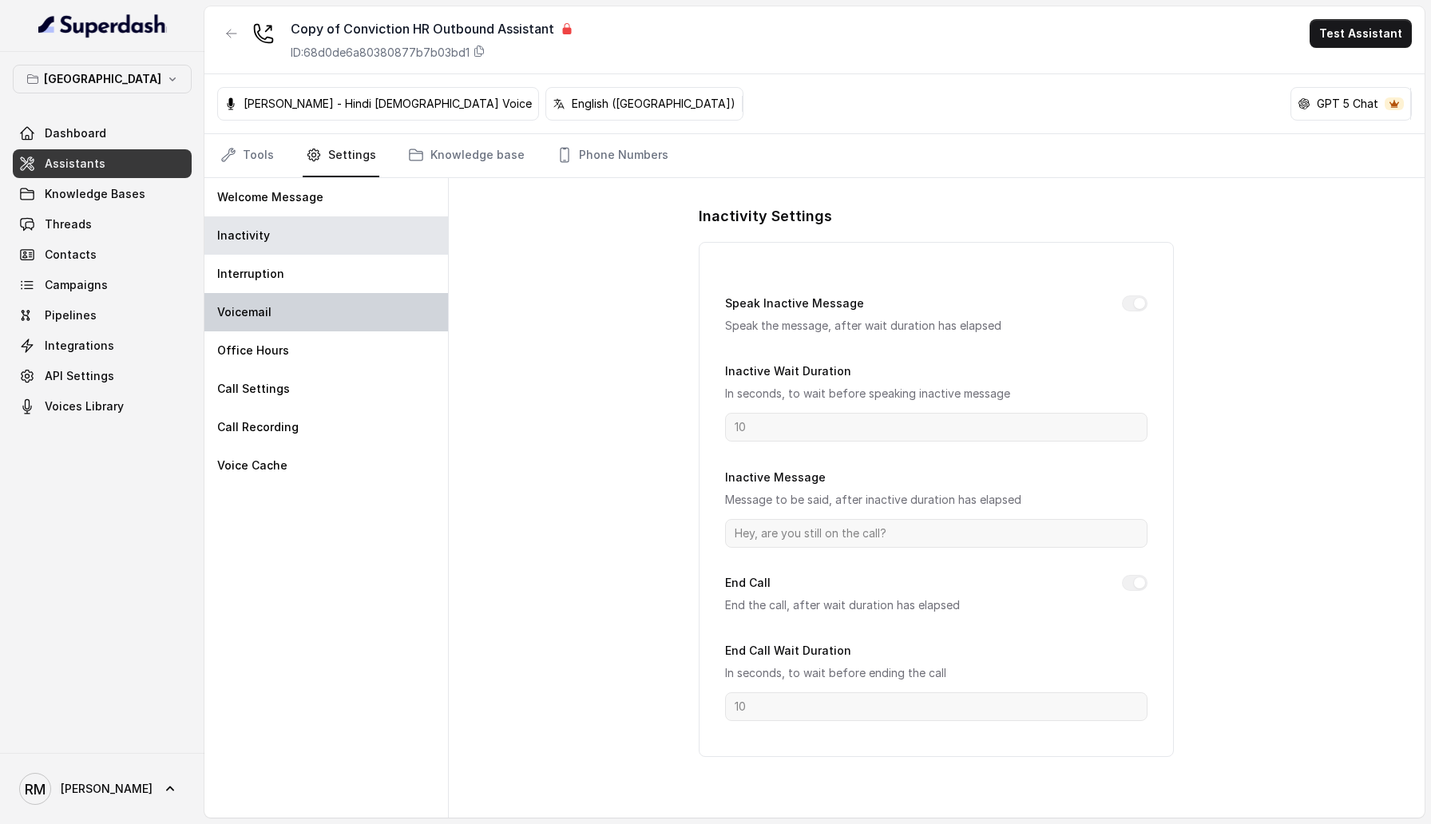
click at [327, 297] on div "Voicemail" at bounding box center [325, 312] width 243 height 38
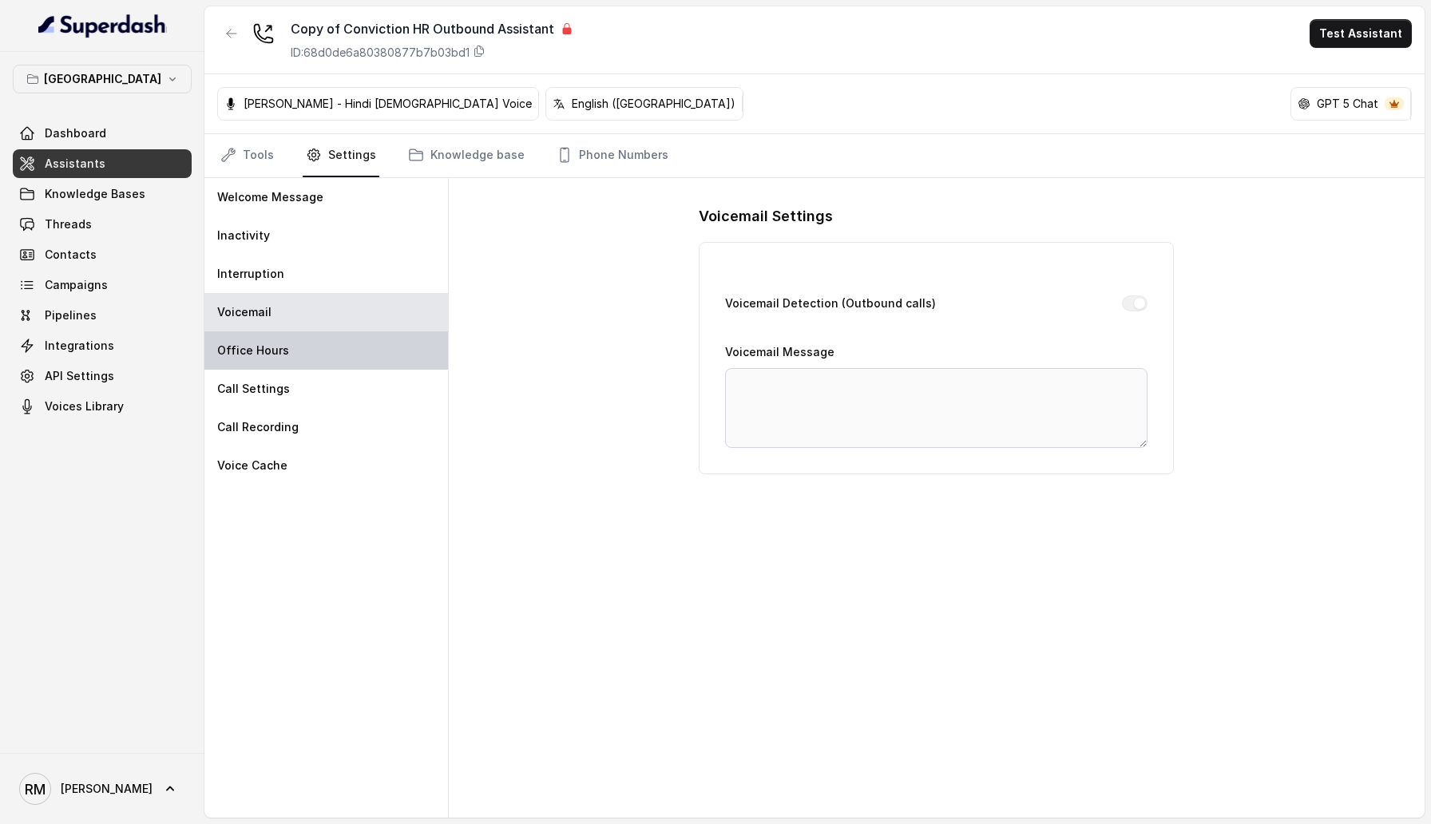
click at [327, 357] on div "Office Hours" at bounding box center [325, 350] width 243 height 38
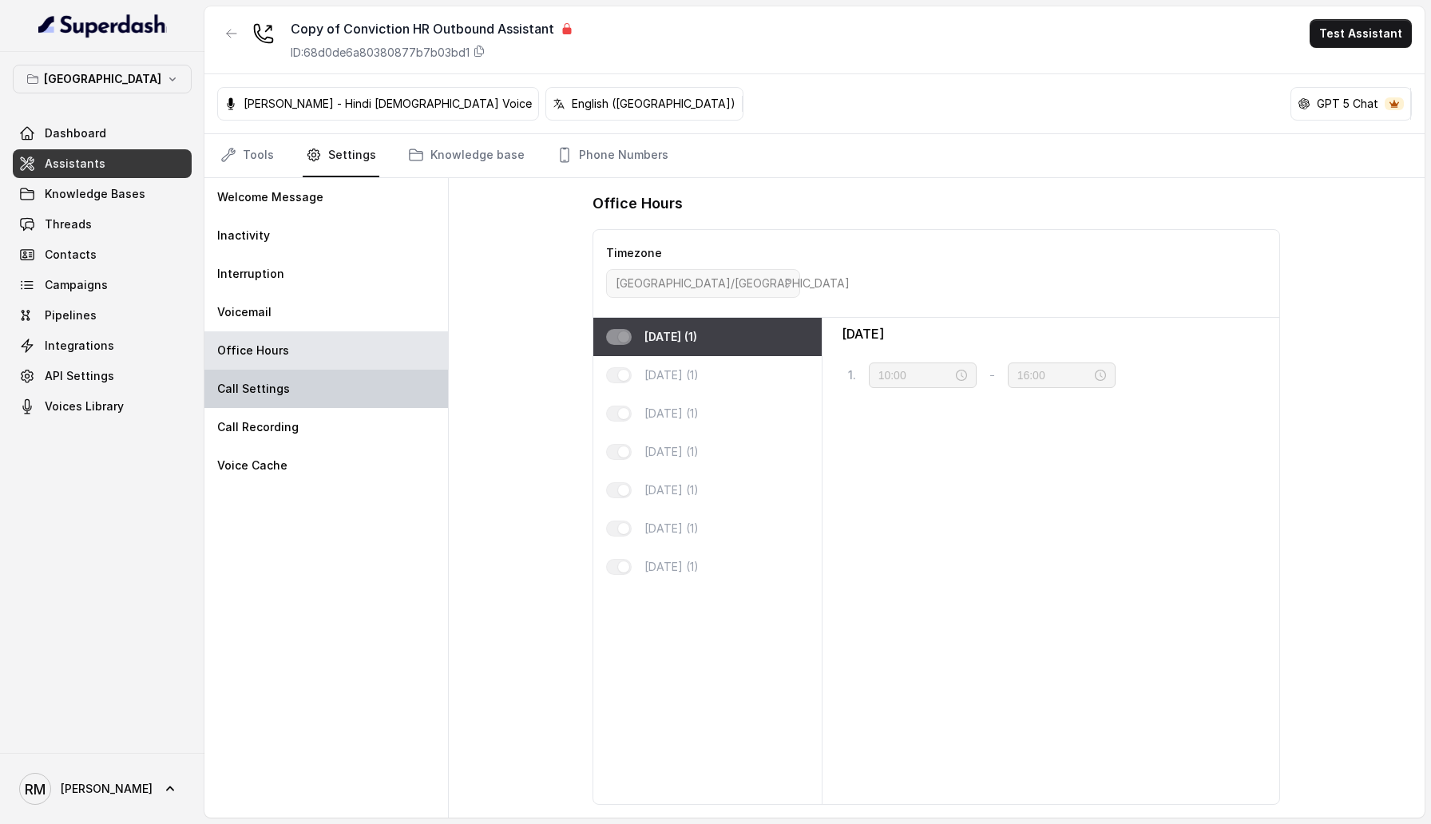
click at [327, 370] on div "Call Settings" at bounding box center [325, 389] width 243 height 38
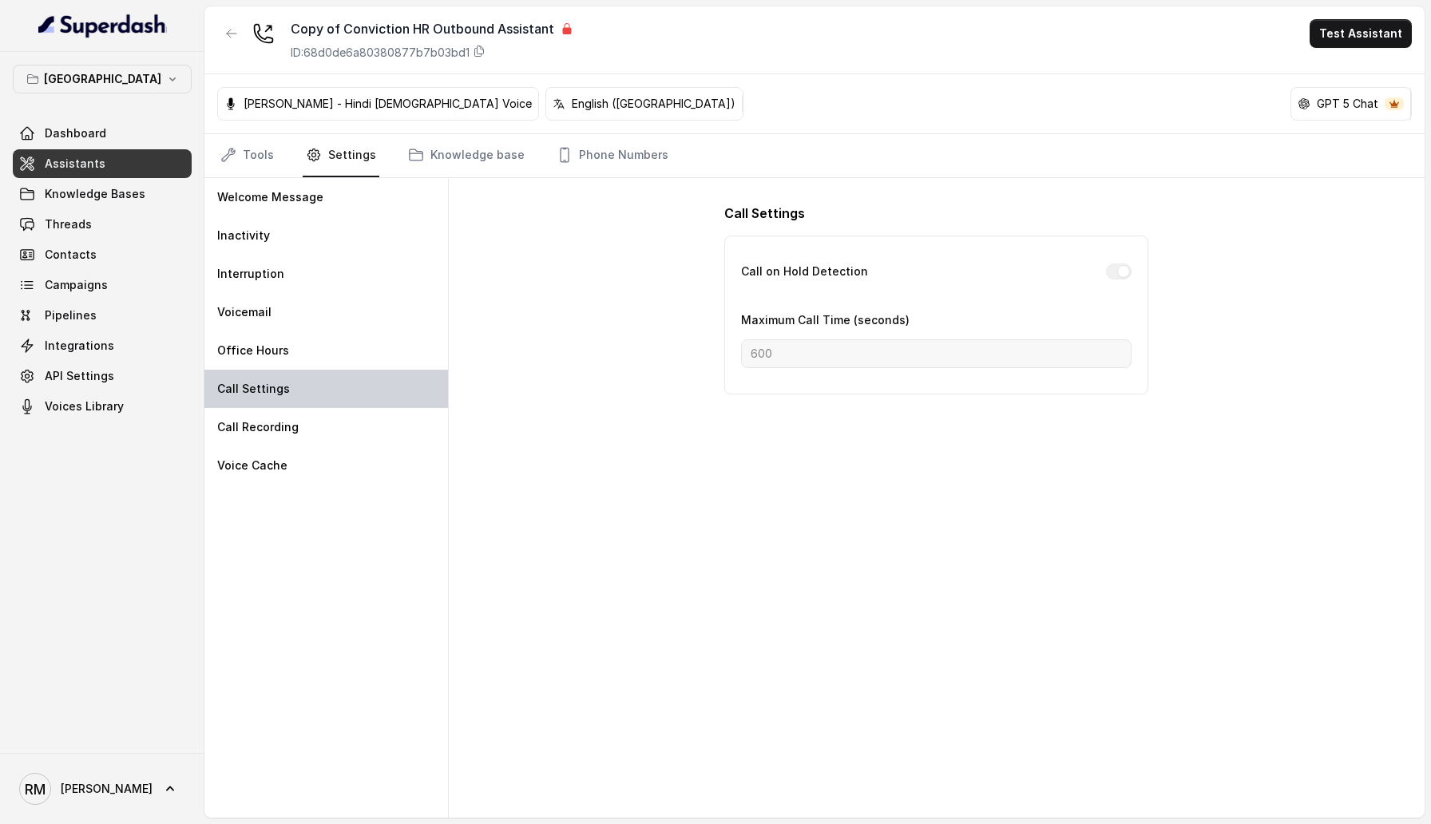
click at [317, 399] on div "Call Settings" at bounding box center [325, 389] width 243 height 38
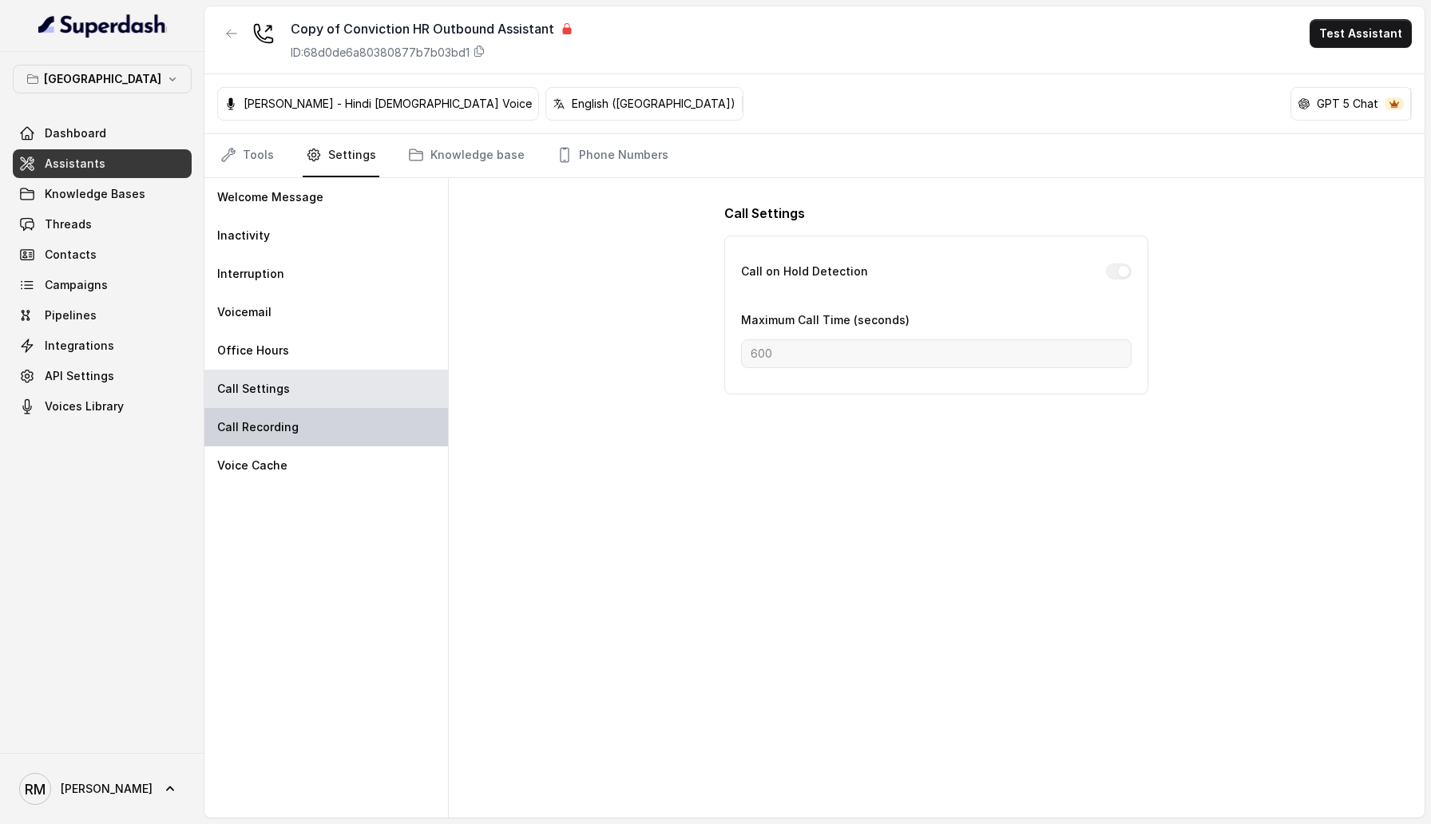
click at [317, 415] on div "Call Recording" at bounding box center [325, 427] width 243 height 38
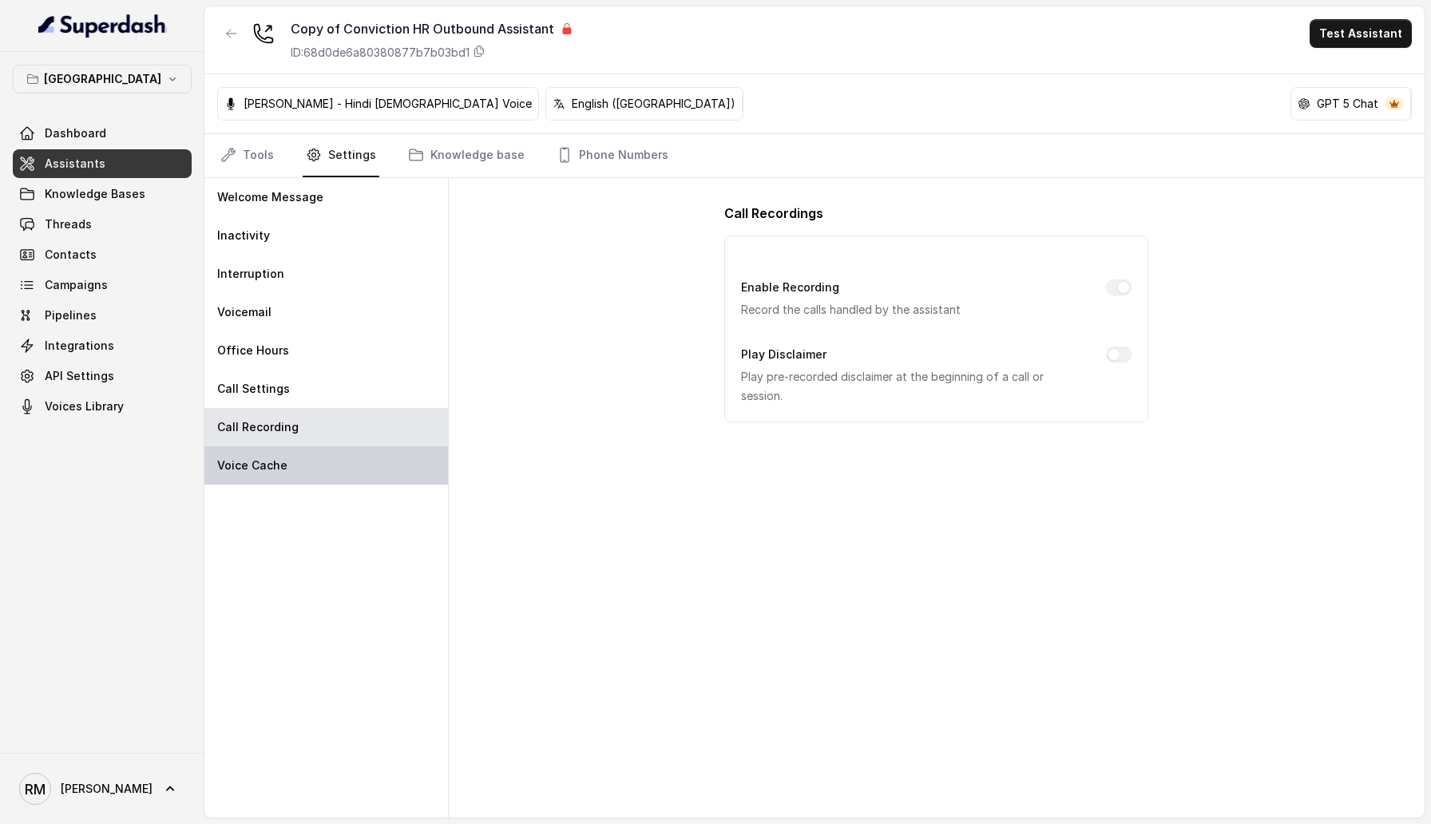
click at [315, 446] on div "Voice Cache" at bounding box center [325, 465] width 243 height 38
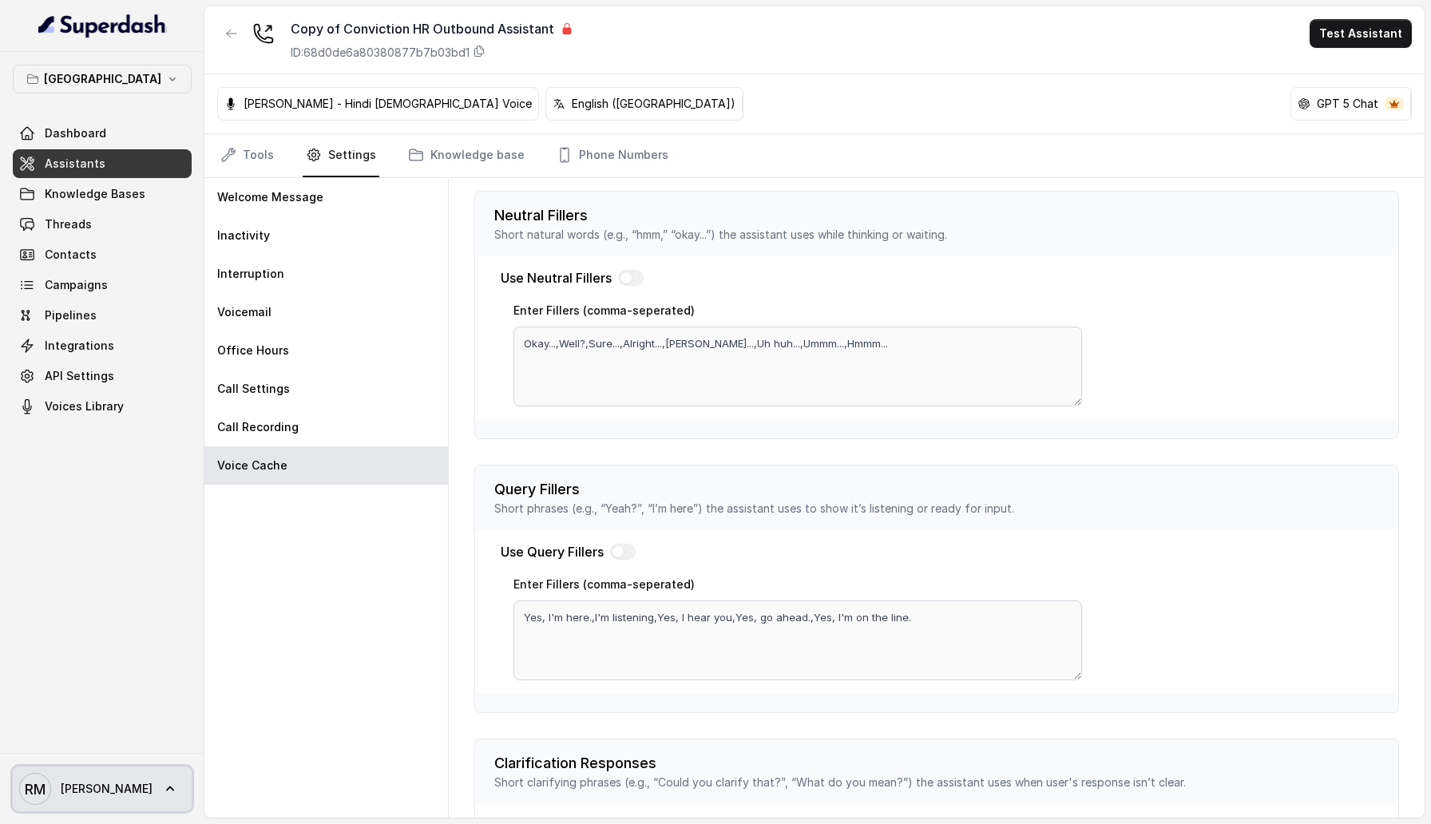
click at [121, 798] on link "[PERSON_NAME] [PERSON_NAME]" at bounding box center [102, 788] width 179 height 45
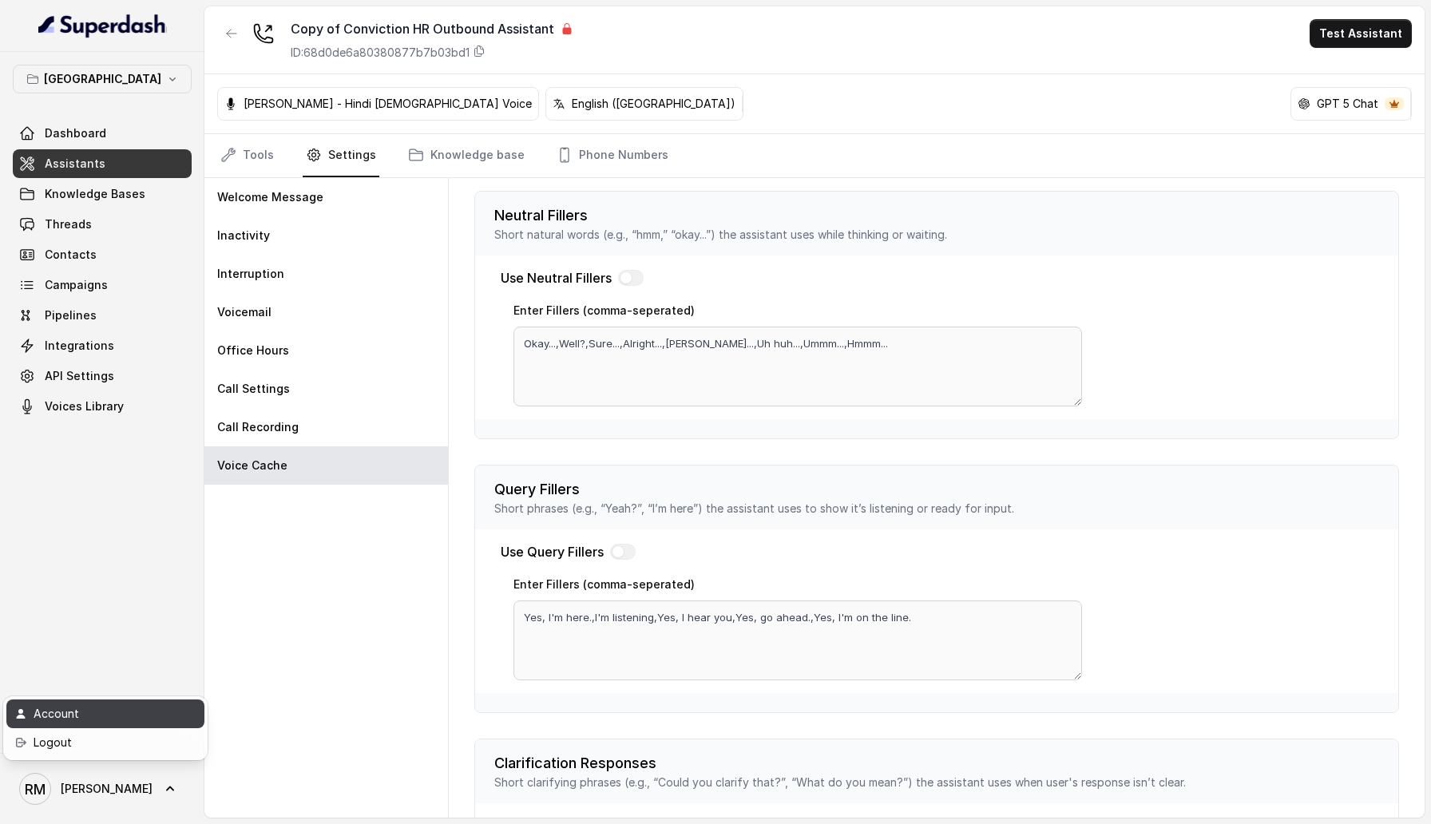
click at [126, 715] on div "Account" at bounding box center [102, 713] width 136 height 19
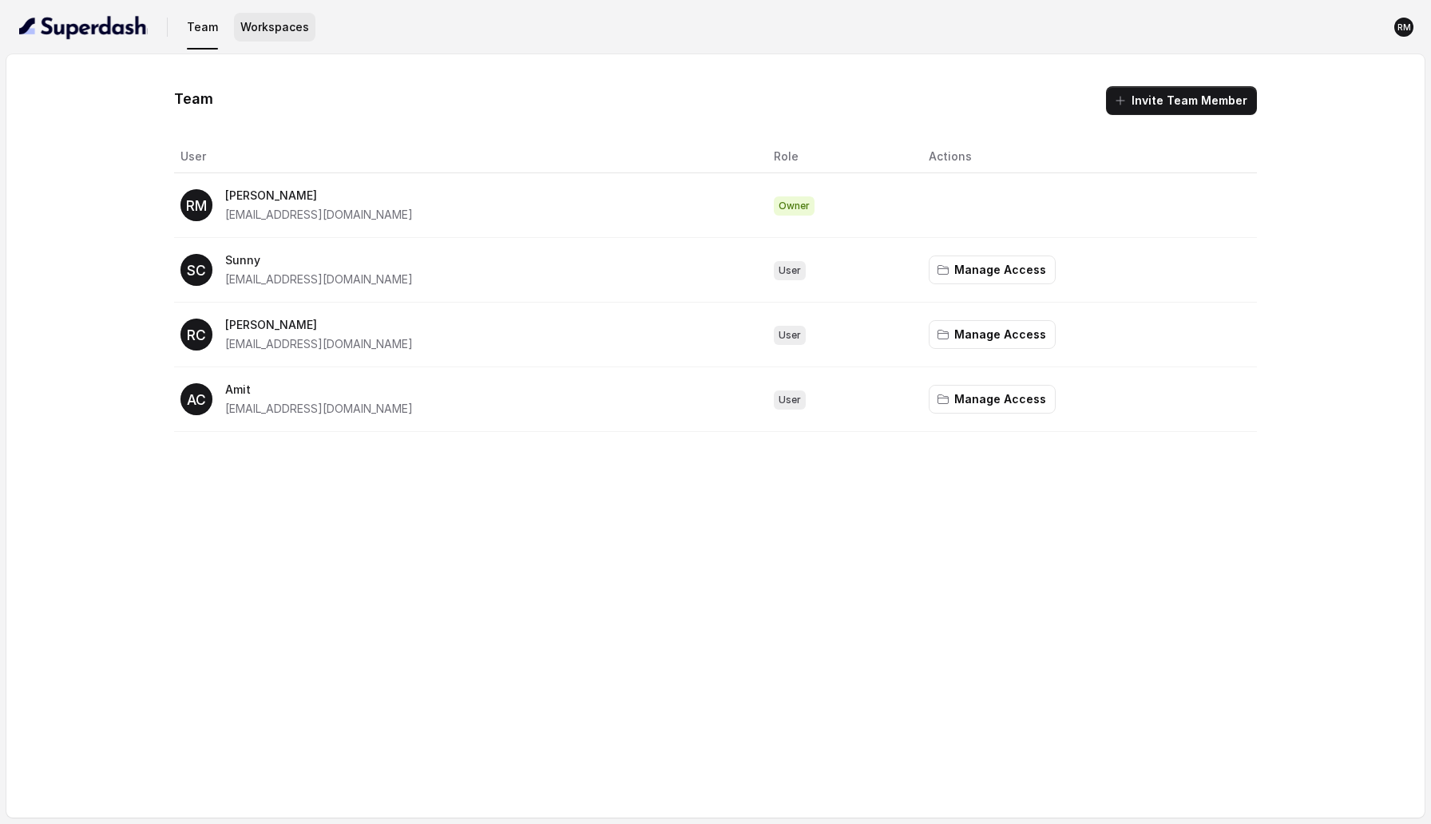
click at [283, 33] on button "Workspaces" at bounding box center [274, 27] width 81 height 29
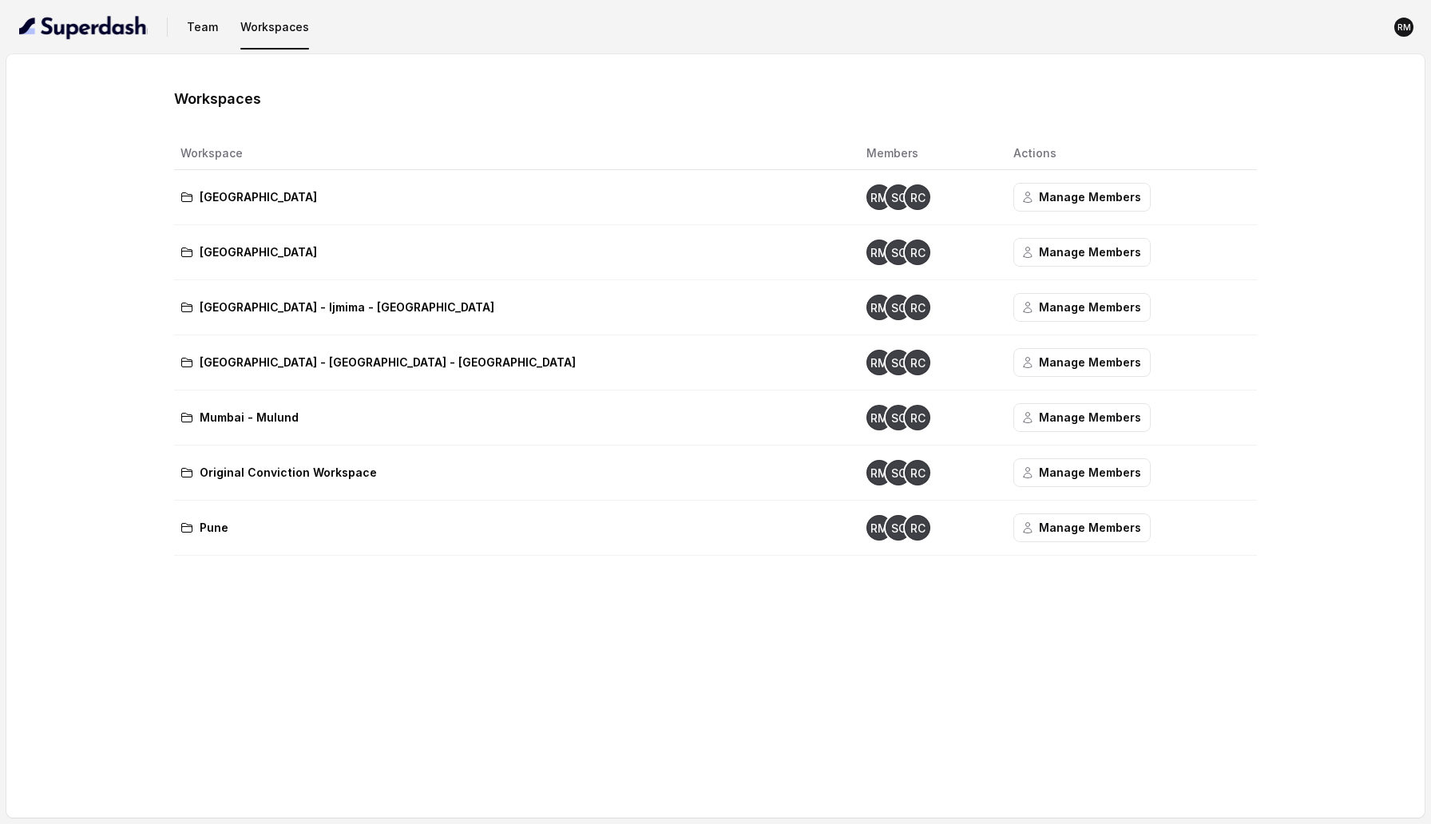
click at [30, 208] on div "Workspaces Workspace Members Actions [GEOGRAPHIC_DATA] RM SC RC Manage Members …" at bounding box center [715, 435] width 1418 height 763
click at [81, 19] on img "button" at bounding box center [83, 27] width 129 height 26
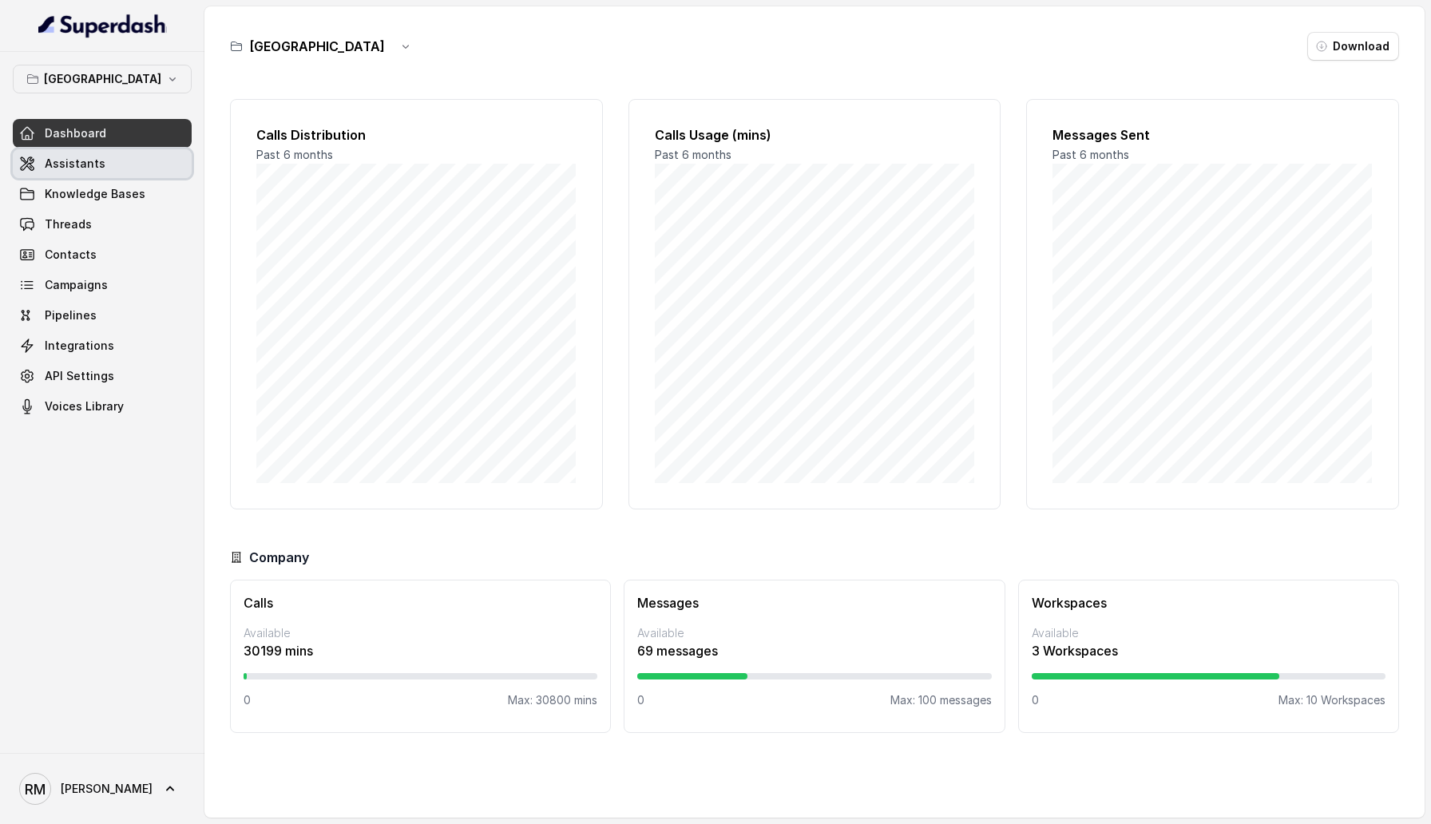
click at [107, 166] on link "Assistants" at bounding box center [102, 163] width 179 height 29
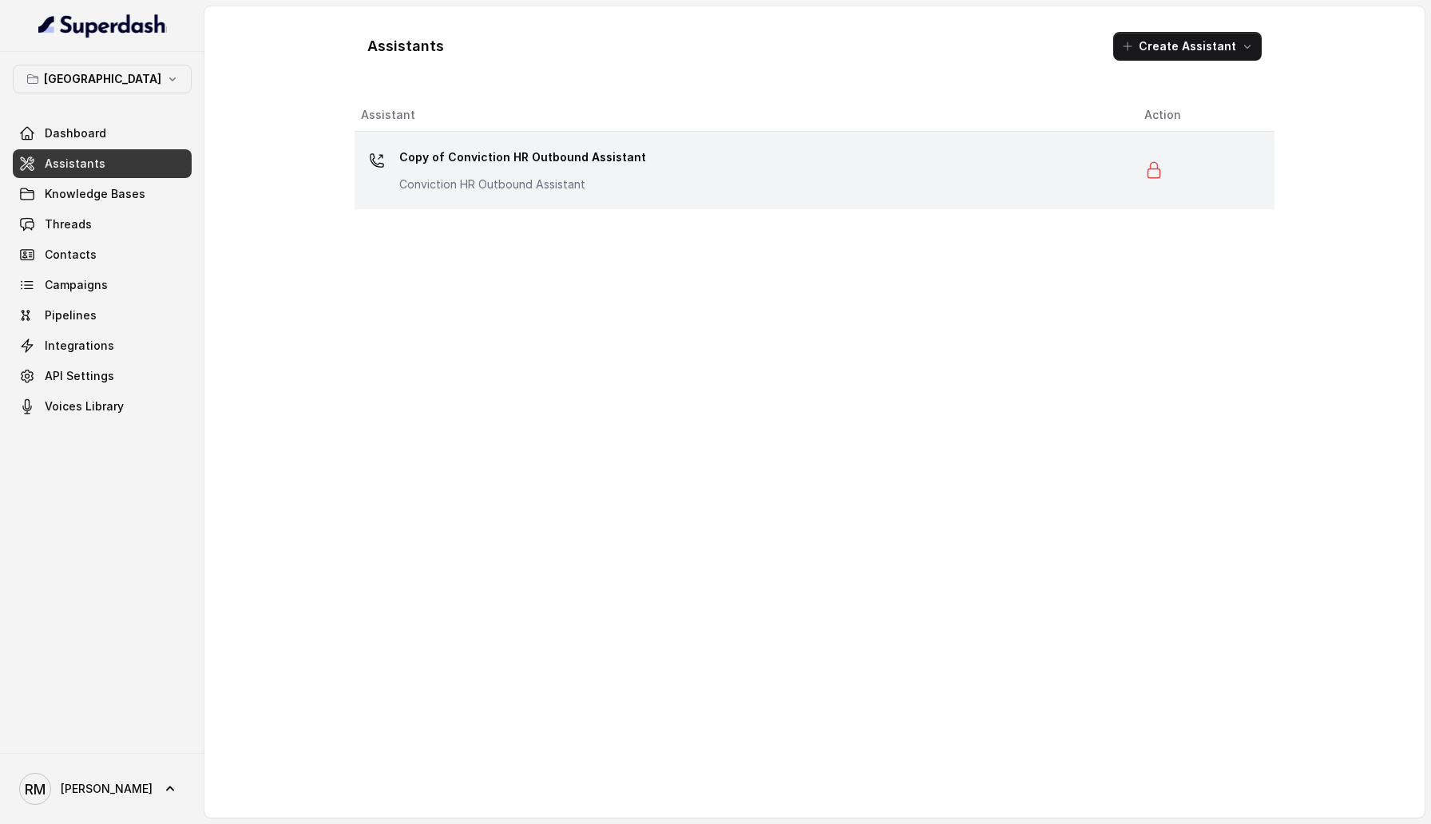
click at [782, 173] on div "Copy of Conviction HR Outbound Assistant Conviction HR Outbound Assistant" at bounding box center [740, 170] width 758 height 51
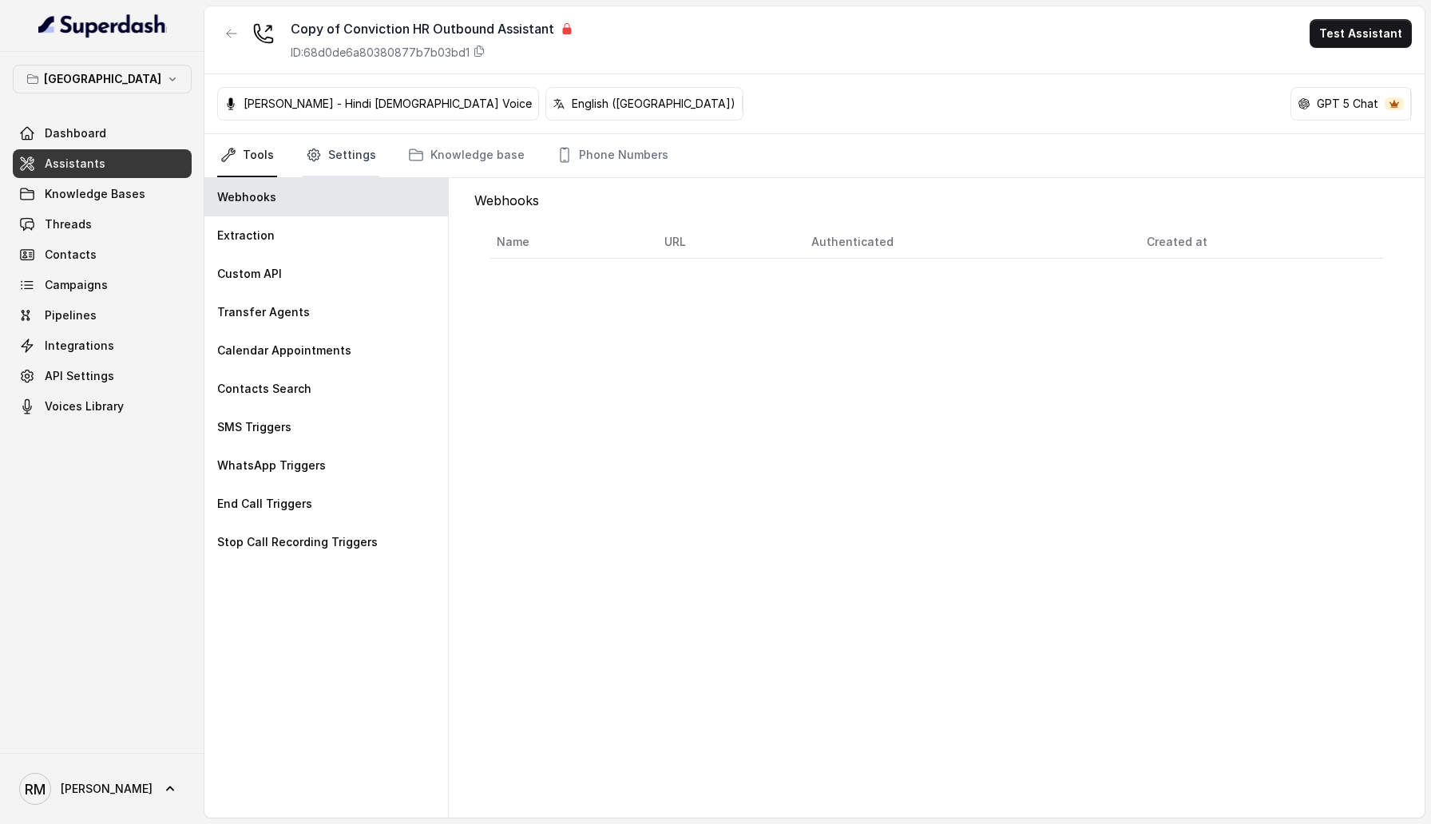
click at [345, 155] on link "Settings" at bounding box center [341, 155] width 77 height 43
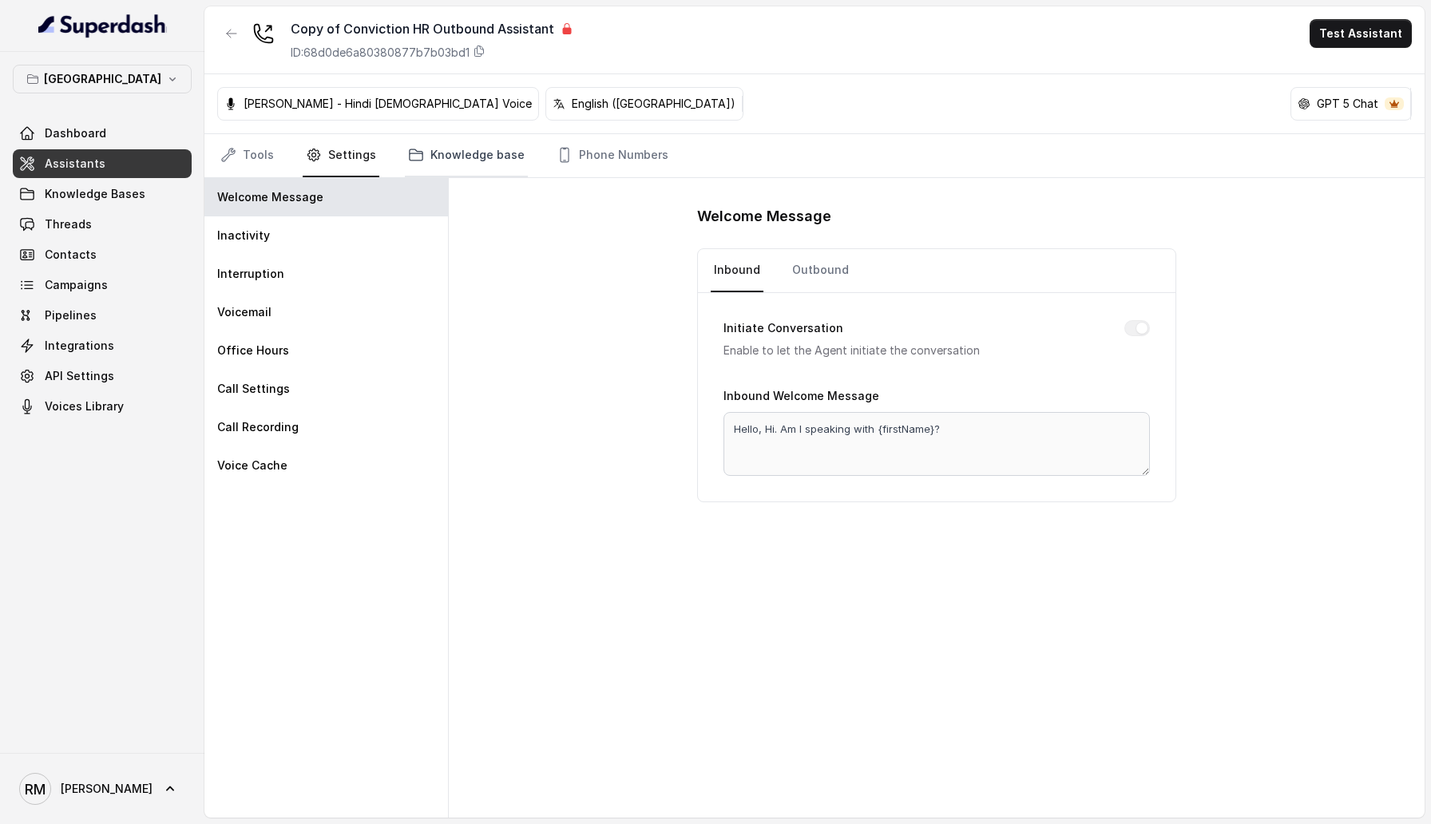
click at [458, 168] on link "Knowledge base" at bounding box center [466, 155] width 123 height 43
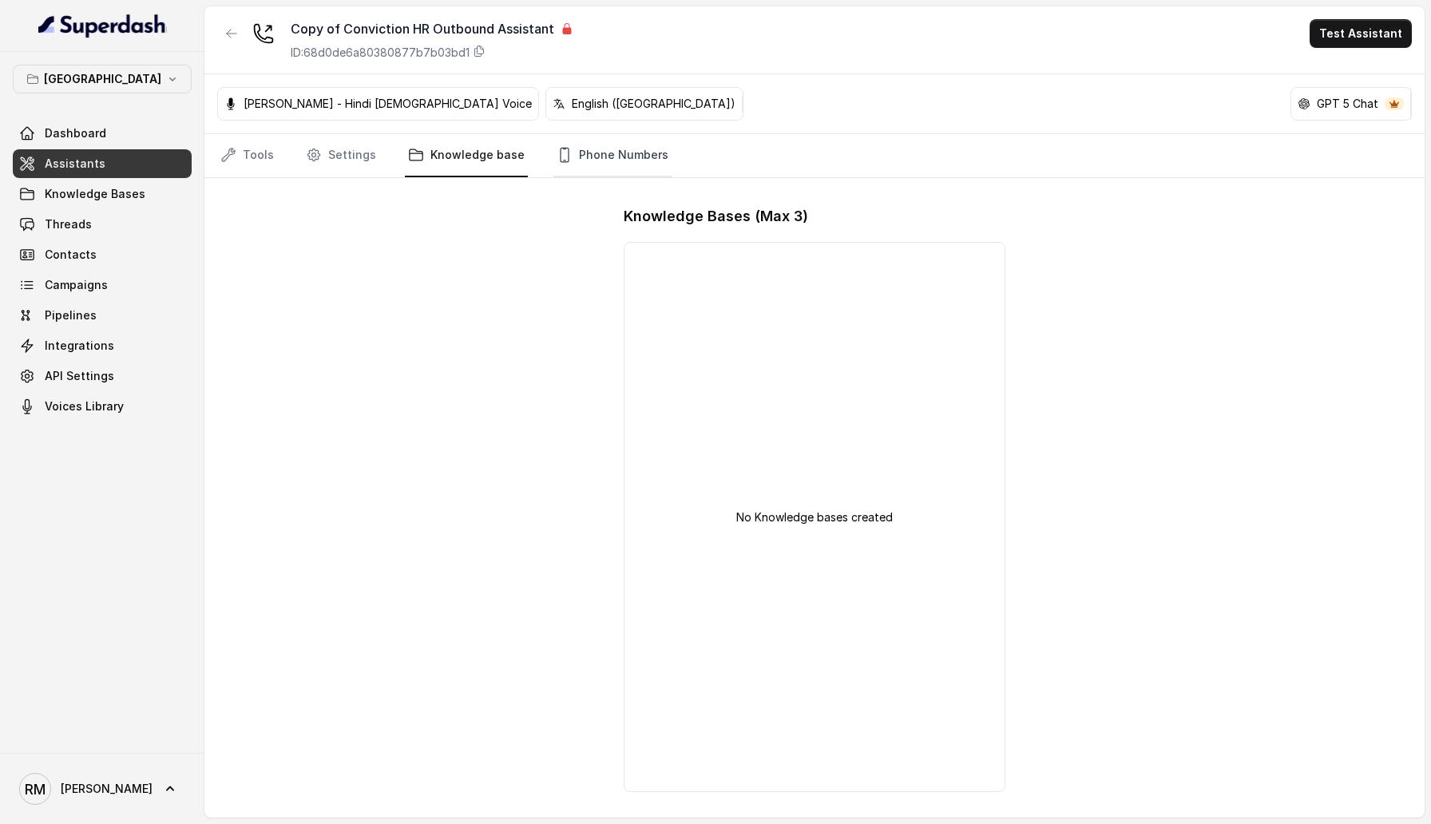
click at [600, 157] on link "Phone Numbers" at bounding box center [612, 155] width 118 height 43
click at [227, 29] on icon "button" at bounding box center [231, 33] width 13 height 13
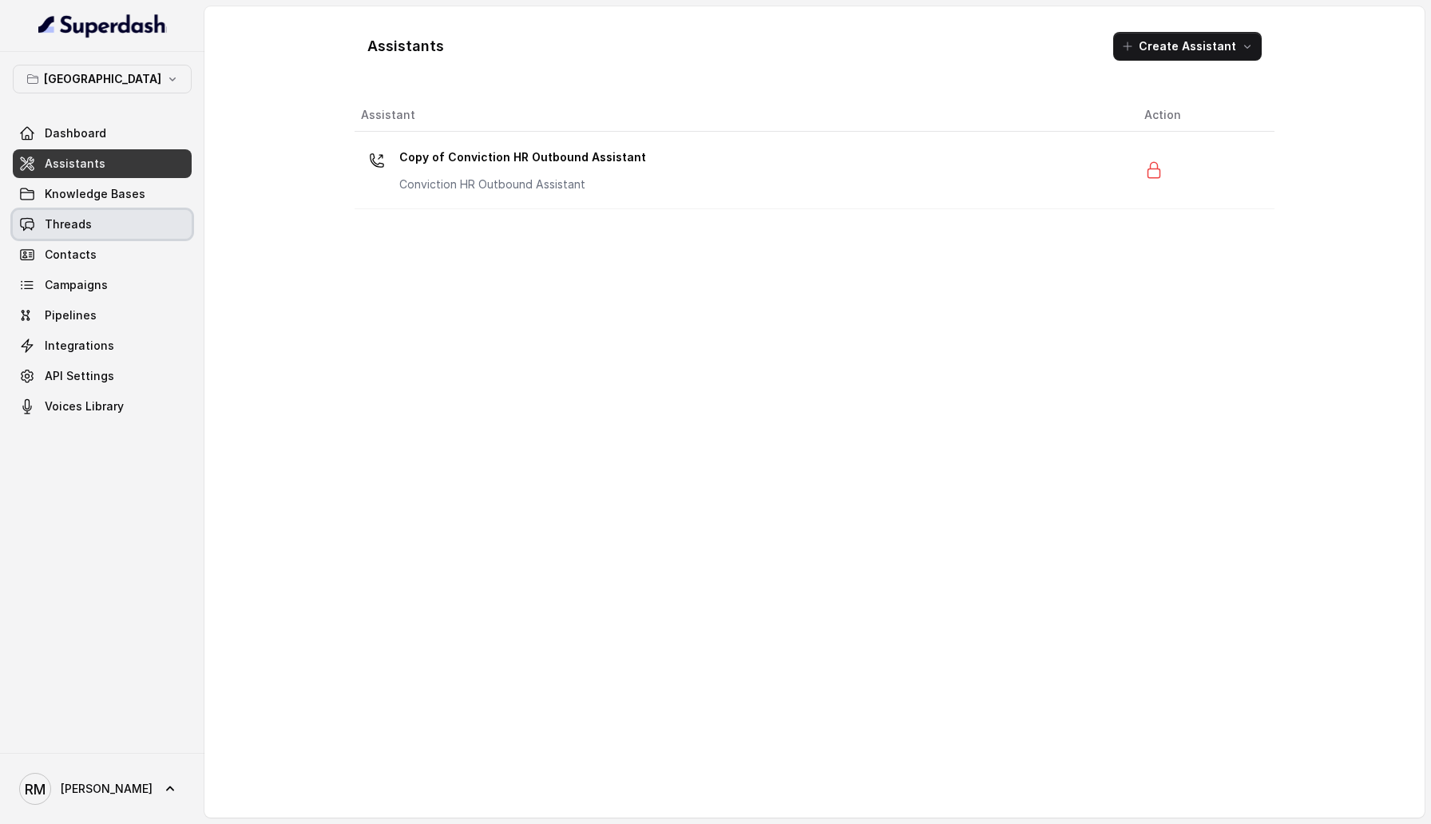
click at [109, 231] on link "Threads" at bounding box center [102, 224] width 179 height 29
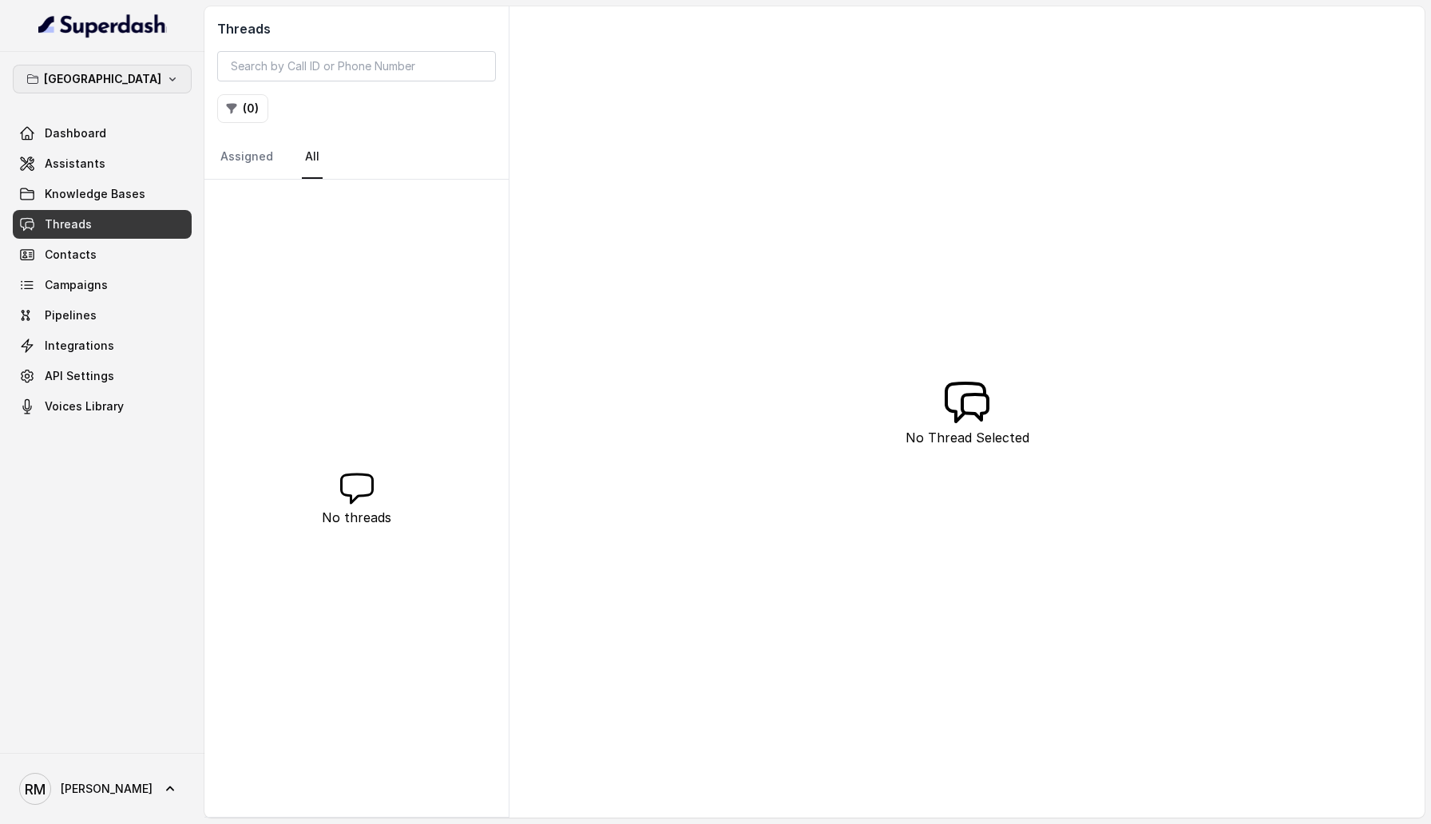
click at [153, 73] on button "Bangalore" at bounding box center [102, 79] width 179 height 29
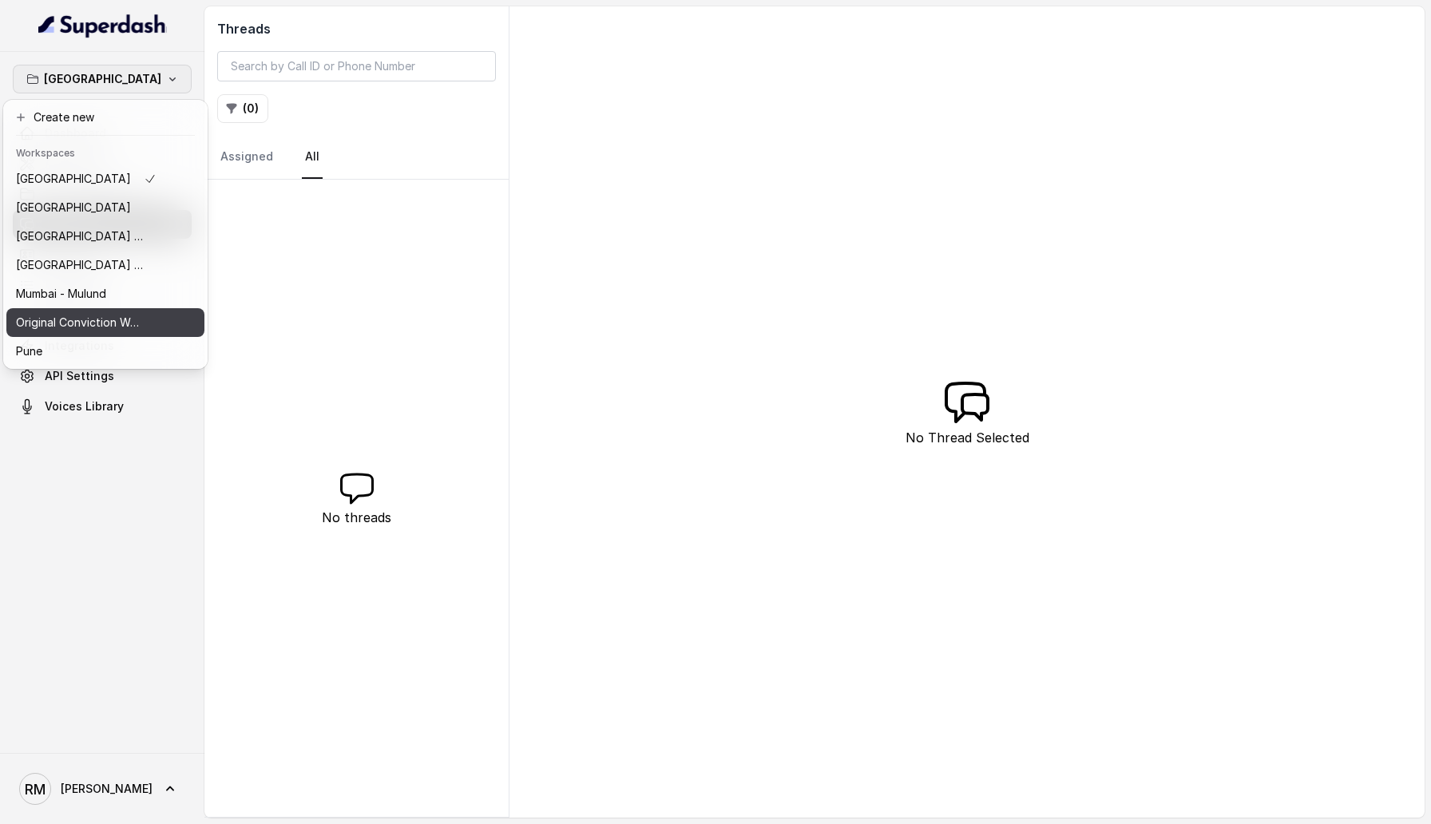
click at [120, 327] on p "Original Conviction Workspace" at bounding box center [80, 322] width 128 height 19
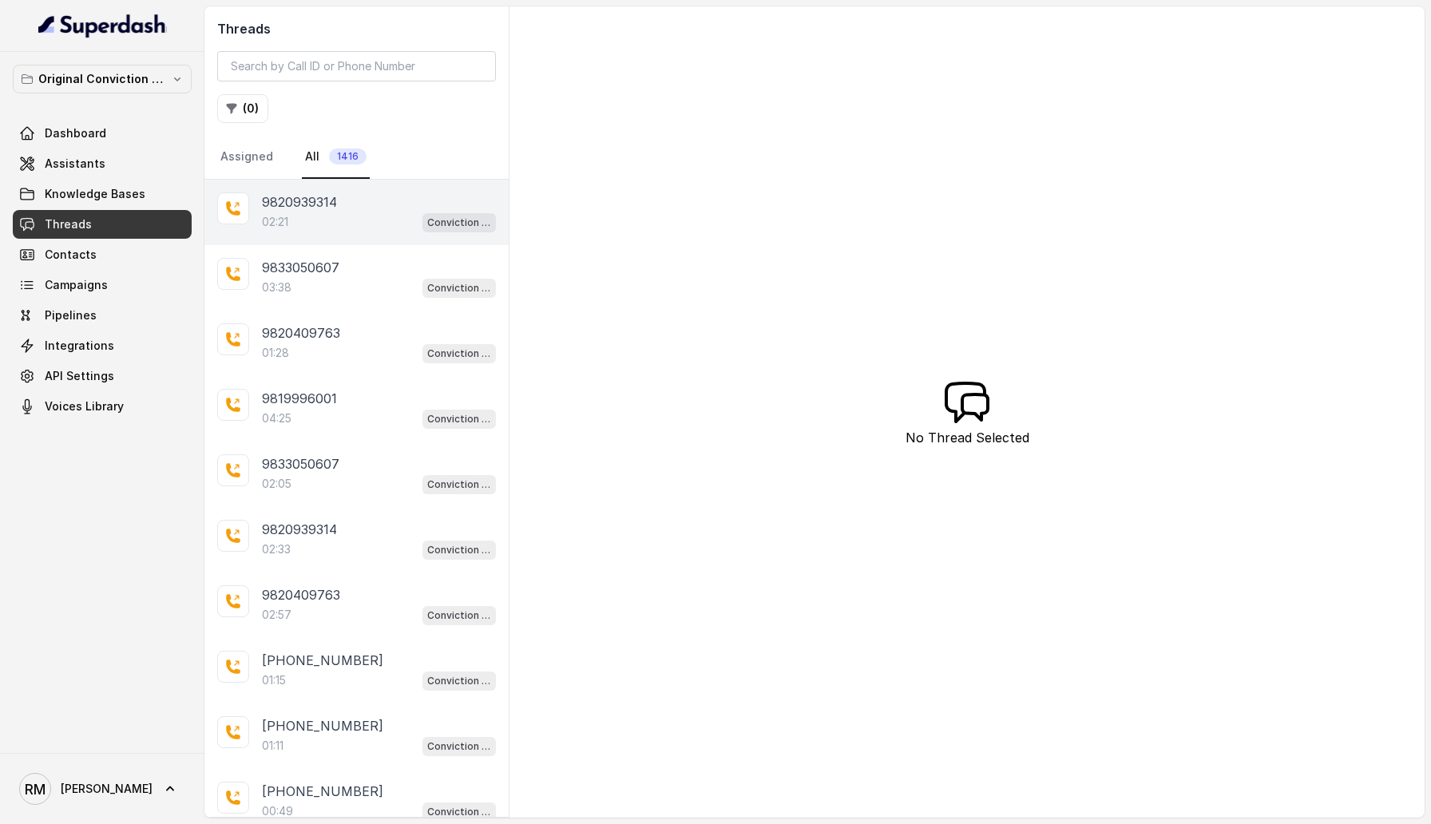
click at [372, 204] on div "9820939314" at bounding box center [379, 201] width 234 height 19
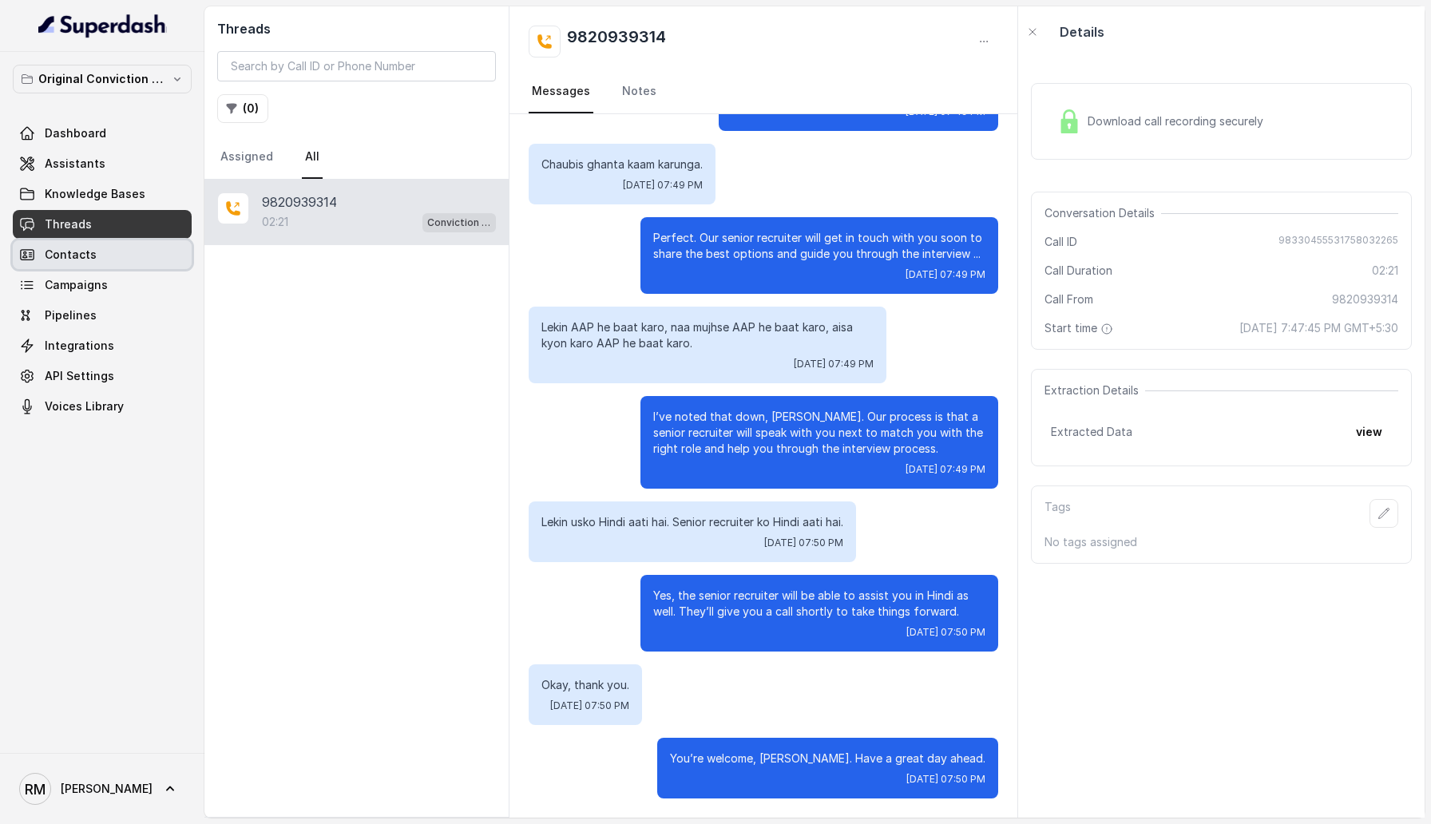
click at [67, 261] on span "Contacts" at bounding box center [71, 255] width 52 height 16
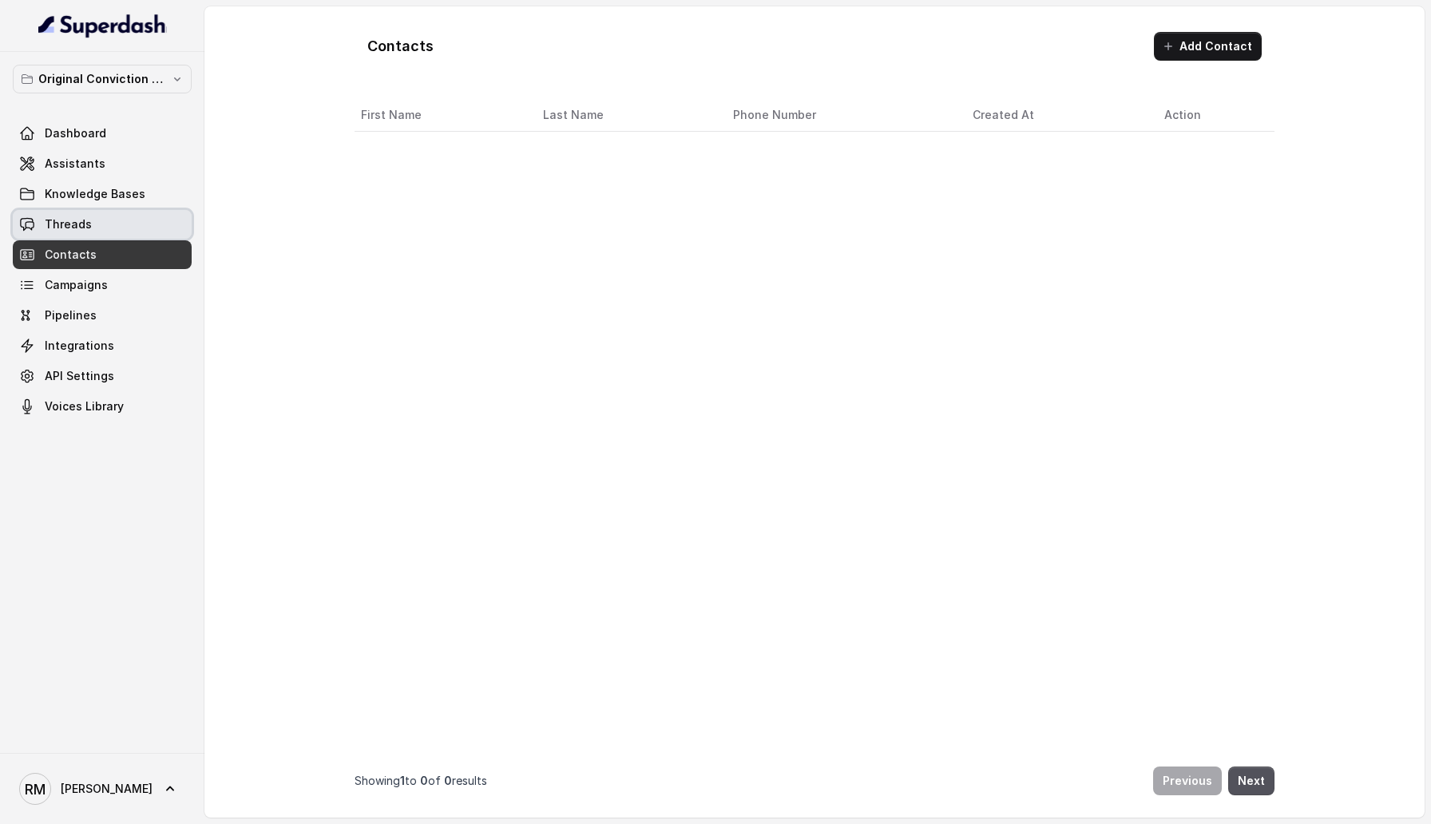
click at [81, 228] on span "Threads" at bounding box center [68, 224] width 47 height 16
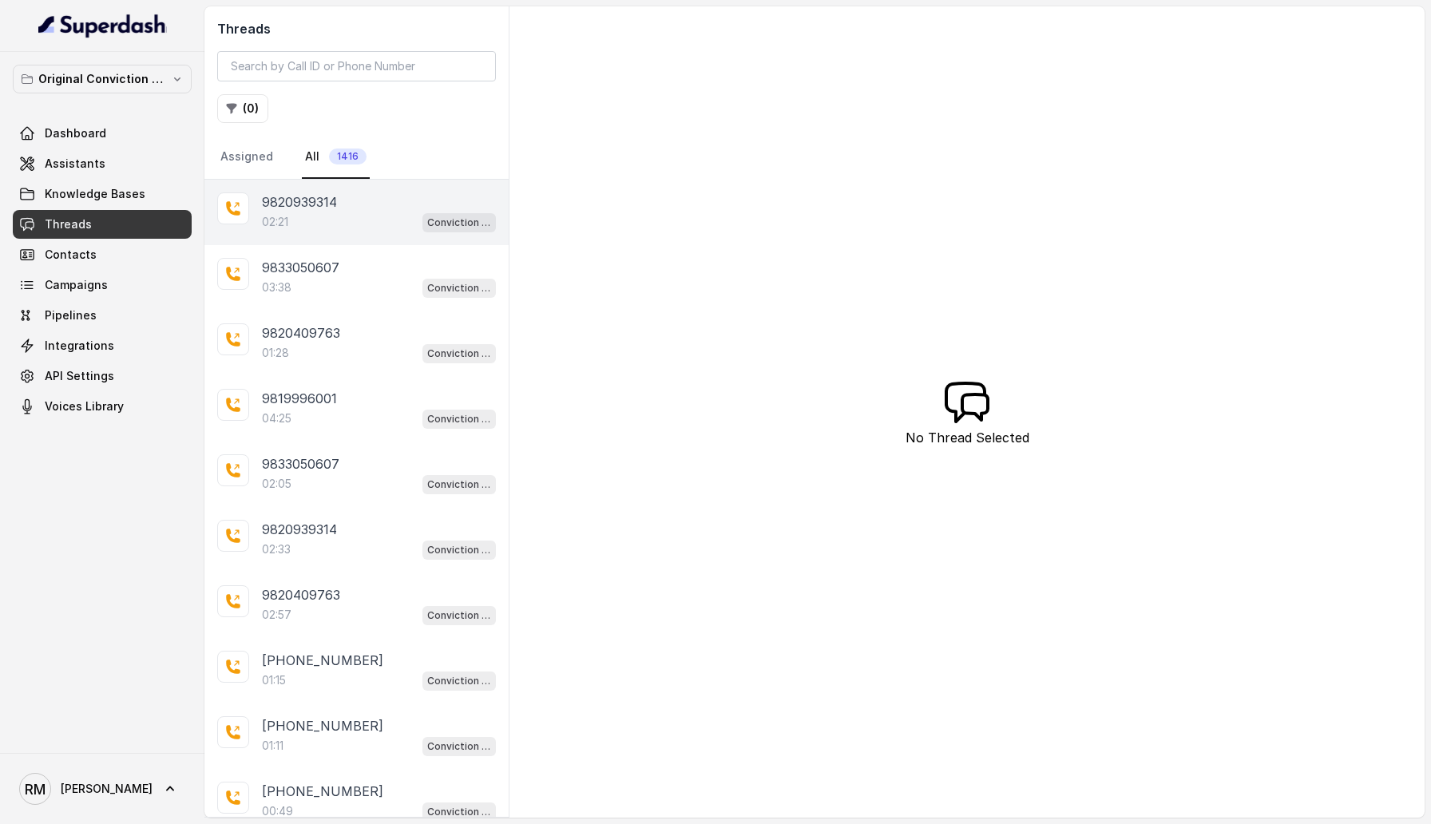
click at [267, 230] on div "02:21 Conviction HR Outbound Assistant" at bounding box center [379, 222] width 234 height 21
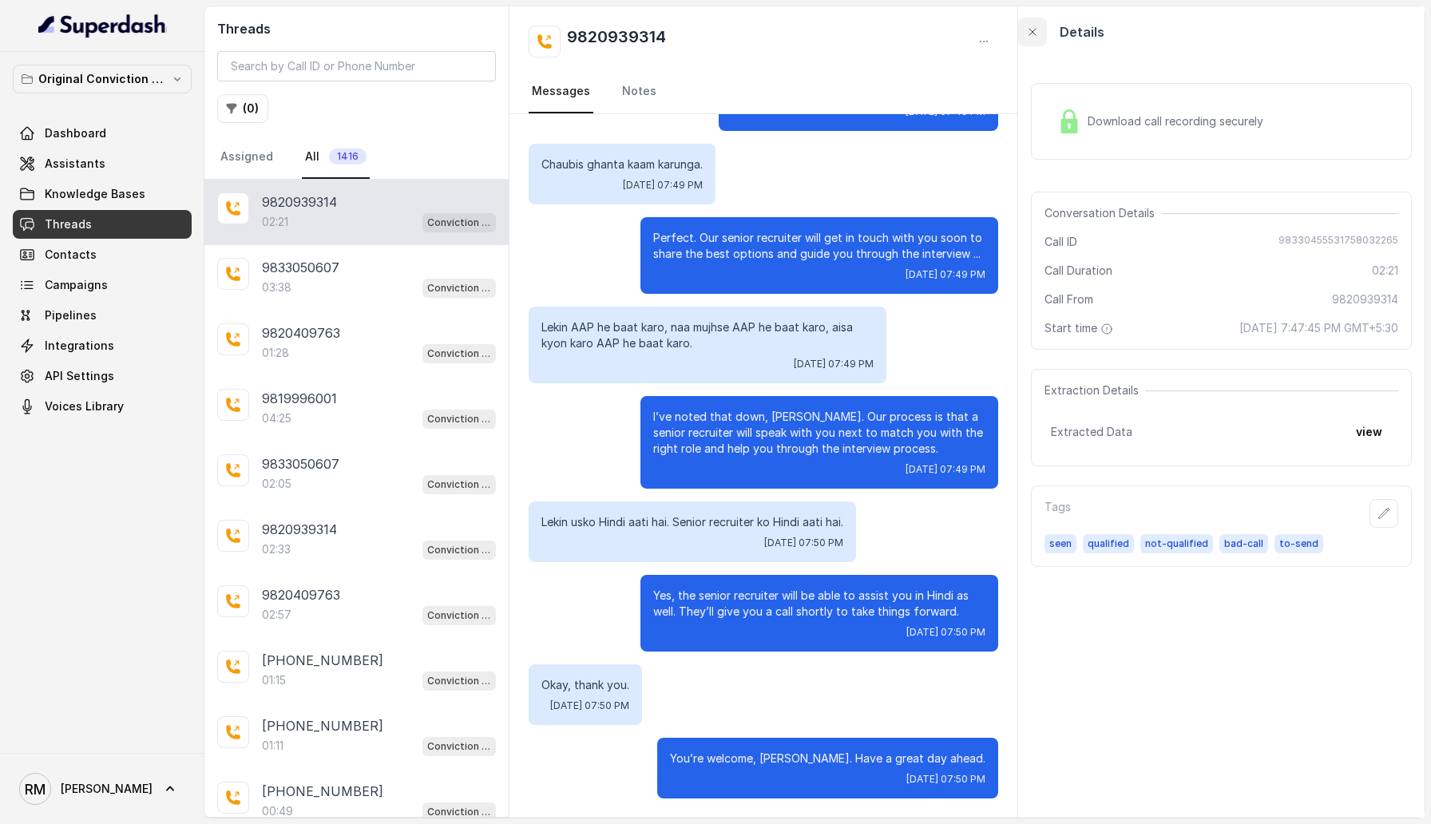
click at [1039, 38] on button "button" at bounding box center [1032, 32] width 29 height 29
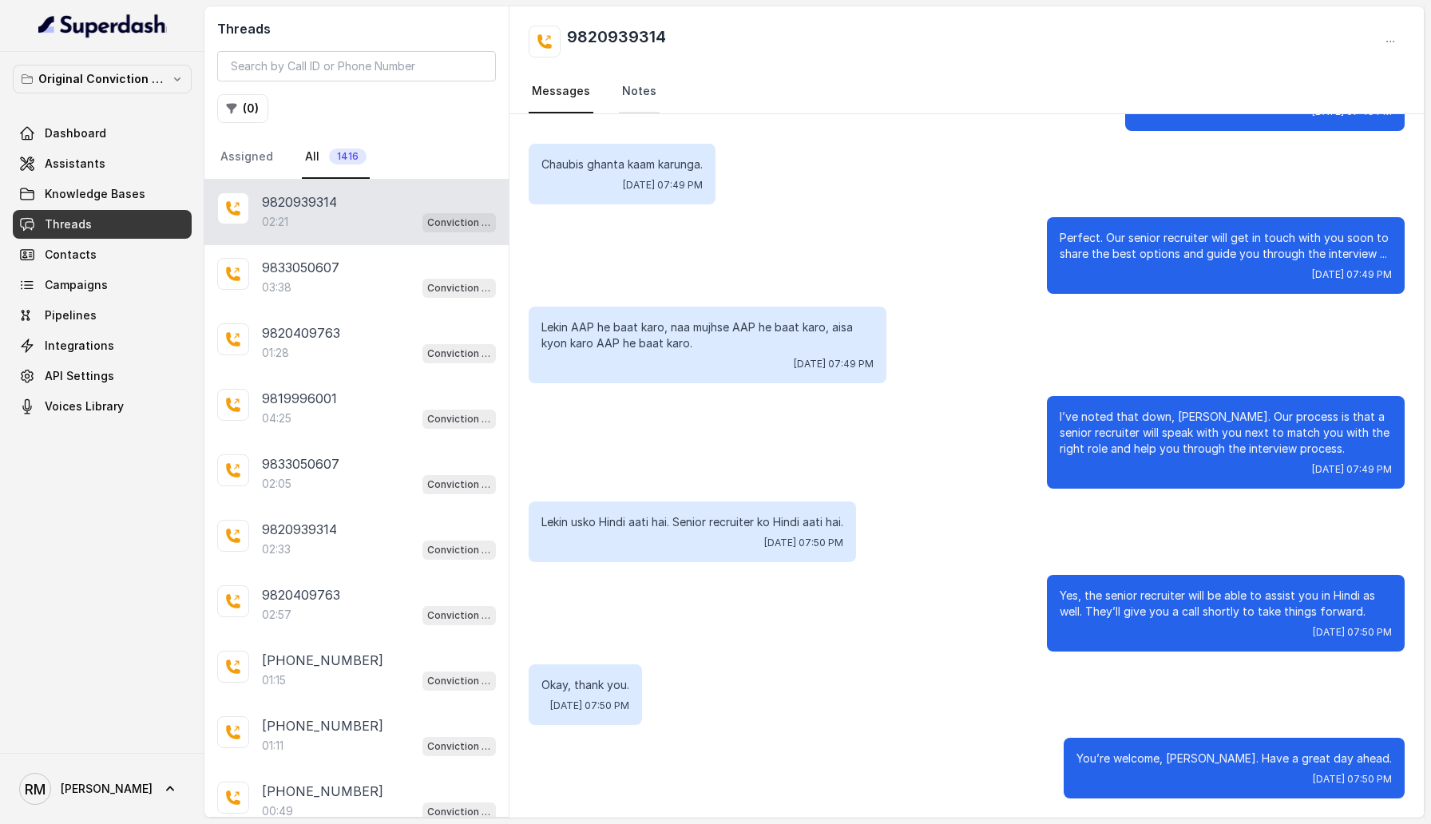
click at [639, 95] on link "Notes" at bounding box center [639, 91] width 41 height 43
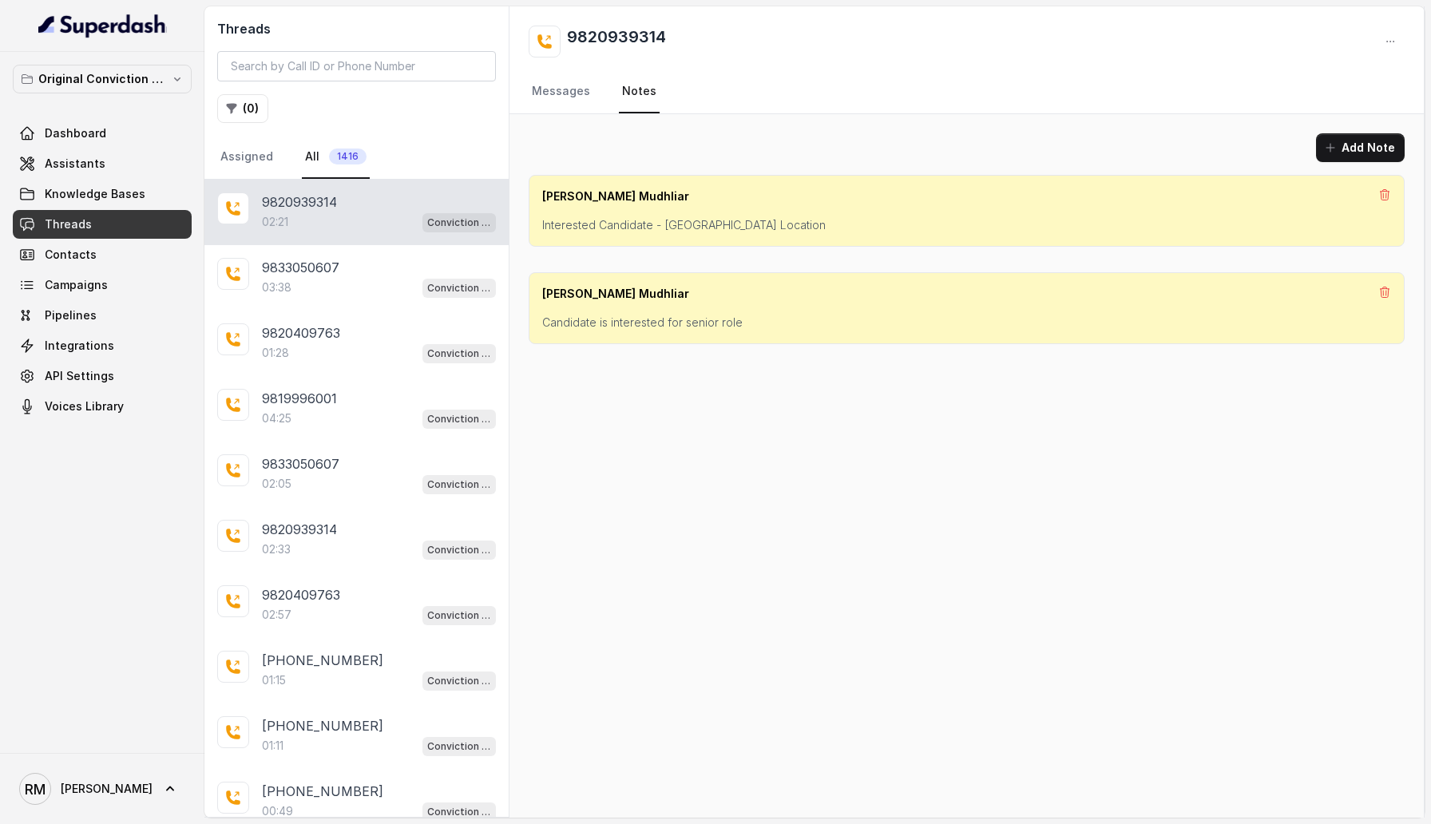
click at [639, 95] on link "Notes" at bounding box center [639, 91] width 41 height 43
click at [552, 92] on link "Messages" at bounding box center [561, 91] width 65 height 43
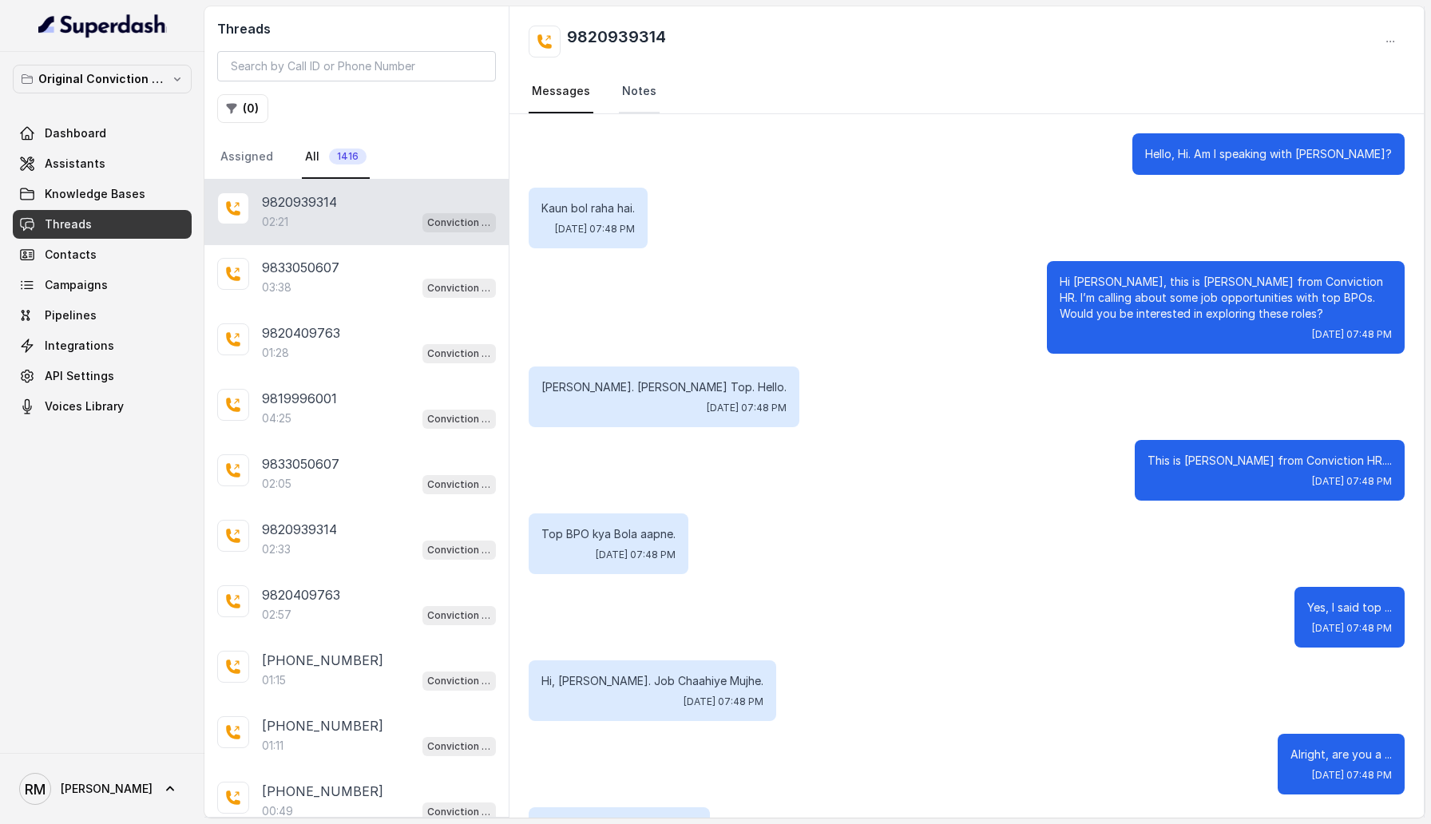
click at [633, 85] on link "Notes" at bounding box center [639, 91] width 41 height 43
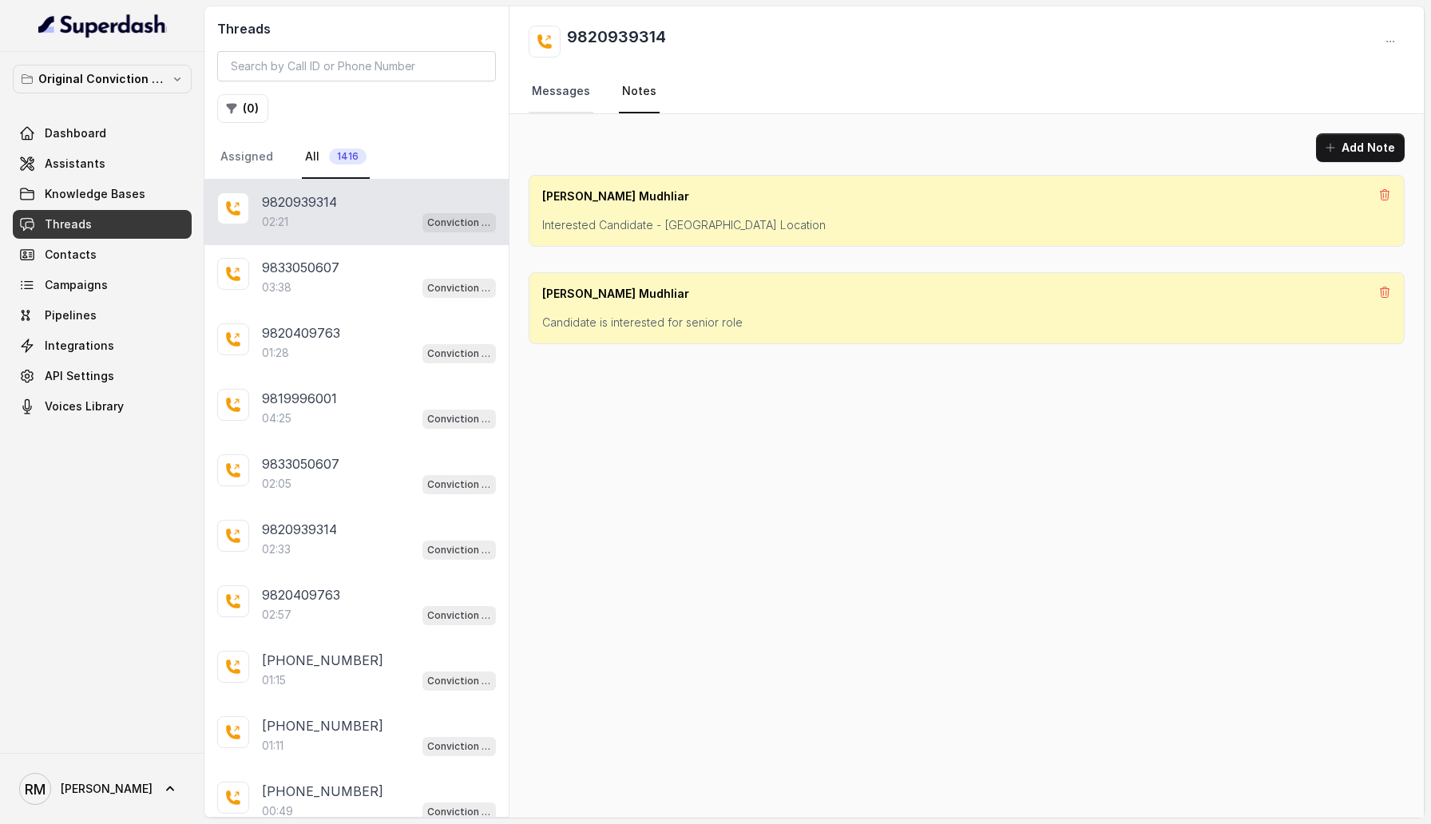
click at [568, 97] on link "Messages" at bounding box center [561, 91] width 65 height 43
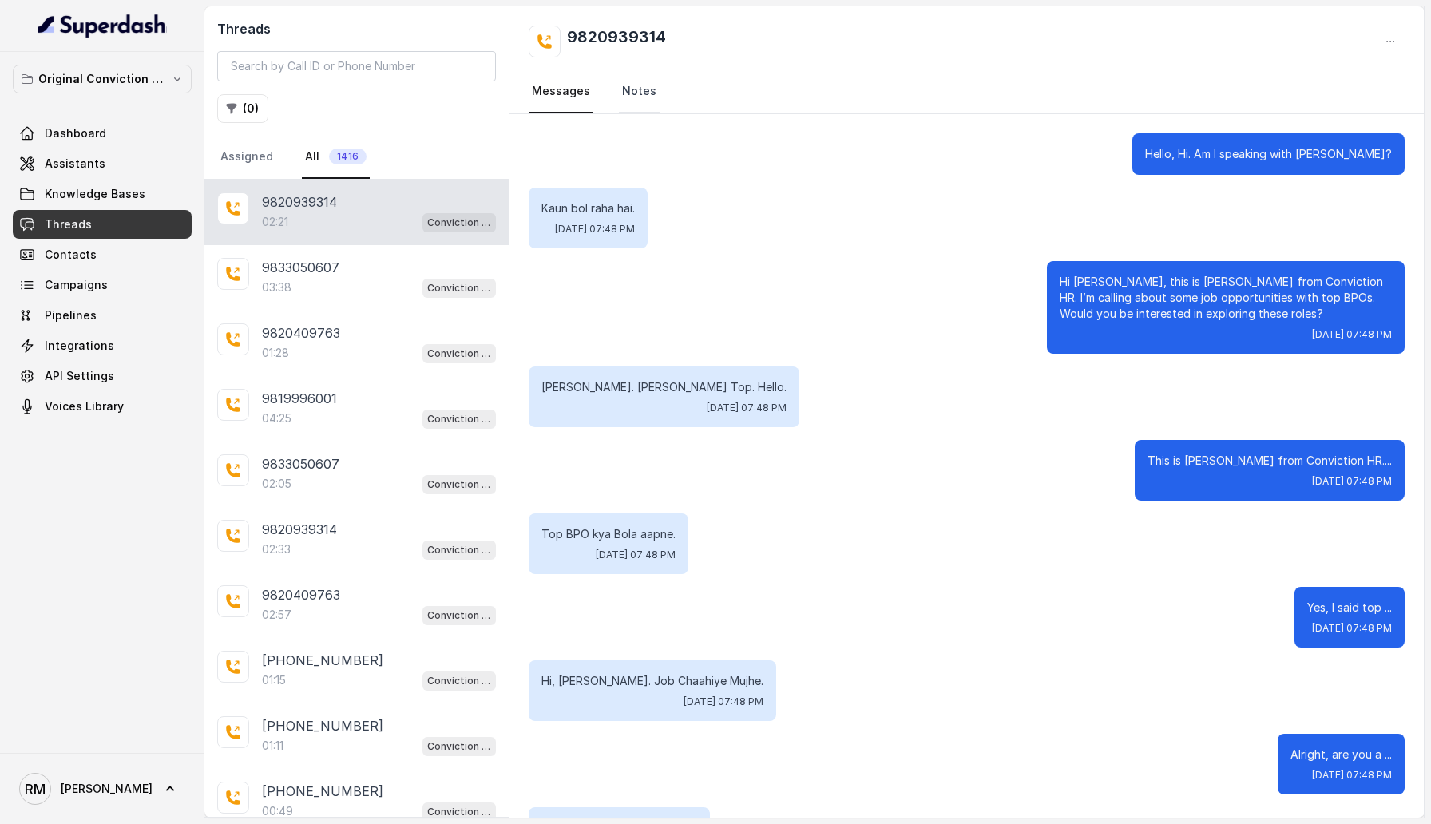
click at [635, 100] on link "Notes" at bounding box center [639, 91] width 41 height 43
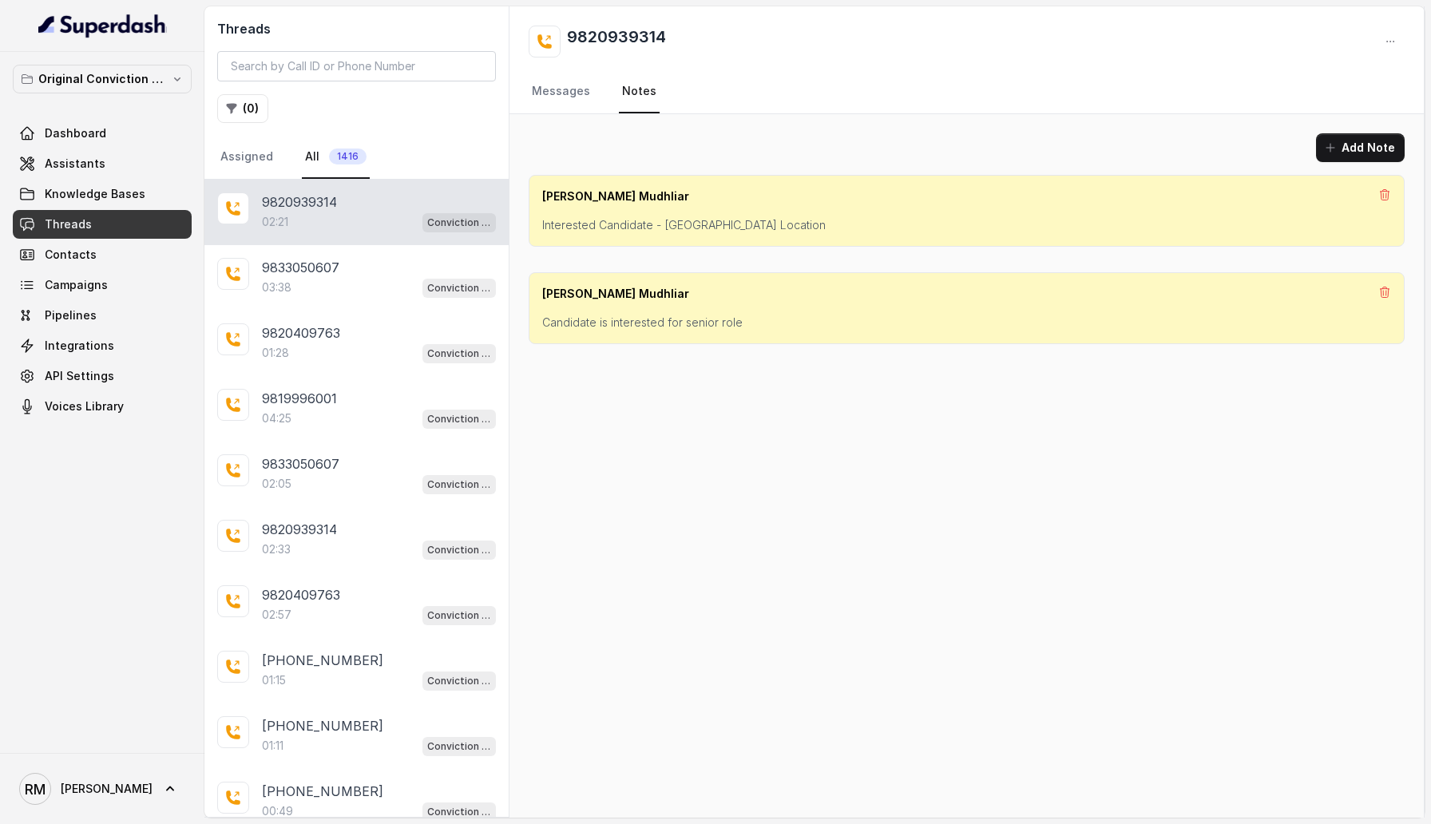
click at [641, 44] on h2 "9820939314" at bounding box center [616, 42] width 99 height 32
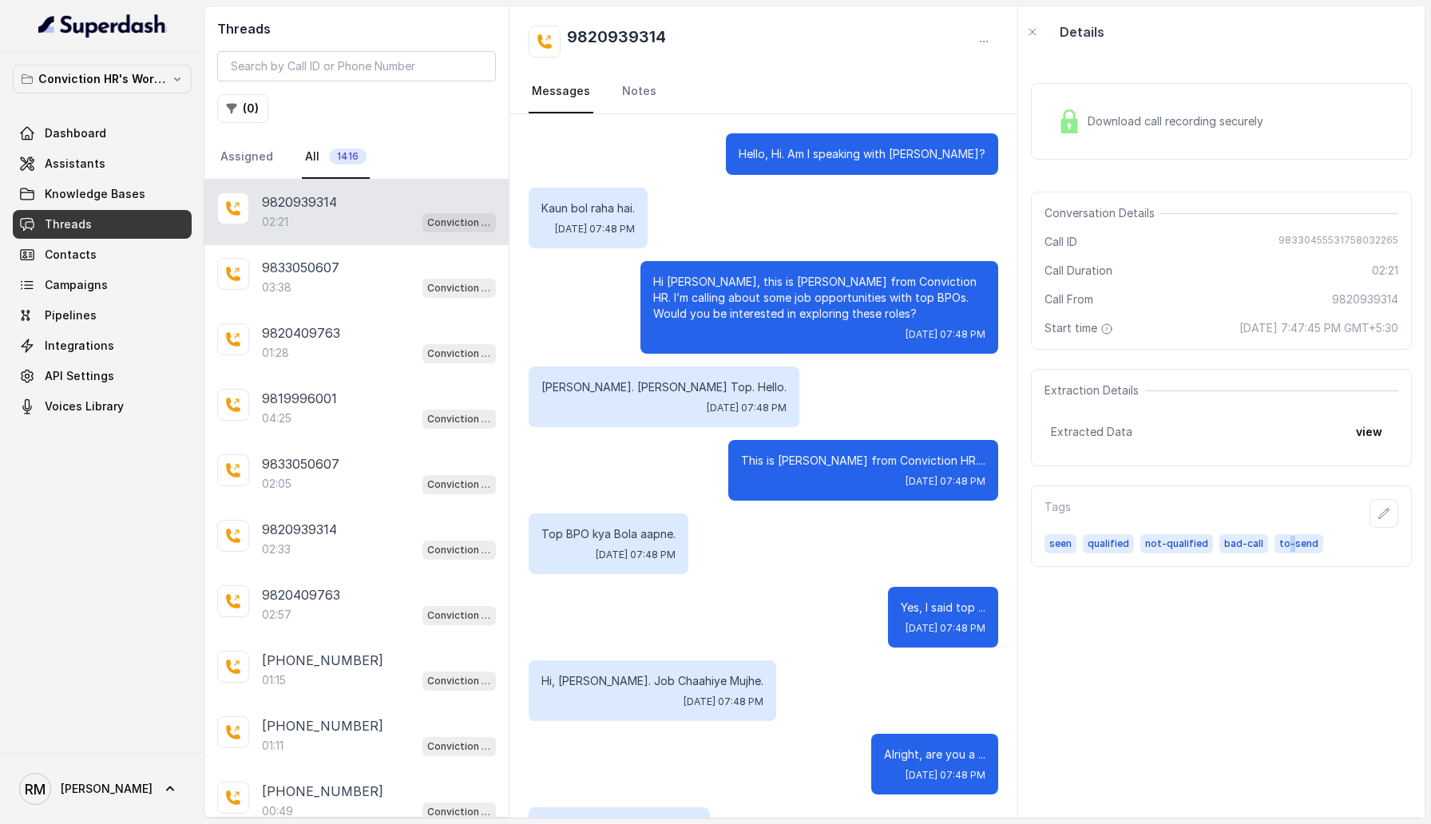
scroll to position [978, 0]
